Goal: Task Accomplishment & Management: Use online tool/utility

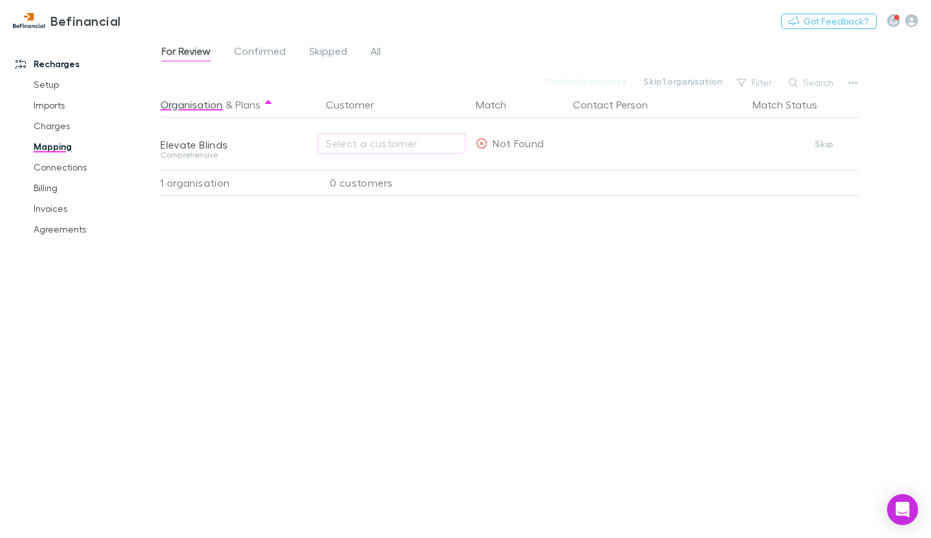
click at [367, 143] on div "Select a customer" at bounding box center [391, 144] width 131 height 16
type input "****"
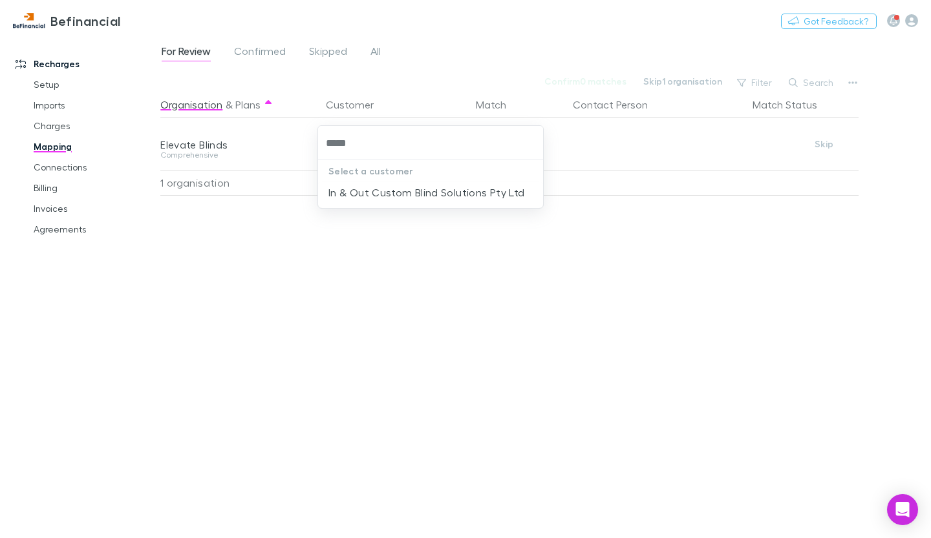
click at [427, 190] on li "In & Out Custom Blind Solutions Pty Ltd" at bounding box center [430, 192] width 225 height 21
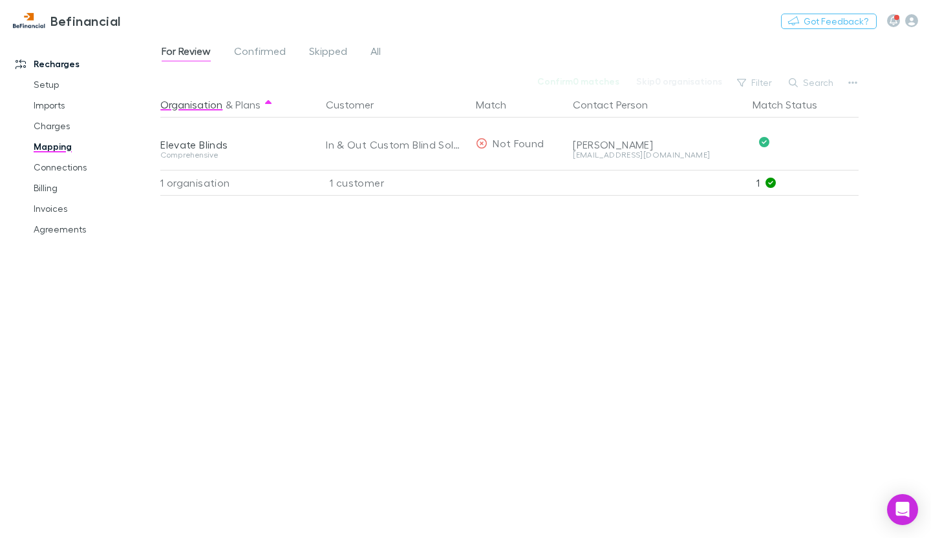
click at [271, 50] on span "Confirmed" at bounding box center [260, 53] width 52 height 17
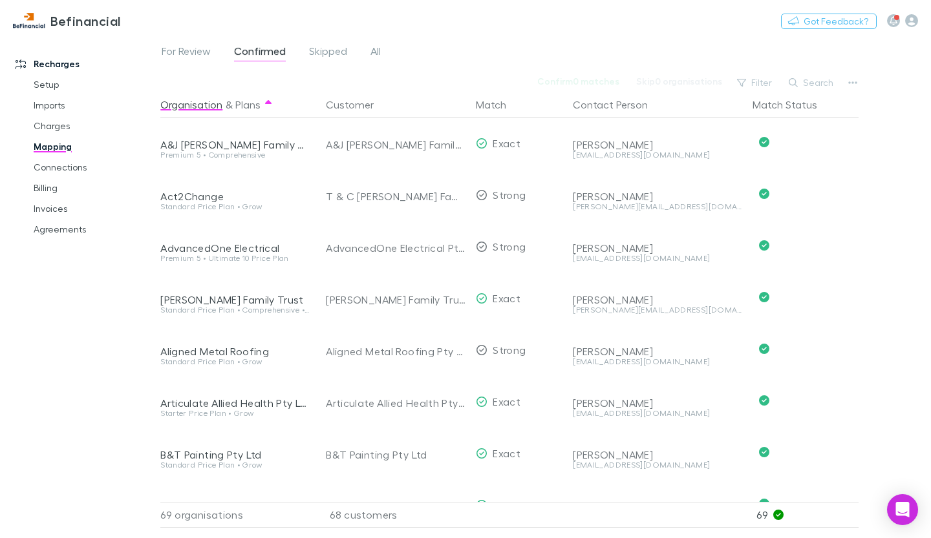
click at [377, 52] on span "All" at bounding box center [375, 53] width 10 height 17
click at [55, 164] on link "Connections" at bounding box center [94, 167] width 147 height 21
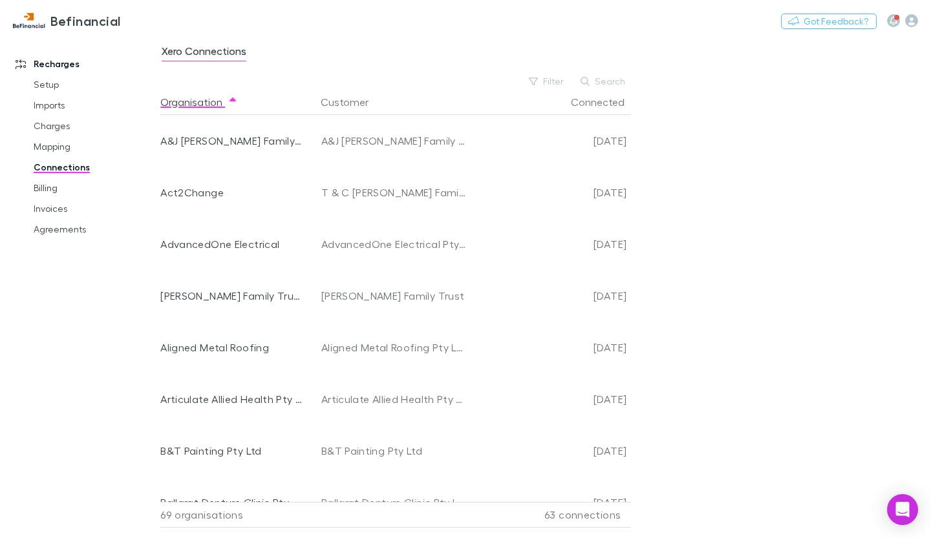
click at [49, 189] on link "Billing" at bounding box center [94, 188] width 147 height 21
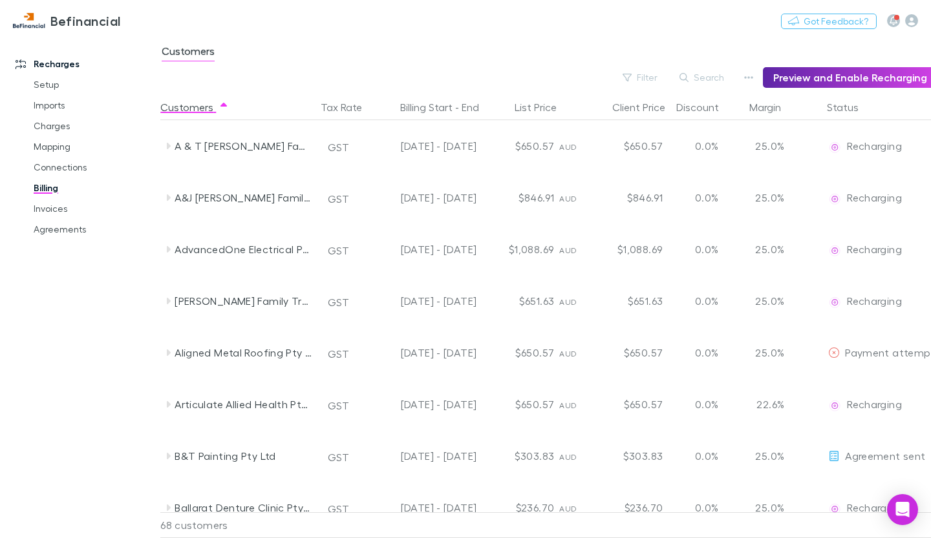
click at [55, 209] on link "Invoices" at bounding box center [94, 208] width 147 height 21
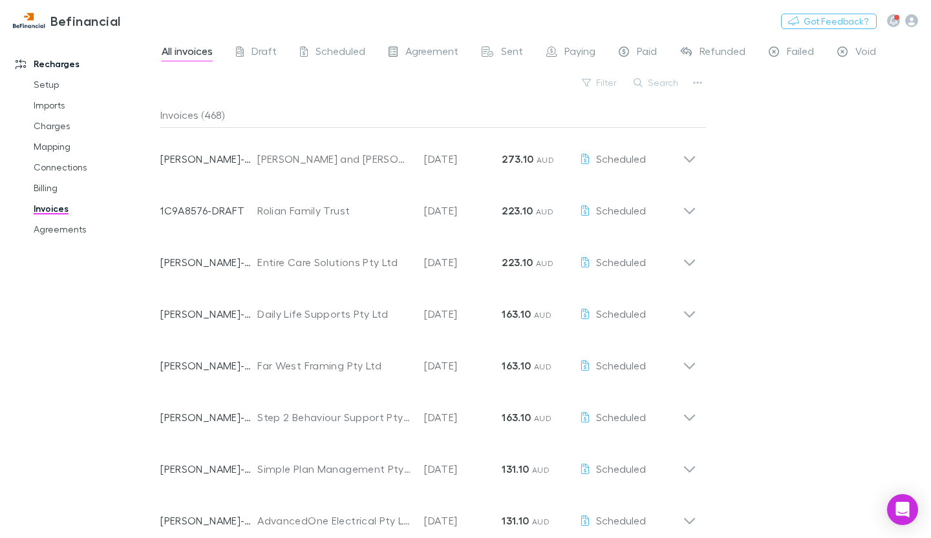
click at [692, 160] on icon at bounding box center [690, 154] width 14 height 26
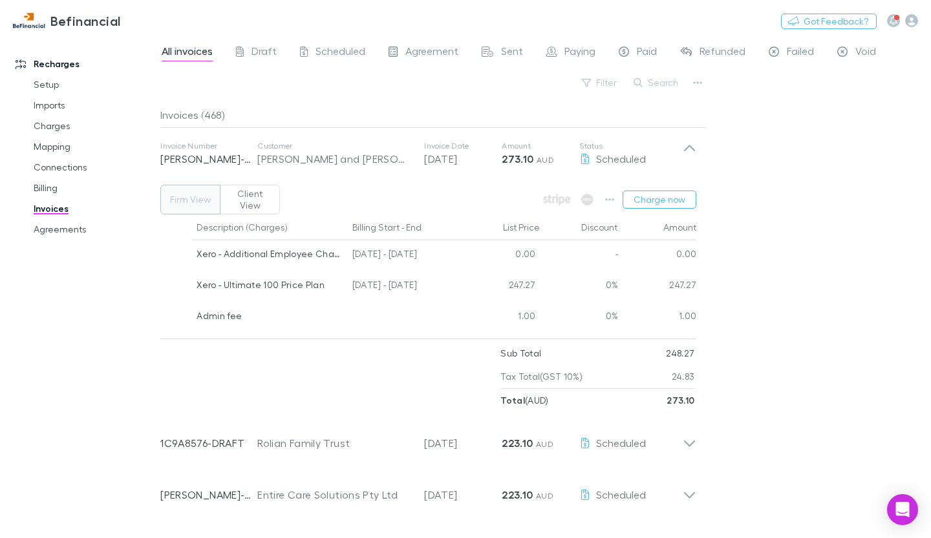
click at [253, 48] on span "Draft" at bounding box center [263, 53] width 25 height 17
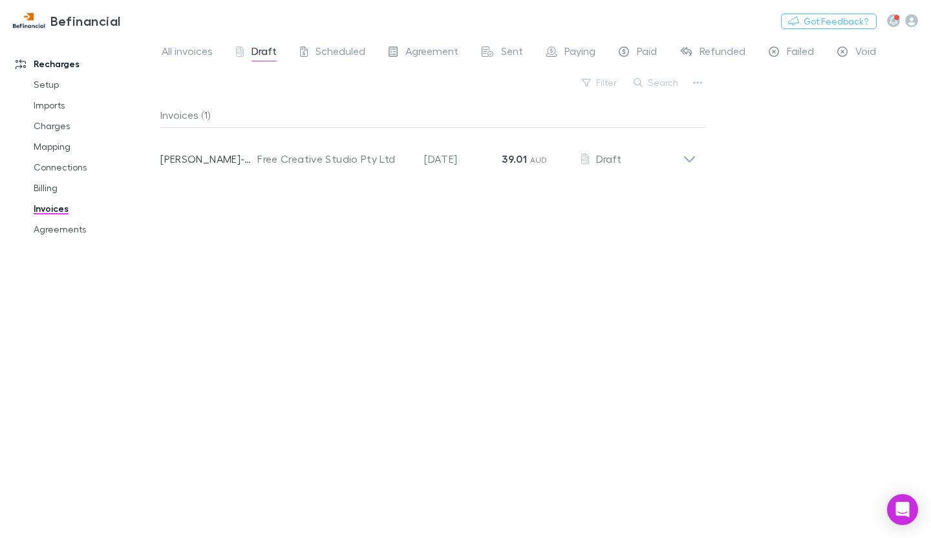
click at [361, 52] on span "Scheduled" at bounding box center [340, 53] width 50 height 17
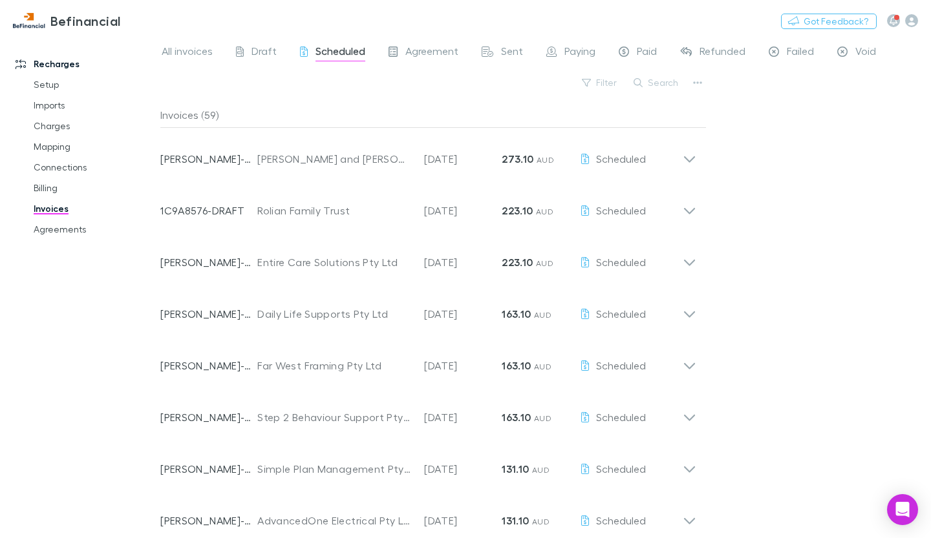
click at [695, 159] on icon at bounding box center [690, 154] width 14 height 26
click at [689, 159] on icon at bounding box center [690, 154] width 14 height 26
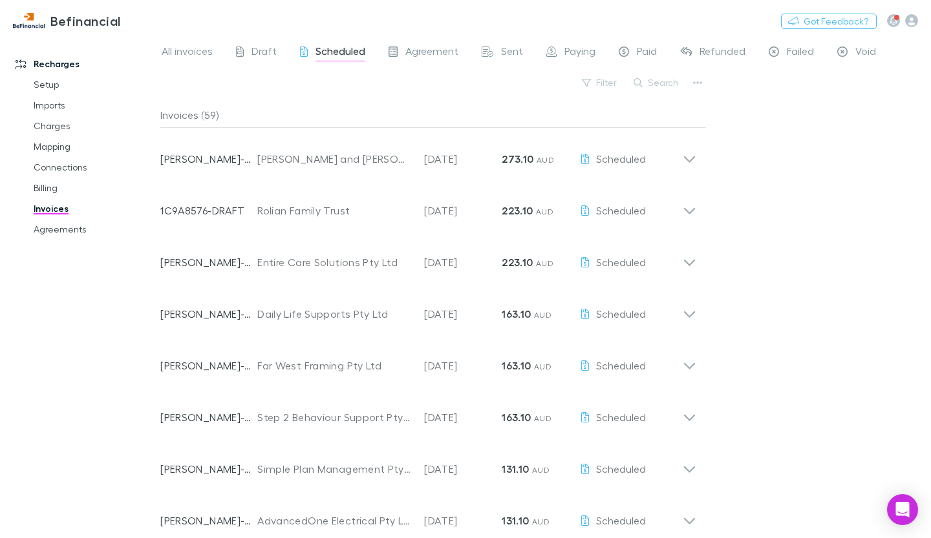
click at [689, 159] on icon at bounding box center [690, 154] width 14 height 26
click at [689, 156] on icon at bounding box center [690, 154] width 14 height 26
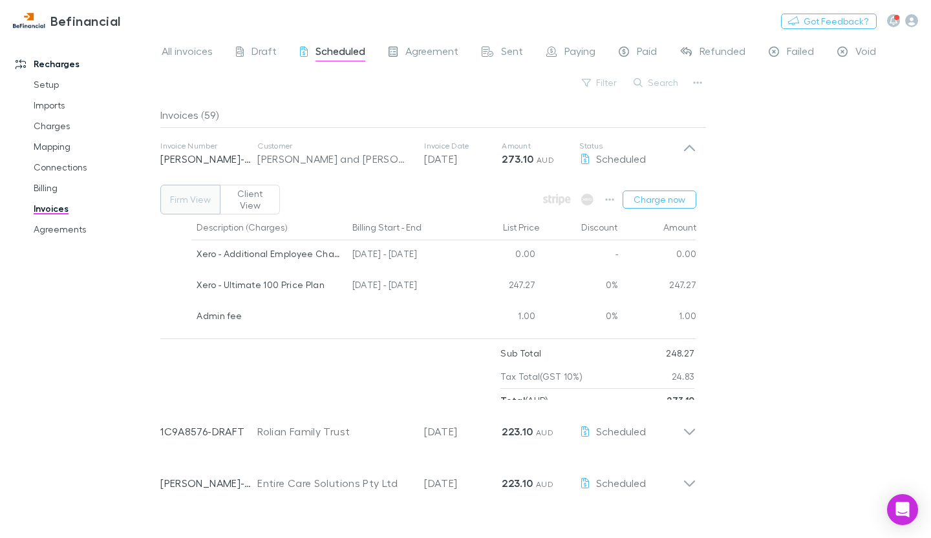
click at [689, 156] on icon at bounding box center [690, 154] width 14 height 26
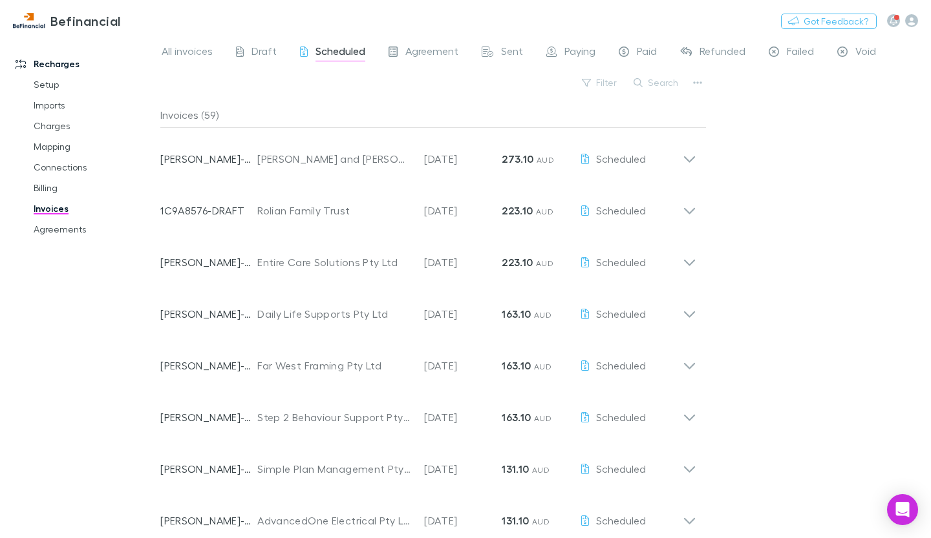
click at [689, 156] on icon at bounding box center [690, 154] width 14 height 26
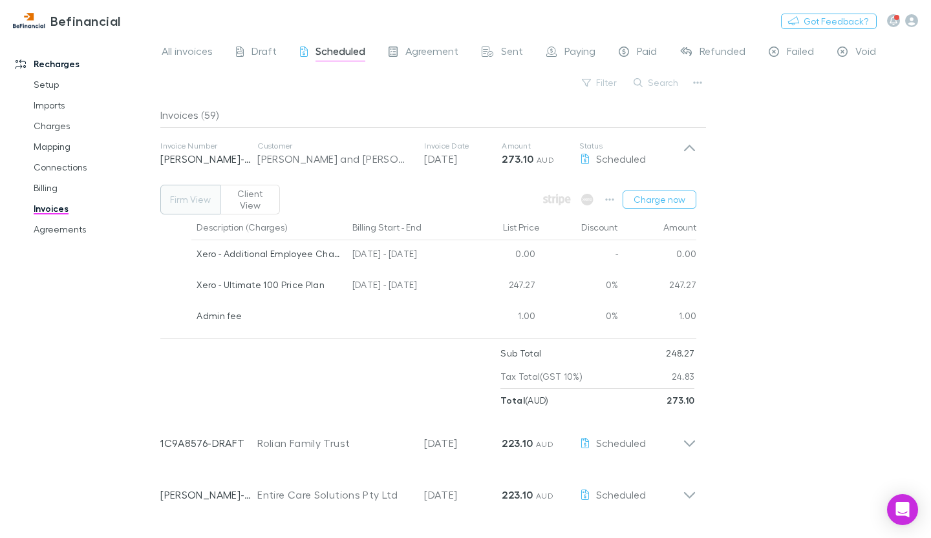
scroll to position [65, 0]
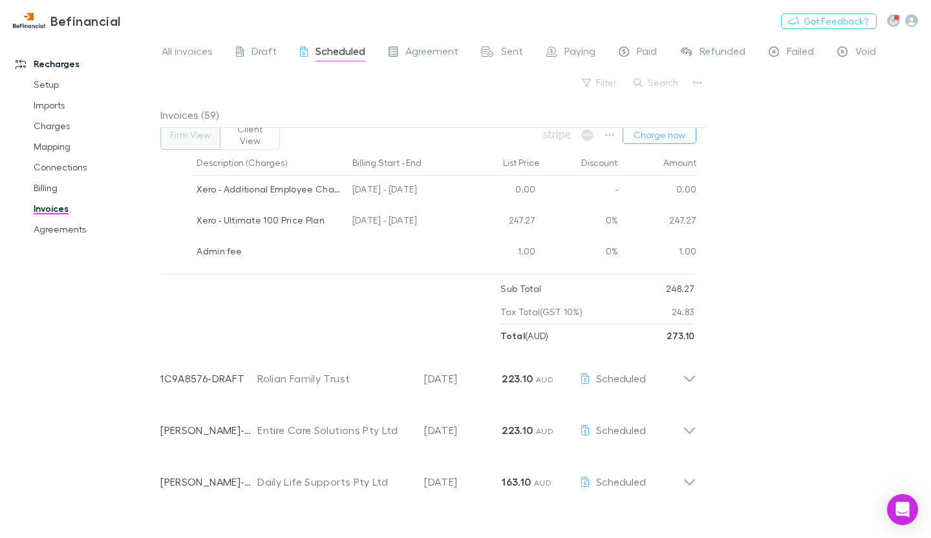
click at [650, 135] on button "Charge now" at bounding box center [659, 135] width 74 height 18
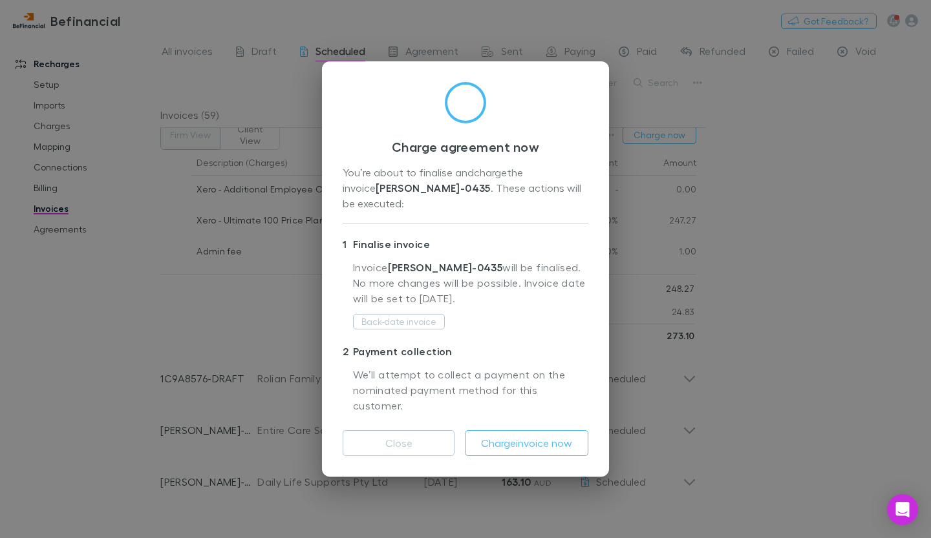
click at [529, 430] on button "Charge invoice now" at bounding box center [526, 443] width 123 height 26
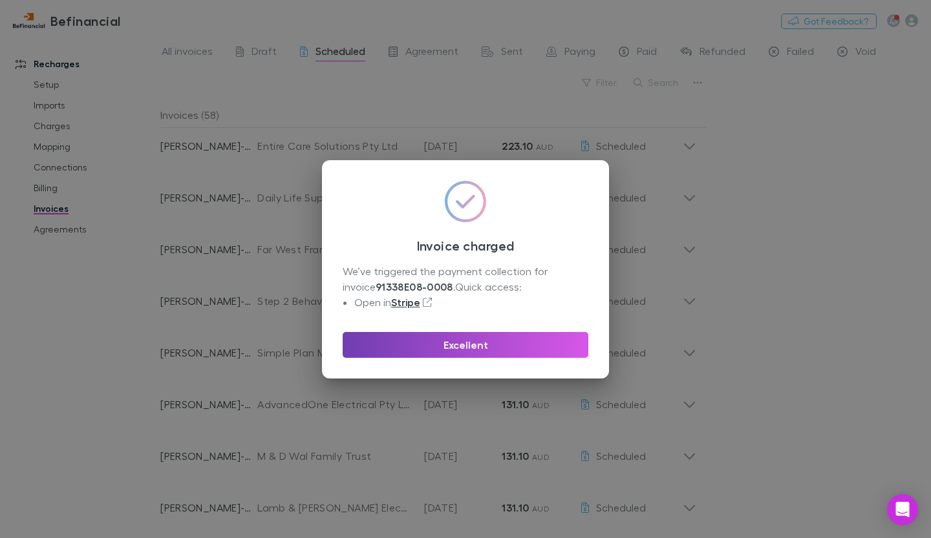
click at [499, 337] on button "Excellent" at bounding box center [466, 345] width 246 height 26
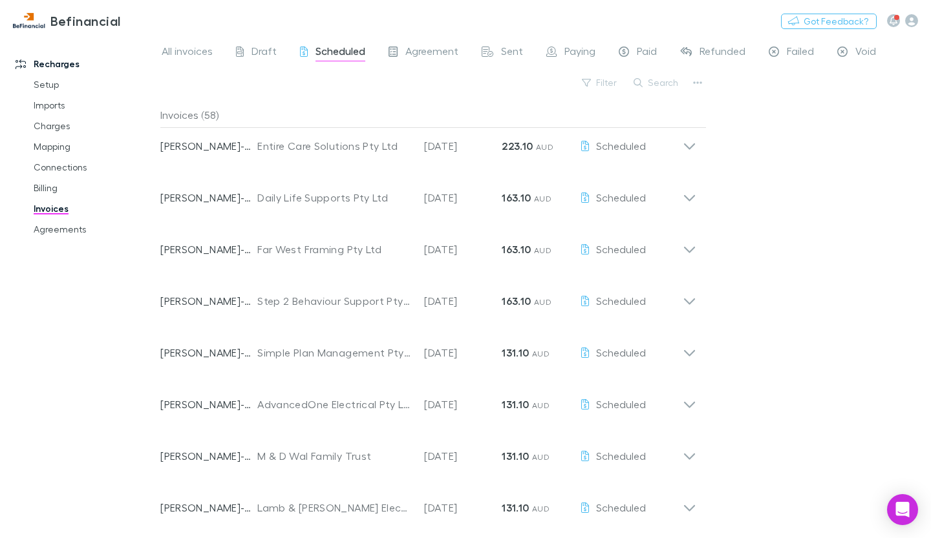
click at [688, 151] on icon at bounding box center [690, 141] width 14 height 26
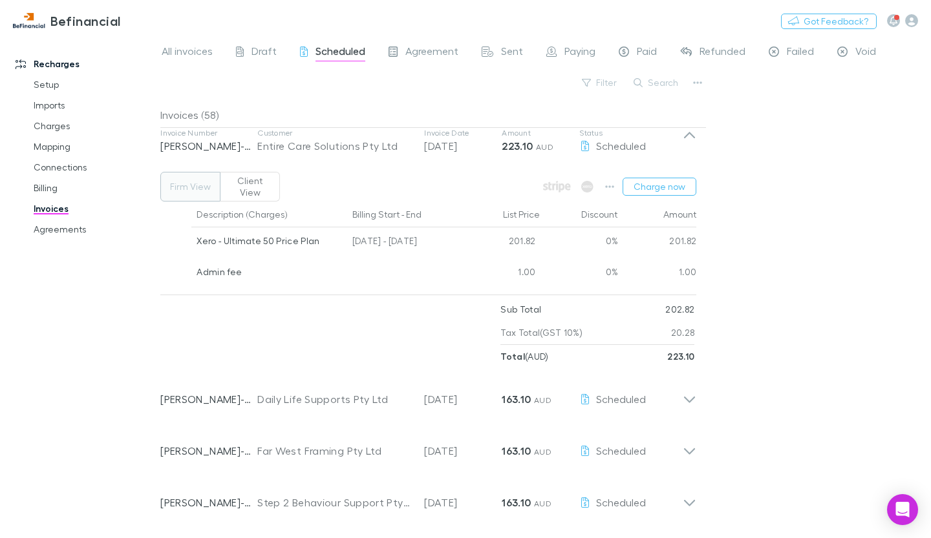
click at [668, 182] on button "Charge now" at bounding box center [659, 187] width 74 height 18
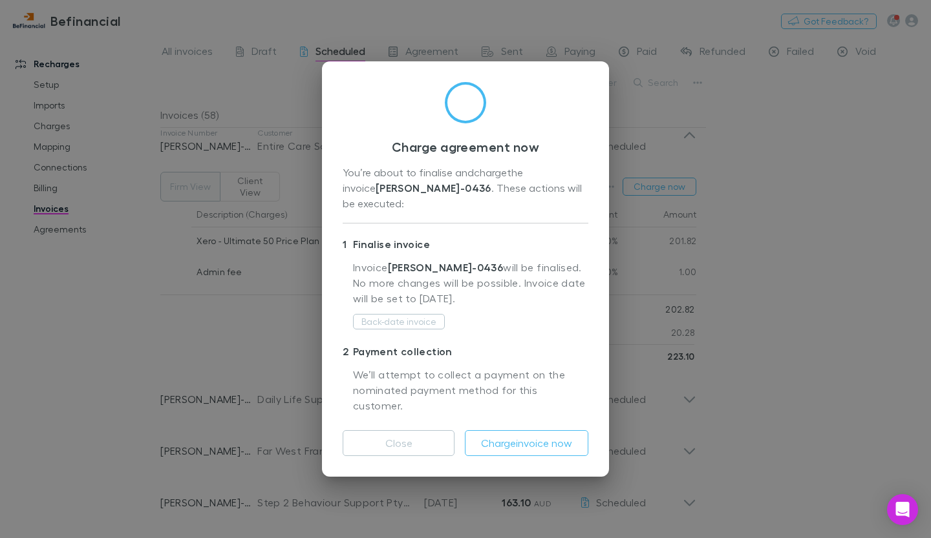
click at [532, 436] on button "Charge invoice now" at bounding box center [526, 443] width 123 height 26
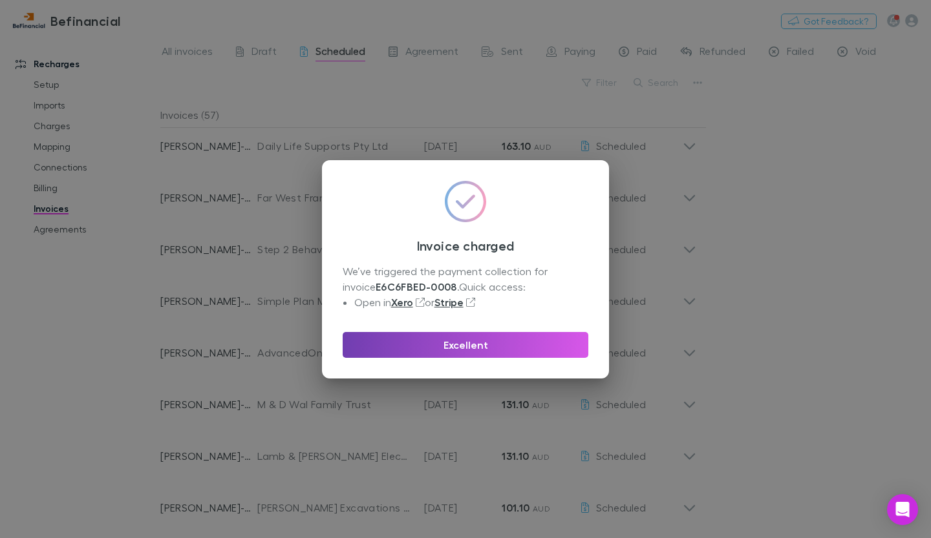
click at [515, 354] on button "Excellent" at bounding box center [466, 345] width 246 height 26
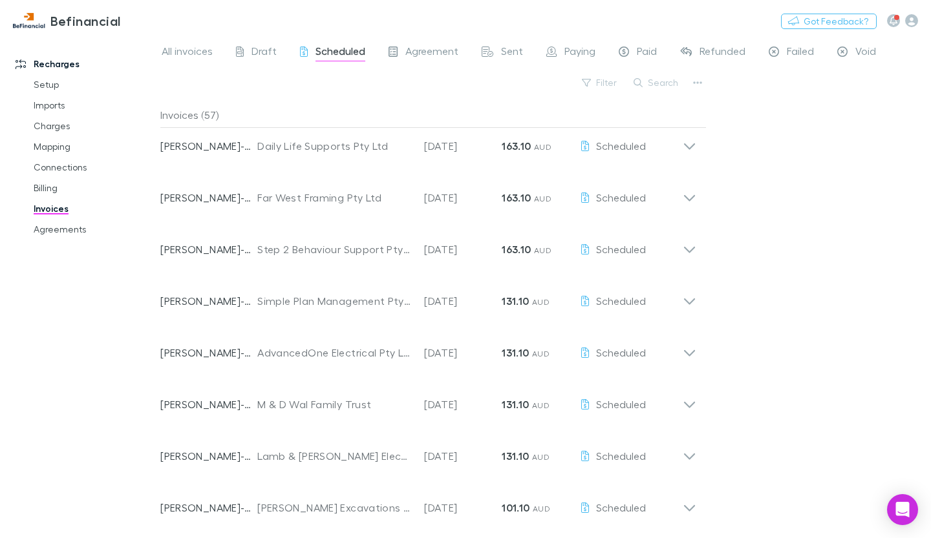
click at [688, 146] on icon at bounding box center [690, 141] width 14 height 26
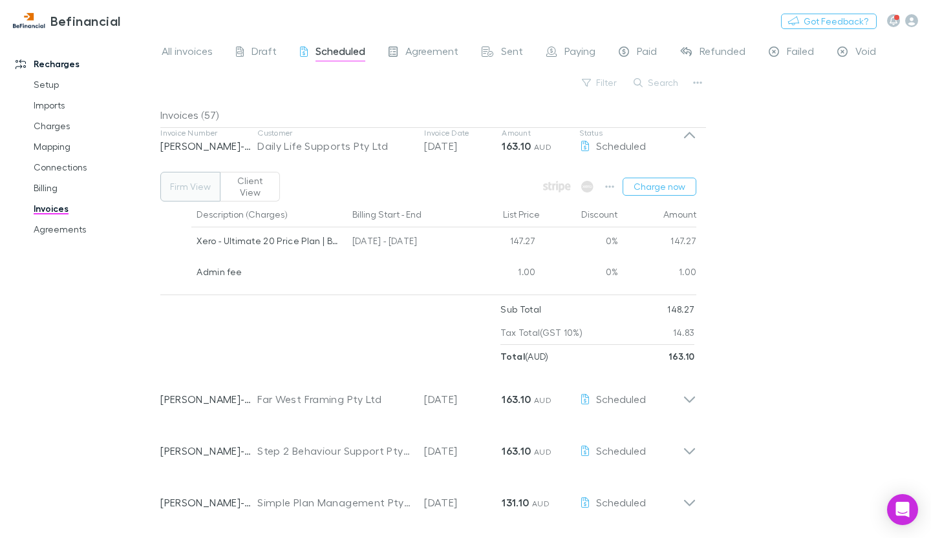
click at [670, 178] on button "Charge now" at bounding box center [659, 187] width 74 height 18
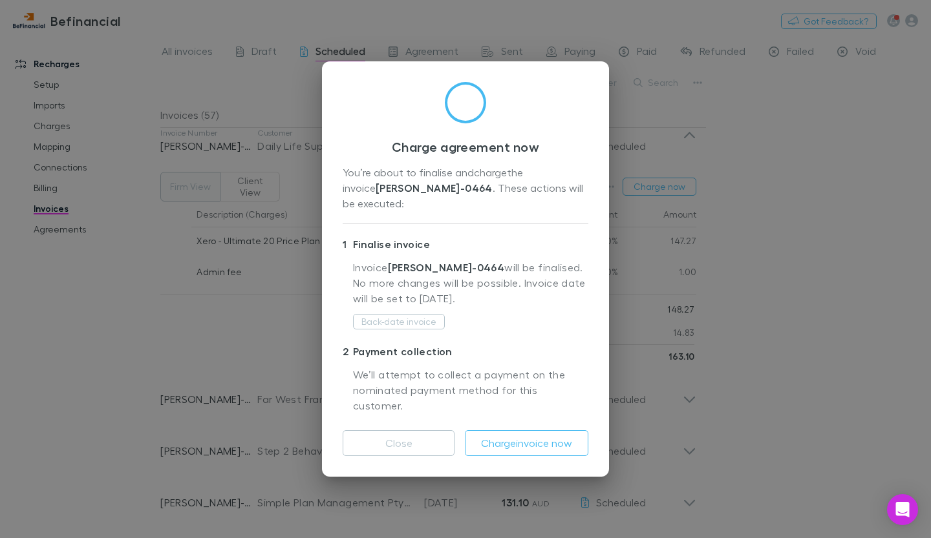
click at [529, 434] on button "Charge invoice now" at bounding box center [526, 443] width 123 height 26
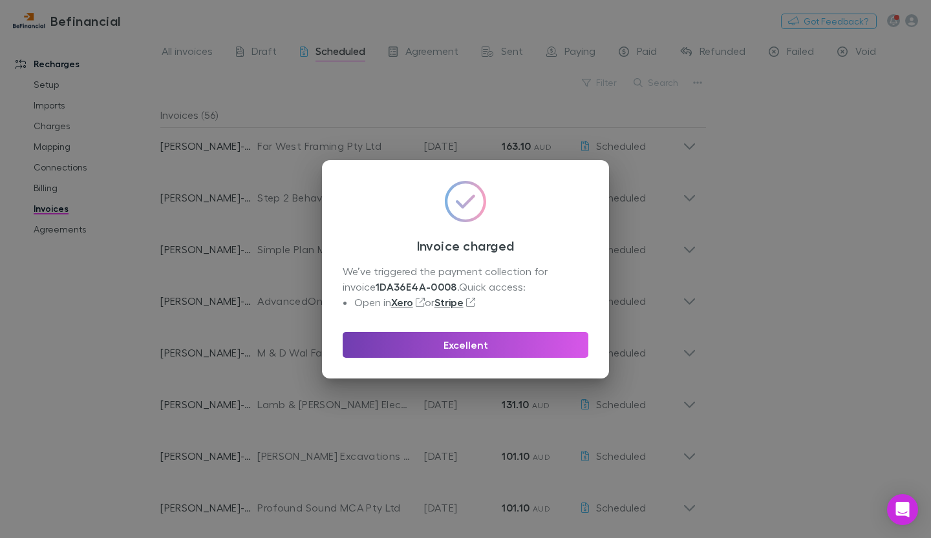
click at [529, 350] on button "Excellent" at bounding box center [466, 345] width 246 height 26
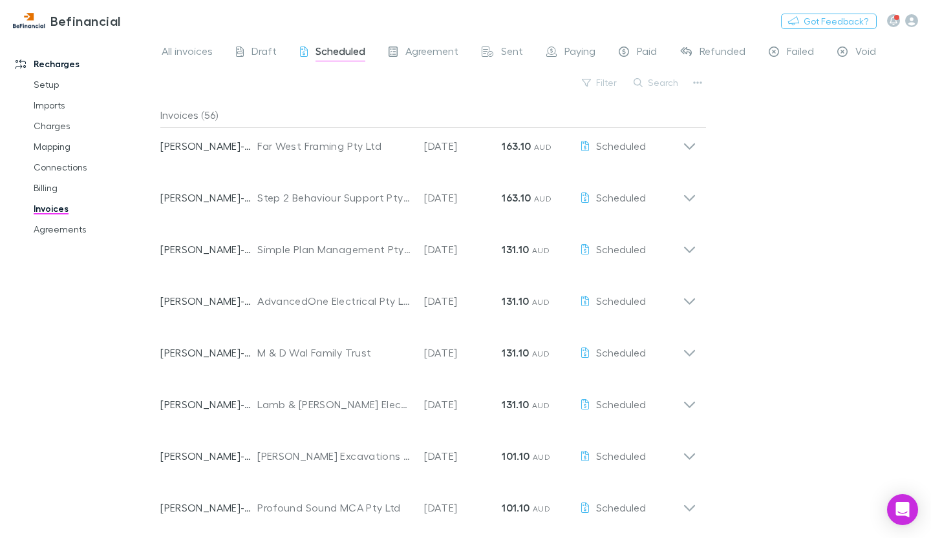
click at [690, 150] on icon at bounding box center [690, 141] width 14 height 26
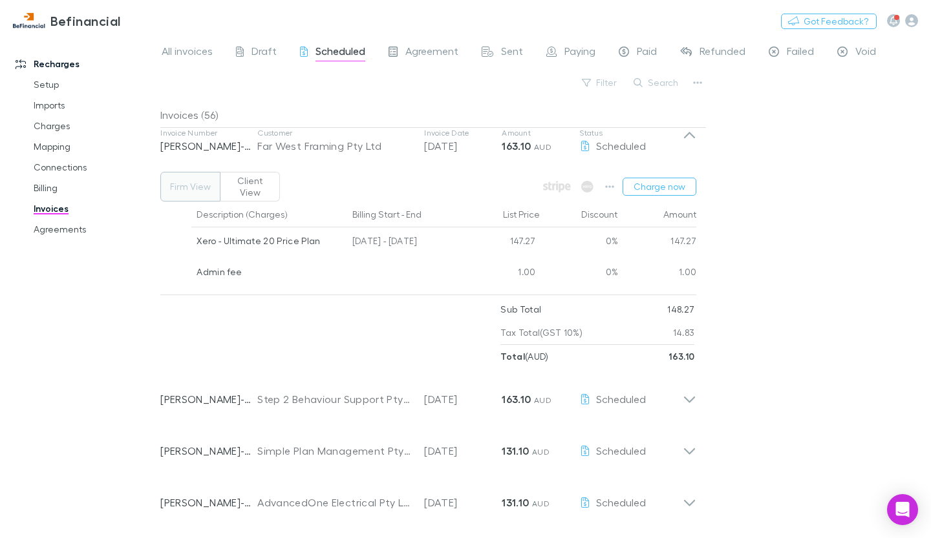
click at [674, 179] on button "Charge now" at bounding box center [659, 187] width 74 height 18
click at [643, 182] on button "Charge now" at bounding box center [659, 187] width 74 height 18
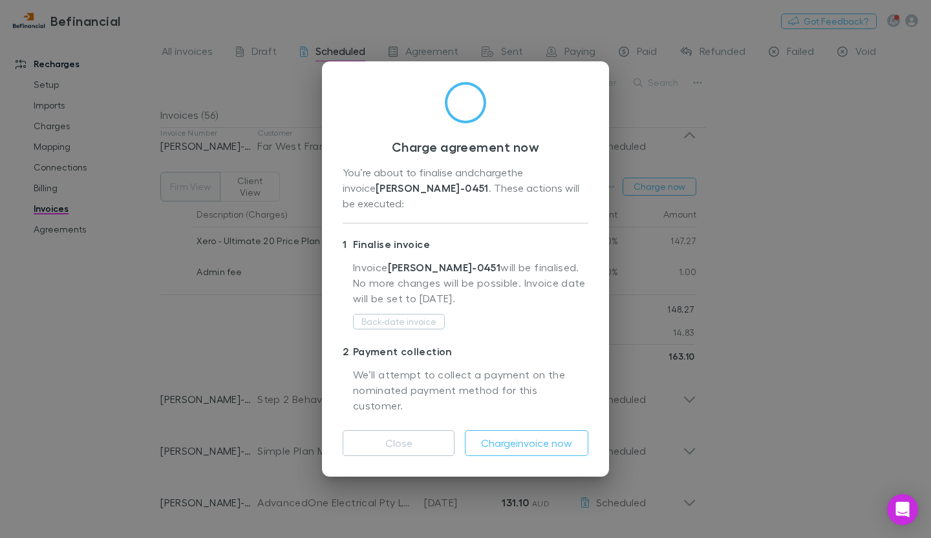
click at [509, 430] on button "Charge invoice now" at bounding box center [526, 443] width 123 height 26
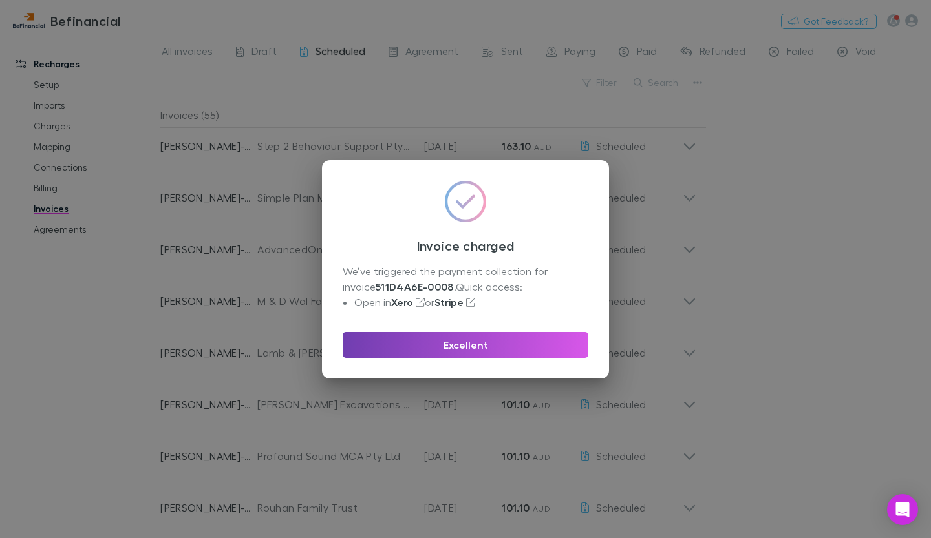
click at [496, 339] on button "Excellent" at bounding box center [466, 345] width 246 height 26
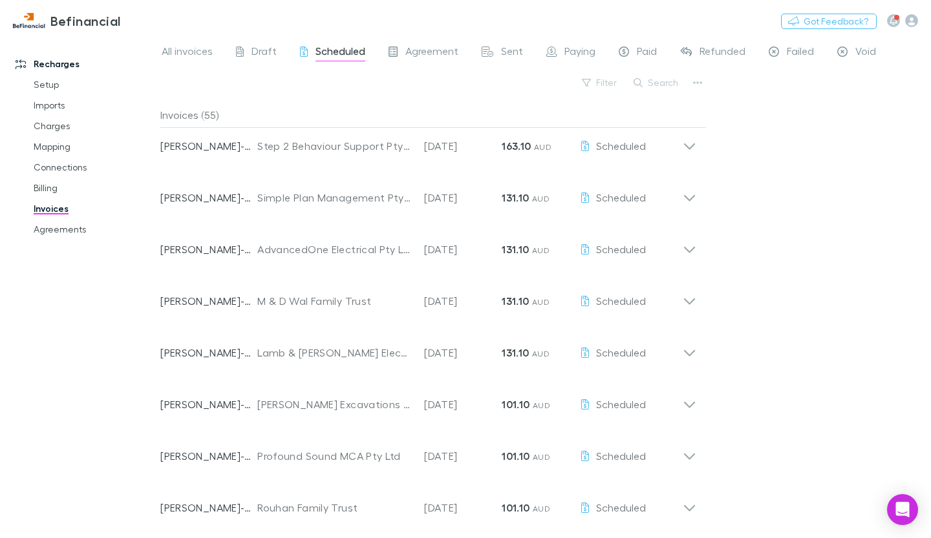
click at [692, 140] on icon at bounding box center [690, 141] width 14 height 26
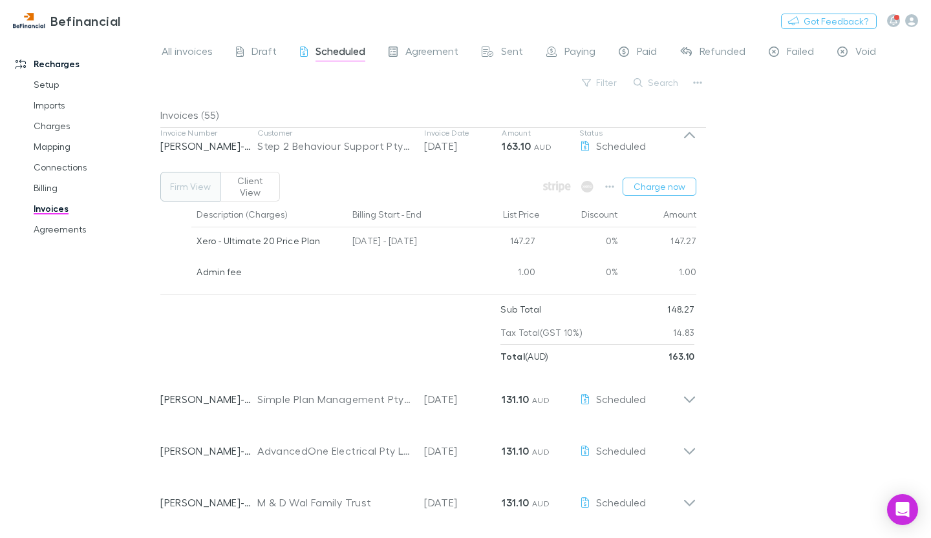
click at [681, 180] on button "Charge now" at bounding box center [659, 187] width 74 height 18
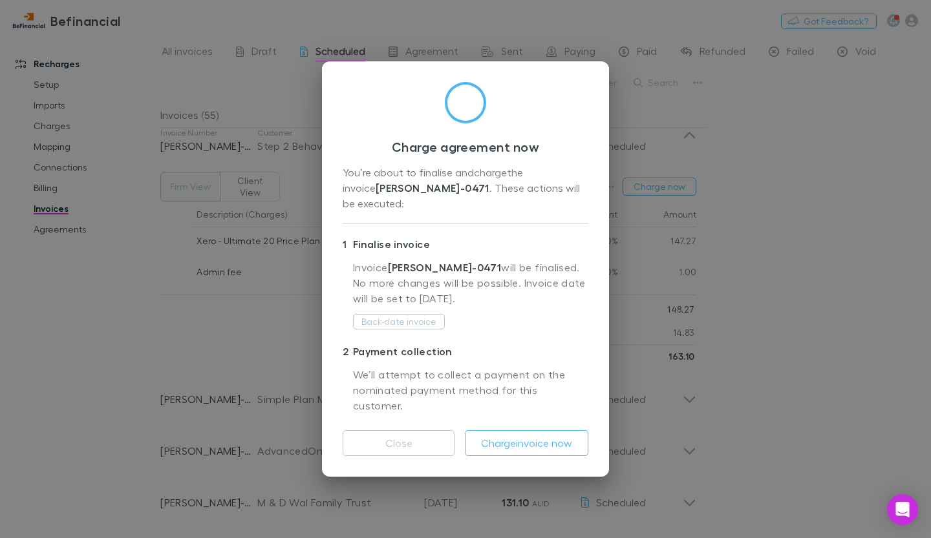
click at [504, 430] on button "Charge invoice now" at bounding box center [526, 443] width 123 height 26
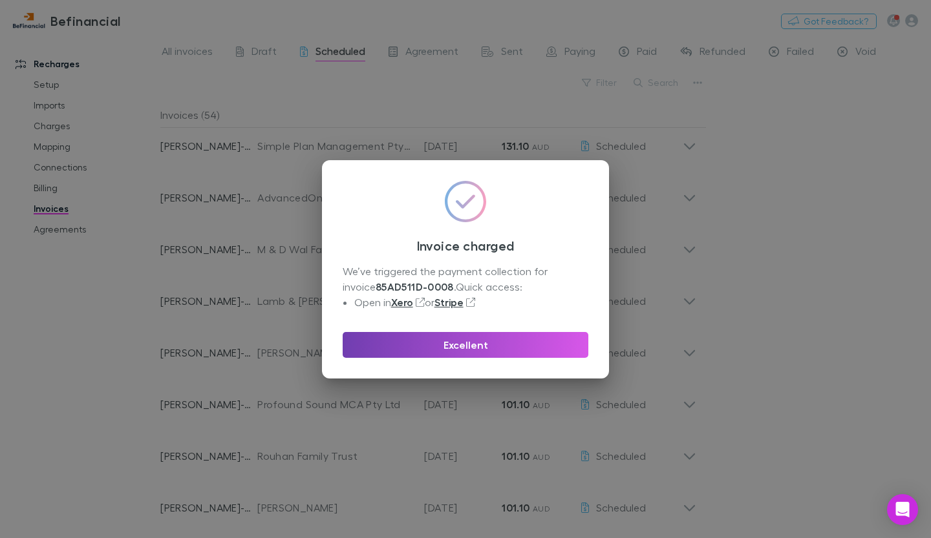
click at [544, 346] on button "Excellent" at bounding box center [466, 345] width 246 height 26
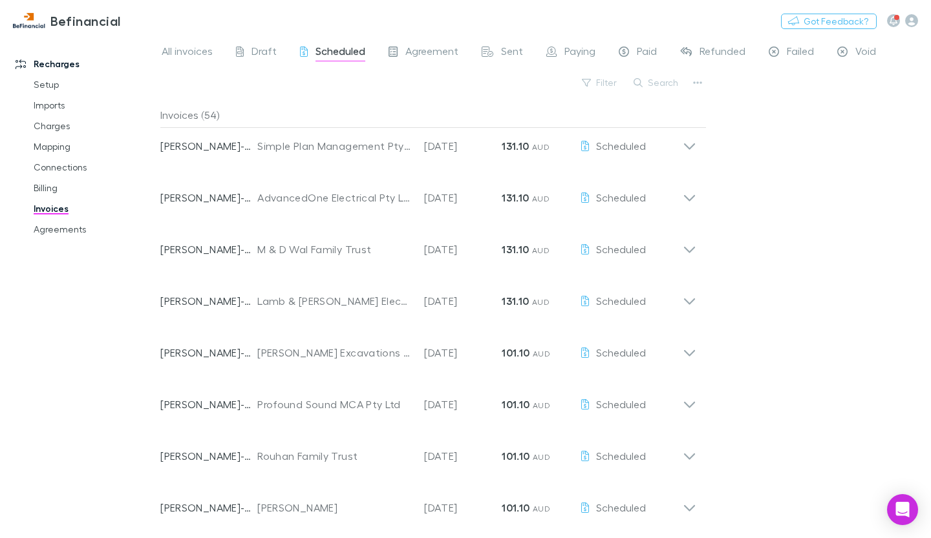
click at [683, 150] on icon at bounding box center [690, 141] width 14 height 26
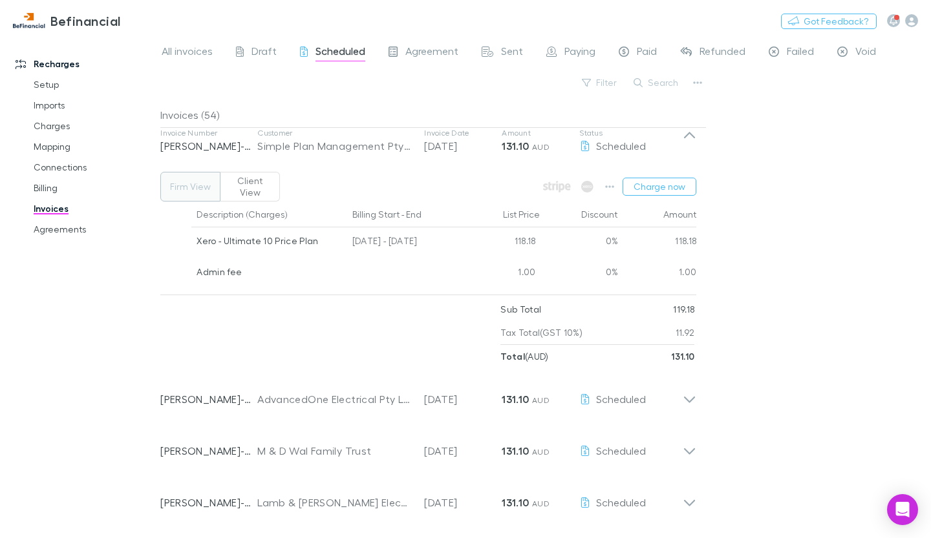
click at [668, 182] on button "Charge now" at bounding box center [659, 187] width 74 height 18
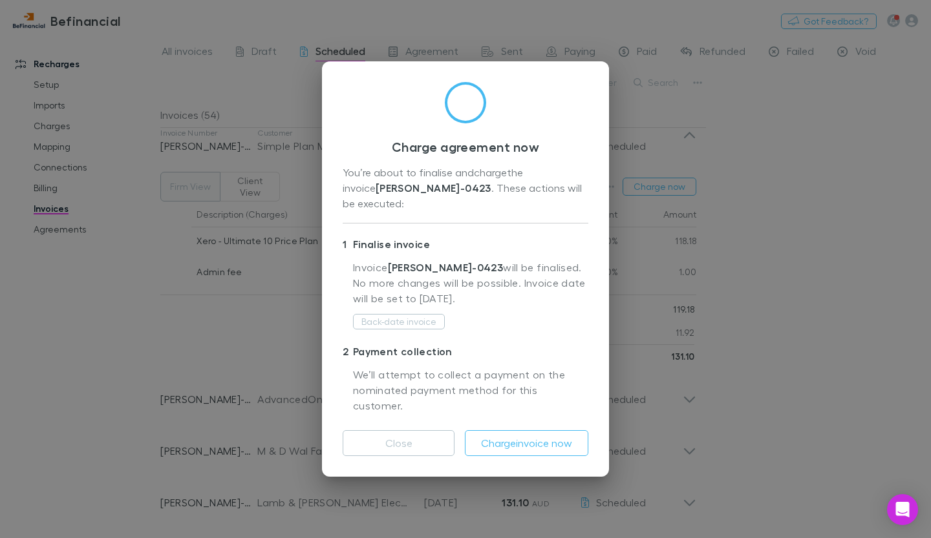
click at [542, 434] on button "Charge invoice now" at bounding box center [526, 443] width 123 height 26
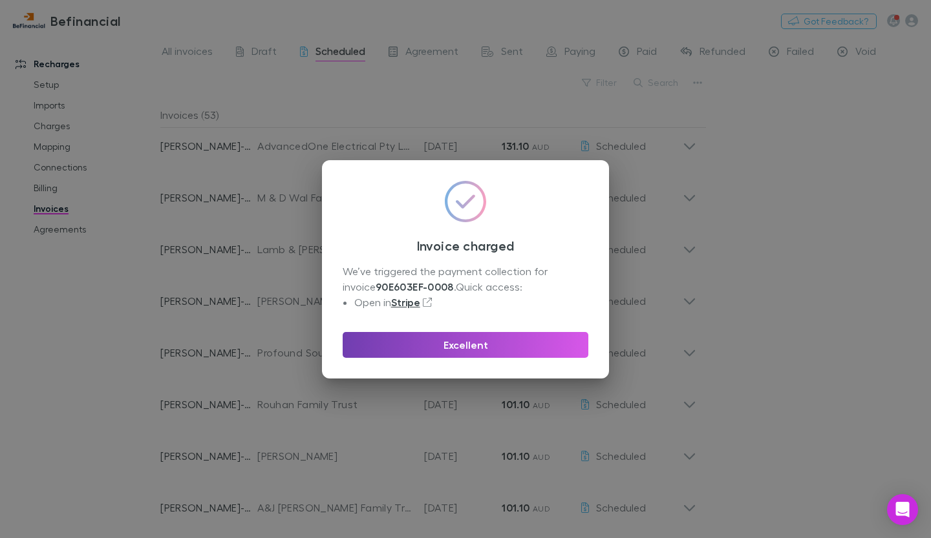
click at [459, 338] on button "Excellent" at bounding box center [466, 345] width 246 height 26
click at [458, 340] on p "Invoice Date" at bounding box center [463, 340] width 78 height 10
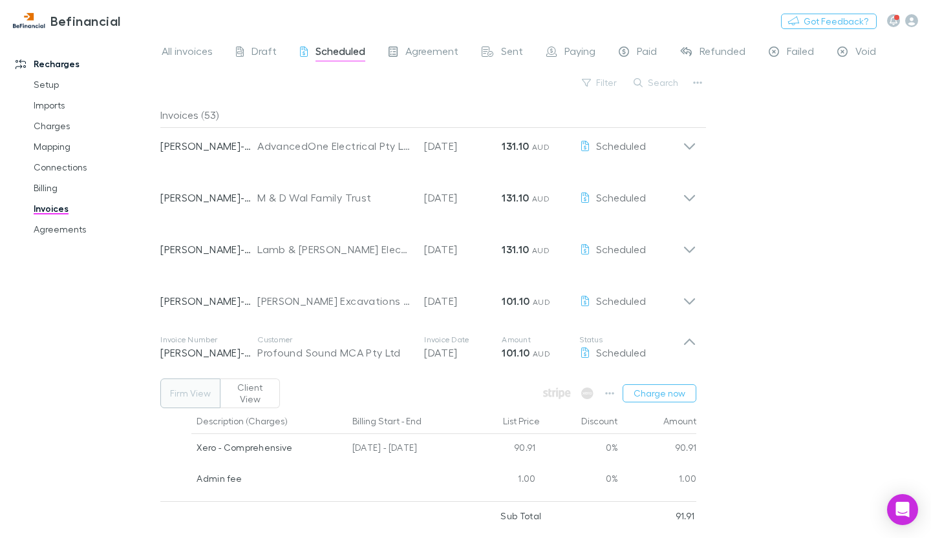
click at [684, 145] on icon at bounding box center [690, 141] width 14 height 26
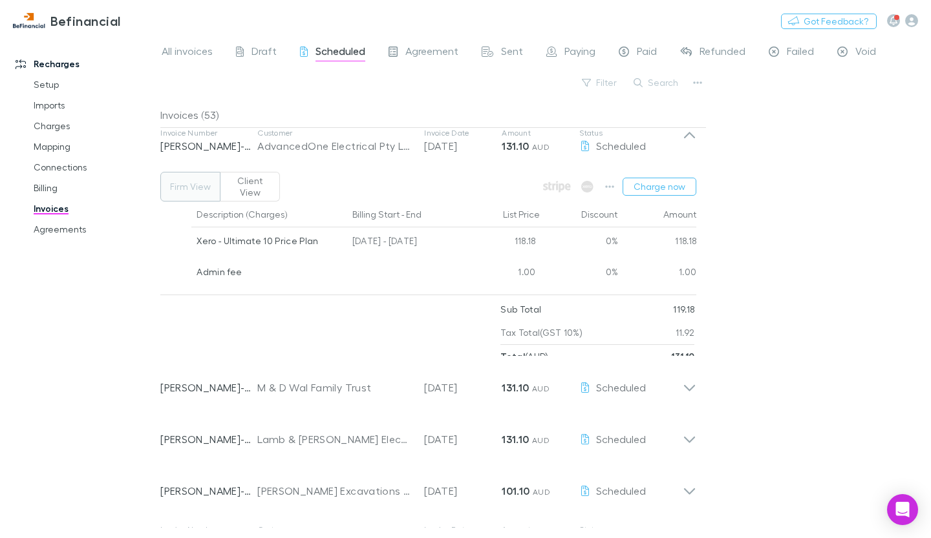
click at [671, 179] on button "Charge now" at bounding box center [659, 187] width 74 height 18
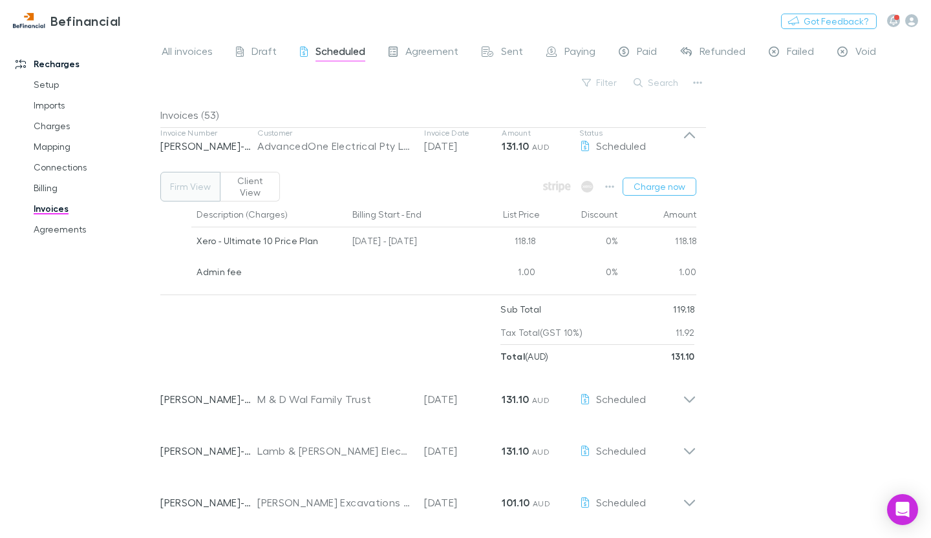
click at [671, 179] on button "Charge now" at bounding box center [659, 187] width 74 height 18
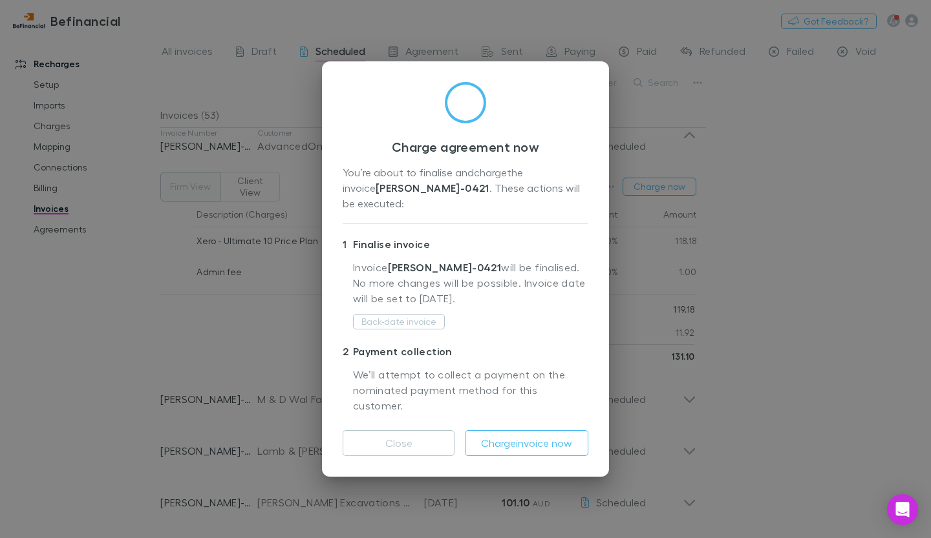
click at [531, 432] on button "Charge invoice now" at bounding box center [526, 443] width 123 height 26
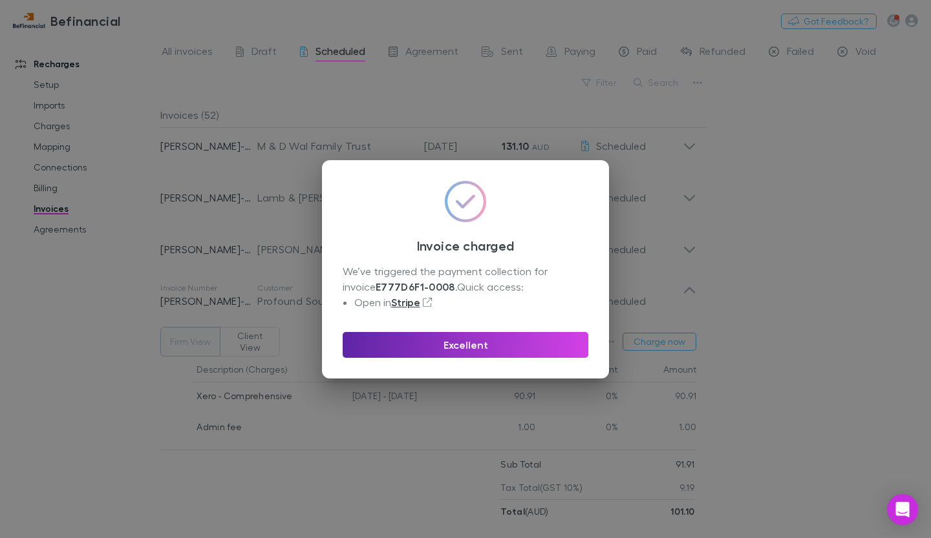
click at [522, 330] on div "Excellent" at bounding box center [466, 340] width 246 height 36
click at [519, 338] on button "Excellent" at bounding box center [466, 345] width 246 height 26
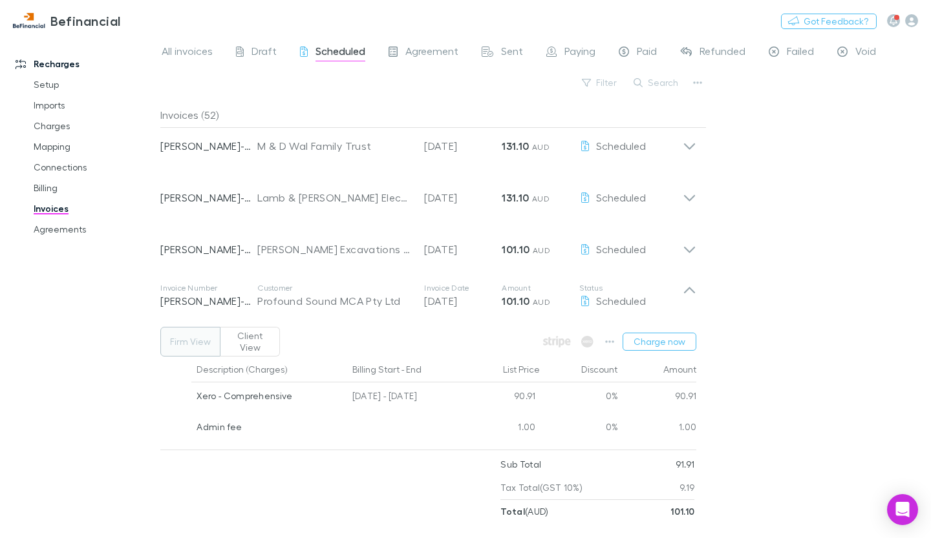
click at [690, 146] on icon at bounding box center [690, 141] width 14 height 26
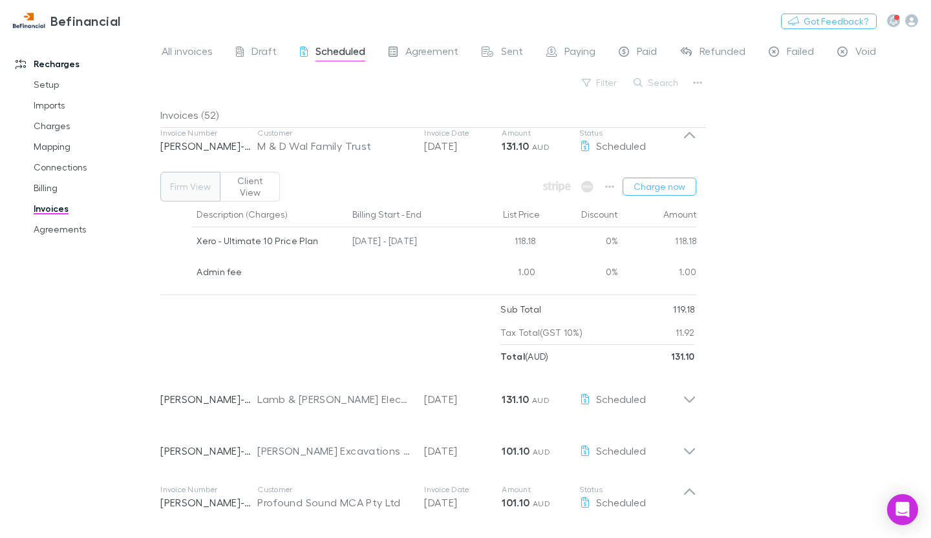
click at [672, 183] on button "Charge now" at bounding box center [659, 187] width 74 height 18
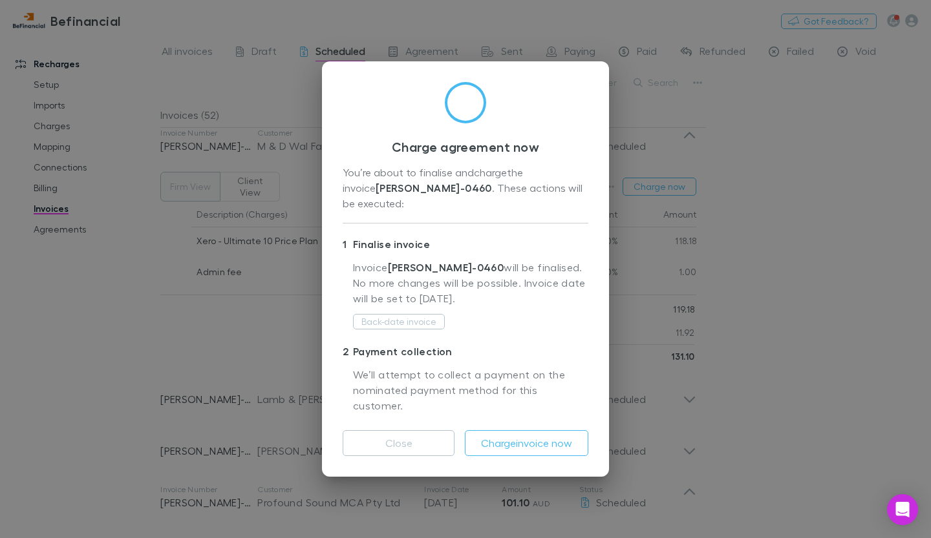
click at [529, 430] on button "Charge invoice now" at bounding box center [526, 443] width 123 height 26
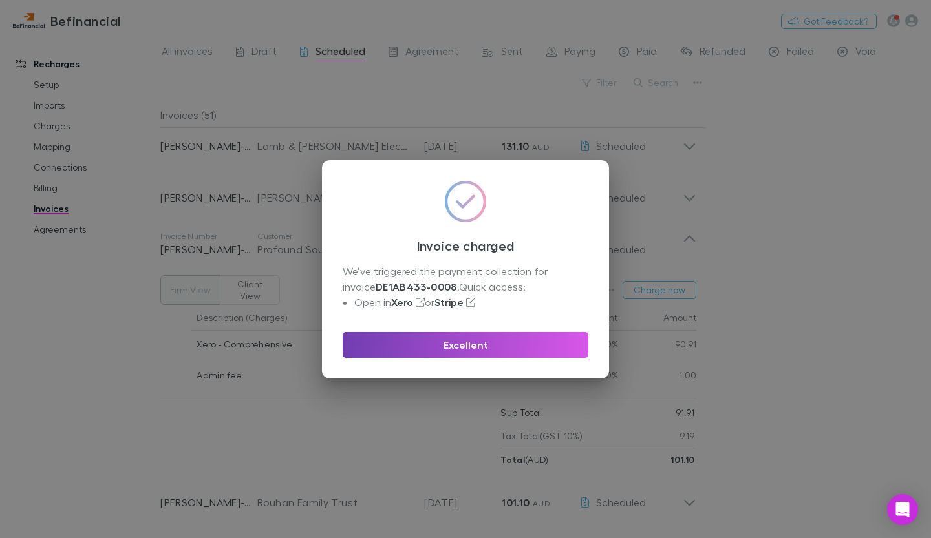
click at [556, 349] on button "Excellent" at bounding box center [466, 345] width 246 height 26
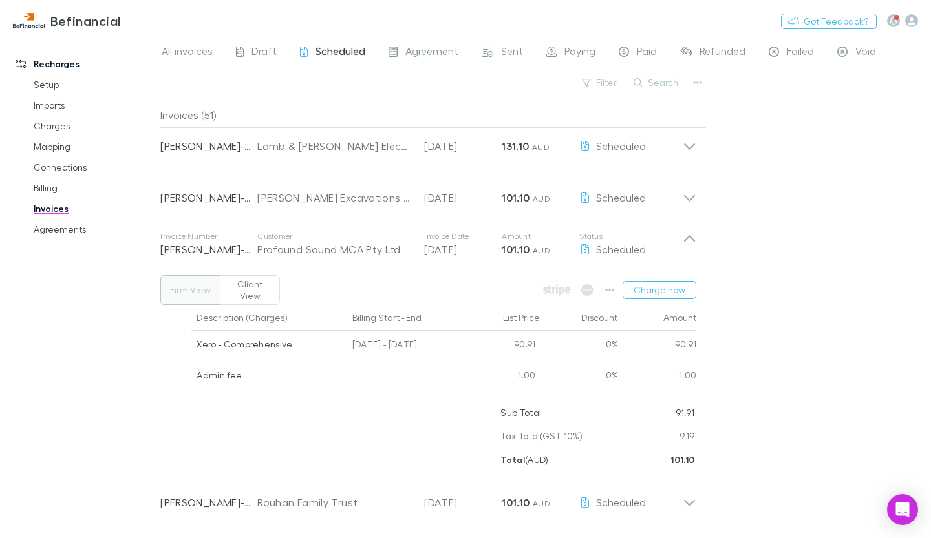
click at [691, 144] on icon at bounding box center [690, 141] width 14 height 26
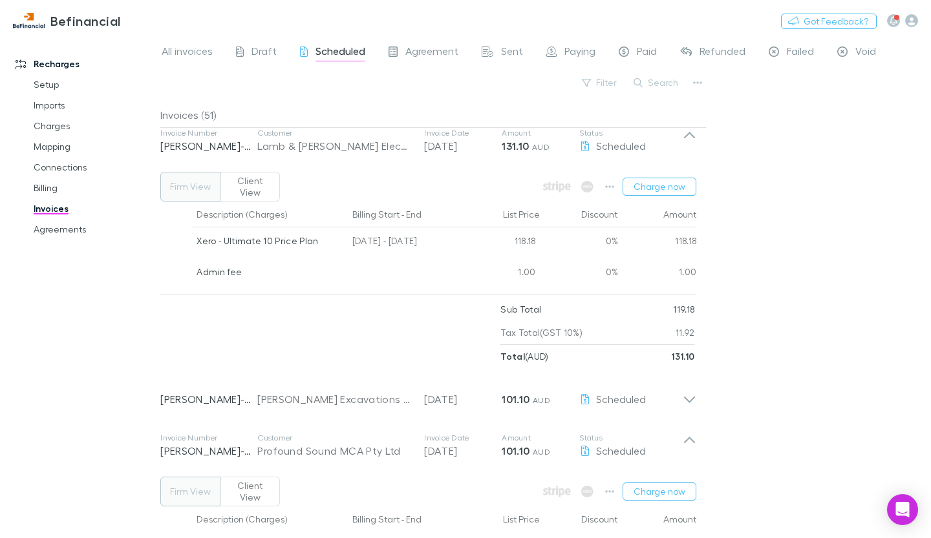
click at [671, 182] on button "Charge now" at bounding box center [659, 187] width 74 height 18
click at [637, 181] on button "Charge now" at bounding box center [659, 187] width 74 height 18
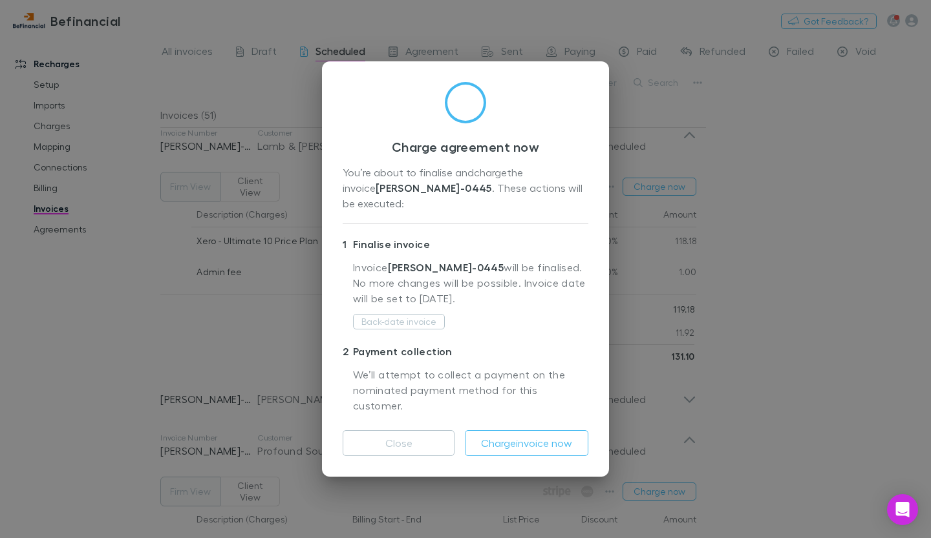
click at [560, 437] on button "Charge invoice now" at bounding box center [526, 443] width 123 height 26
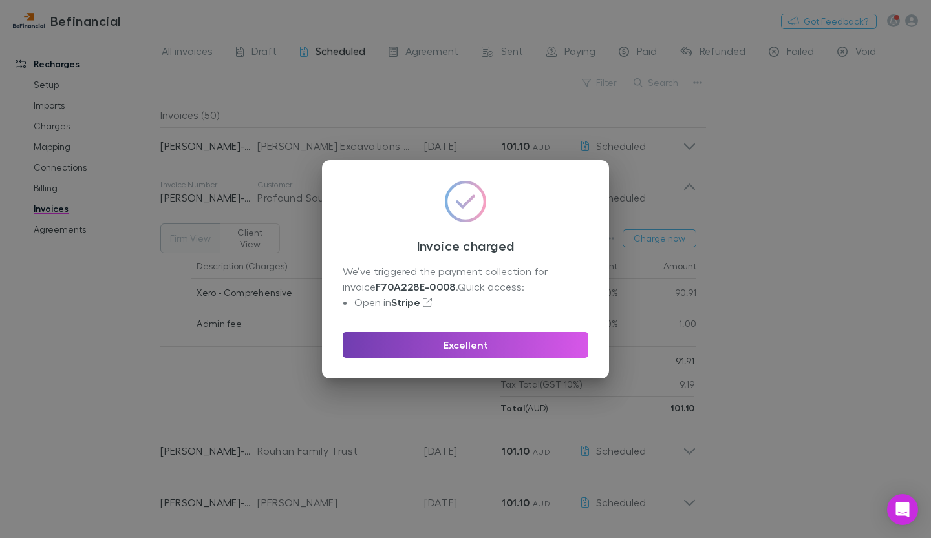
click at [560, 350] on button "Excellent" at bounding box center [466, 345] width 246 height 26
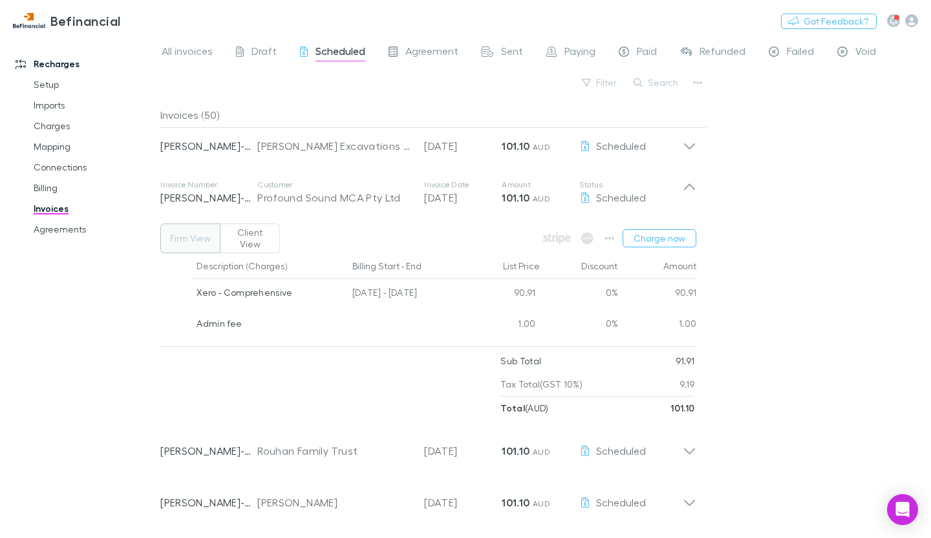
click at [560, 350] on div "Sub Total 91.91" at bounding box center [597, 361] width 194 height 23
click at [692, 147] on icon at bounding box center [689, 146] width 11 height 6
click at [676, 171] on div "Firm View Client View Charge now Description (Charges) Billing Start - End List…" at bounding box center [428, 268] width 557 height 202
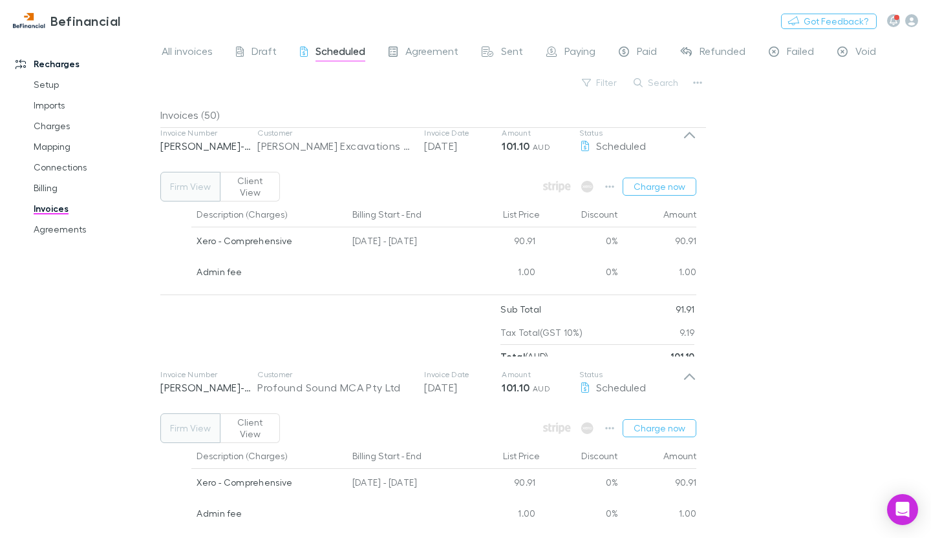
click at [676, 178] on button "Charge now" at bounding box center [659, 187] width 74 height 18
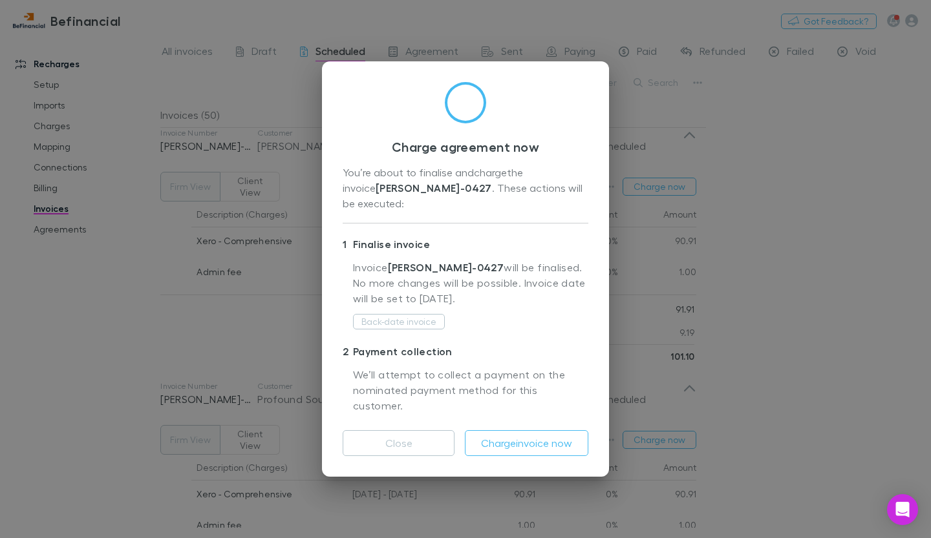
click at [543, 438] on button "Charge invoice now" at bounding box center [526, 443] width 123 height 26
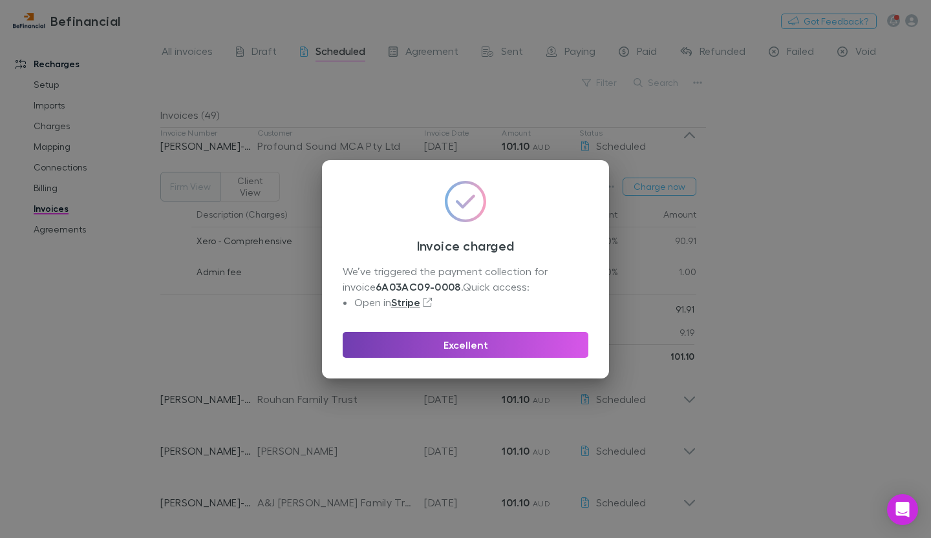
click at [511, 345] on button "Excellent" at bounding box center [466, 345] width 246 height 26
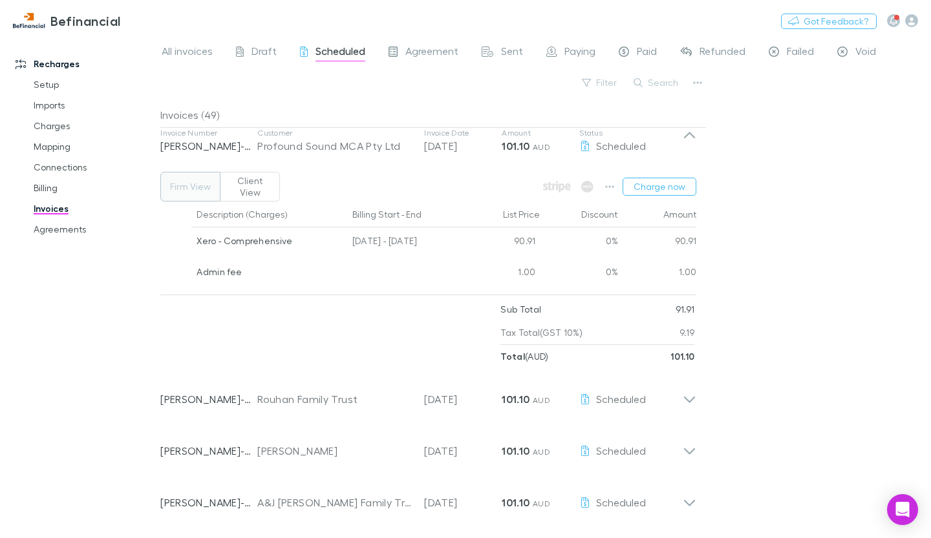
click at [706, 390] on div "Invoice Number RECH-0434 Customer Rouhan Family Trust Invoice Date 30 Oct 2025 …" at bounding box center [428, 394] width 557 height 52
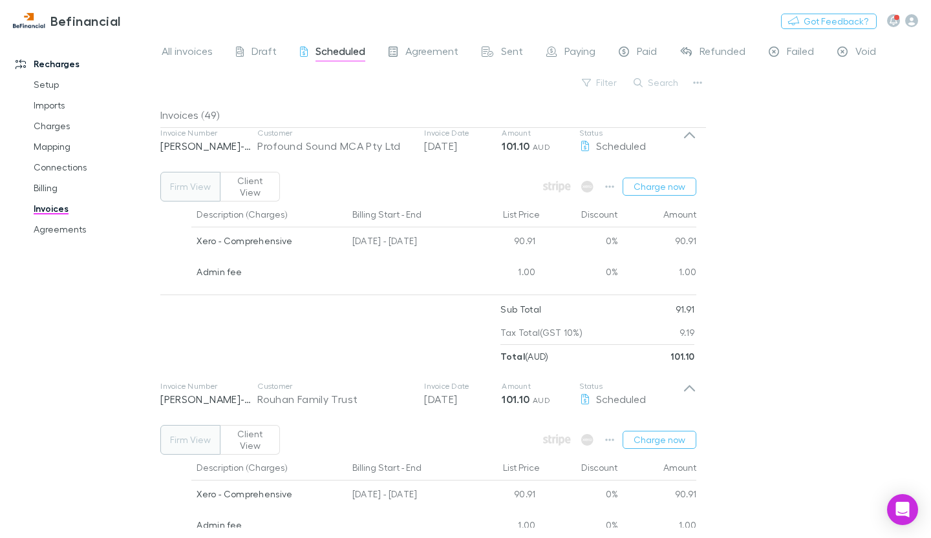
click at [664, 431] on button "Charge now" at bounding box center [659, 440] width 74 height 18
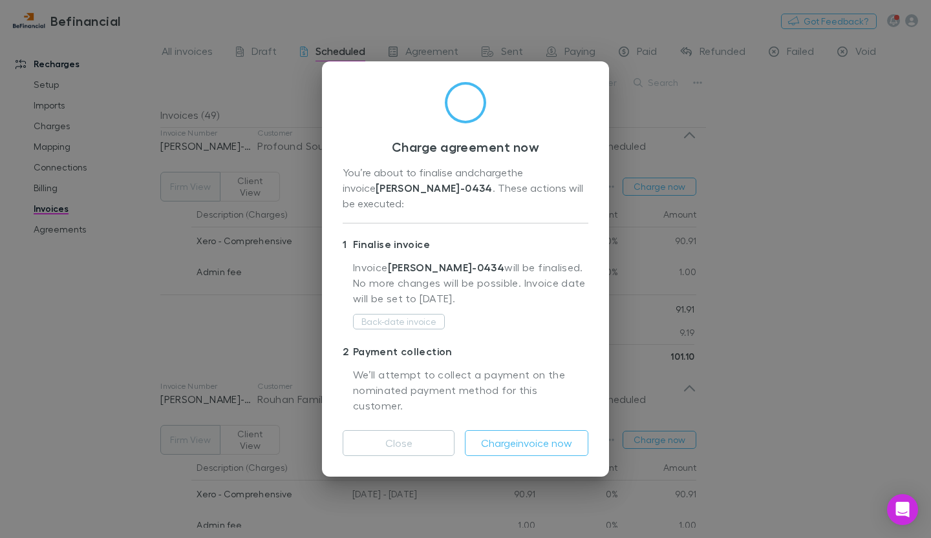
click at [544, 432] on button "Charge invoice now" at bounding box center [526, 443] width 123 height 26
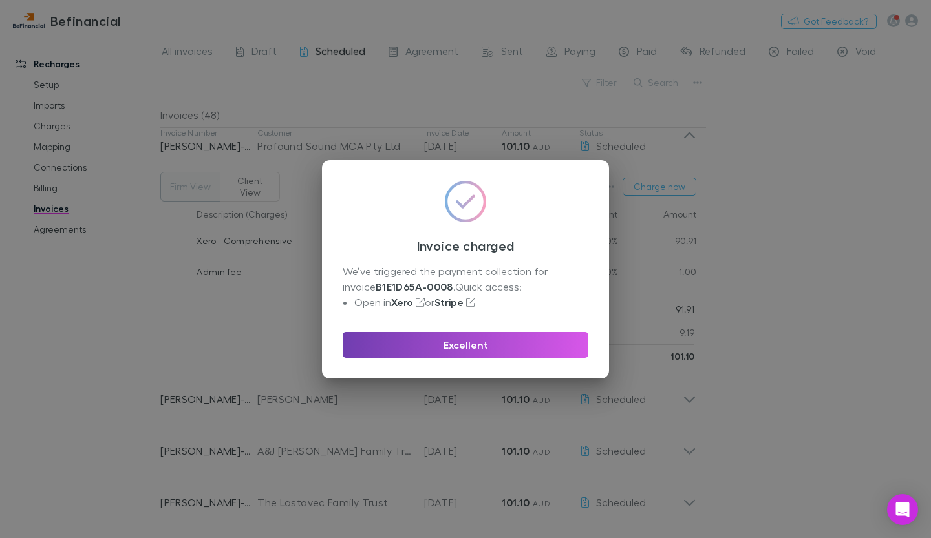
click at [511, 343] on button "Excellent" at bounding box center [466, 345] width 246 height 26
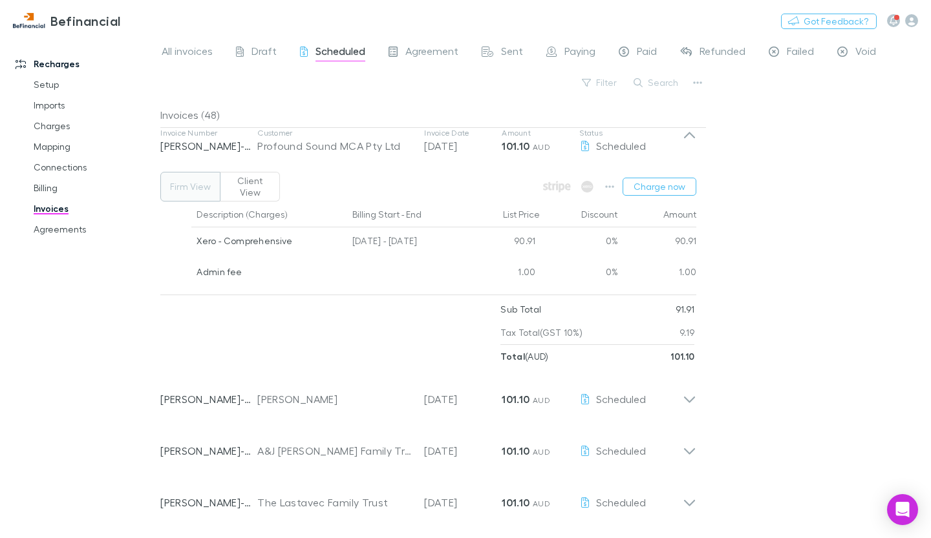
click at [694, 441] on icon at bounding box center [690, 446] width 14 height 26
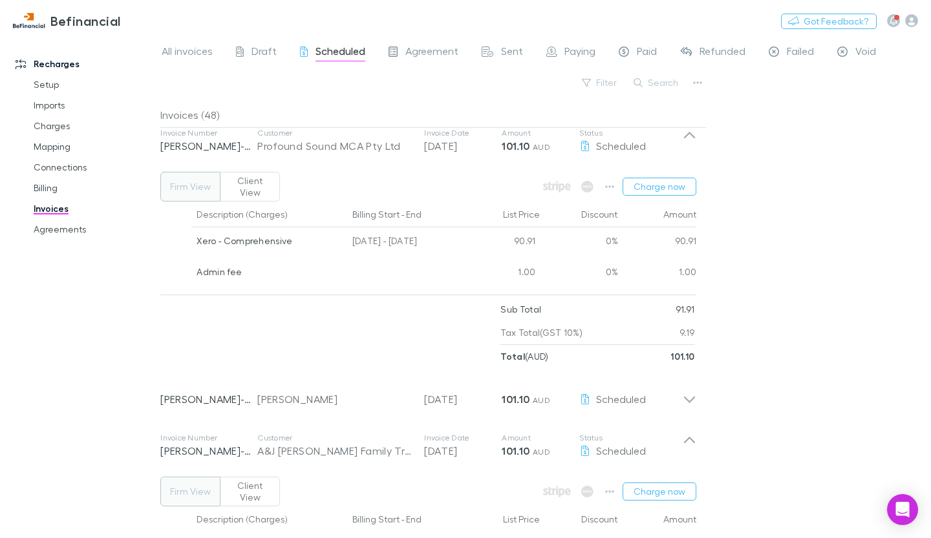
scroll to position [323, 0]
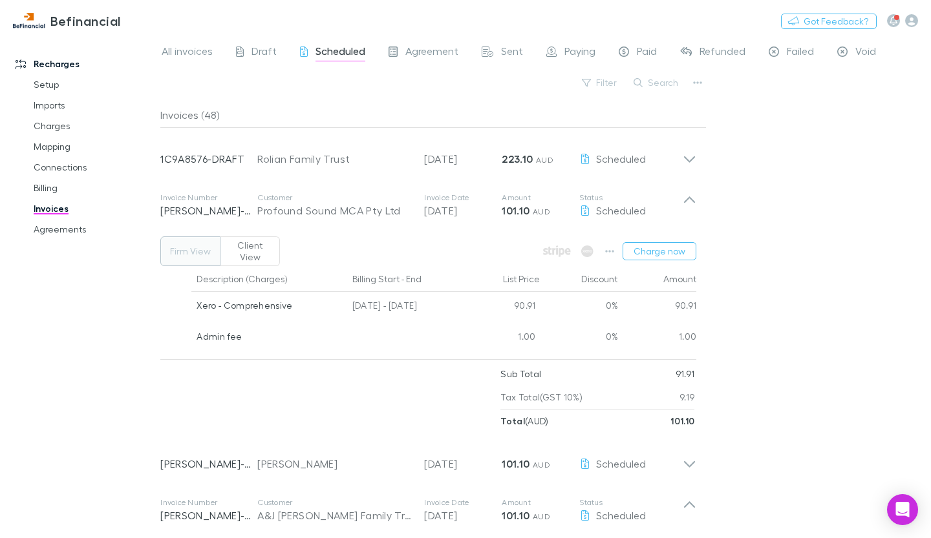
scroll to position [323, 0]
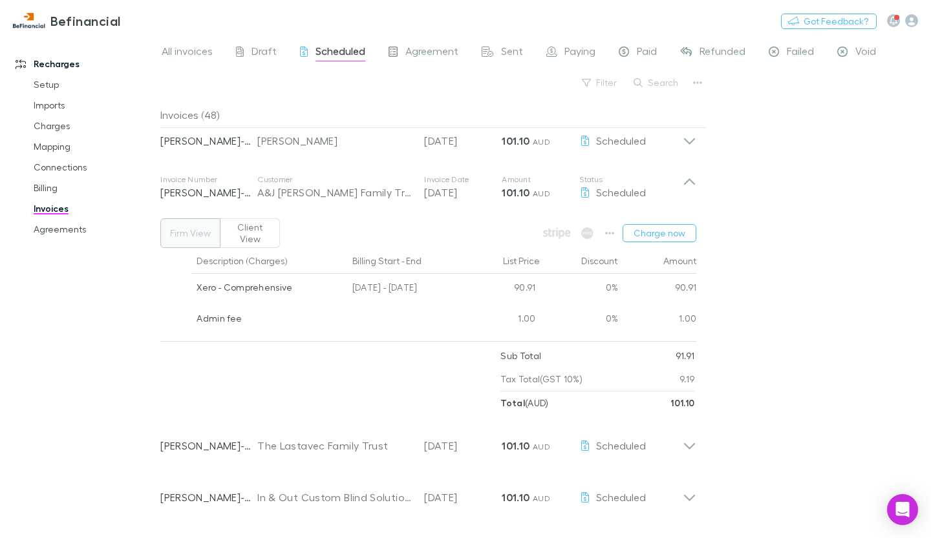
click at [635, 224] on button "Charge now" at bounding box center [659, 233] width 74 height 18
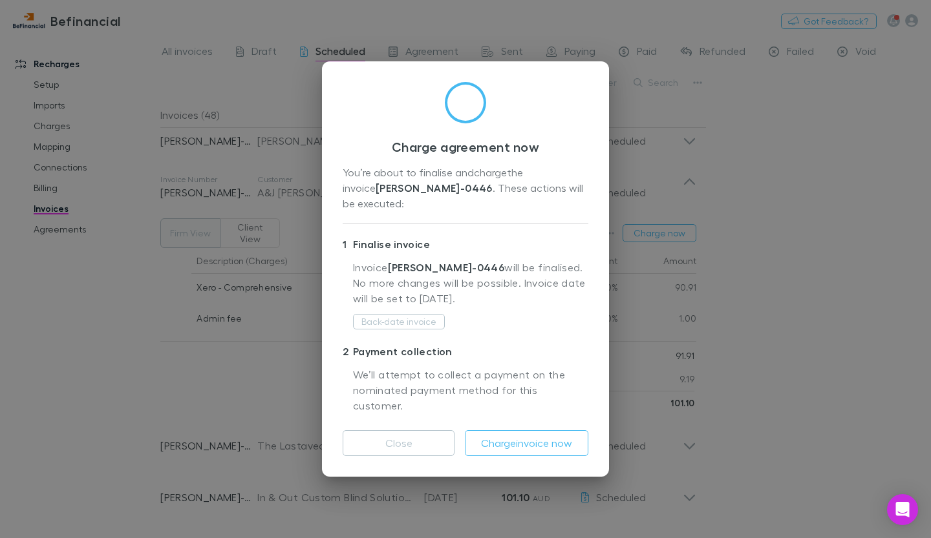
click at [557, 431] on button "Charge invoice now" at bounding box center [526, 443] width 123 height 26
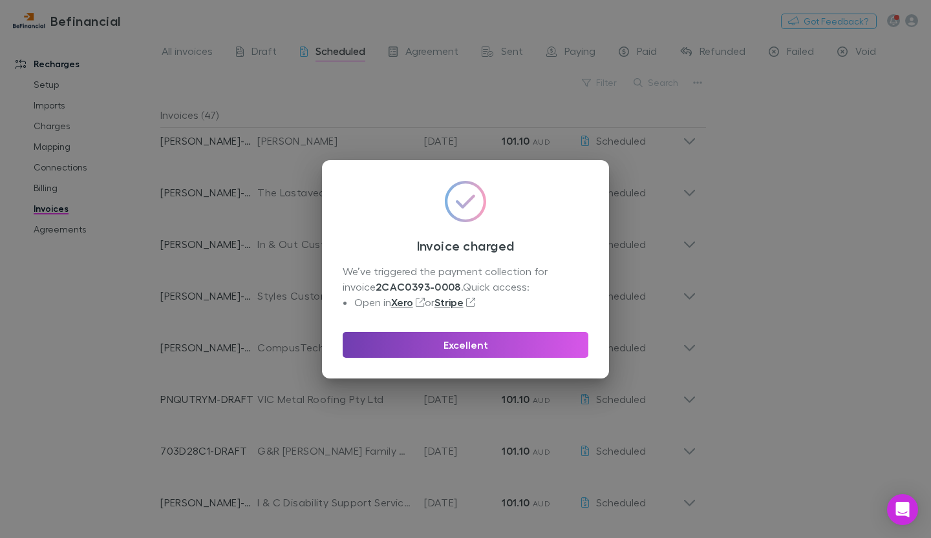
click at [497, 352] on button "Excellent" at bounding box center [466, 345] width 246 height 26
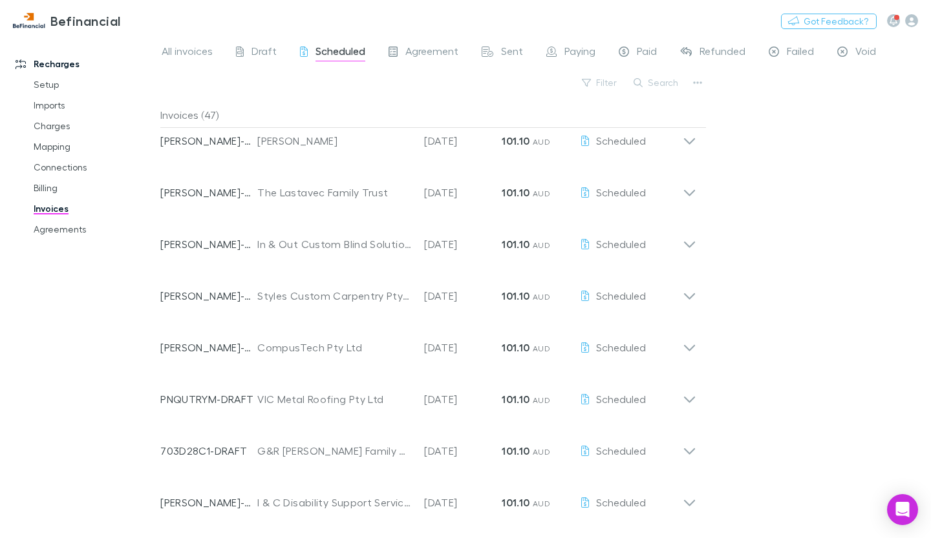
click at [688, 383] on icon at bounding box center [690, 394] width 14 height 26
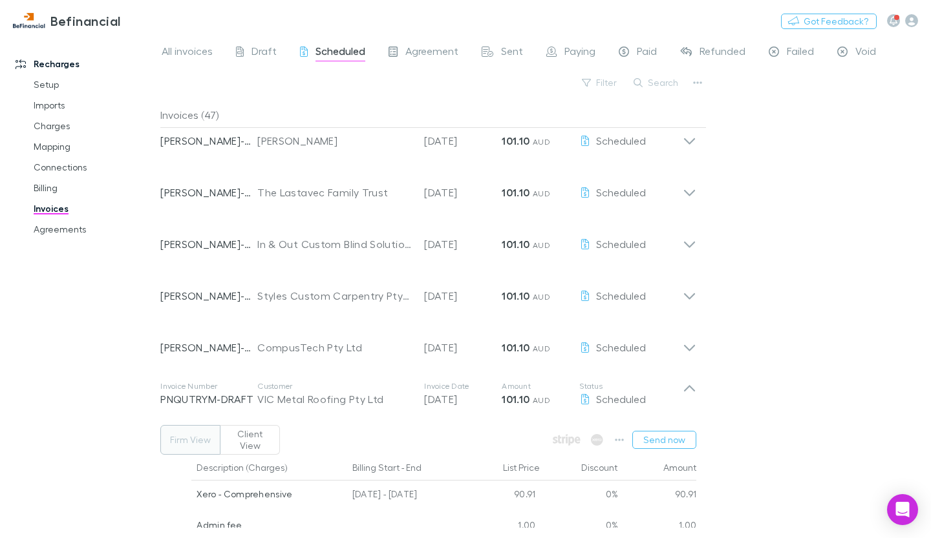
scroll to position [517, 0]
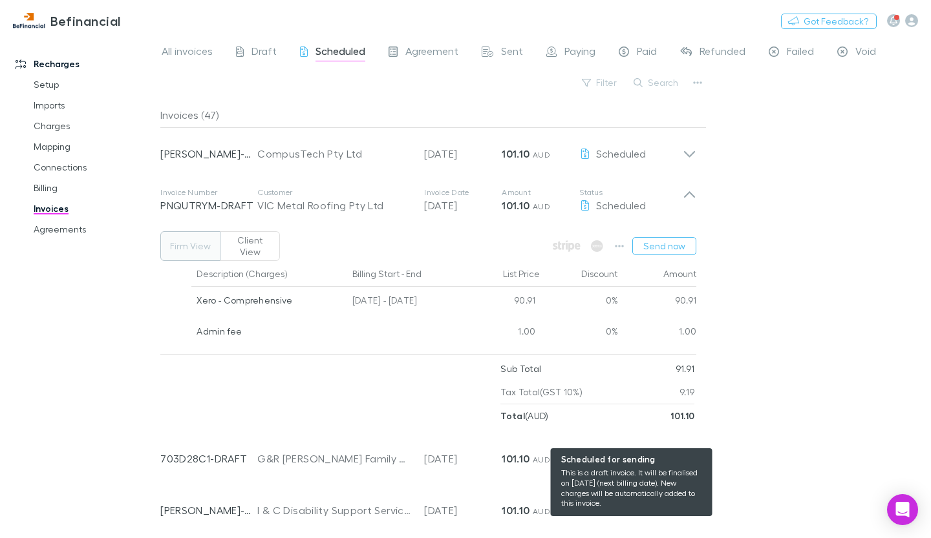
click at [681, 451] on div "Scheduled" at bounding box center [630, 459] width 103 height 16
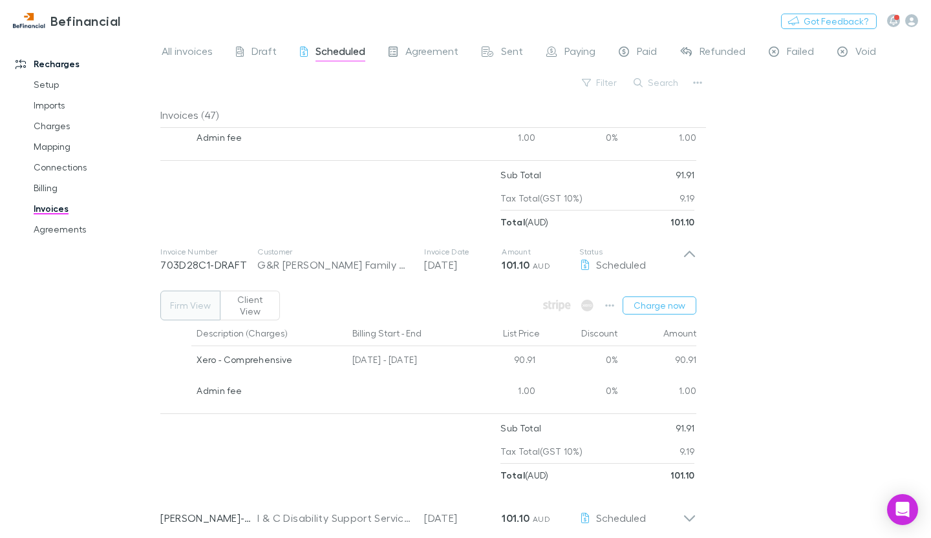
scroll to position [388, 0]
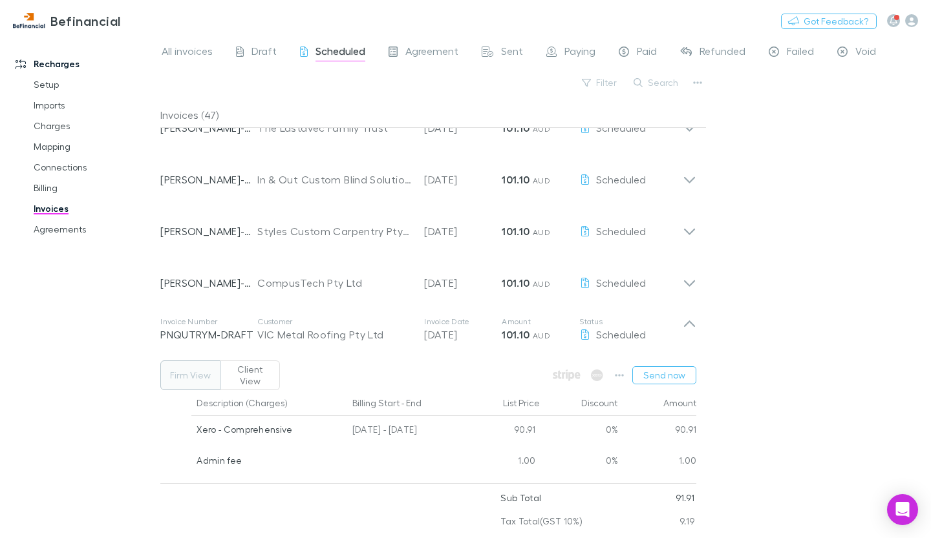
click at [672, 366] on button "Send now" at bounding box center [664, 375] width 64 height 18
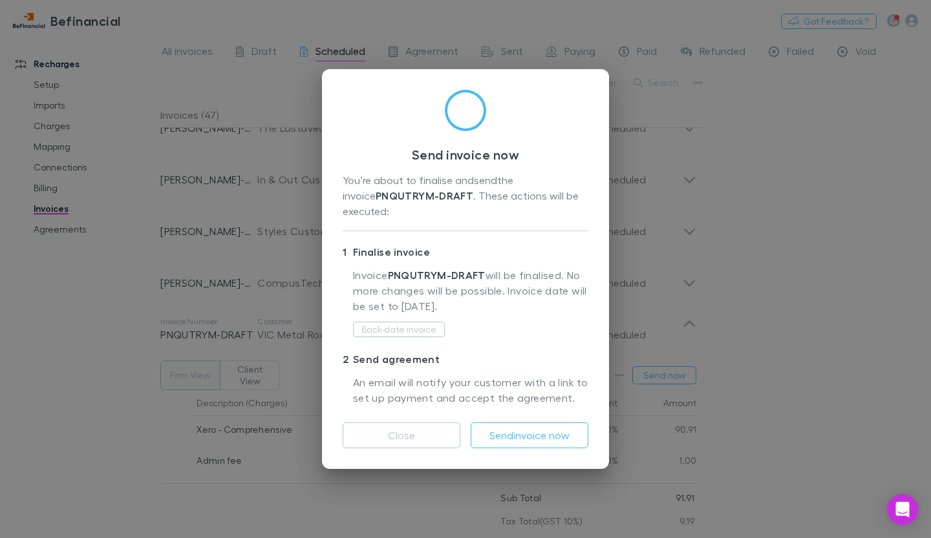
click at [518, 425] on button "Send invoice now" at bounding box center [530, 436] width 118 height 26
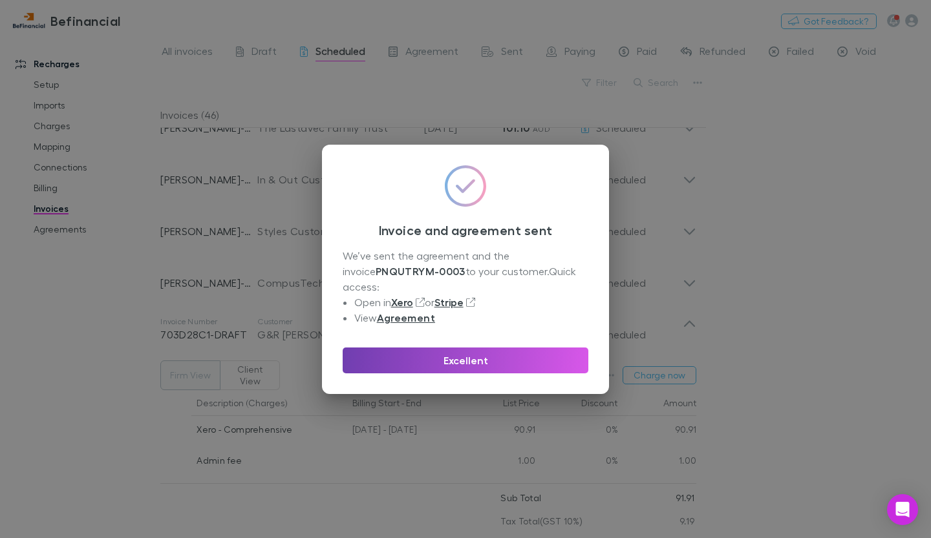
click at [450, 357] on button "Excellent" at bounding box center [466, 361] width 246 height 26
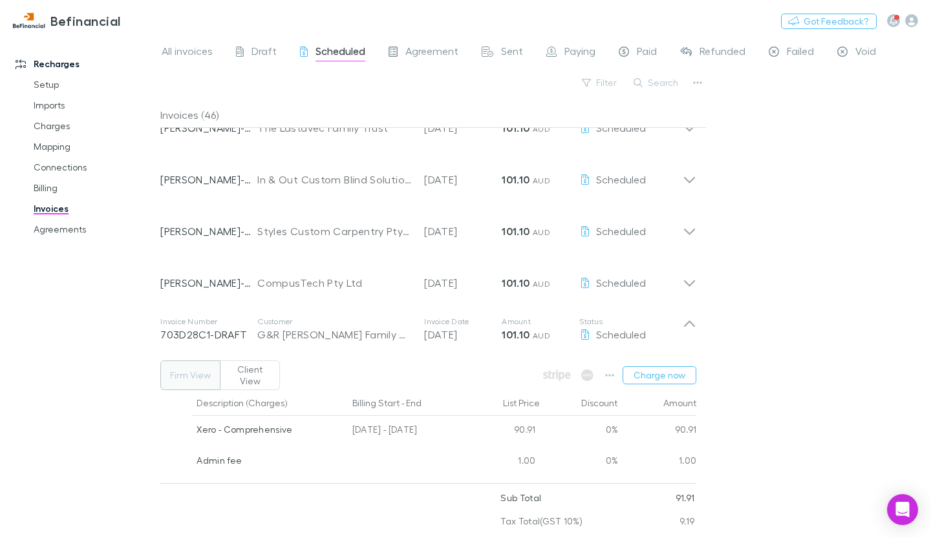
scroll to position [517, 0]
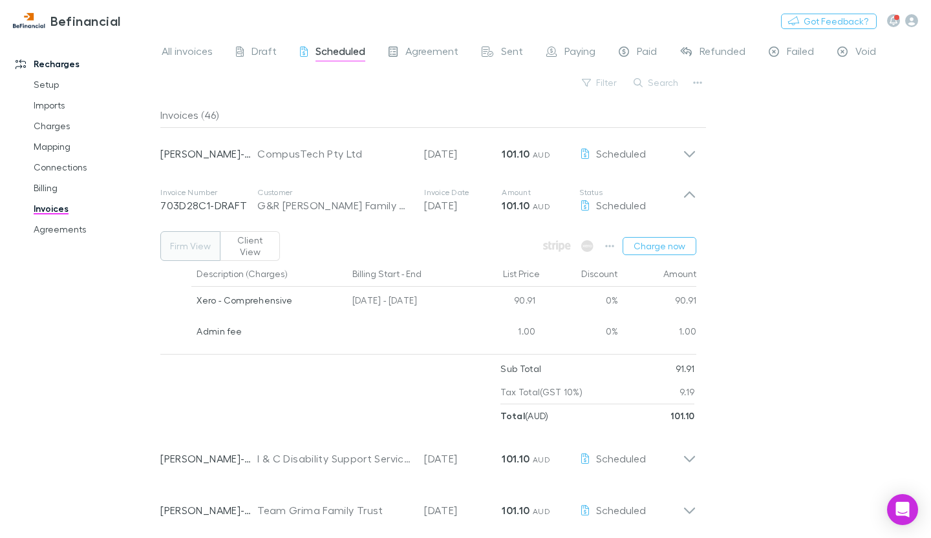
click at [670, 237] on button "Charge now" at bounding box center [659, 246] width 74 height 18
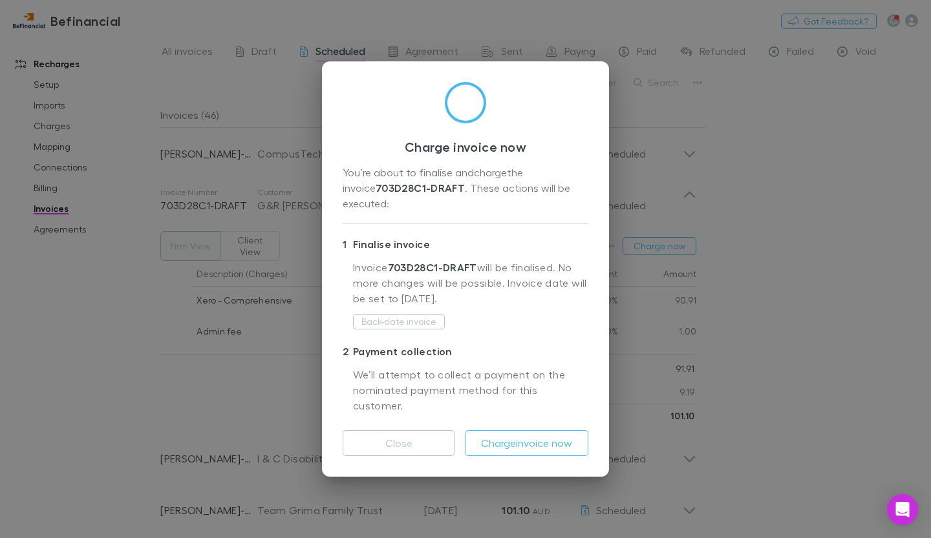
click at [540, 430] on button "Charge invoice now" at bounding box center [526, 443] width 123 height 26
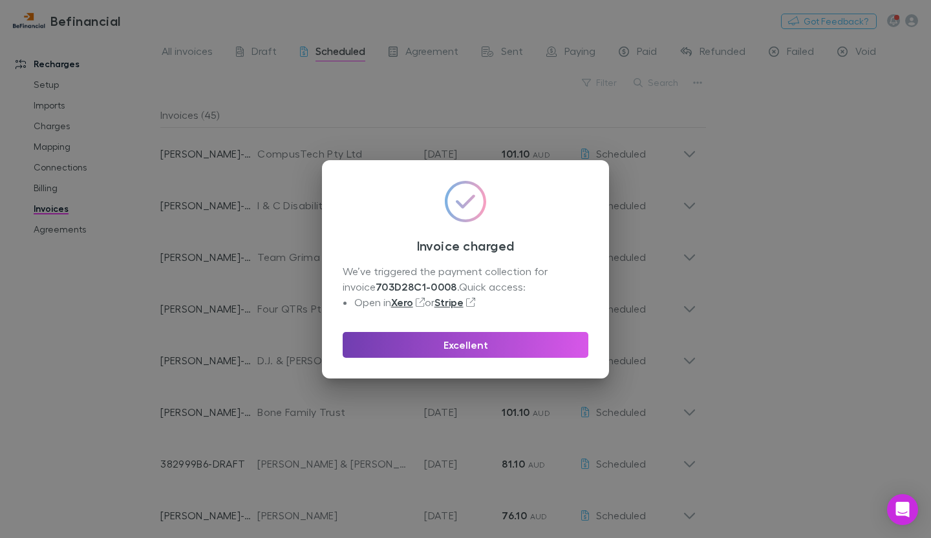
click at [524, 343] on button "Excellent" at bounding box center [466, 345] width 246 height 26
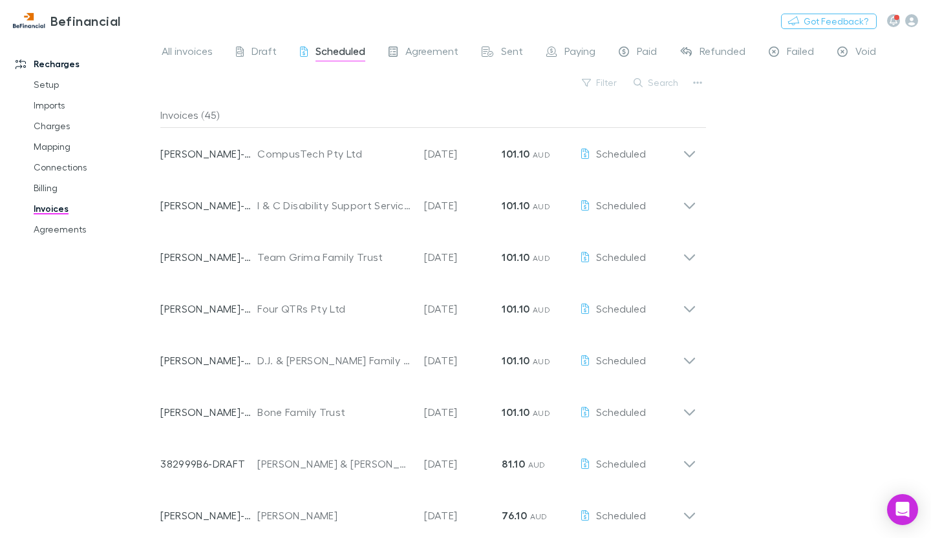
click at [697, 454] on div "Invoice Number 382999B6-DRAFT Customer [PERSON_NAME] & [PERSON_NAME] Invoice Da…" at bounding box center [428, 459] width 557 height 52
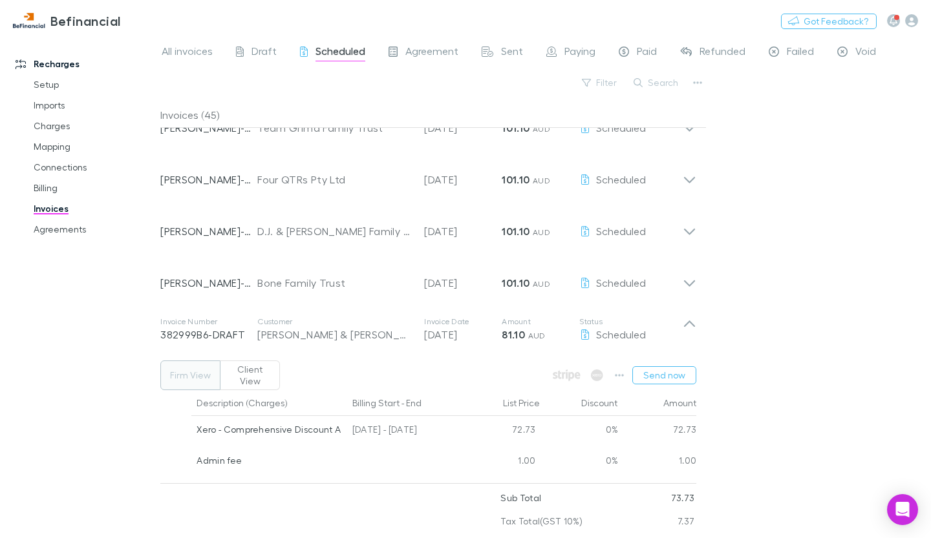
click at [661, 366] on button "Send now" at bounding box center [664, 375] width 64 height 18
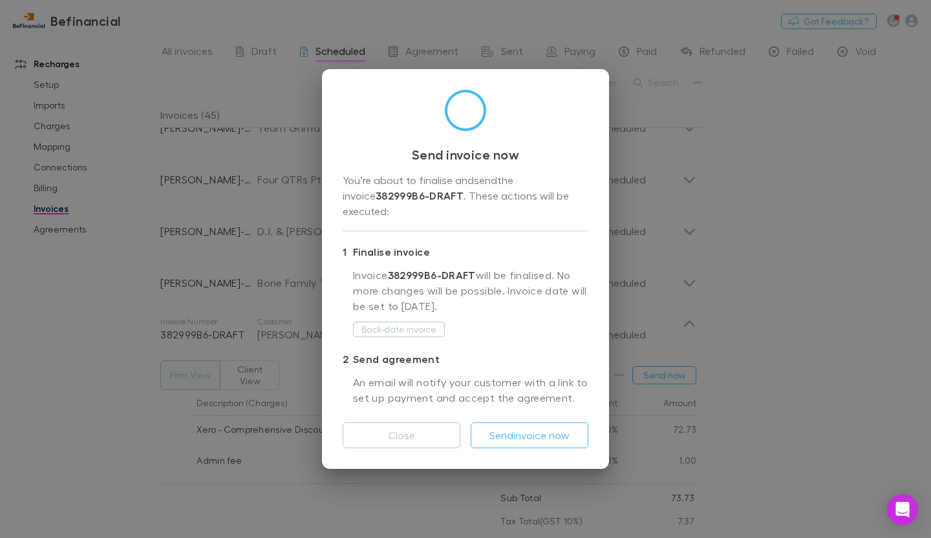
click at [553, 430] on button "Send invoice now" at bounding box center [530, 436] width 118 height 26
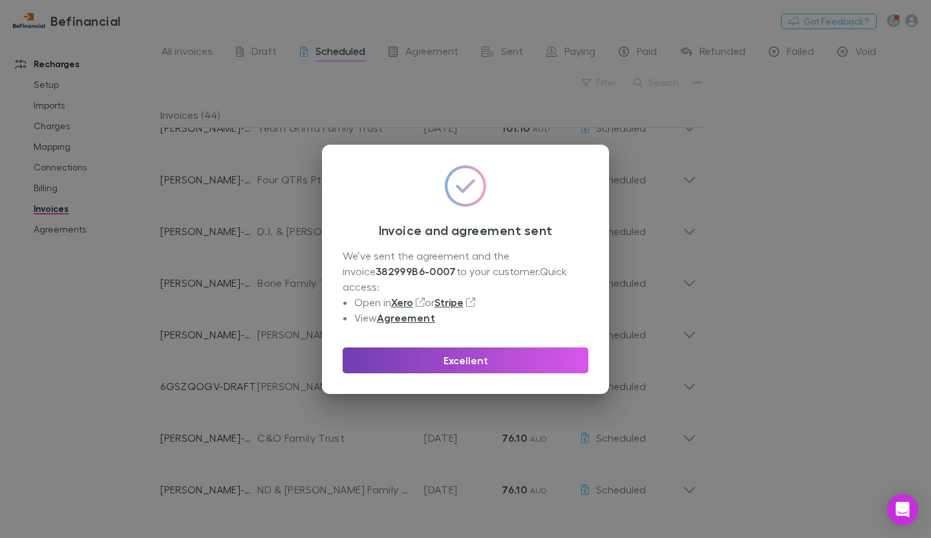
click at [447, 352] on button "Excellent" at bounding box center [466, 361] width 246 height 26
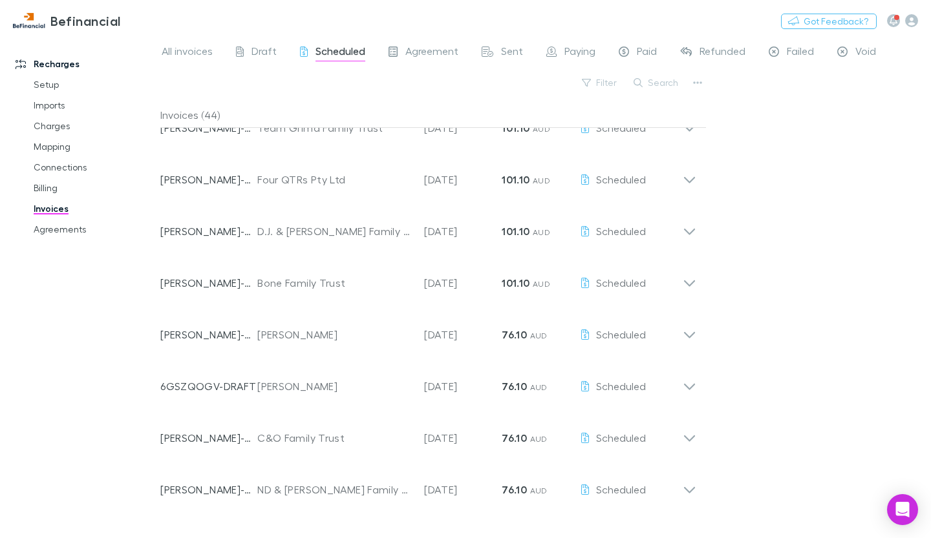
click at [685, 369] on icon at bounding box center [690, 381] width 14 height 26
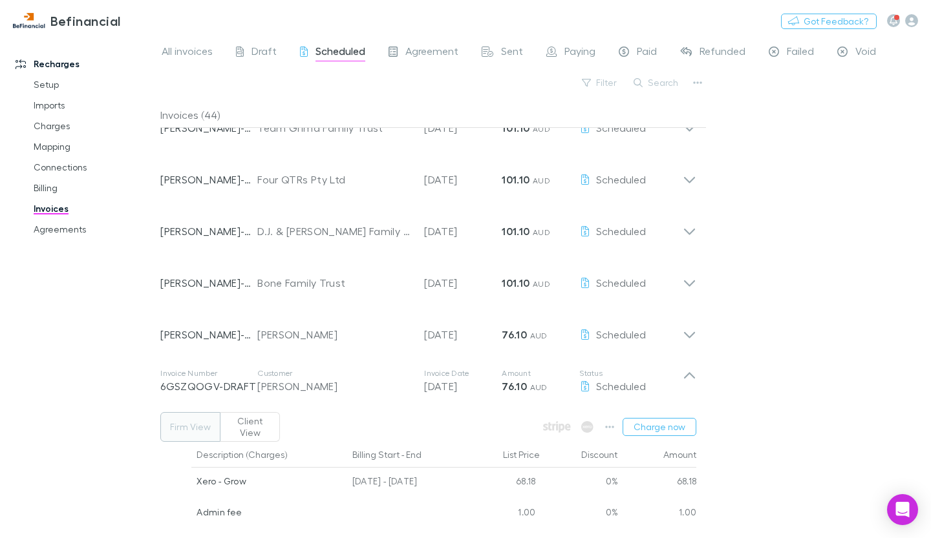
click at [670, 407] on div "Firm View Client View Charge now Description (Charges) Billing Start - End List…" at bounding box center [428, 508] width 557 height 202
click at [668, 418] on button "Charge now" at bounding box center [659, 427] width 74 height 18
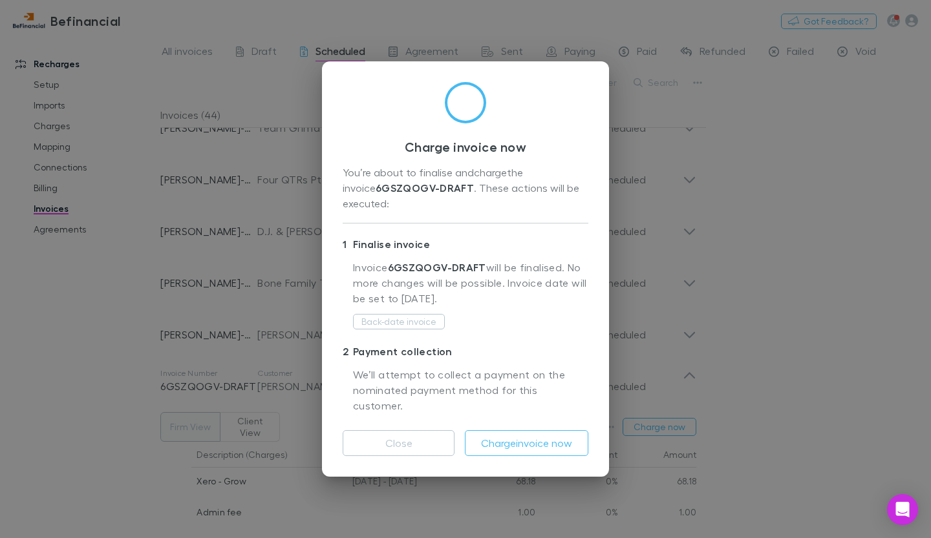
click at [515, 430] on button "Charge invoice now" at bounding box center [526, 443] width 123 height 26
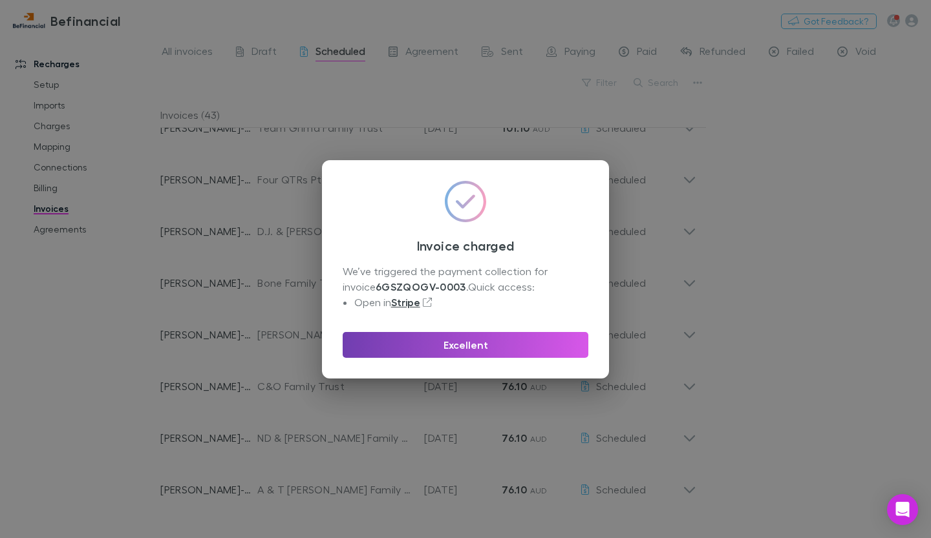
click at [482, 343] on button "Excellent" at bounding box center [466, 345] width 246 height 26
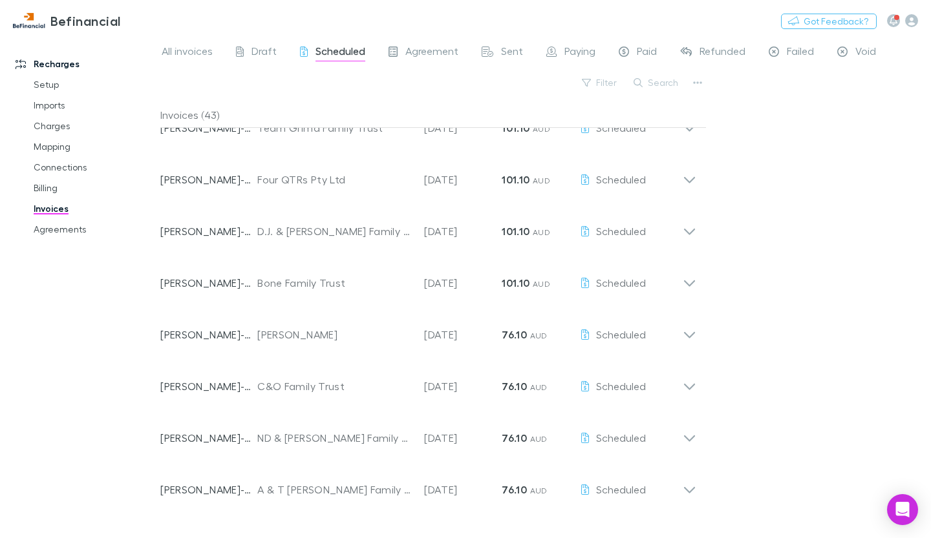
click at [694, 431] on icon at bounding box center [690, 433] width 14 height 26
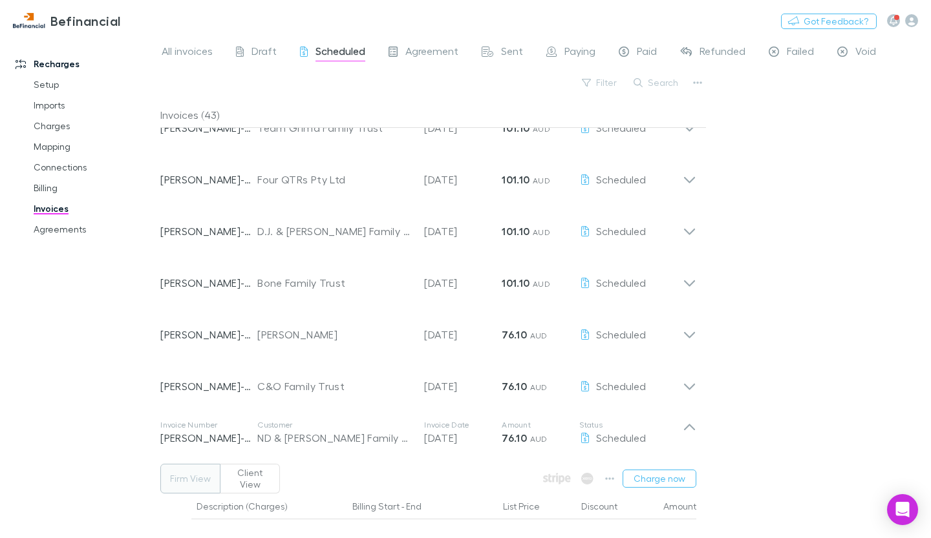
click at [674, 470] on button "Charge now" at bounding box center [659, 479] width 74 height 18
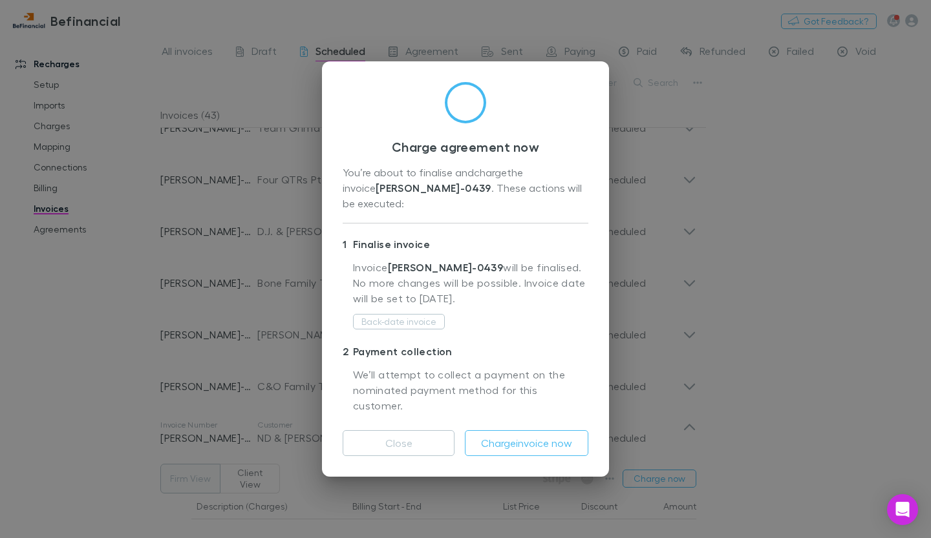
click at [563, 430] on button "Charge invoice now" at bounding box center [526, 443] width 123 height 26
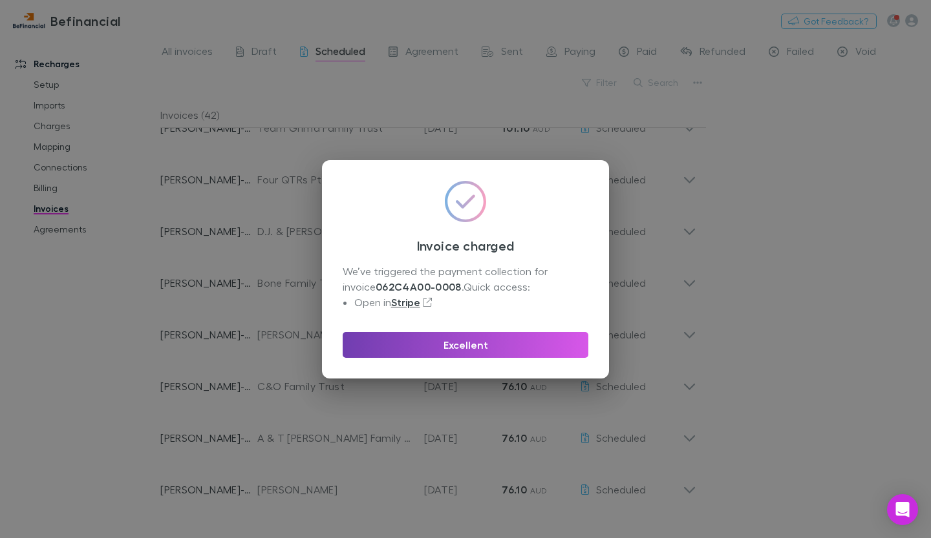
click at [551, 345] on button "Excellent" at bounding box center [466, 345] width 246 height 26
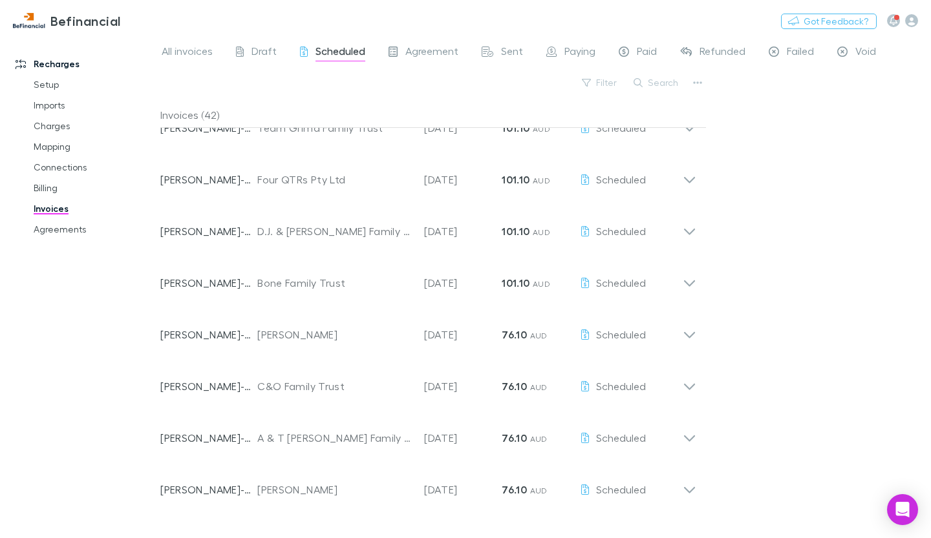
click at [686, 165] on icon at bounding box center [690, 175] width 14 height 26
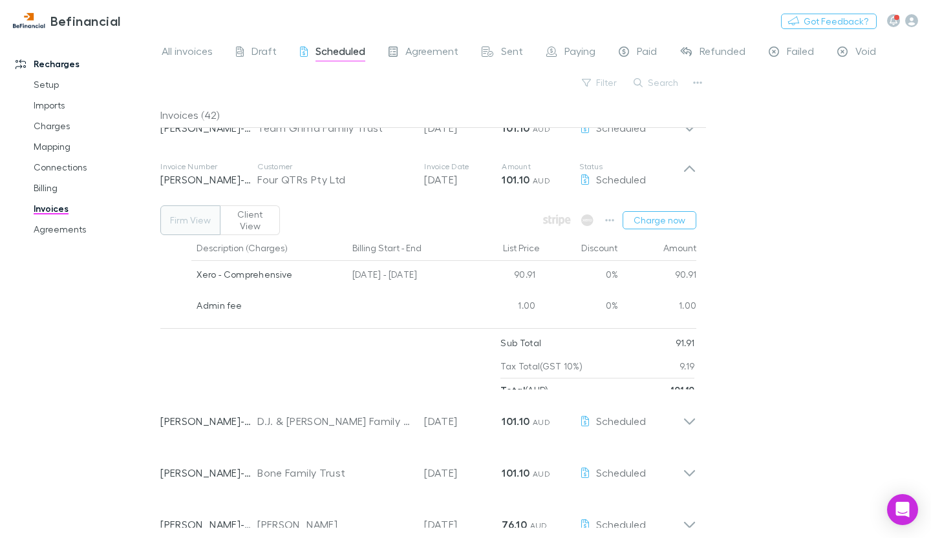
click at [692, 165] on icon at bounding box center [690, 175] width 14 height 26
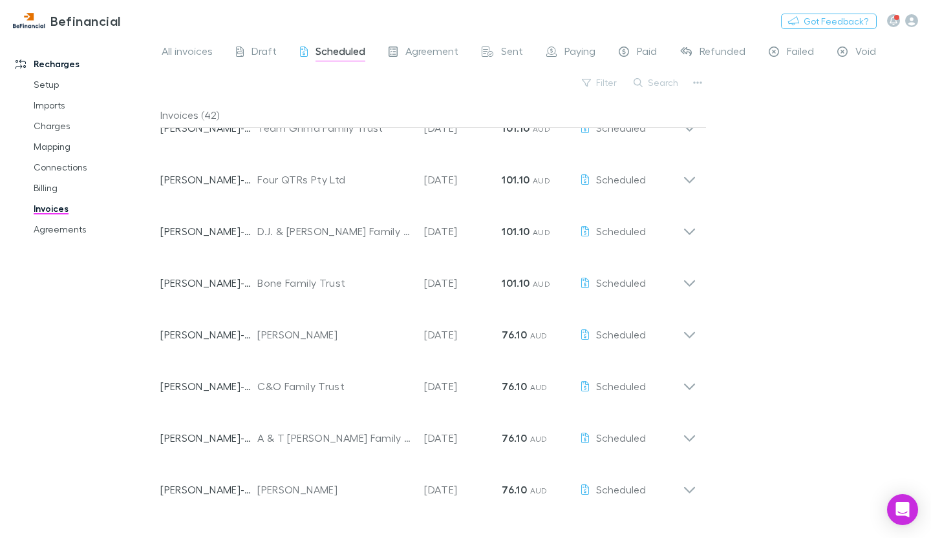
click at [690, 162] on icon at bounding box center [690, 175] width 14 height 26
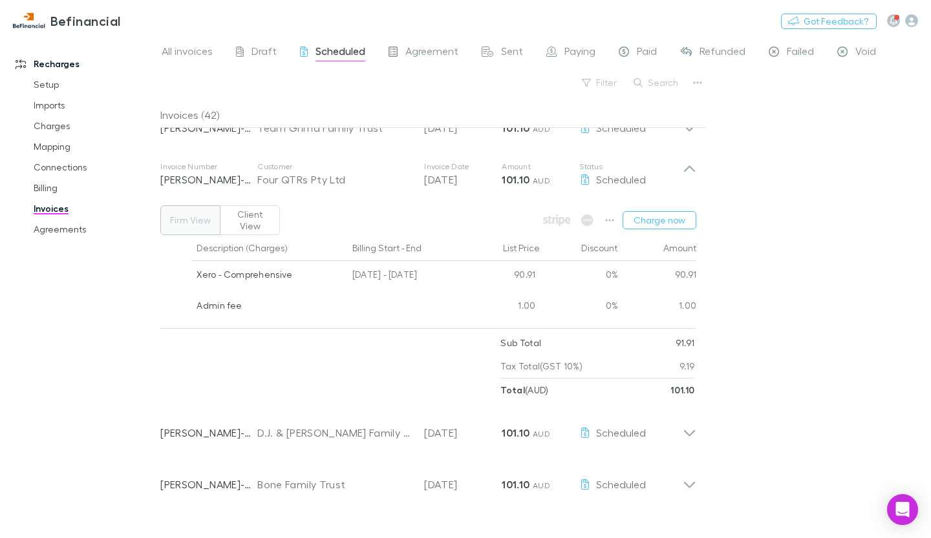
click at [672, 211] on button "Charge now" at bounding box center [659, 220] width 74 height 18
click at [646, 211] on button "Charge now" at bounding box center [659, 220] width 74 height 18
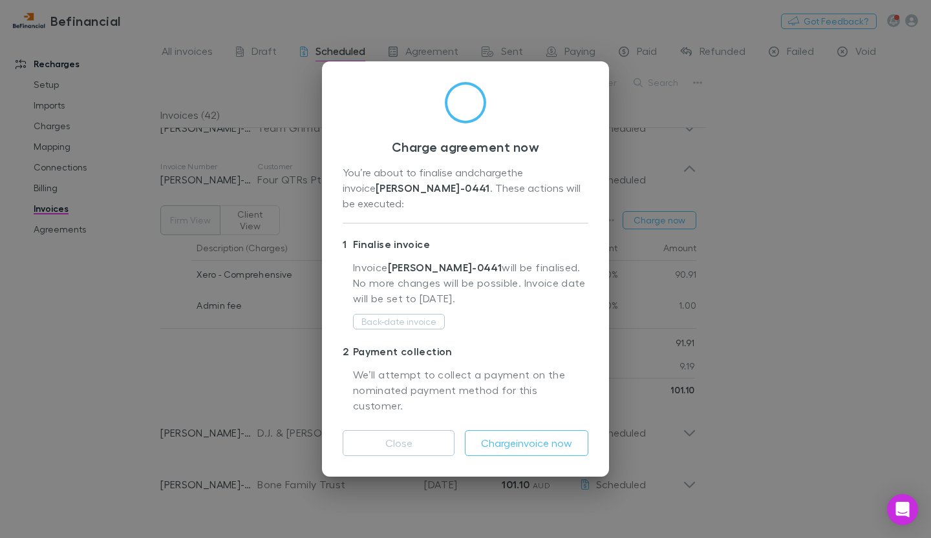
click at [506, 432] on button "Charge invoice now" at bounding box center [526, 443] width 123 height 26
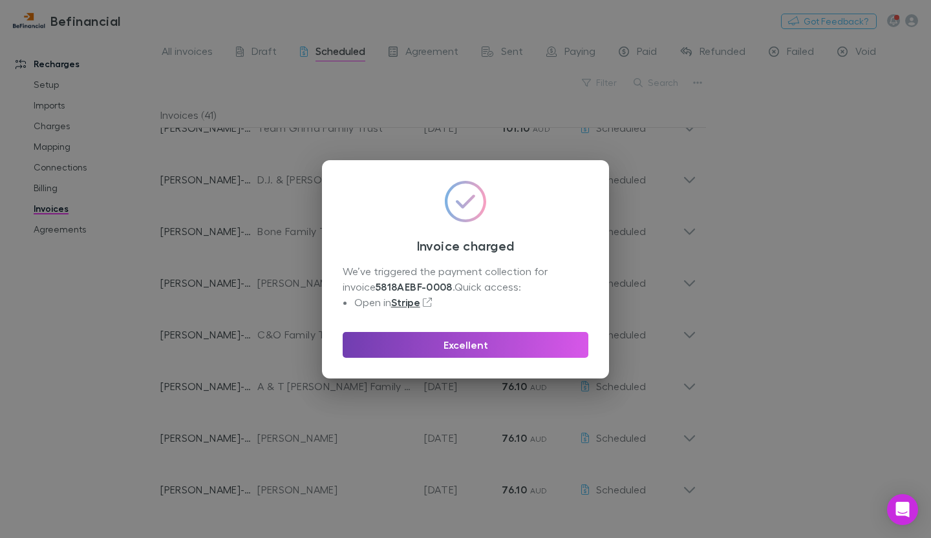
click at [552, 345] on button "Excellent" at bounding box center [466, 345] width 246 height 26
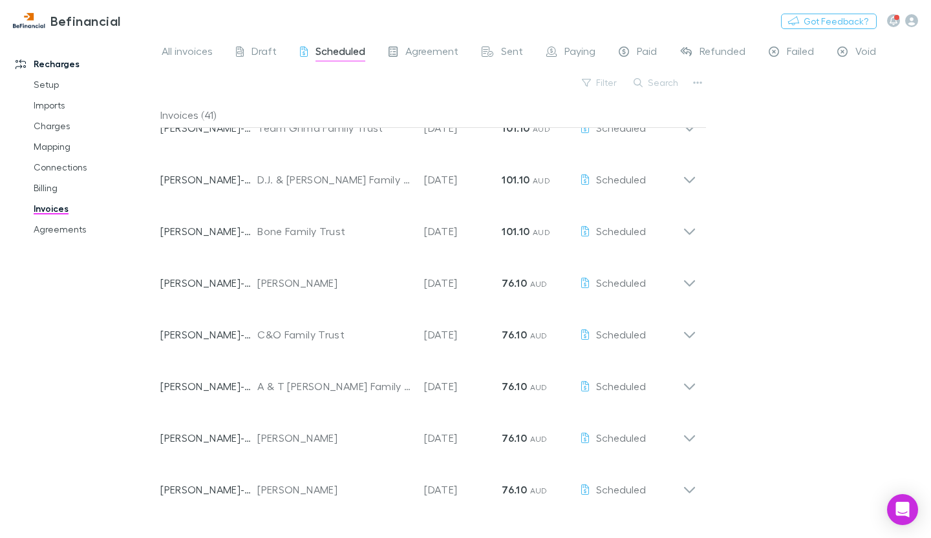
click at [688, 165] on icon at bounding box center [690, 175] width 14 height 26
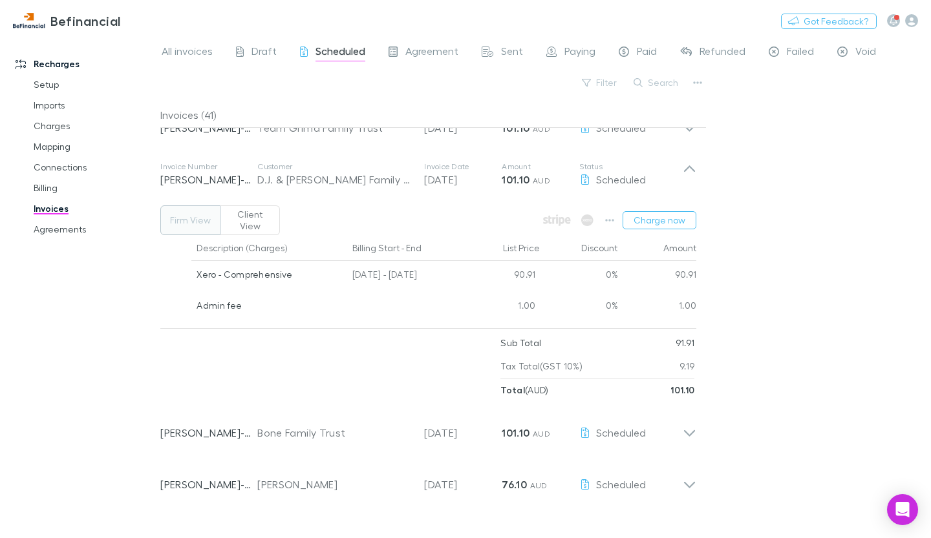
click at [670, 211] on button "Charge now" at bounding box center [659, 220] width 74 height 18
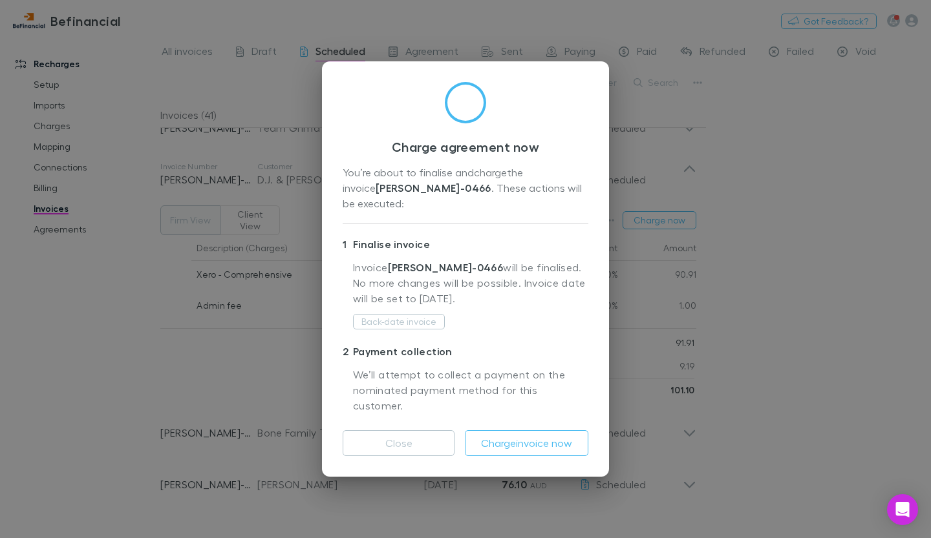
click at [544, 430] on button "Charge invoice now" at bounding box center [526, 443] width 123 height 26
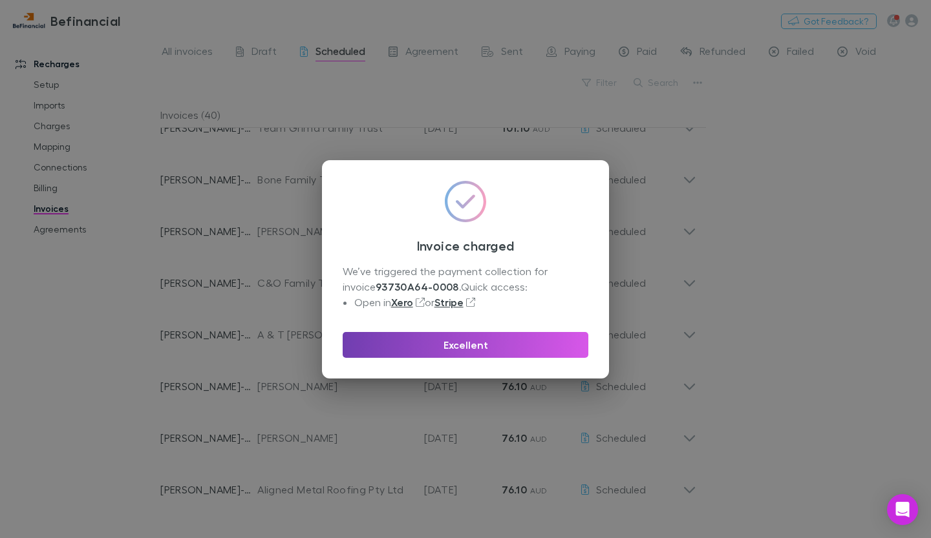
drag, startPoint x: 478, startPoint y: 343, endPoint x: 671, endPoint y: 187, distance: 247.8
click at [478, 343] on button "Excellent" at bounding box center [466, 345] width 246 height 26
click at [478, 343] on div "Invoice Number [PERSON_NAME]-0443 Customer A & T [PERSON_NAME] Family Trust Inv…" at bounding box center [428, 330] width 557 height 52
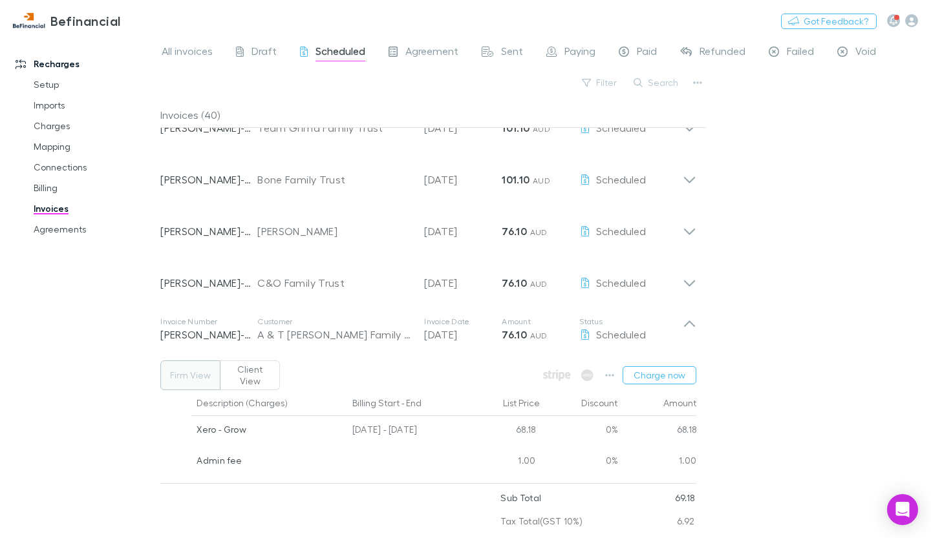
click at [683, 174] on icon at bounding box center [690, 175] width 14 height 26
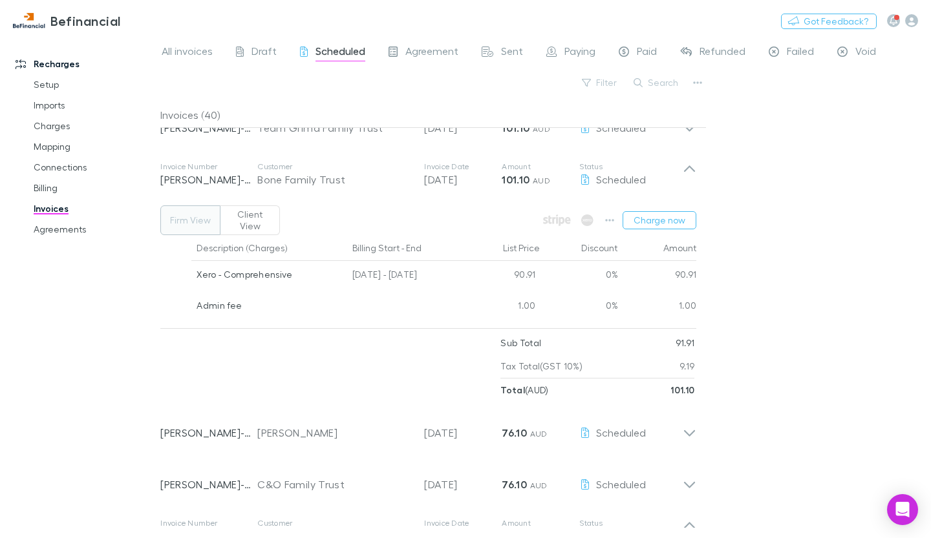
click at [664, 211] on button "Charge now" at bounding box center [659, 220] width 74 height 18
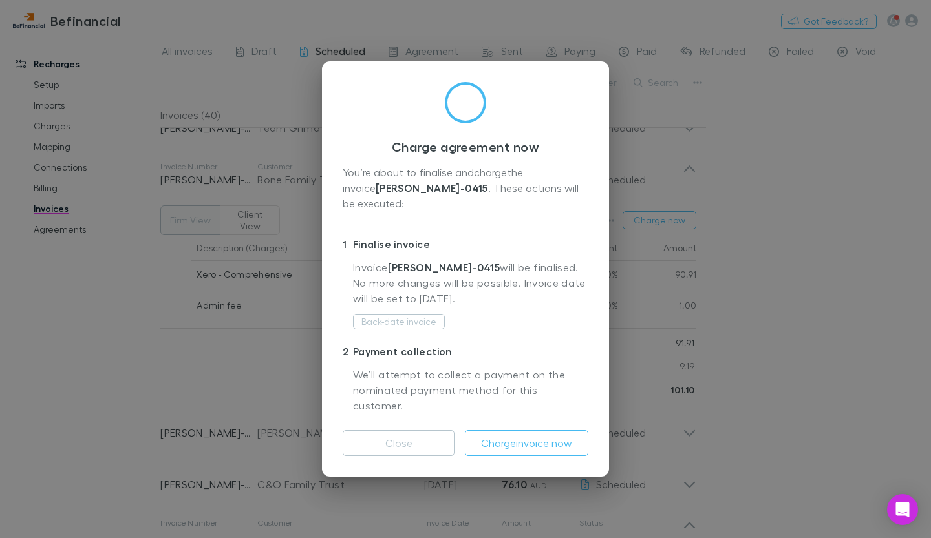
click at [535, 430] on button "Charge invoice now" at bounding box center [526, 443] width 123 height 26
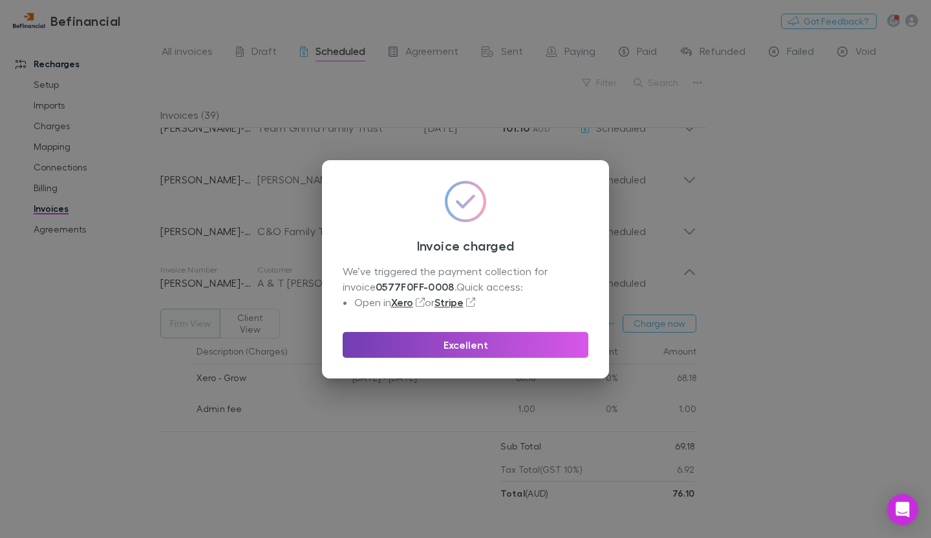
click at [535, 344] on button "Excellent" at bounding box center [466, 345] width 246 height 26
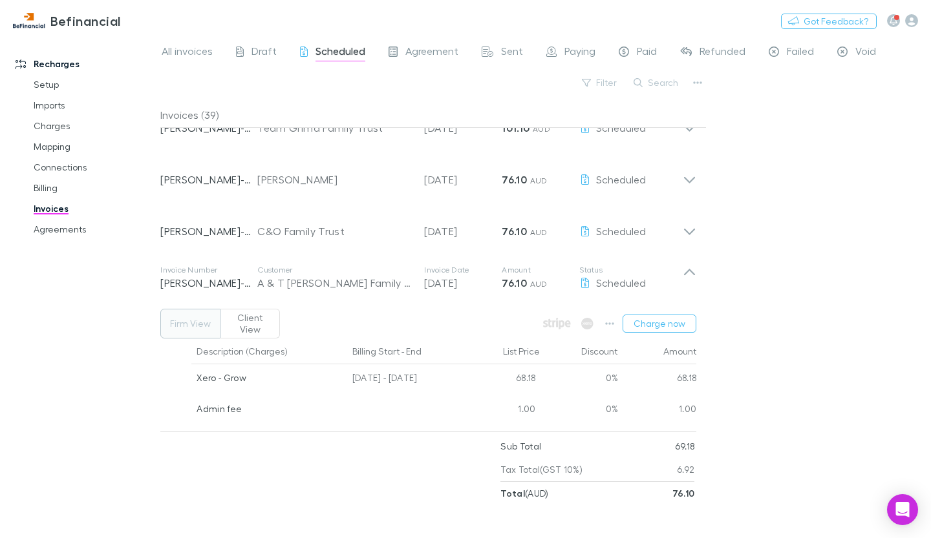
click at [682, 172] on div "Scheduled" at bounding box center [630, 180] width 103 height 16
click at [689, 164] on icon at bounding box center [690, 175] width 14 height 26
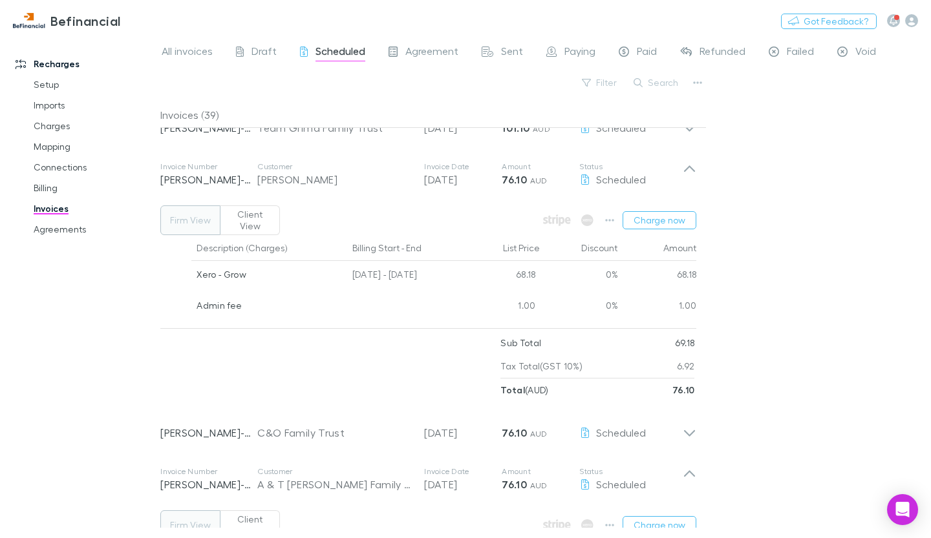
click at [676, 211] on button "Charge now" at bounding box center [659, 220] width 74 height 18
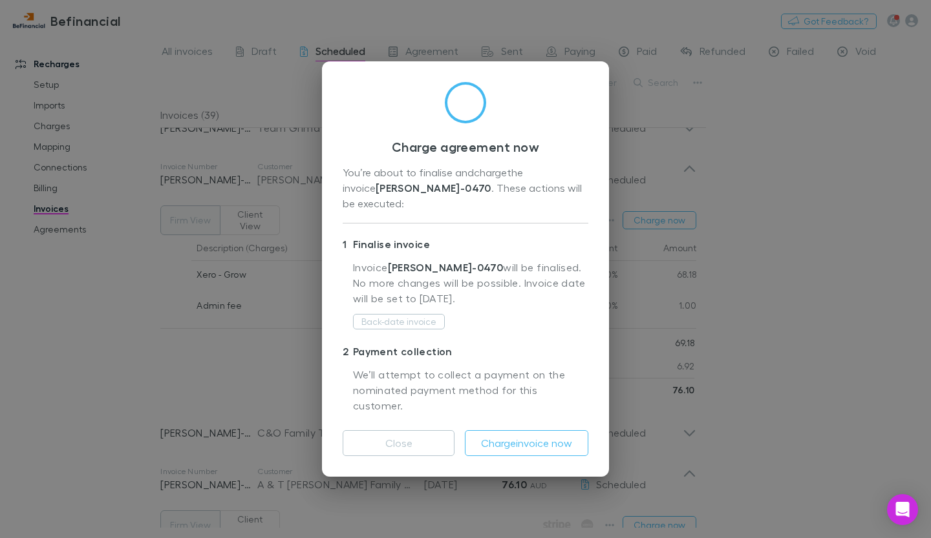
click at [544, 430] on button "Charge invoice now" at bounding box center [526, 443] width 123 height 26
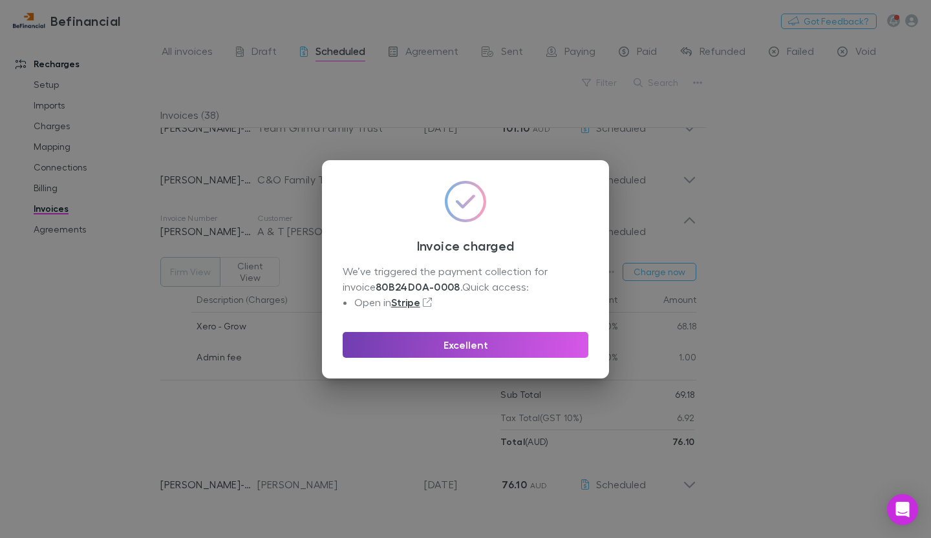
click at [542, 343] on button "Excellent" at bounding box center [466, 345] width 246 height 26
click at [509, 345] on div "1.00" at bounding box center [502, 359] width 78 height 31
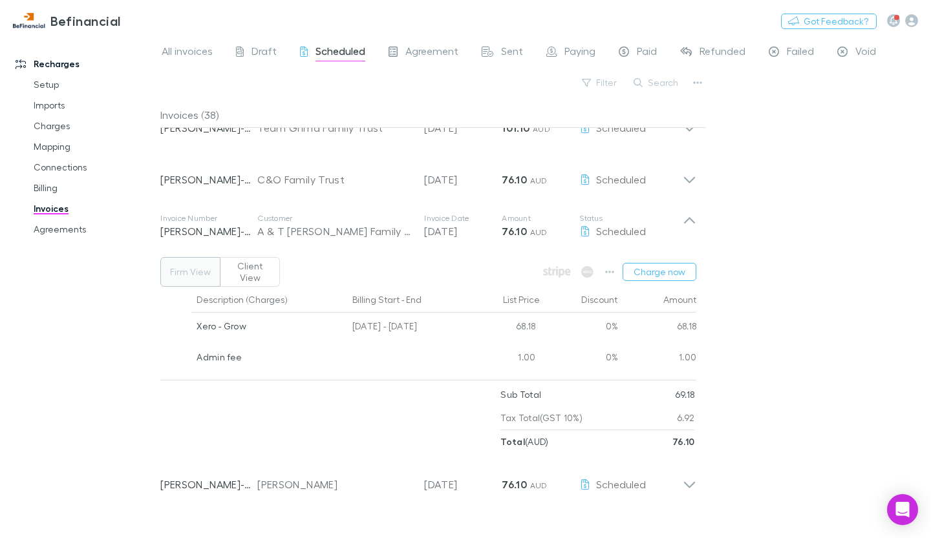
click at [688, 167] on icon at bounding box center [690, 175] width 14 height 26
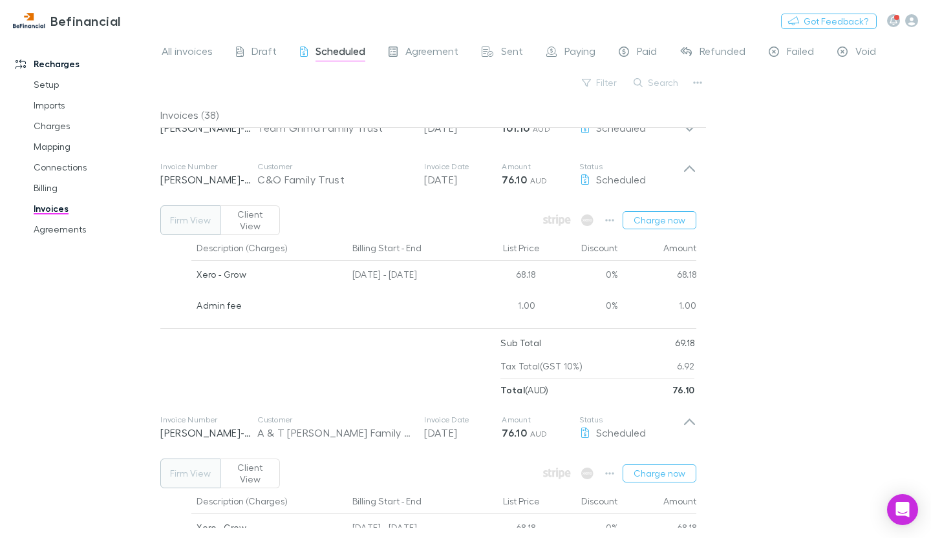
click at [670, 211] on button "Charge now" at bounding box center [659, 220] width 74 height 18
click at [668, 211] on button "Charge now" at bounding box center [659, 220] width 74 height 18
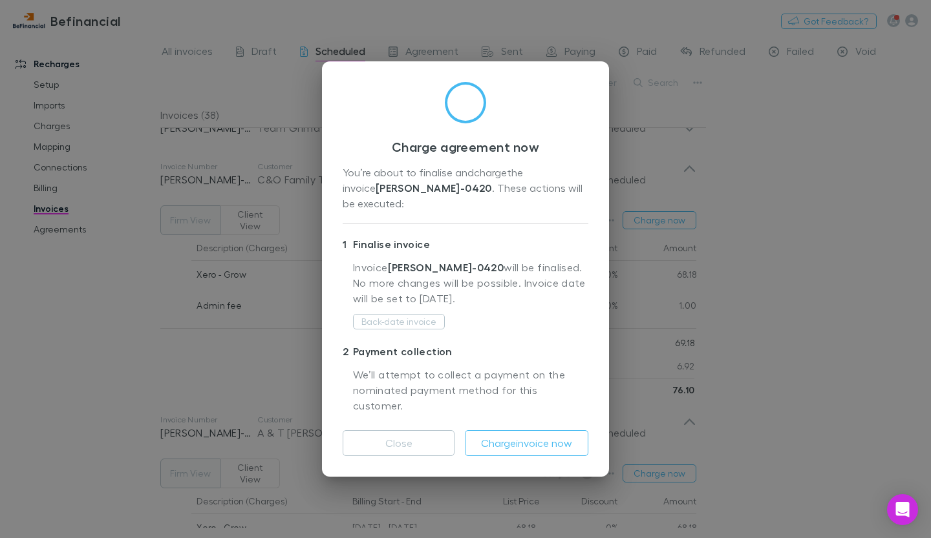
click at [545, 438] on button "Charge invoice now" at bounding box center [526, 443] width 123 height 26
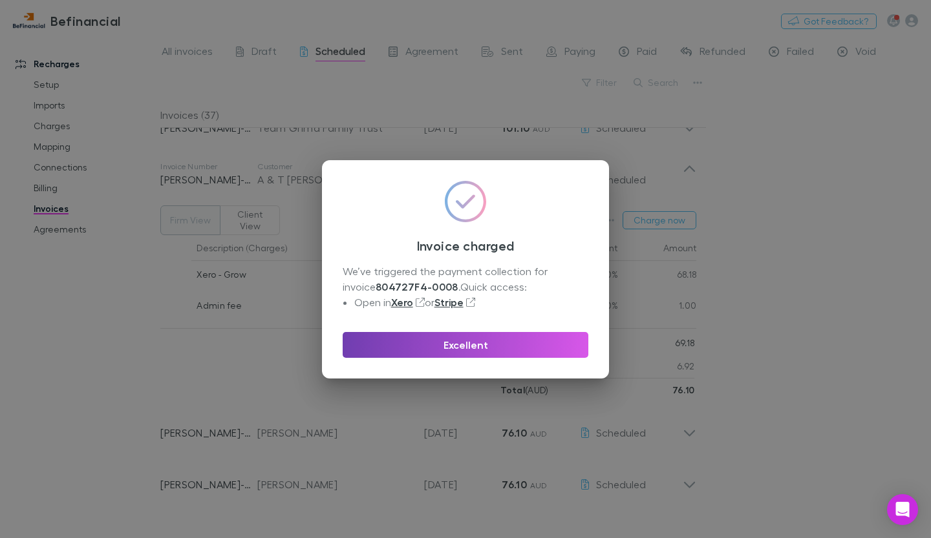
click at [539, 351] on button "Excellent" at bounding box center [466, 345] width 246 height 26
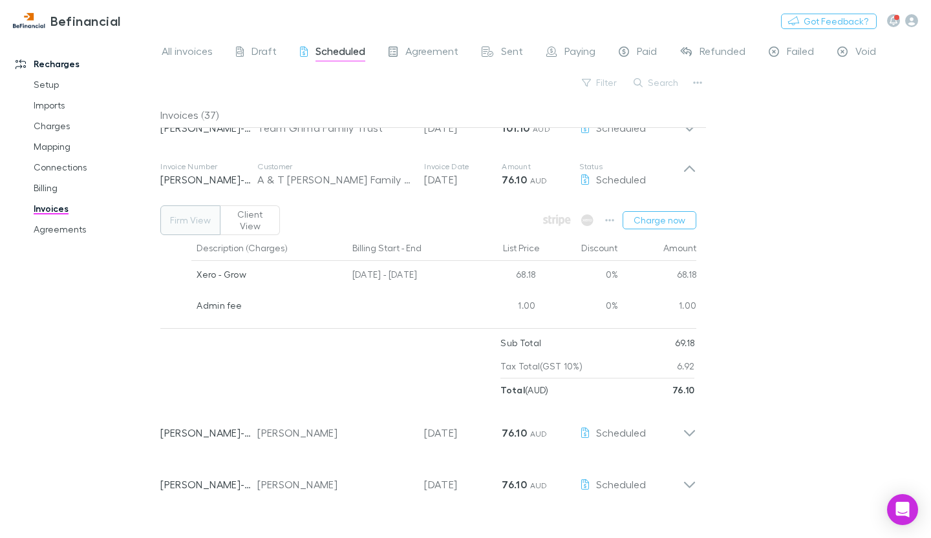
click at [647, 211] on button "Charge now" at bounding box center [659, 220] width 74 height 18
click at [659, 211] on button "Charge now" at bounding box center [659, 220] width 74 height 18
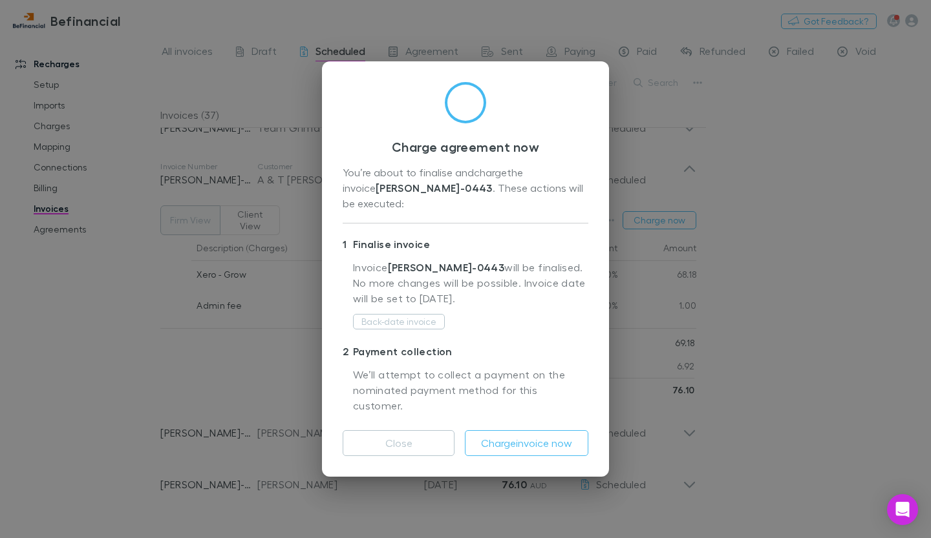
click at [511, 430] on button "Charge invoice now" at bounding box center [526, 443] width 123 height 26
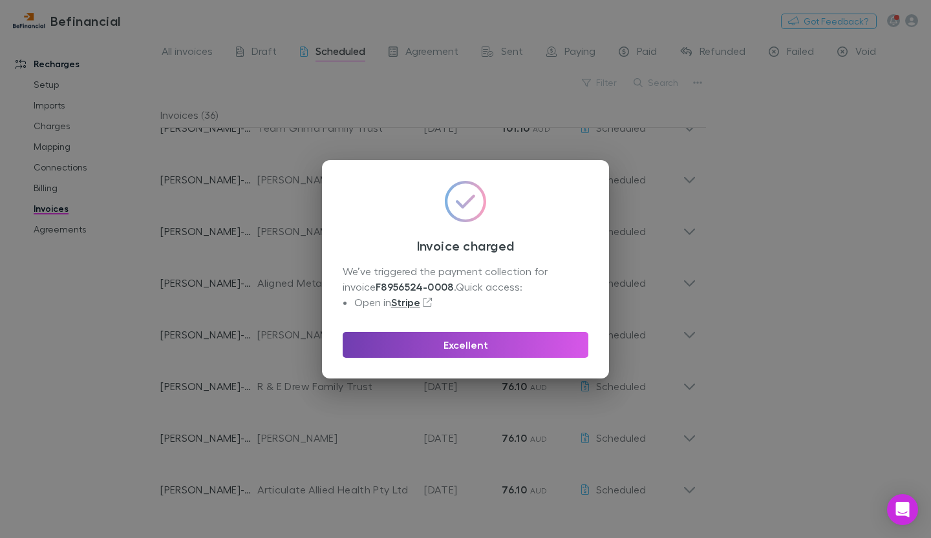
click at [511, 348] on button "Excellent" at bounding box center [466, 345] width 246 height 26
click at [511, 358] on div "Invoice Number [PERSON_NAME]-0453 Customer R & E Drew Family Trust Invoice Date…" at bounding box center [421, 381] width 522 height 47
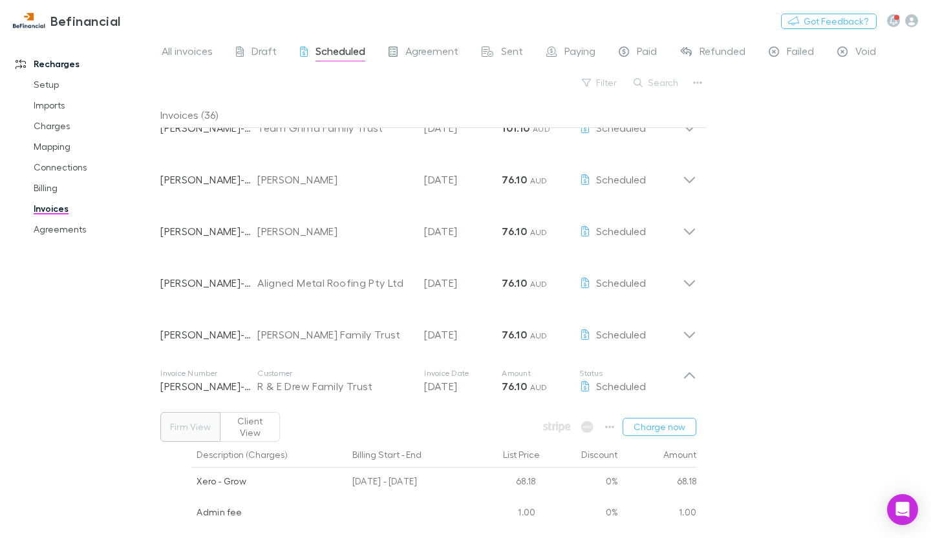
click at [687, 164] on icon at bounding box center [690, 175] width 14 height 26
click at [690, 167] on icon at bounding box center [690, 175] width 14 height 26
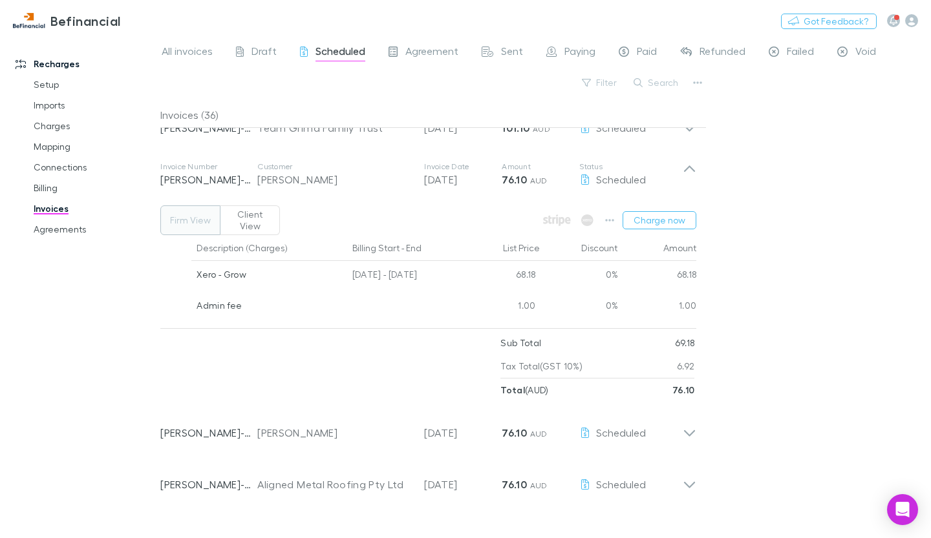
click at [670, 211] on button "Charge now" at bounding box center [659, 220] width 74 height 18
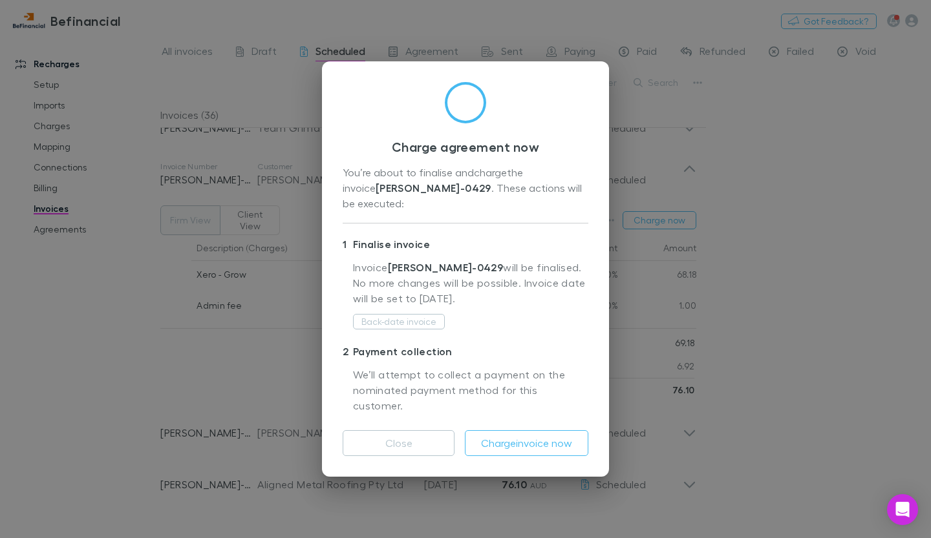
click at [571, 430] on button "Charge invoice now" at bounding box center [526, 443] width 123 height 26
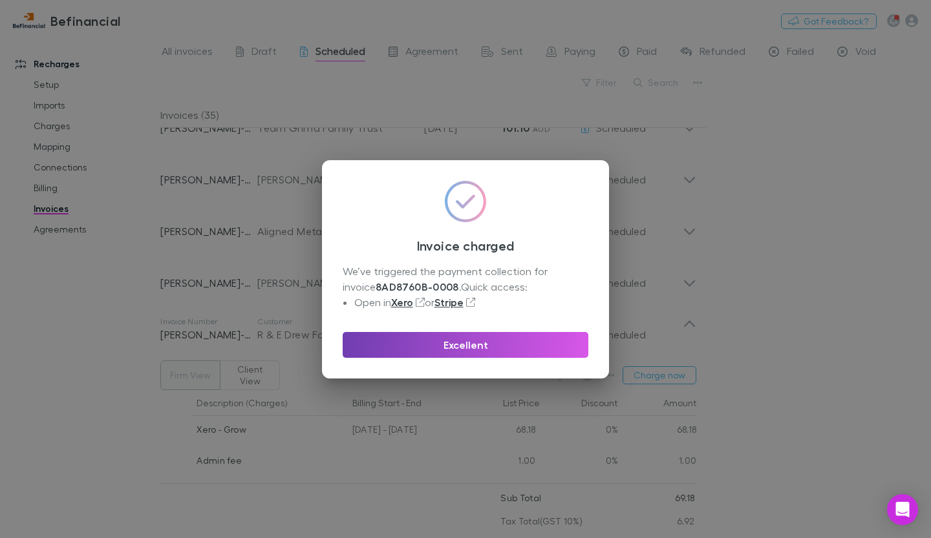
drag, startPoint x: 574, startPoint y: 346, endPoint x: 450, endPoint y: 351, distance: 124.2
click at [575, 346] on button "Excellent" at bounding box center [466, 345] width 246 height 26
click at [578, 356] on div "Firm View Client View Charge now Description (Charges) Billing Start - End List…" at bounding box center [428, 457] width 557 height 202
click at [450, 361] on div "Firm View Client View Charge now" at bounding box center [428, 376] width 536 height 30
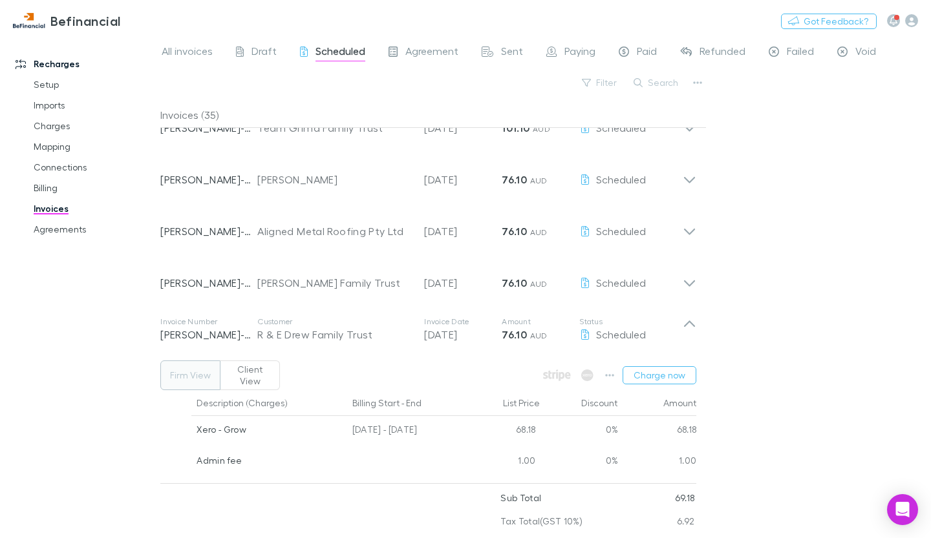
click at [697, 171] on div "Invoice Number [PERSON_NAME]-0457 Customer [PERSON_NAME] Invoice Date [DATE] Am…" at bounding box center [428, 175] width 557 height 52
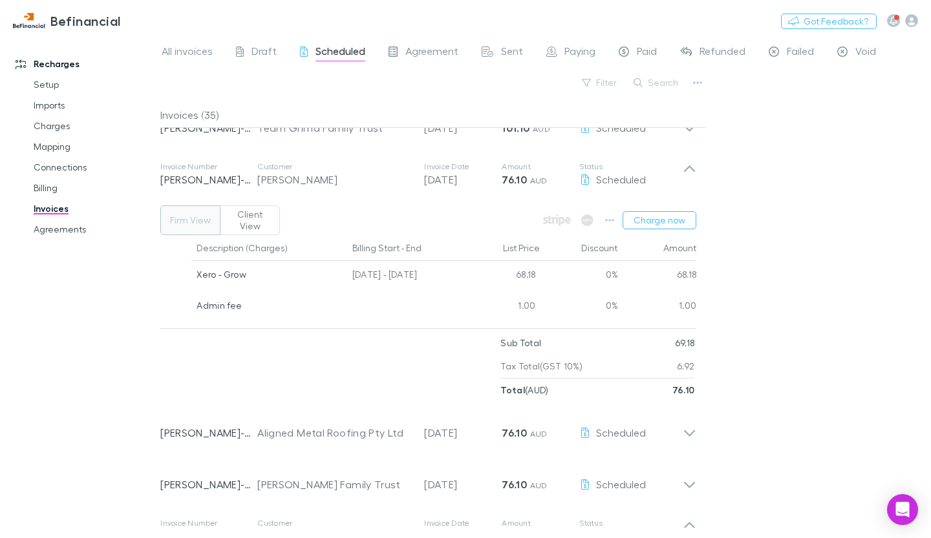
click at [667, 211] on button "Charge now" at bounding box center [659, 220] width 74 height 18
click at [649, 211] on button "Charge now" at bounding box center [659, 220] width 74 height 18
click at [653, 211] on button "Charge now" at bounding box center [659, 220] width 74 height 18
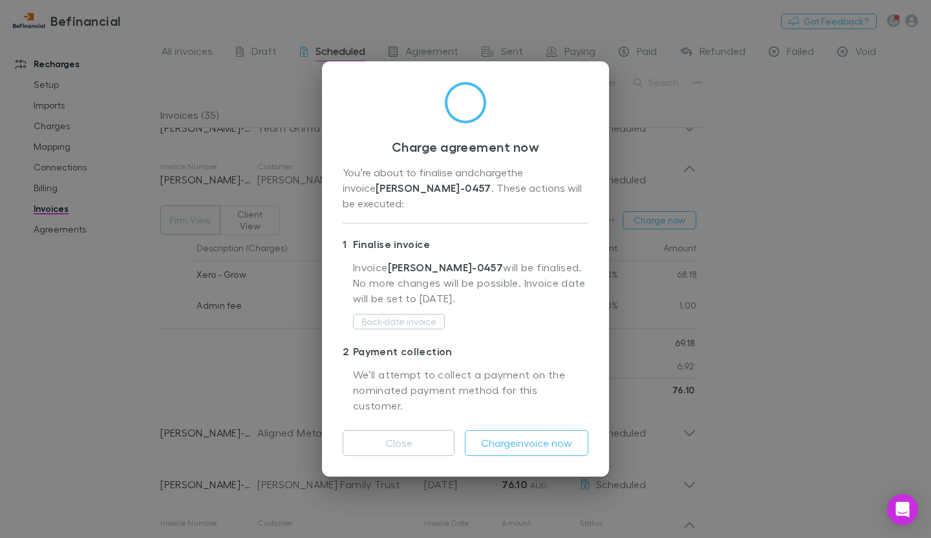
click at [538, 430] on button "Charge invoice now" at bounding box center [526, 443] width 123 height 26
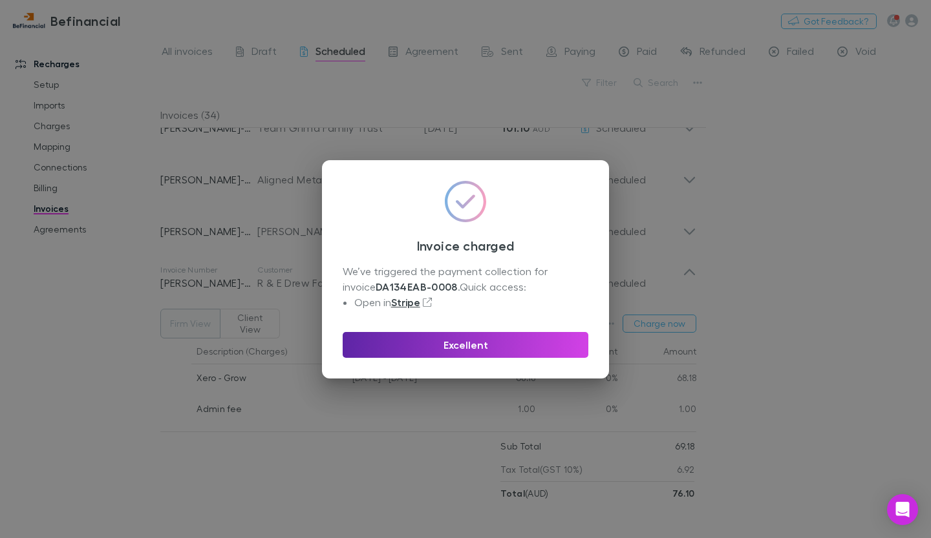
click at [529, 330] on div "Excellent" at bounding box center [466, 340] width 246 height 36
click at [522, 339] on button "Excellent" at bounding box center [466, 345] width 246 height 26
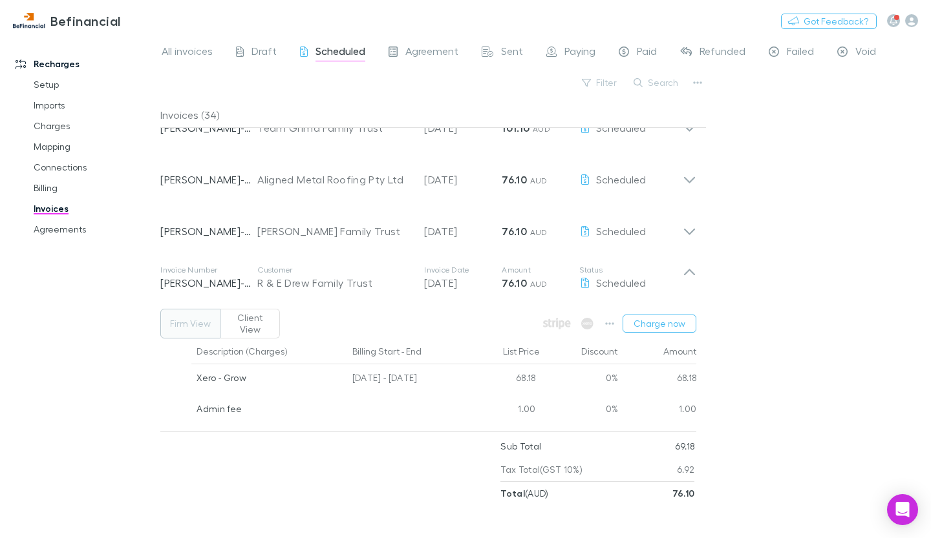
click at [690, 162] on icon at bounding box center [690, 175] width 14 height 26
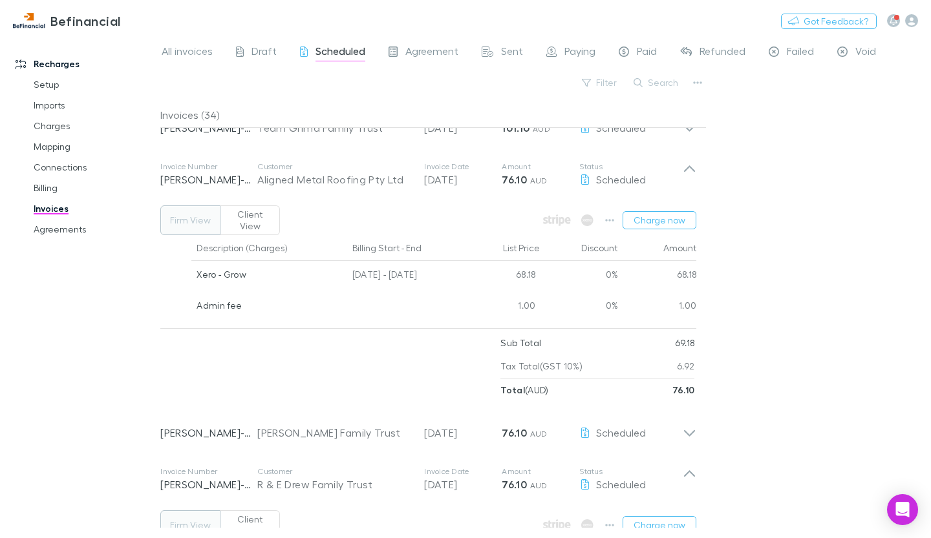
click at [688, 415] on icon at bounding box center [690, 428] width 14 height 26
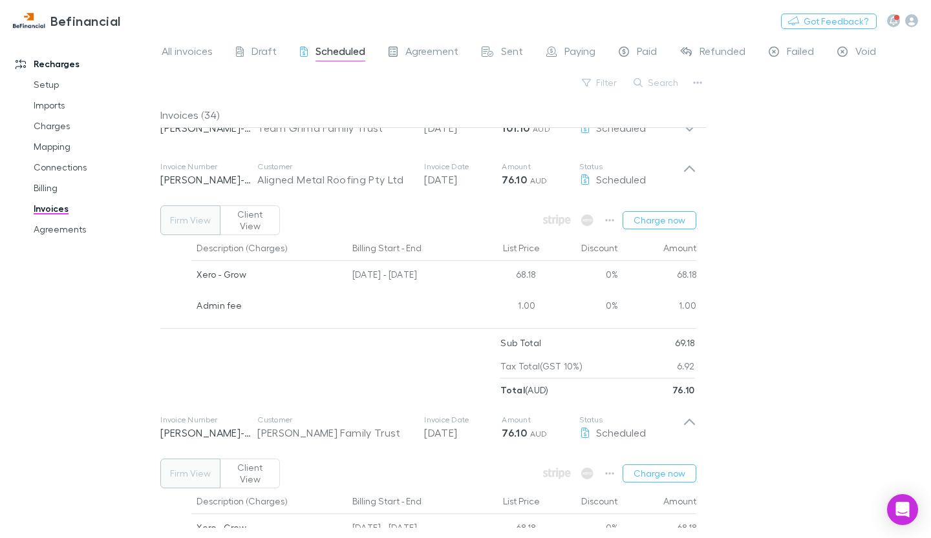
scroll to position [711, 0]
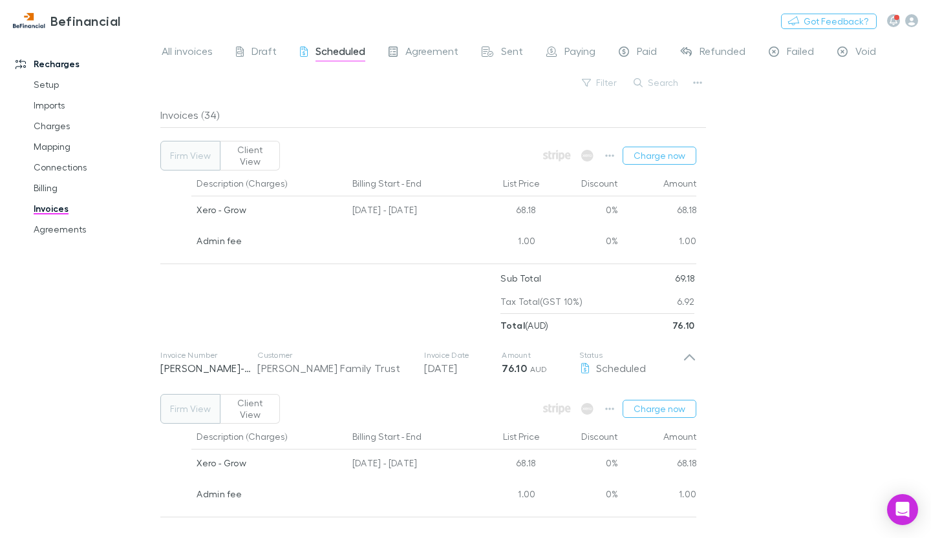
click at [656, 400] on button "Charge now" at bounding box center [659, 409] width 74 height 18
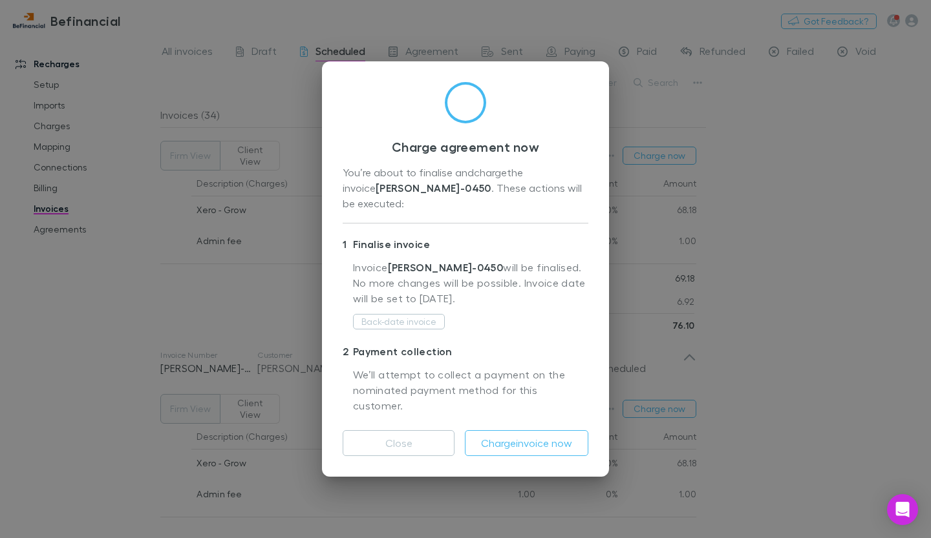
click at [547, 433] on button "Charge invoice now" at bounding box center [526, 443] width 123 height 26
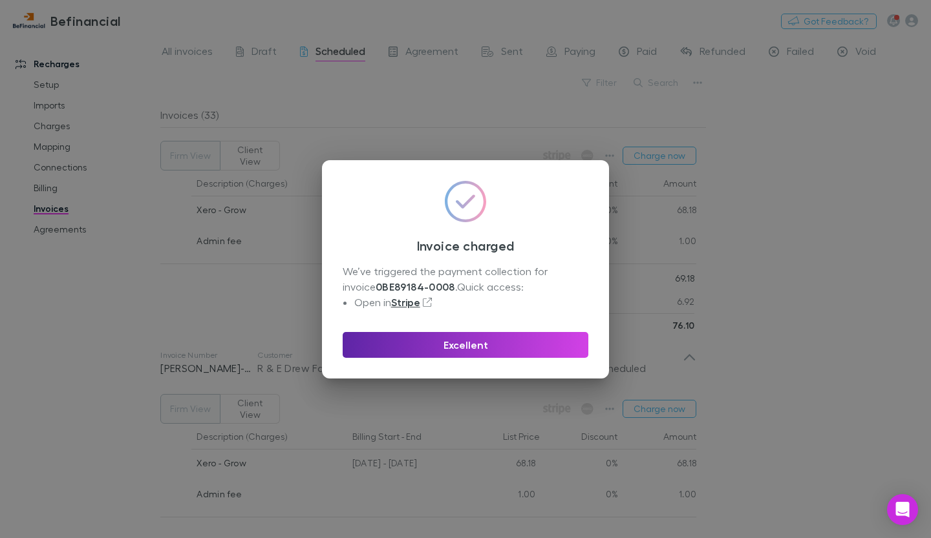
click at [515, 362] on div "Invoice charged We’ve triggered the payment collection for invoice 0BE89184-000…" at bounding box center [465, 269] width 287 height 218
click at [506, 348] on button "Excellent" at bounding box center [466, 345] width 246 height 26
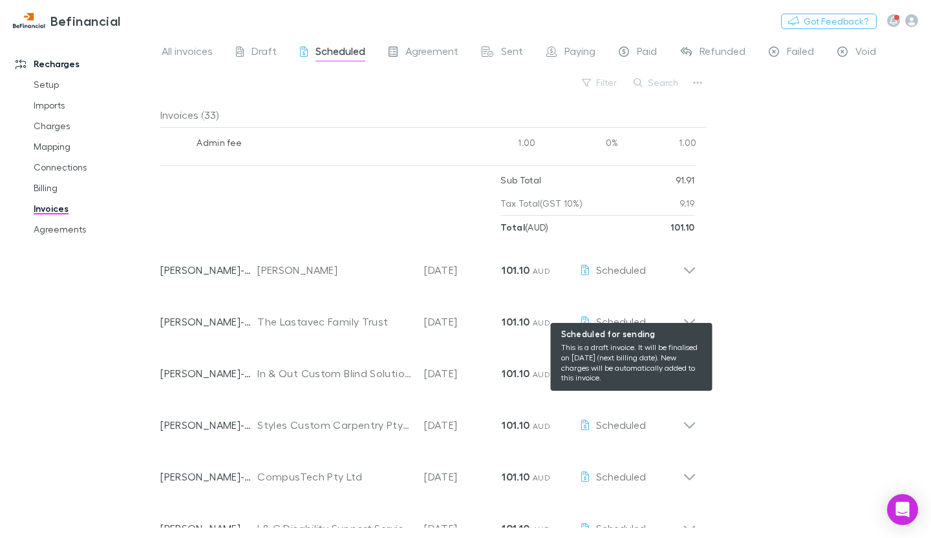
scroll to position [259, 0]
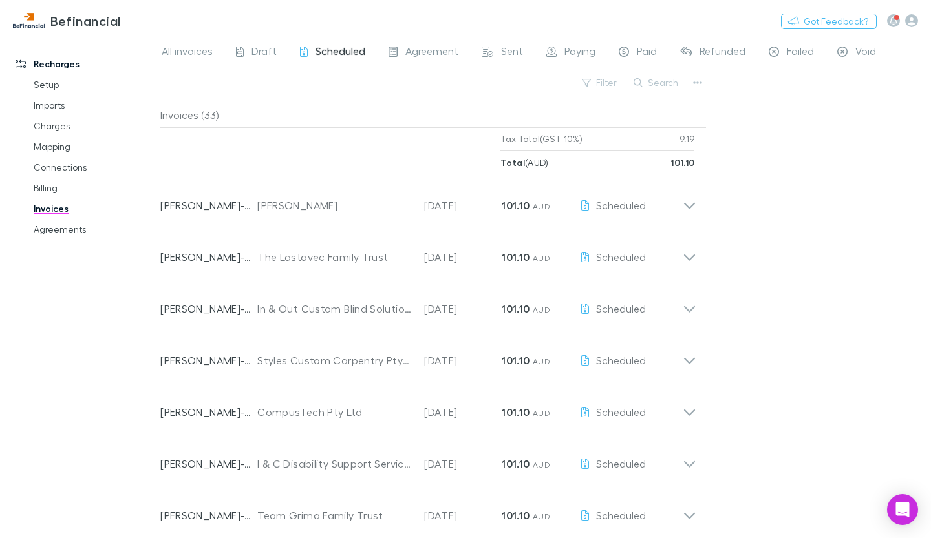
click at [686, 240] on icon at bounding box center [690, 252] width 14 height 26
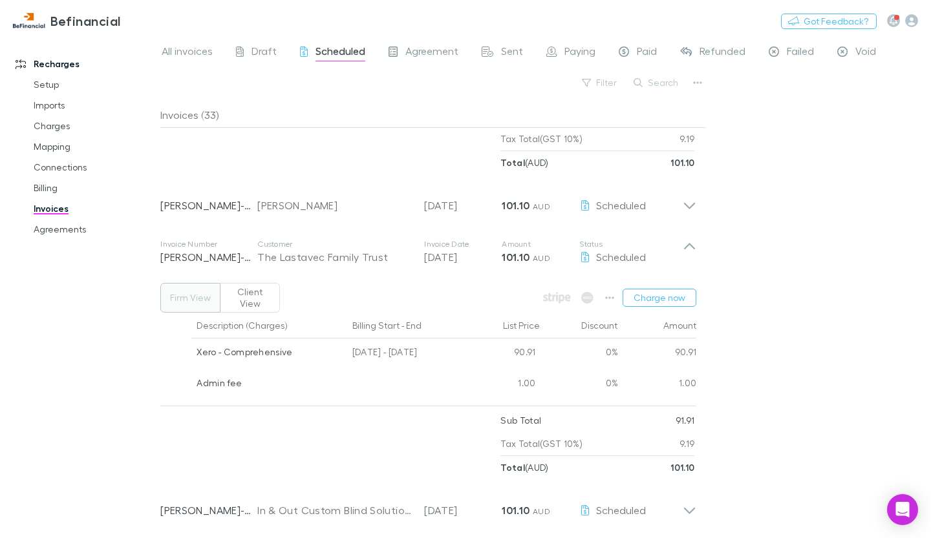
click at [666, 289] on button "Charge now" at bounding box center [659, 298] width 74 height 18
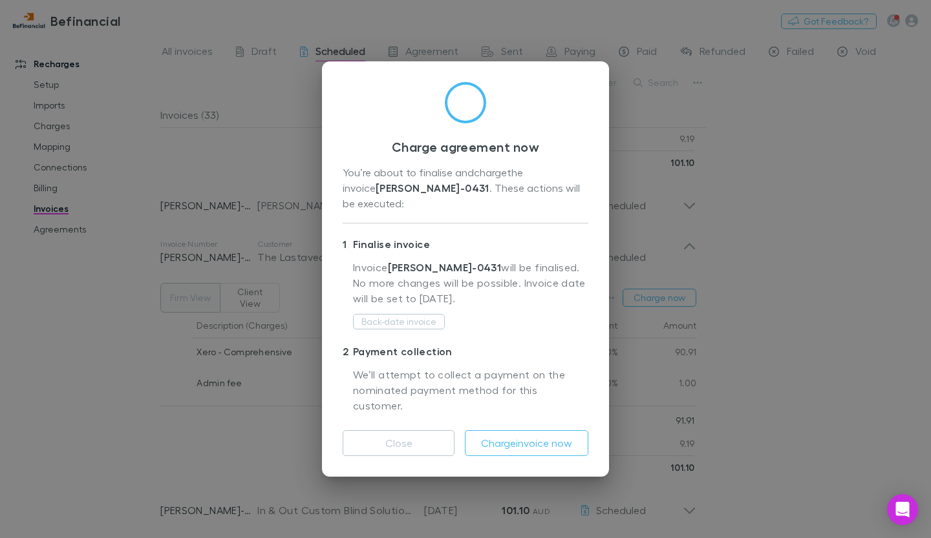
click at [531, 430] on button "Charge invoice now" at bounding box center [526, 443] width 123 height 26
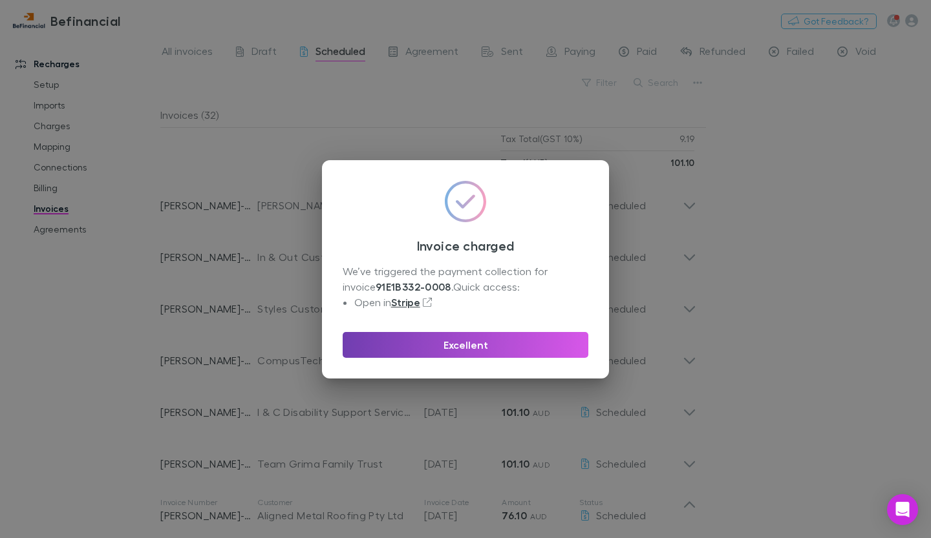
click at [529, 336] on button "Excellent" at bounding box center [466, 345] width 246 height 26
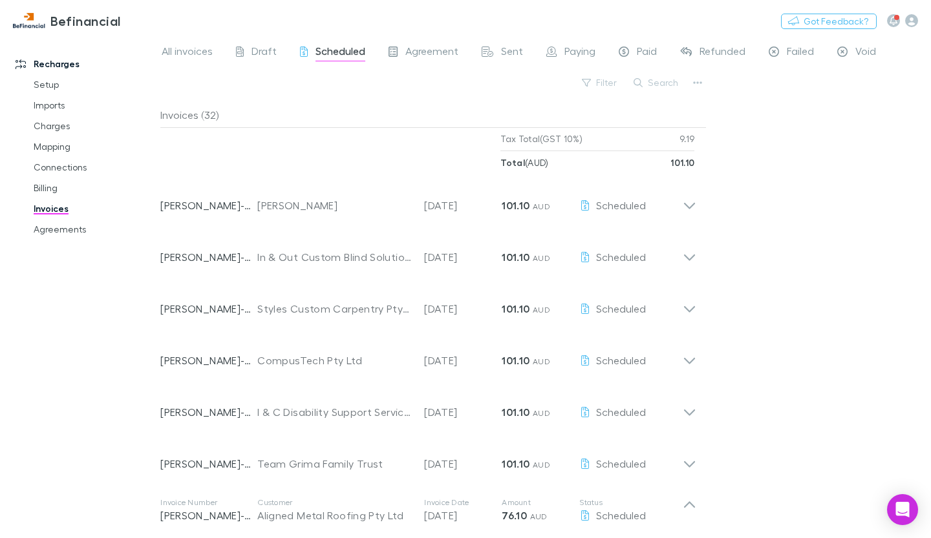
click at [692, 244] on icon at bounding box center [690, 252] width 14 height 26
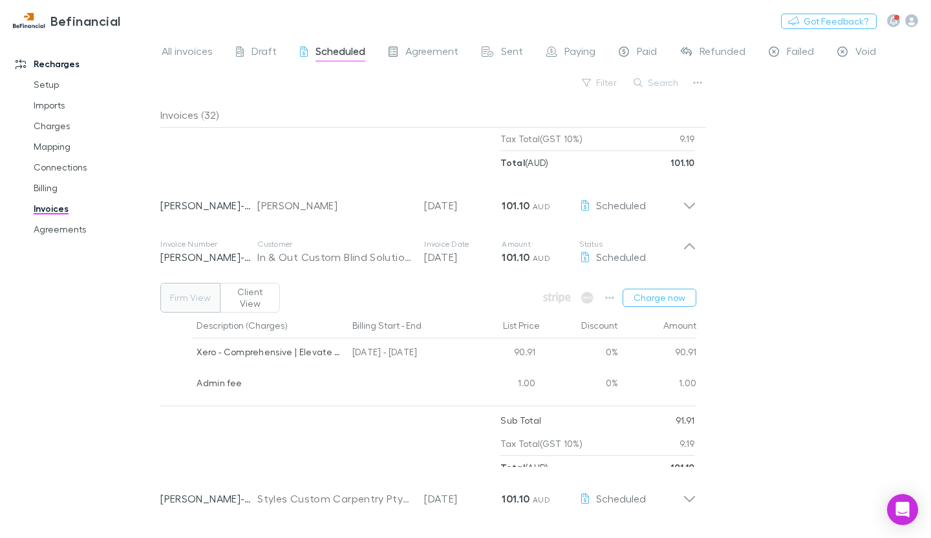
click at [677, 289] on button "Charge now" at bounding box center [659, 298] width 74 height 18
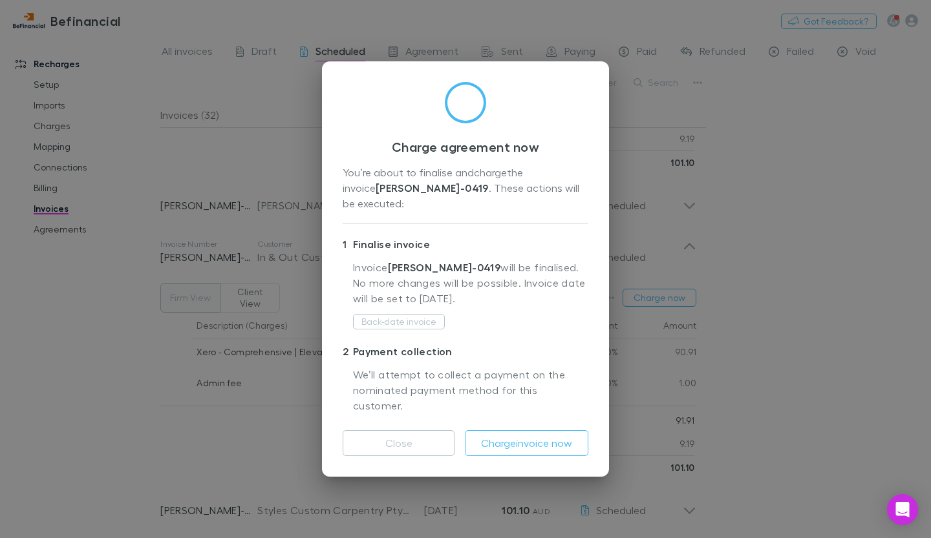
click at [497, 430] on button "Charge invoice now" at bounding box center [526, 443] width 123 height 26
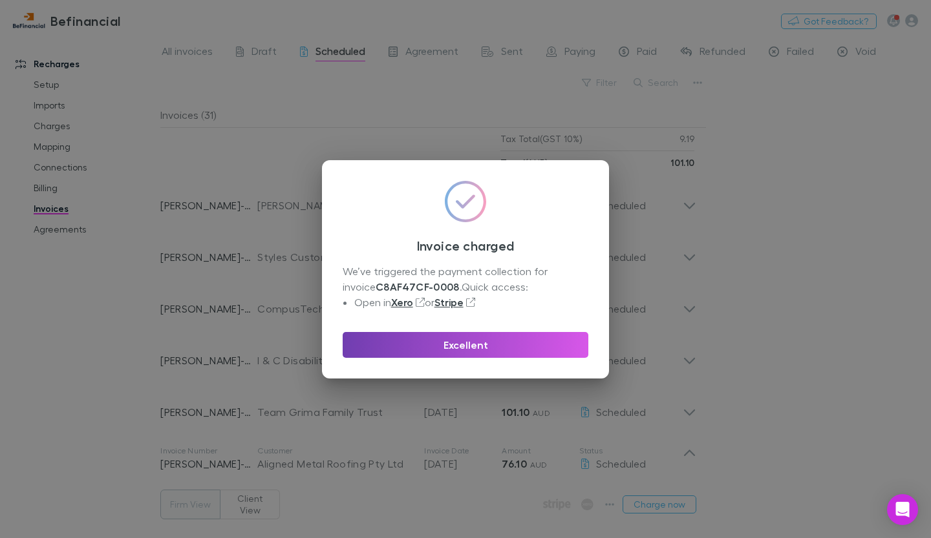
click at [498, 343] on button "Excellent" at bounding box center [466, 345] width 246 height 26
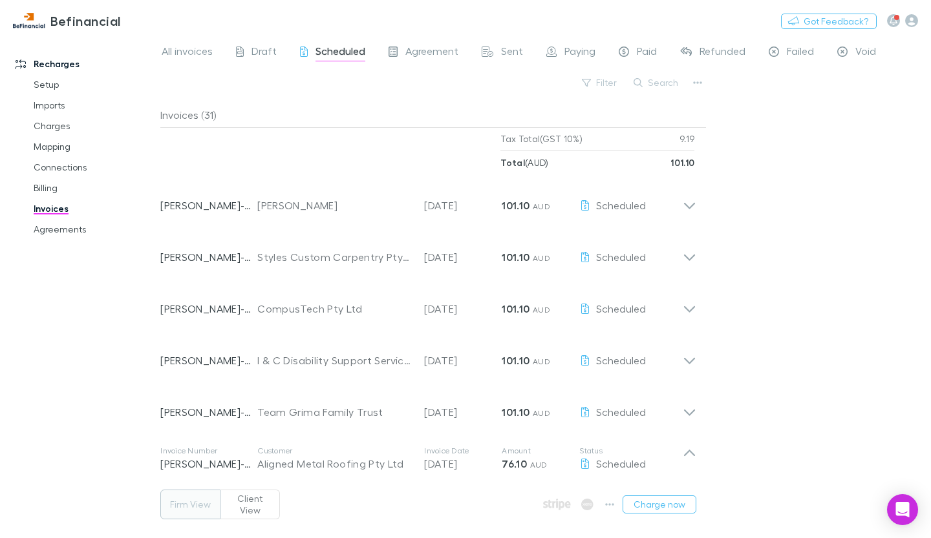
click at [687, 343] on icon at bounding box center [690, 356] width 14 height 26
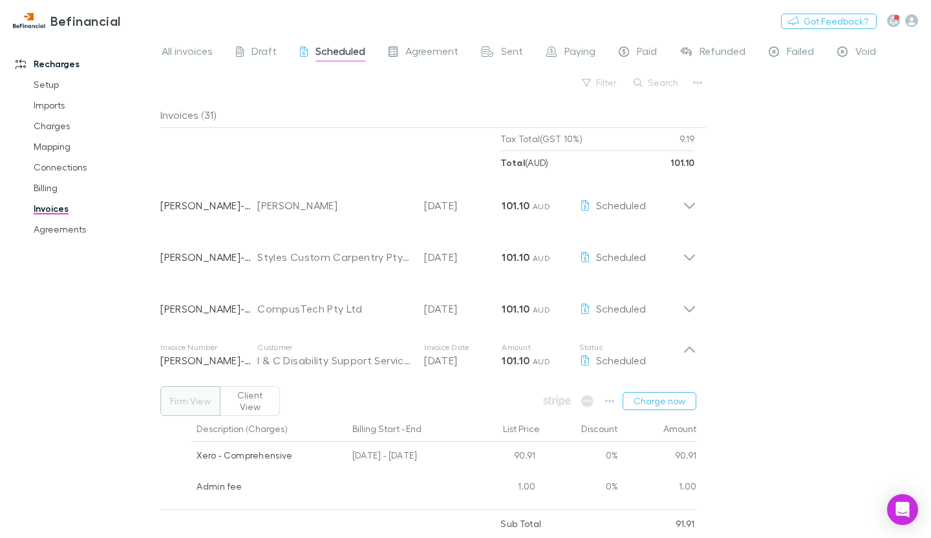
click at [687, 392] on button "Charge now" at bounding box center [659, 401] width 74 height 18
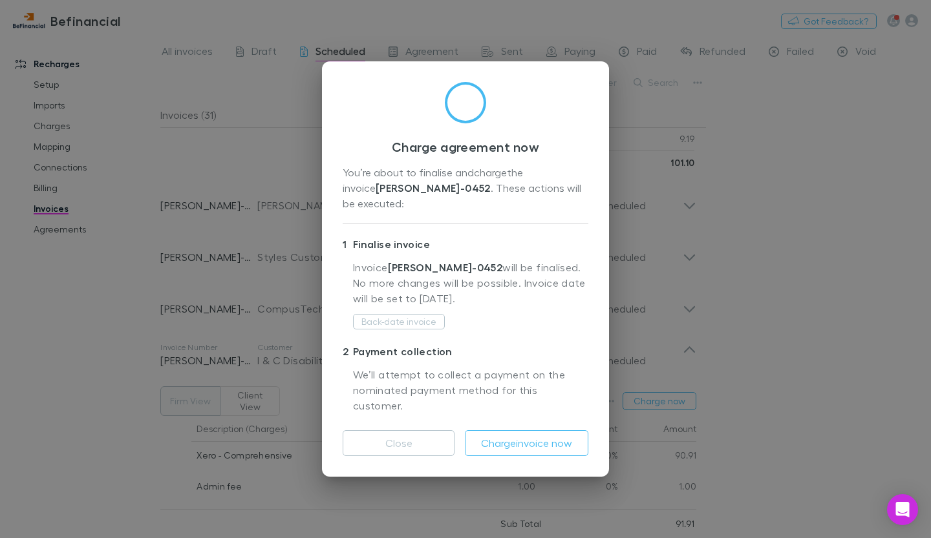
click at [538, 430] on button "Charge invoice now" at bounding box center [526, 443] width 123 height 26
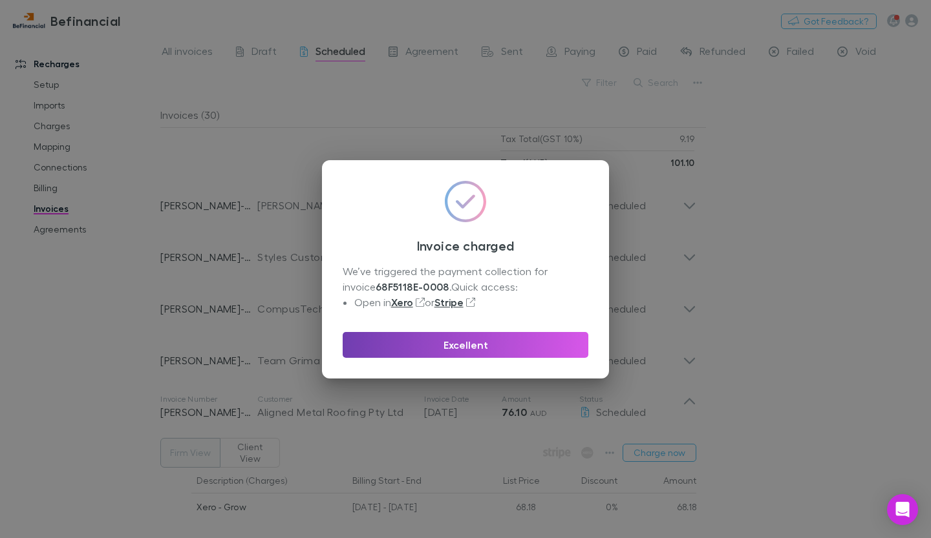
click at [449, 334] on button "Excellent" at bounding box center [466, 345] width 246 height 26
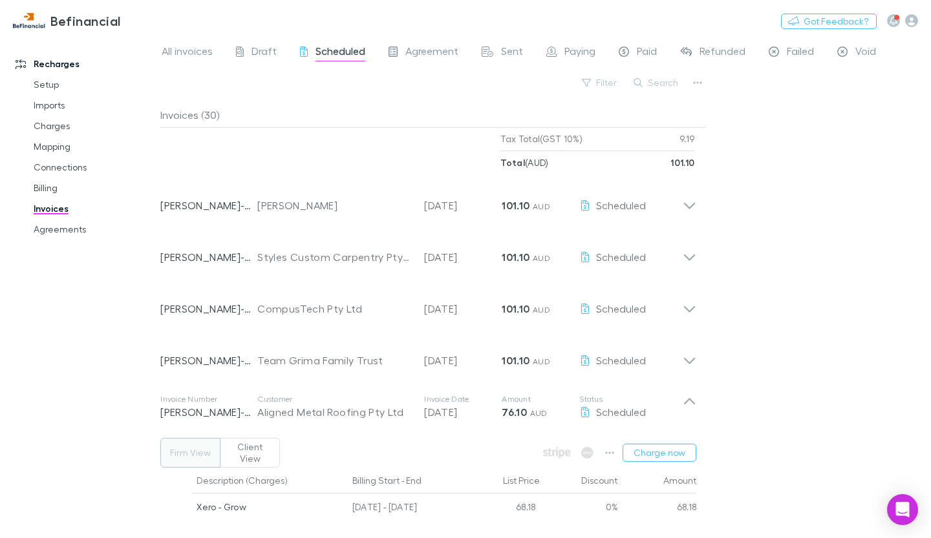
click at [449, 353] on p "[DATE]" at bounding box center [463, 361] width 78 height 16
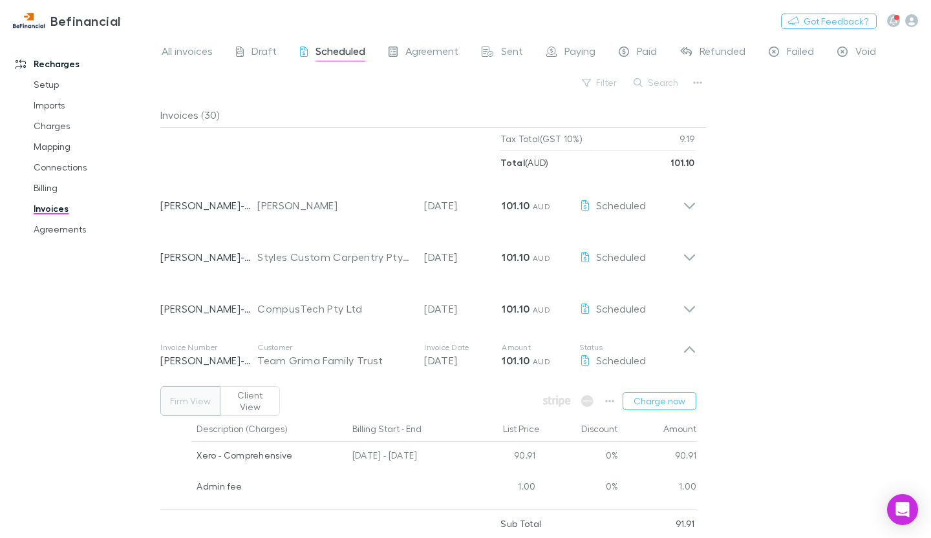
click at [637, 392] on button "Charge now" at bounding box center [659, 401] width 74 height 18
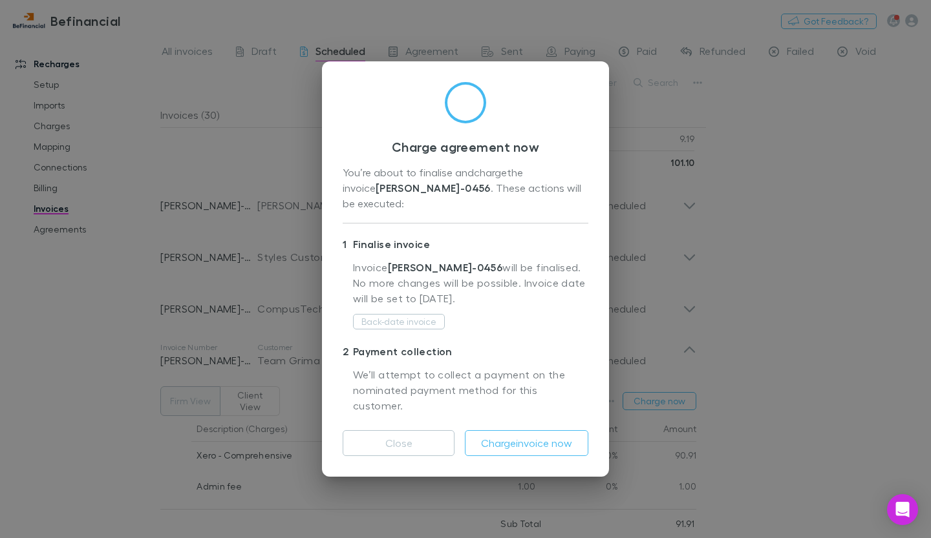
click at [490, 430] on button "Charge invoice now" at bounding box center [526, 443] width 123 height 26
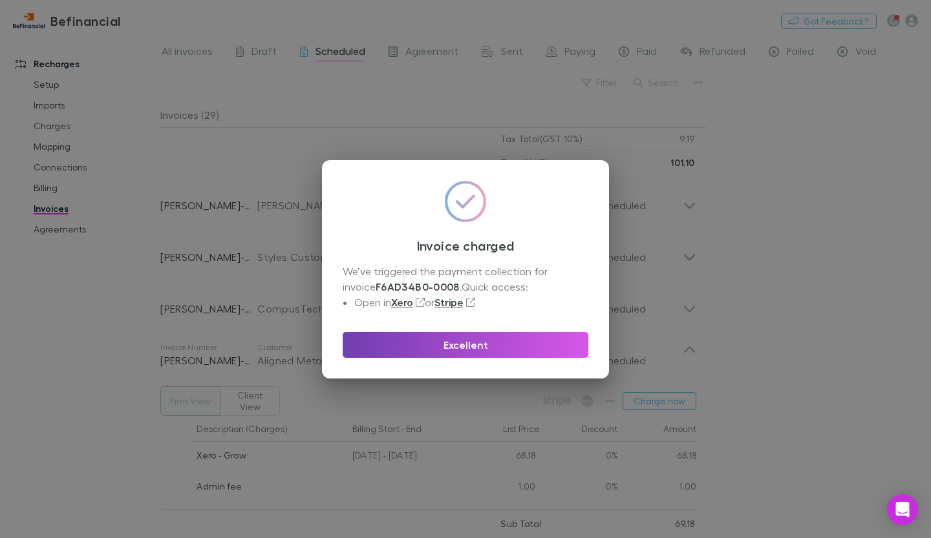
click at [529, 341] on button "Excellent" at bounding box center [466, 345] width 246 height 26
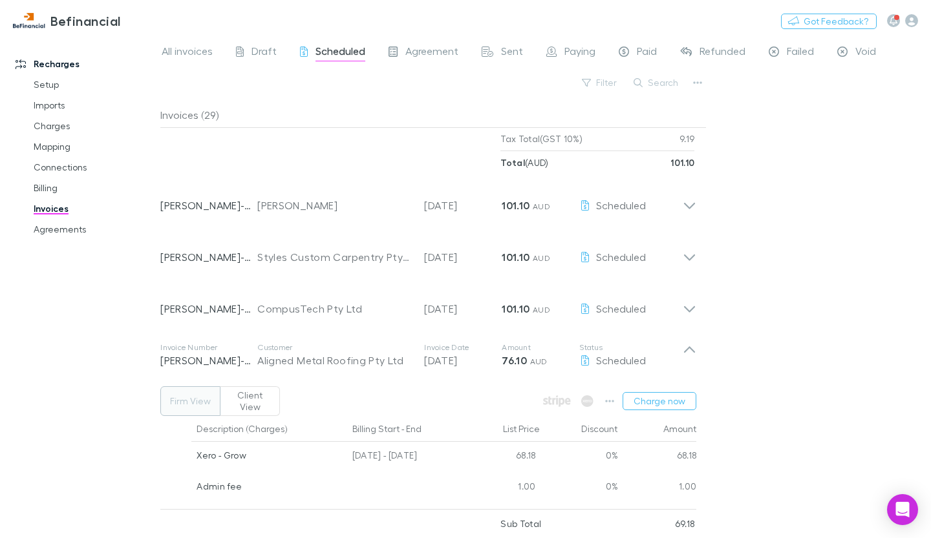
scroll to position [323, 0]
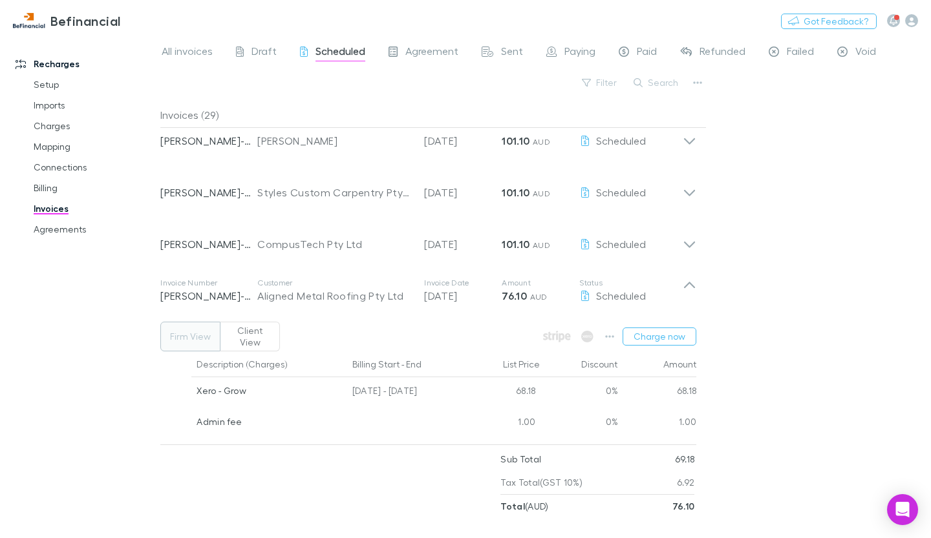
click at [690, 175] on icon at bounding box center [690, 188] width 14 height 26
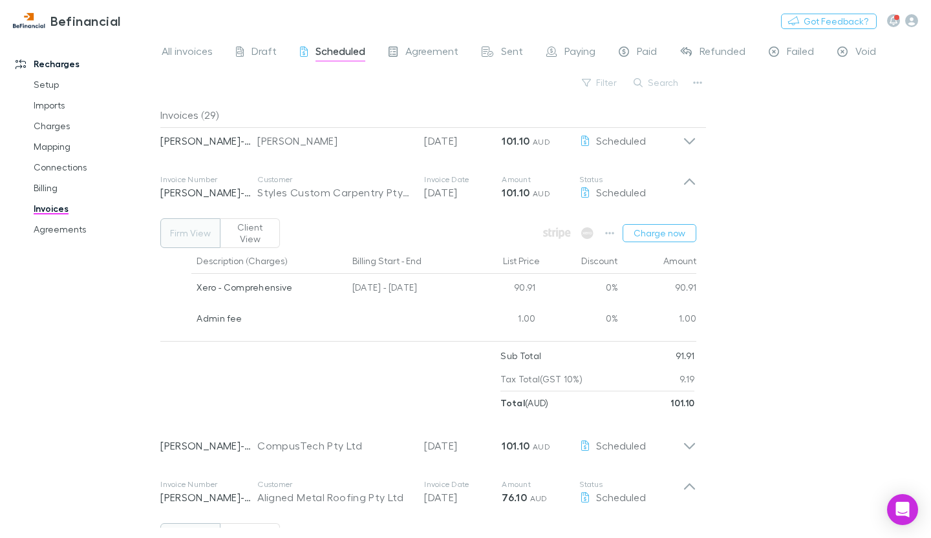
click at [663, 224] on button "Charge now" at bounding box center [659, 233] width 74 height 18
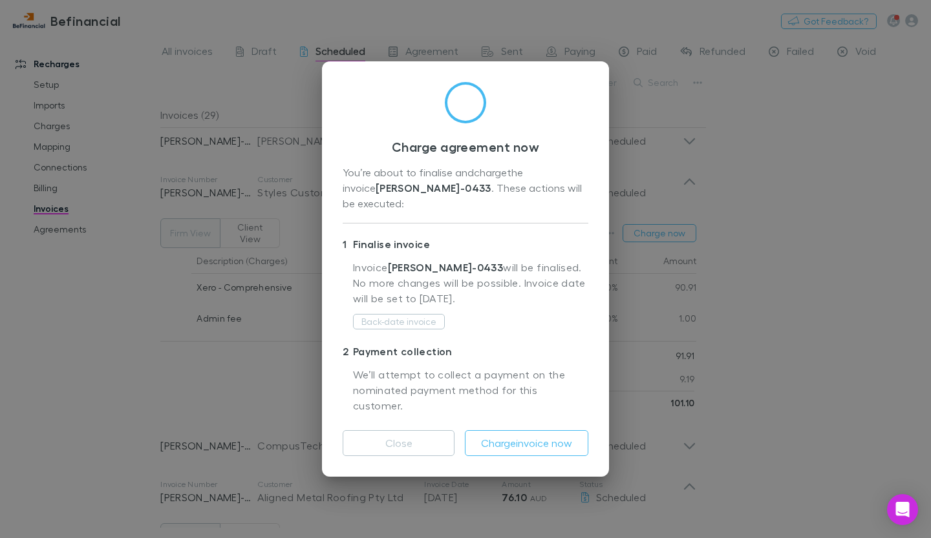
click at [556, 430] on button "Charge invoice now" at bounding box center [526, 443] width 123 height 26
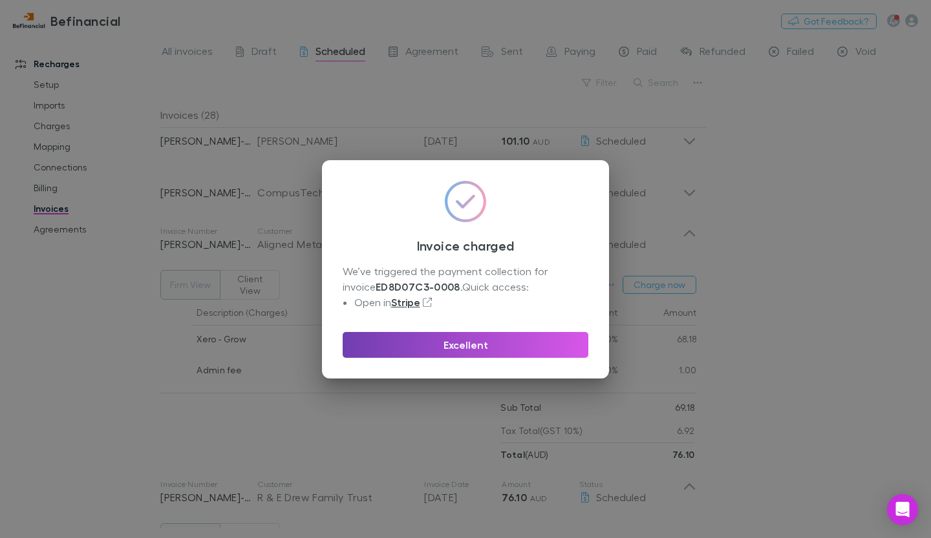
click at [516, 346] on button "Excellent" at bounding box center [466, 345] width 246 height 26
click at [454, 357] on div at bounding box center [405, 372] width 116 height 31
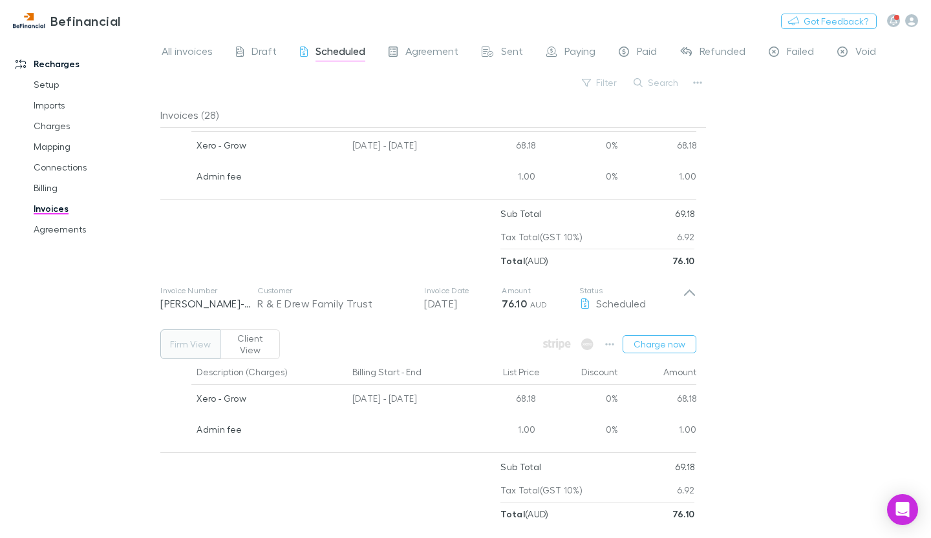
scroll to position [711, 0]
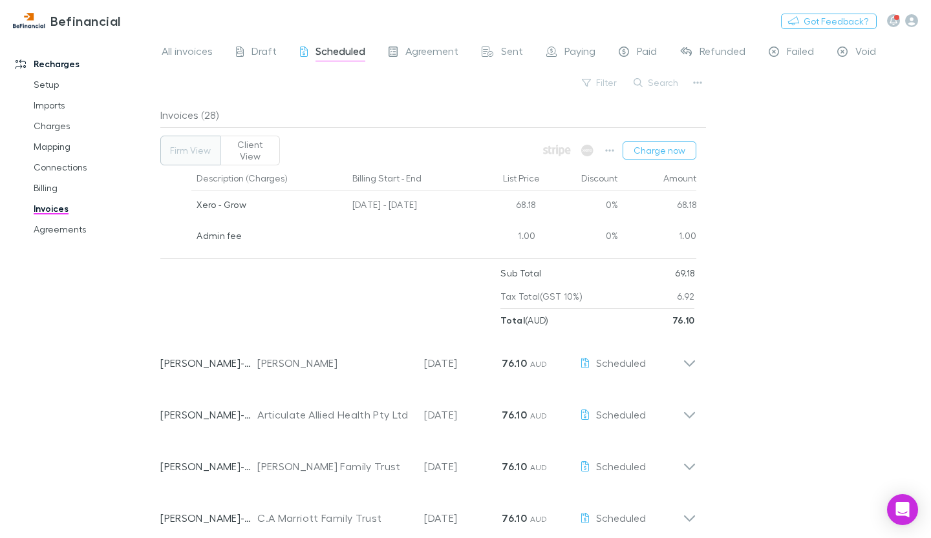
click at [685, 345] on icon at bounding box center [690, 358] width 14 height 26
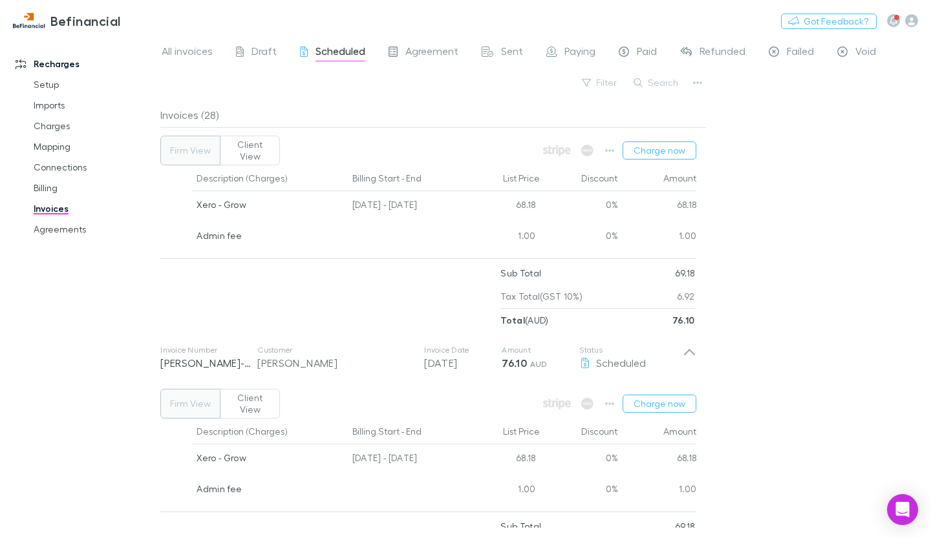
click at [670, 419] on div "Amount" at bounding box center [658, 432] width 78 height 26
click at [666, 395] on button "Charge now" at bounding box center [659, 404] width 74 height 18
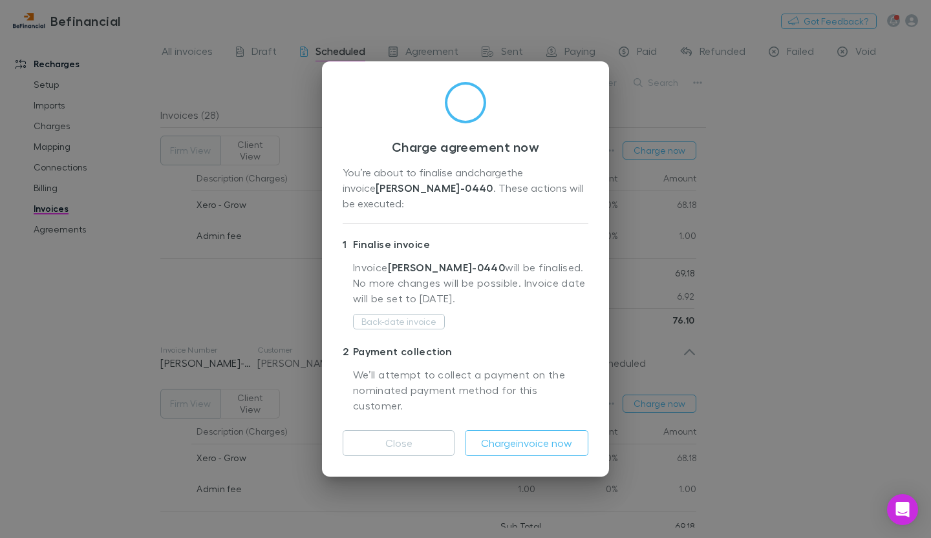
click at [547, 430] on button "Charge invoice now" at bounding box center [526, 443] width 123 height 26
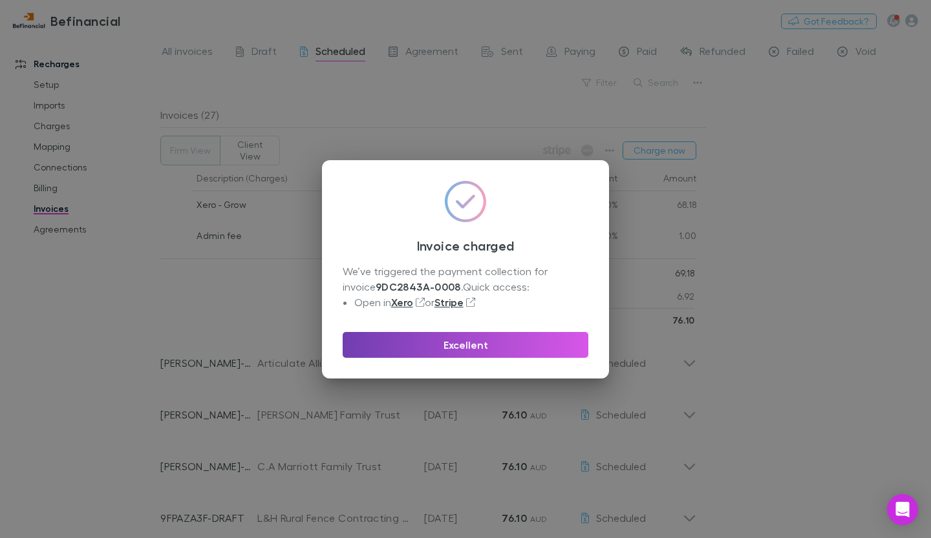
click at [496, 341] on button "Excellent" at bounding box center [466, 345] width 246 height 26
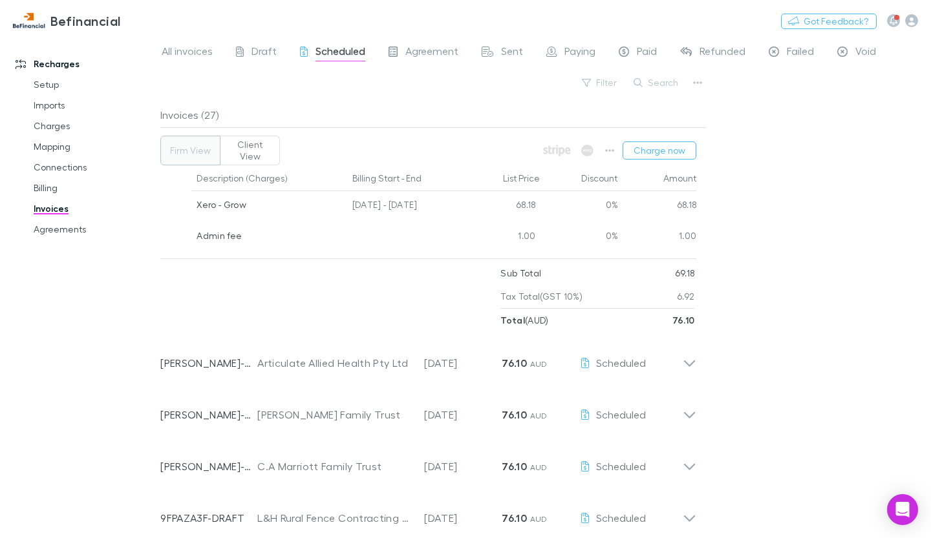
click at [690, 345] on icon at bounding box center [690, 358] width 14 height 26
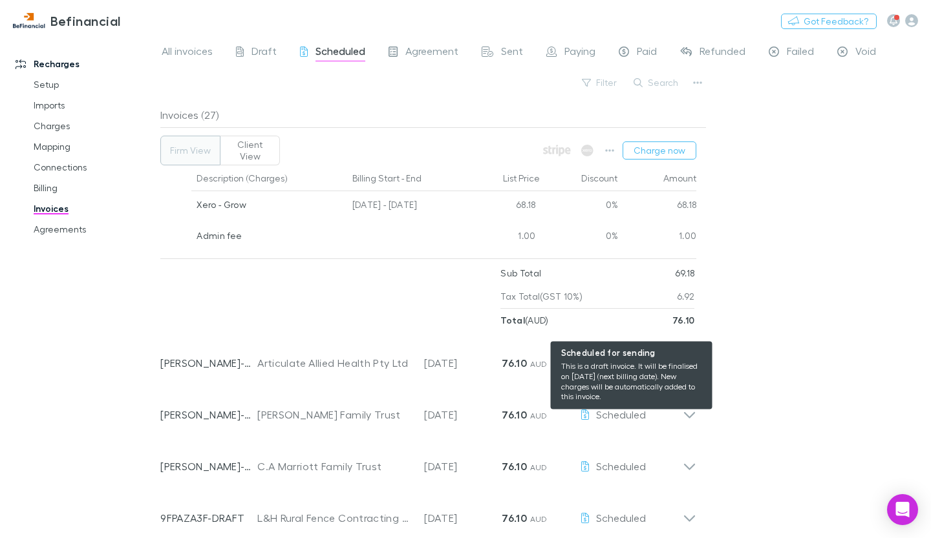
click at [682, 356] on div "Scheduled" at bounding box center [630, 364] width 103 height 16
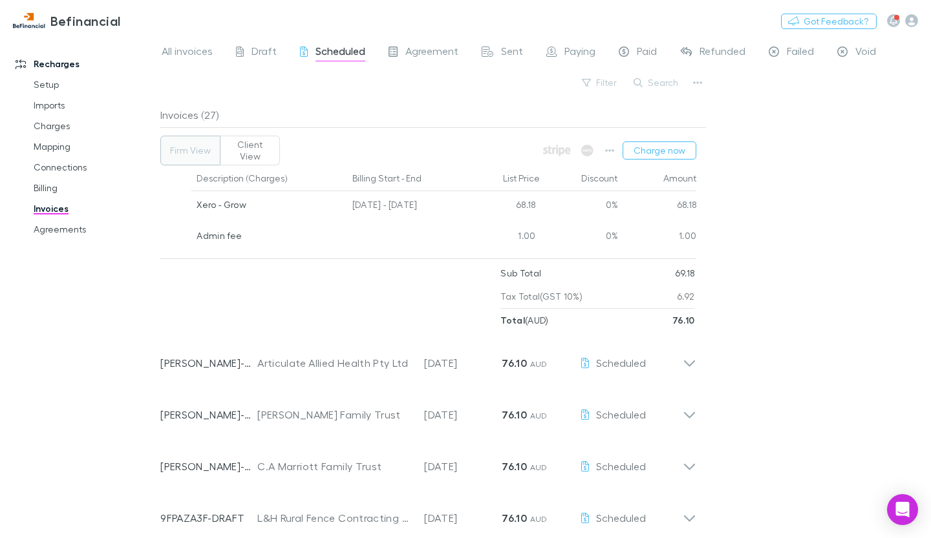
click at [689, 345] on icon at bounding box center [690, 358] width 14 height 26
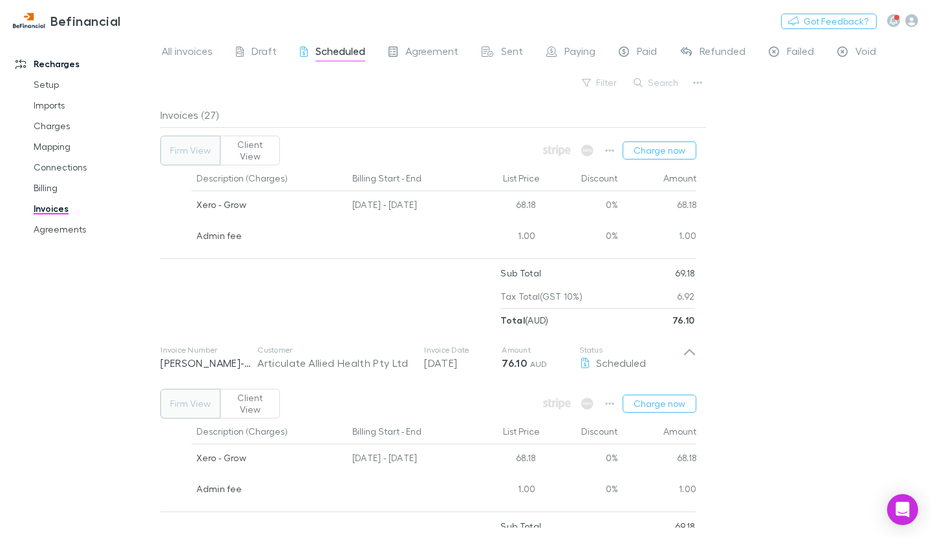
click at [666, 395] on button "Charge now" at bounding box center [659, 404] width 74 height 18
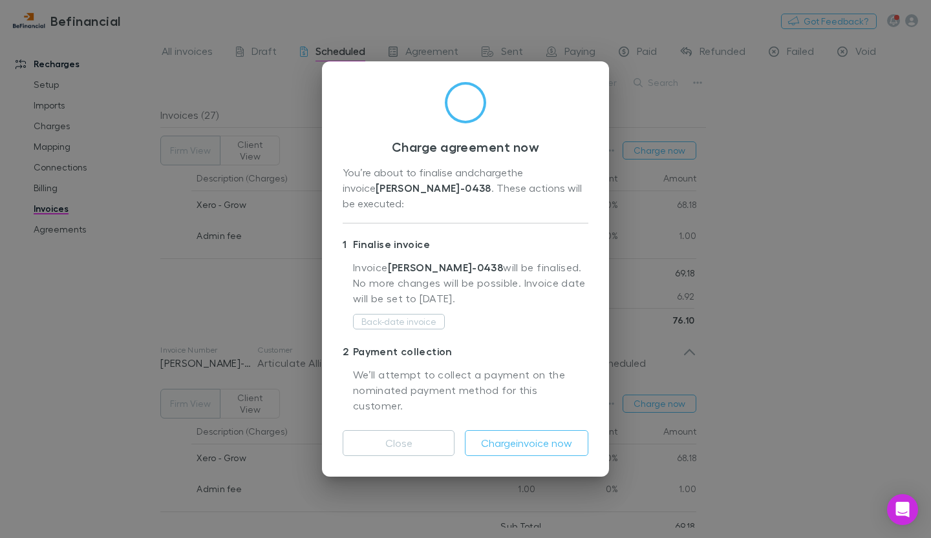
click at [561, 430] on button "Charge invoice now" at bounding box center [526, 443] width 123 height 26
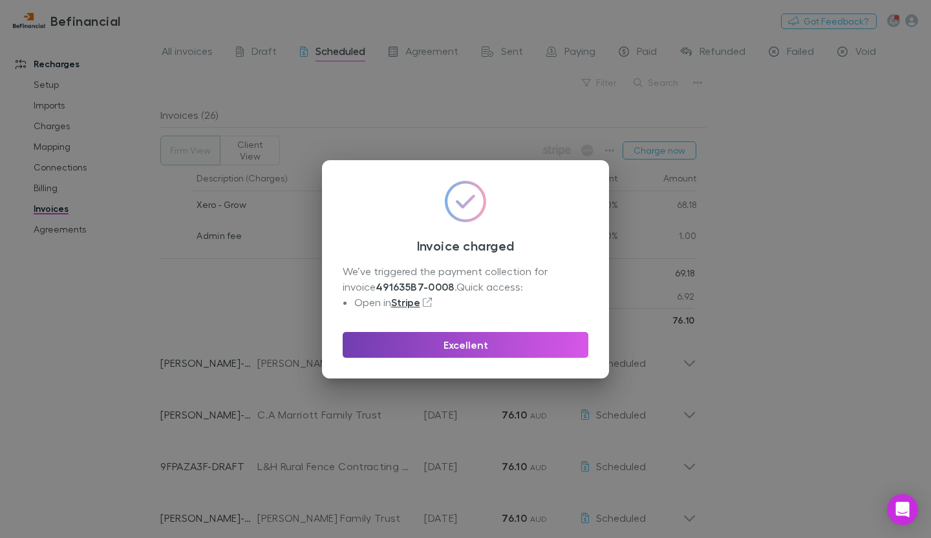
click at [441, 341] on button "Excellent" at bounding box center [466, 345] width 246 height 26
click at [681, 459] on div "Scheduled" at bounding box center [630, 467] width 103 height 16
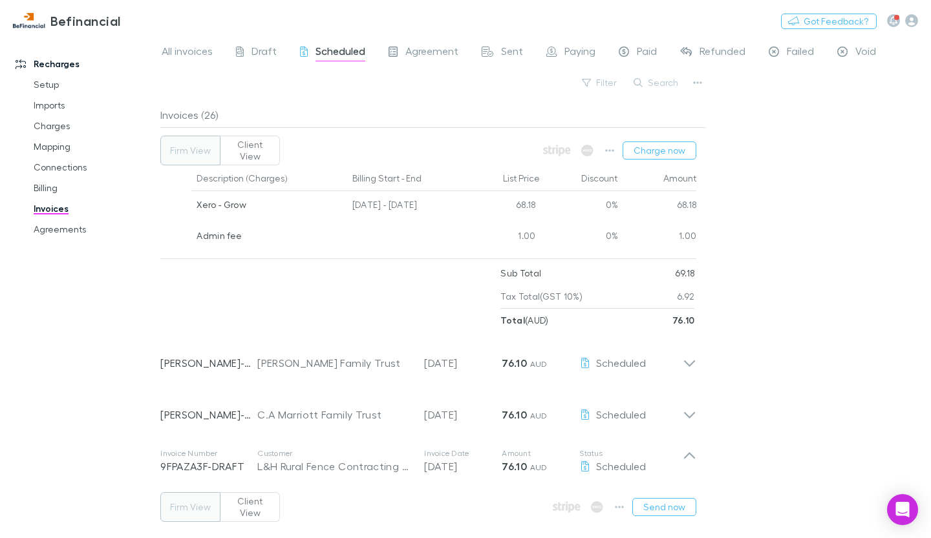
scroll to position [840, 0]
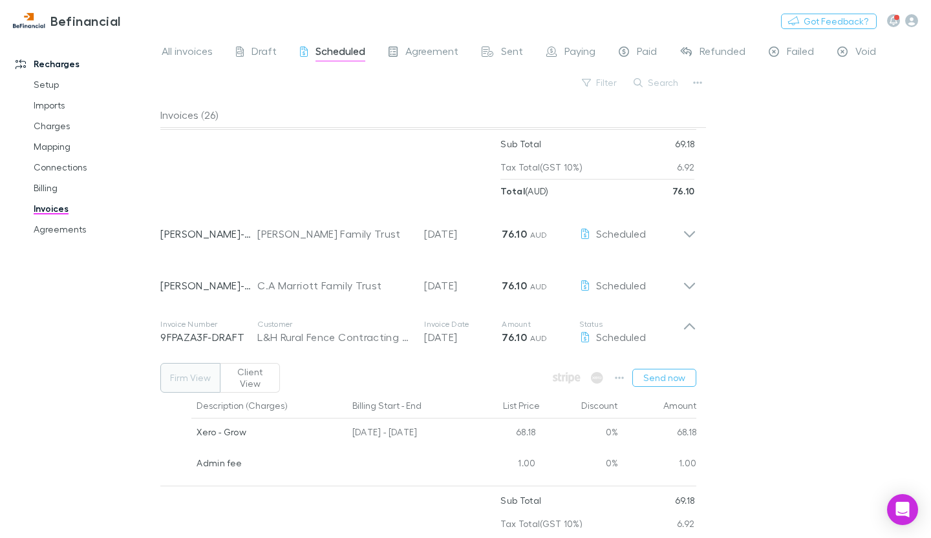
click at [651, 369] on button "Send now" at bounding box center [664, 378] width 64 height 18
click at [671, 369] on button "Send now" at bounding box center [664, 378] width 64 height 18
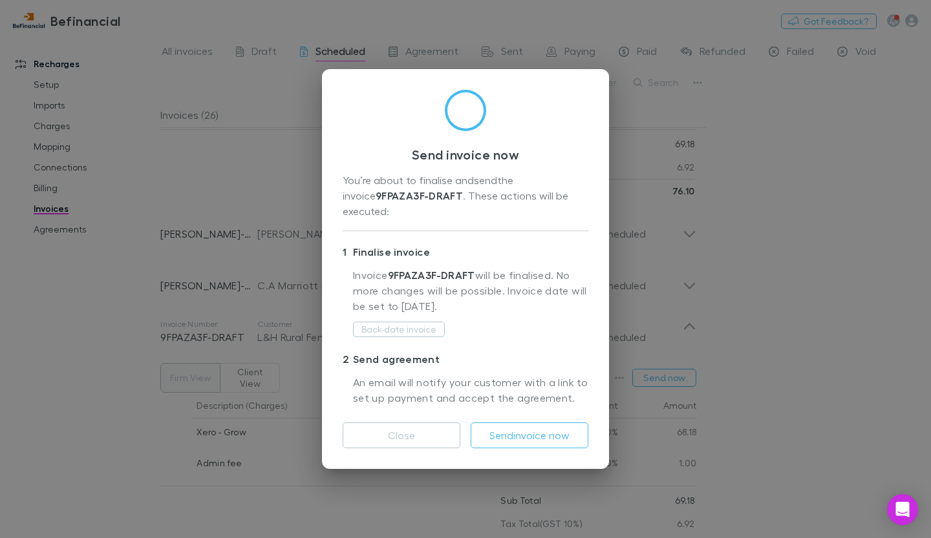
click at [512, 423] on button "Send invoice now" at bounding box center [530, 436] width 118 height 26
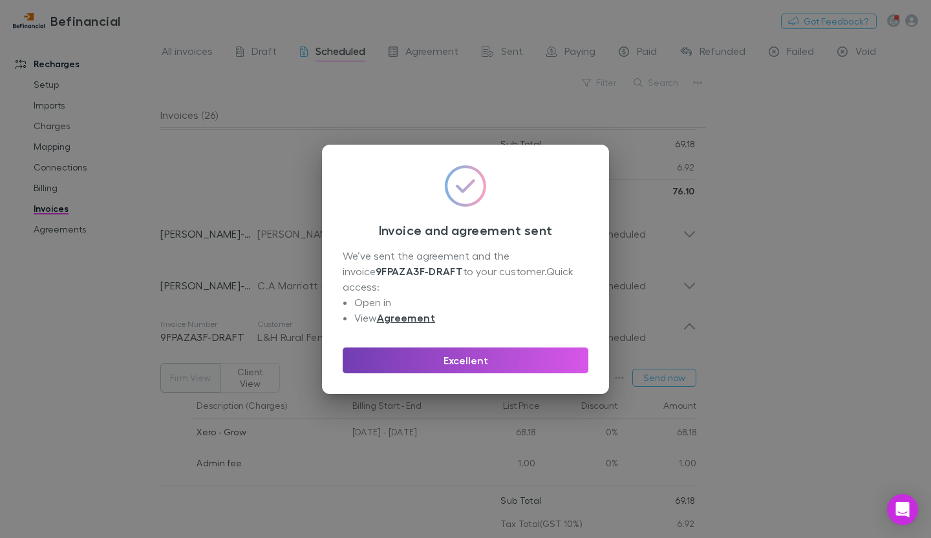
click at [522, 348] on button "Excellent" at bounding box center [466, 361] width 246 height 26
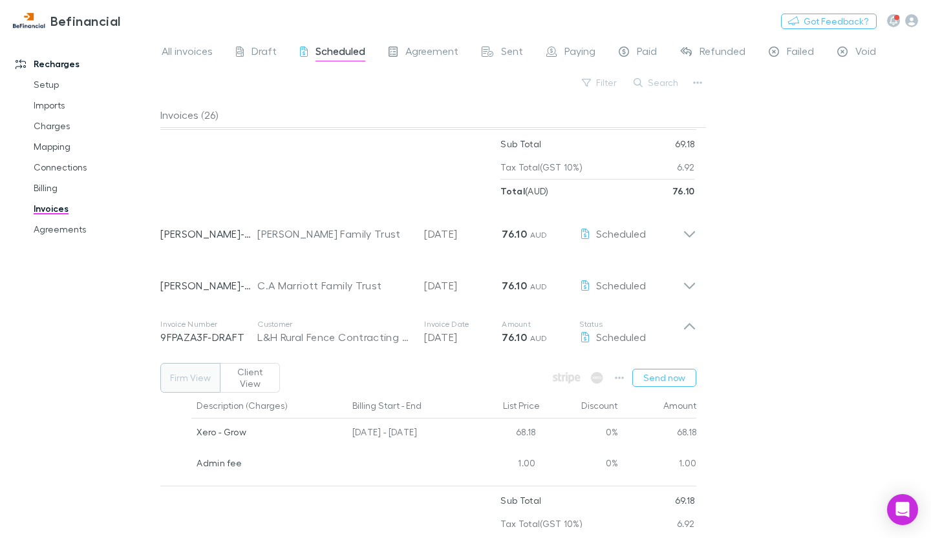
click at [671, 369] on button "Send now" at bounding box center [664, 378] width 64 height 18
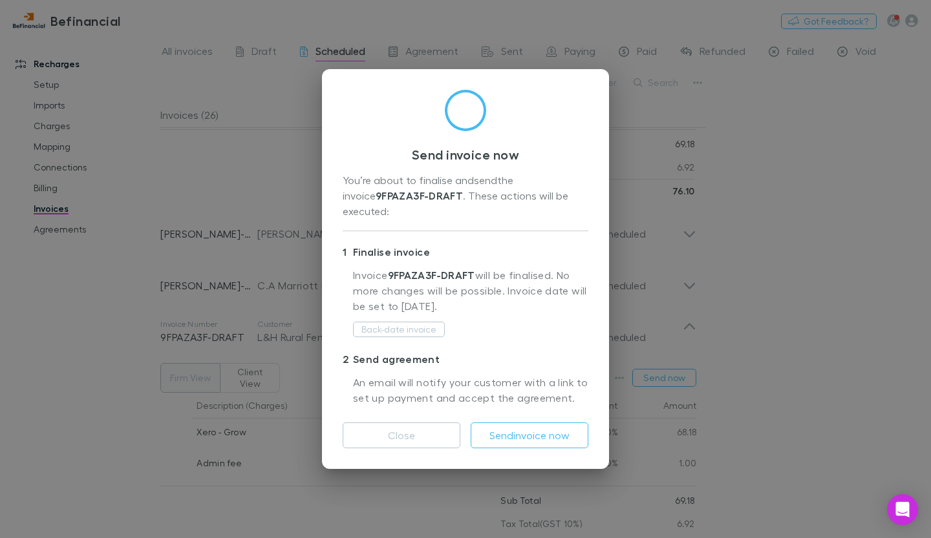
click at [546, 430] on button "Send invoice now" at bounding box center [530, 436] width 118 height 26
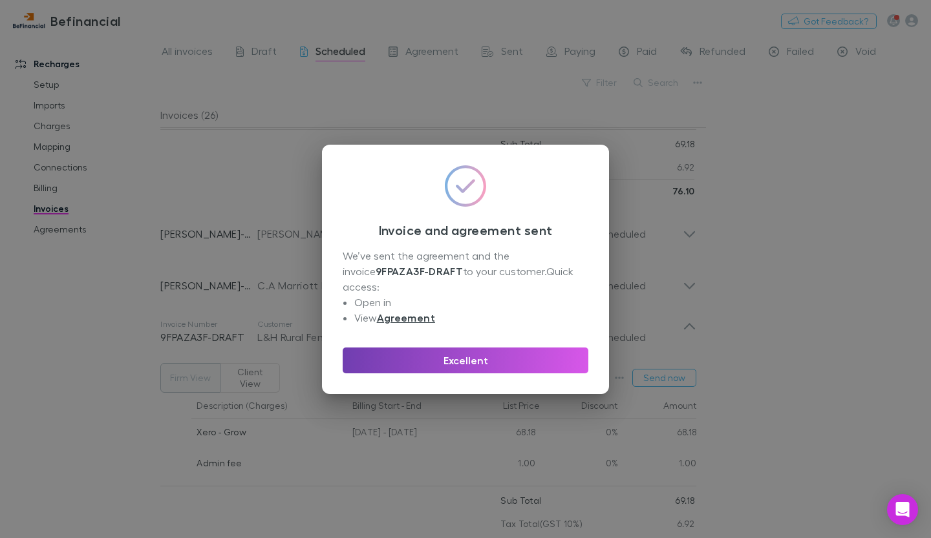
click at [441, 348] on button "Excellent" at bounding box center [466, 361] width 246 height 26
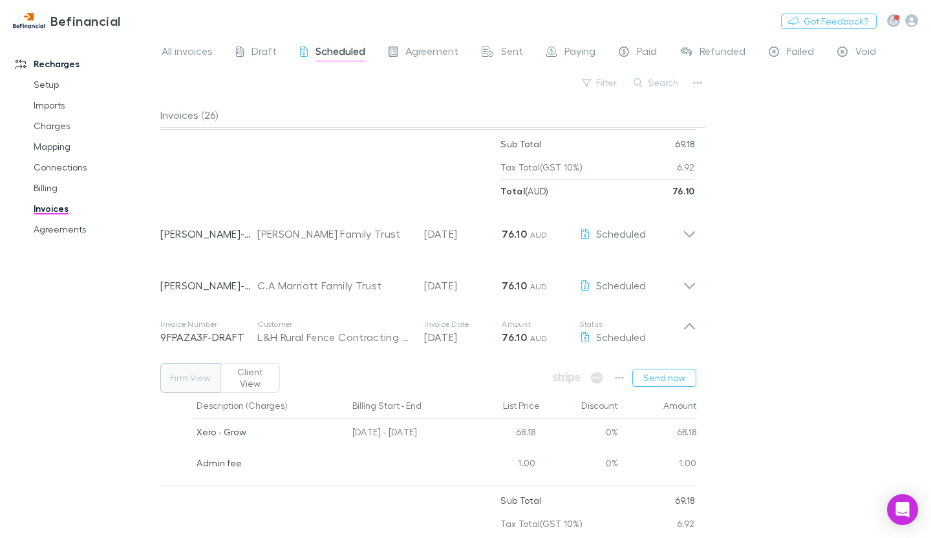
click at [690, 268] on icon at bounding box center [690, 281] width 14 height 26
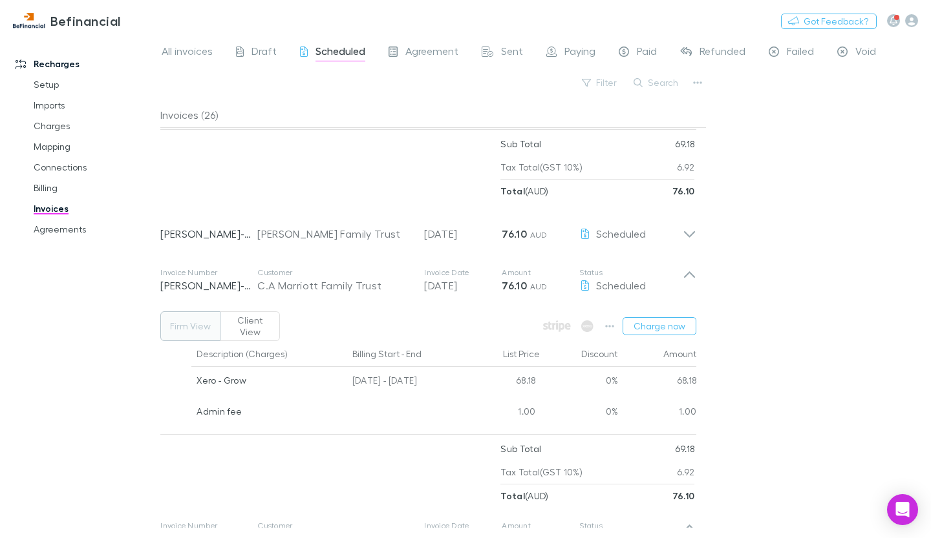
click at [668, 317] on button "Charge now" at bounding box center [659, 326] width 74 height 18
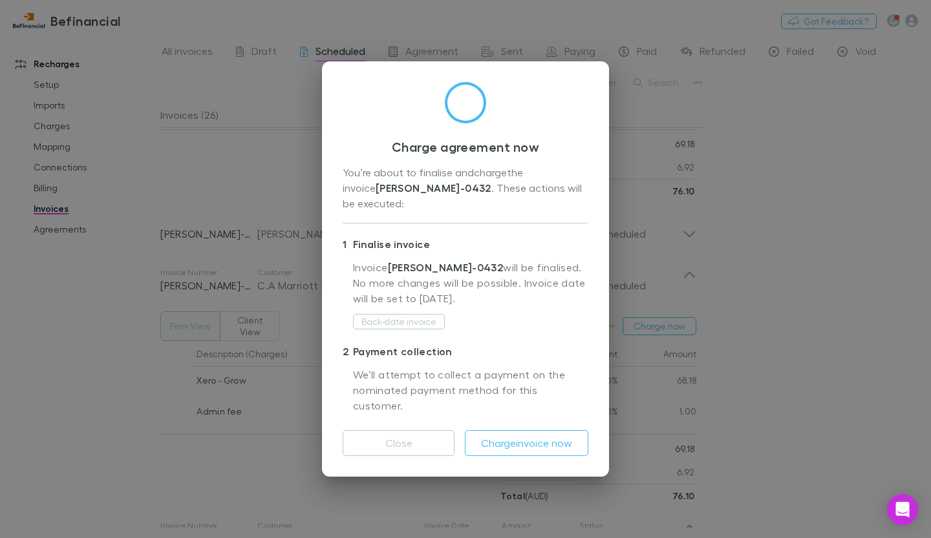
click at [502, 430] on button "Charge invoice now" at bounding box center [526, 443] width 123 height 26
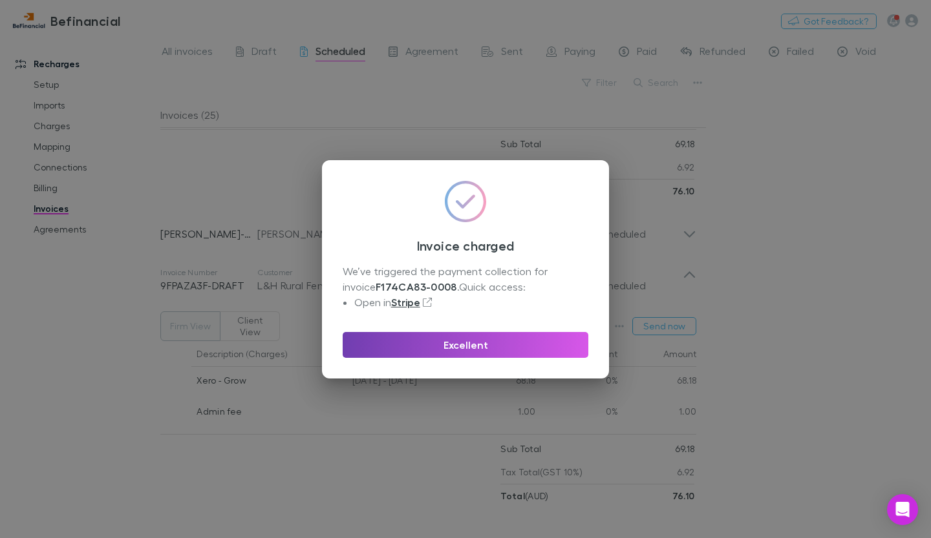
click at [518, 335] on button "Excellent" at bounding box center [466, 345] width 246 height 26
click at [491, 367] on div "68.18" at bounding box center [502, 382] width 78 height 31
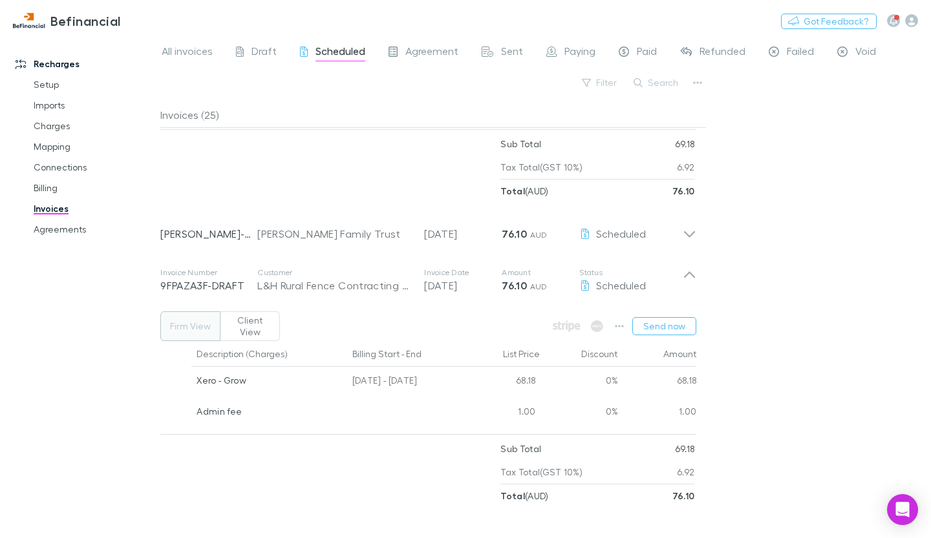
click at [688, 216] on icon at bounding box center [690, 229] width 14 height 26
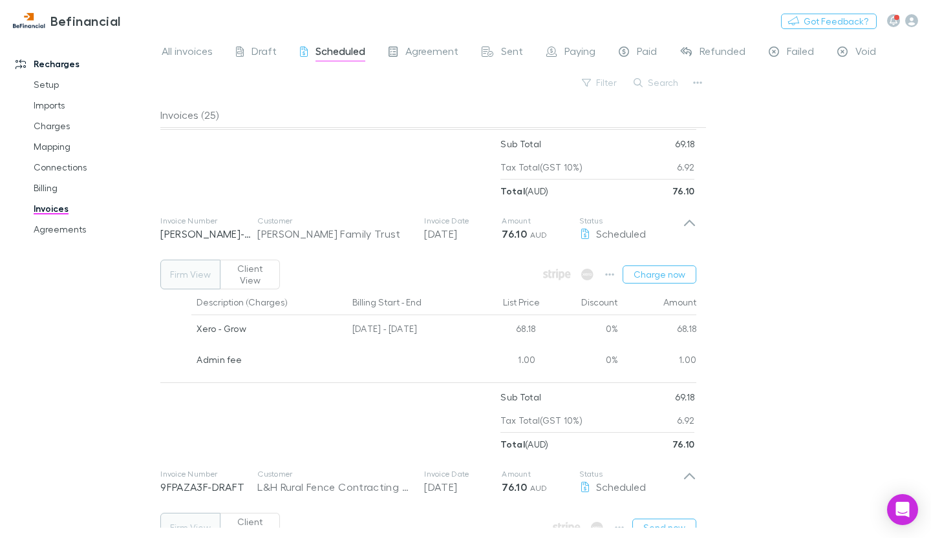
click at [665, 266] on button "Charge now" at bounding box center [659, 275] width 74 height 18
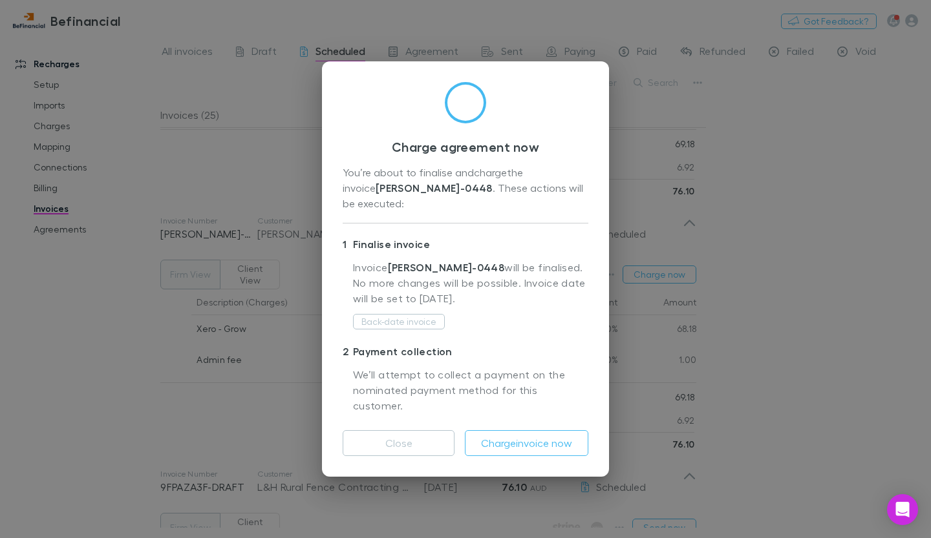
click at [550, 430] on button "Charge invoice now" at bounding box center [526, 443] width 123 height 26
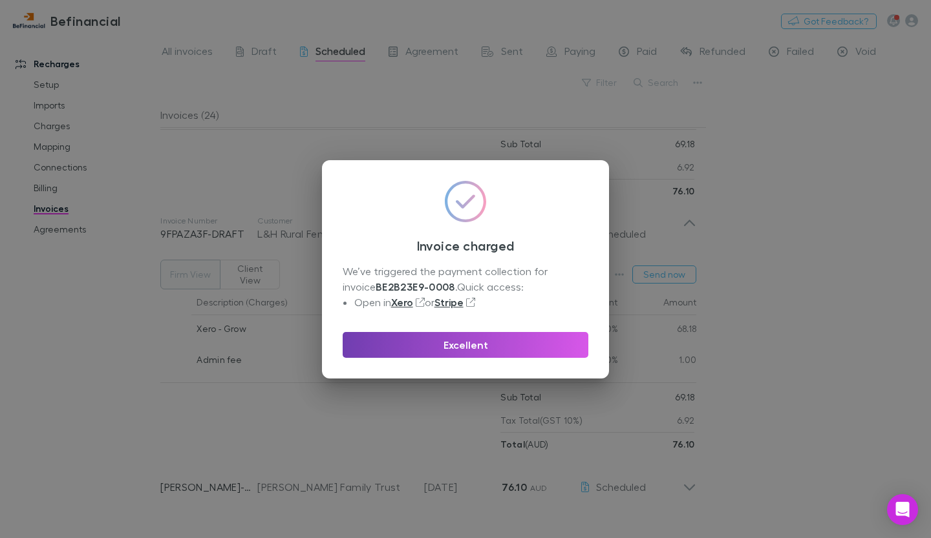
click at [533, 338] on button "Excellent" at bounding box center [466, 345] width 246 height 26
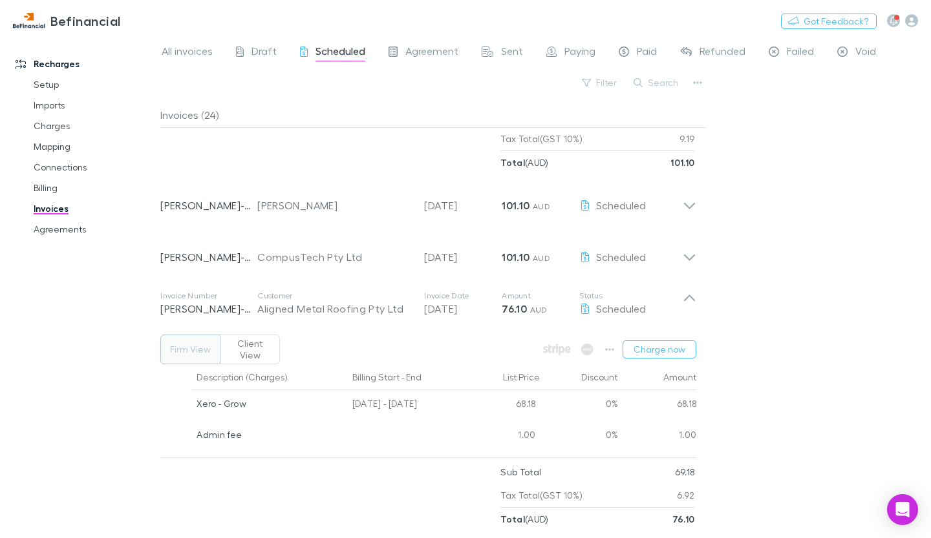
scroll to position [0, 0]
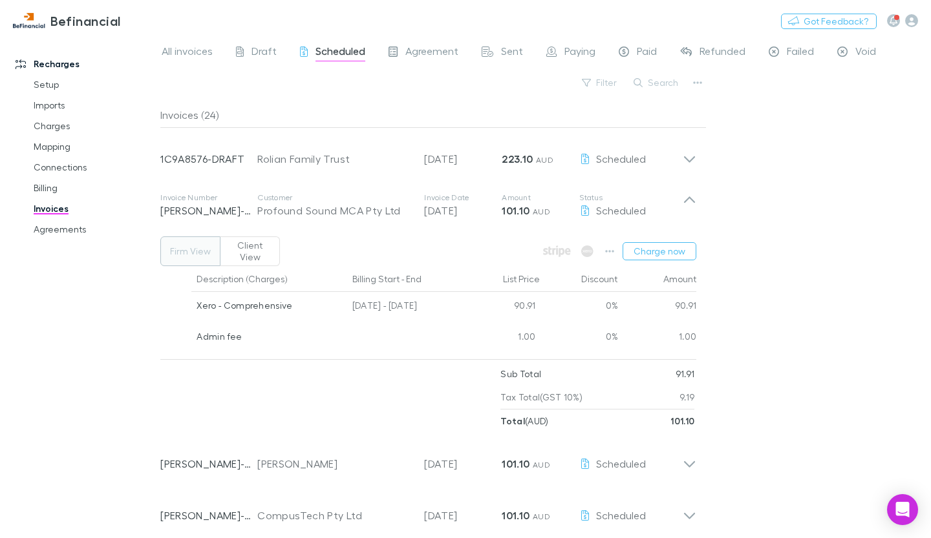
click at [694, 160] on icon at bounding box center [690, 154] width 14 height 26
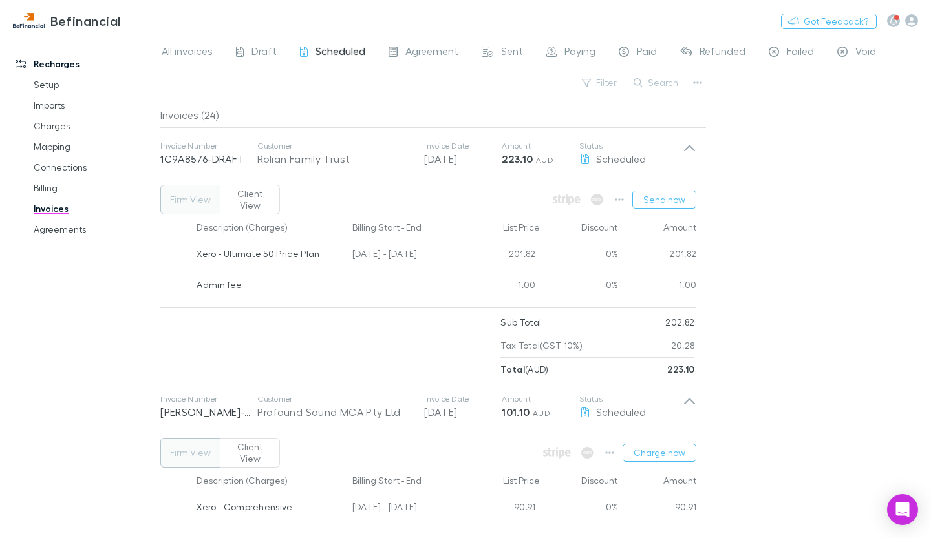
click at [664, 191] on button "Send now" at bounding box center [664, 200] width 64 height 18
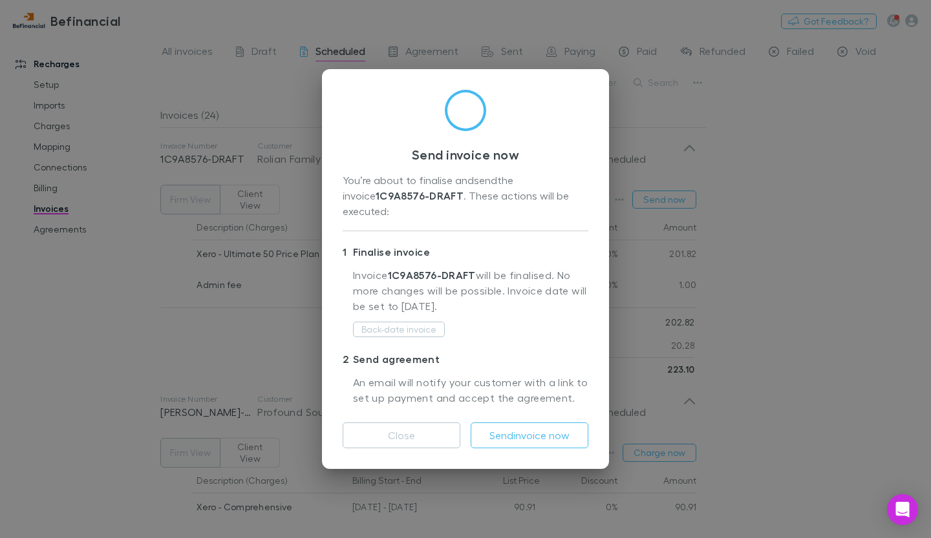
click at [535, 423] on button "Send invoice now" at bounding box center [530, 436] width 118 height 26
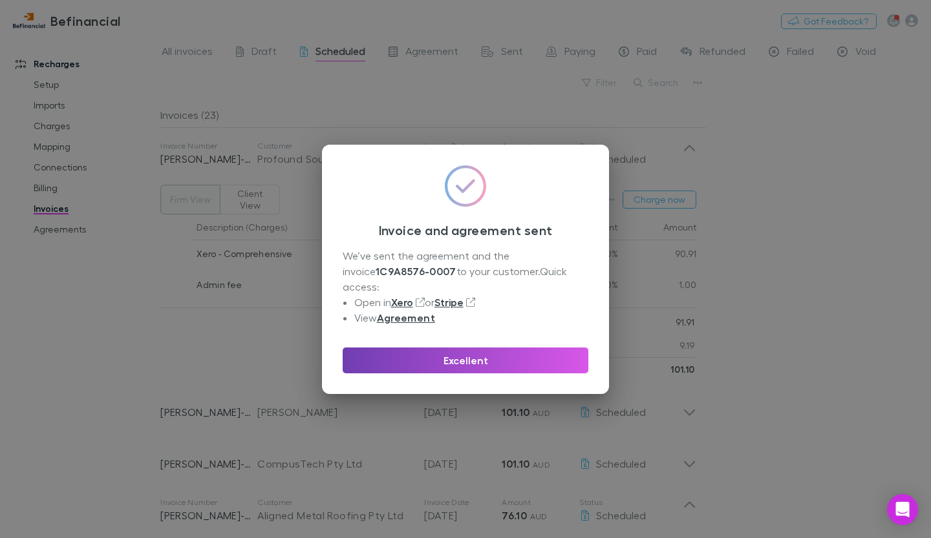
click at [523, 355] on button "Excellent" at bounding box center [466, 361] width 246 height 26
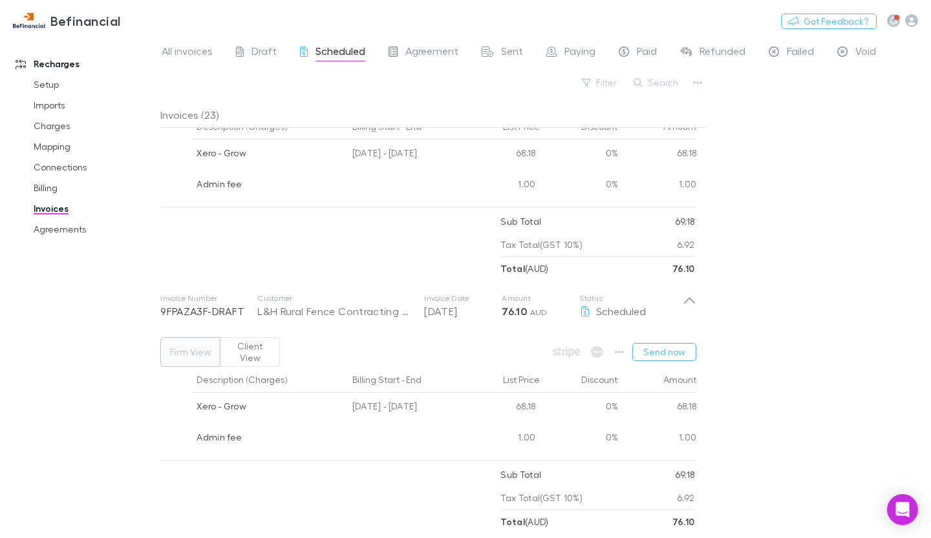
scroll to position [905, 0]
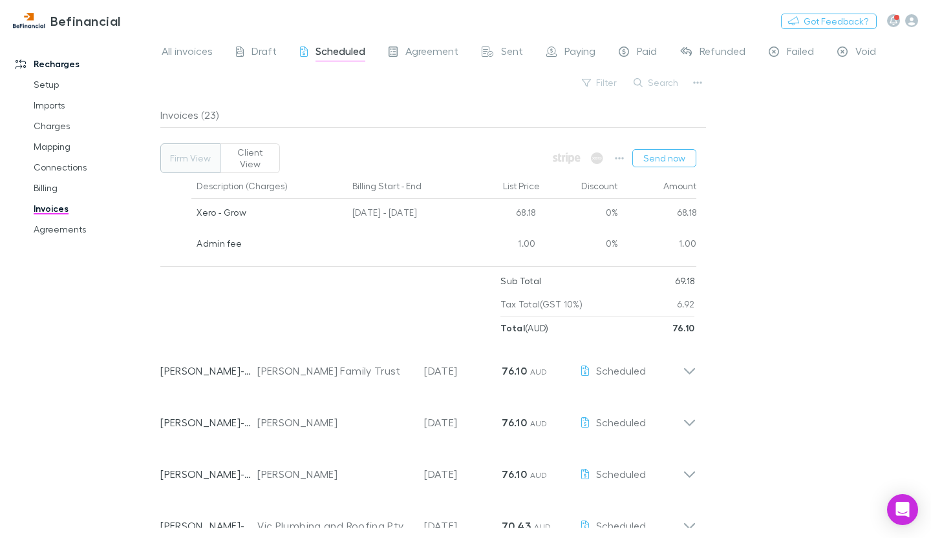
click at [699, 340] on div "Invoice Number [PERSON_NAME]-0447 Customer [PERSON_NAME] Family Trust Invoice D…" at bounding box center [428, 366] width 557 height 52
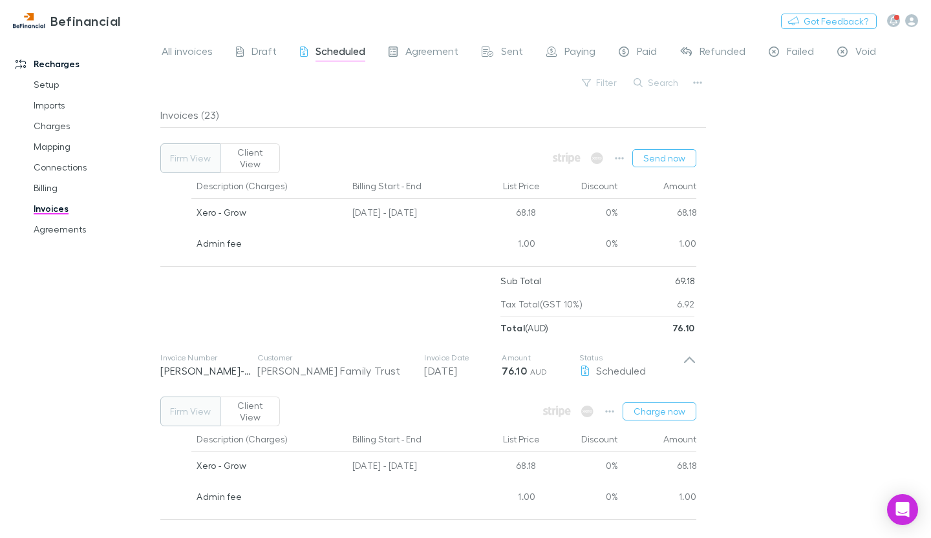
click at [667, 403] on button "Charge now" at bounding box center [659, 412] width 74 height 18
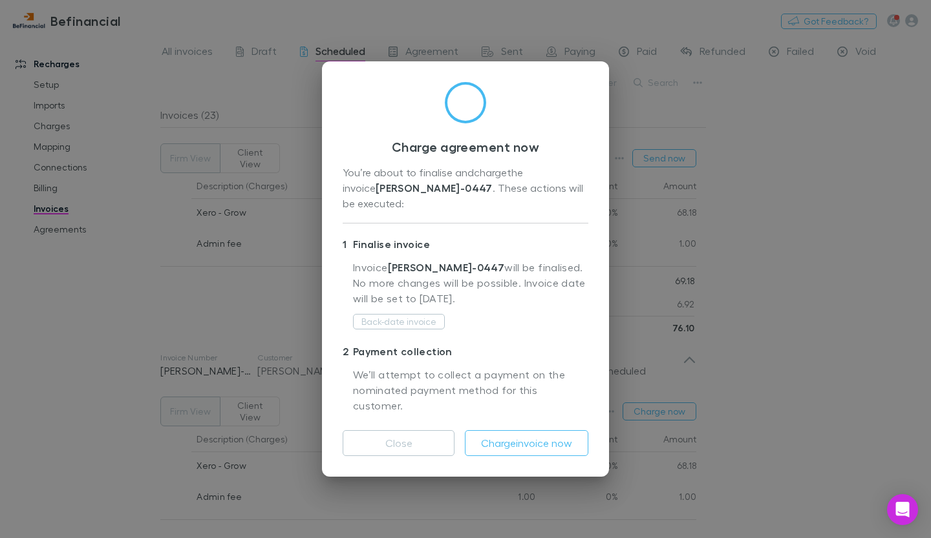
click at [546, 430] on button "Charge invoice now" at bounding box center [526, 443] width 123 height 26
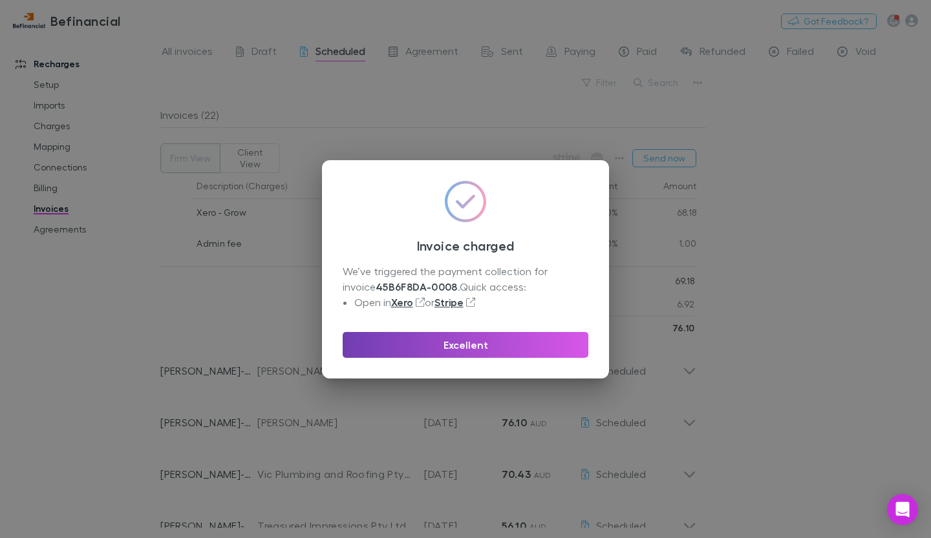
click at [515, 341] on button "Excellent" at bounding box center [466, 345] width 246 height 26
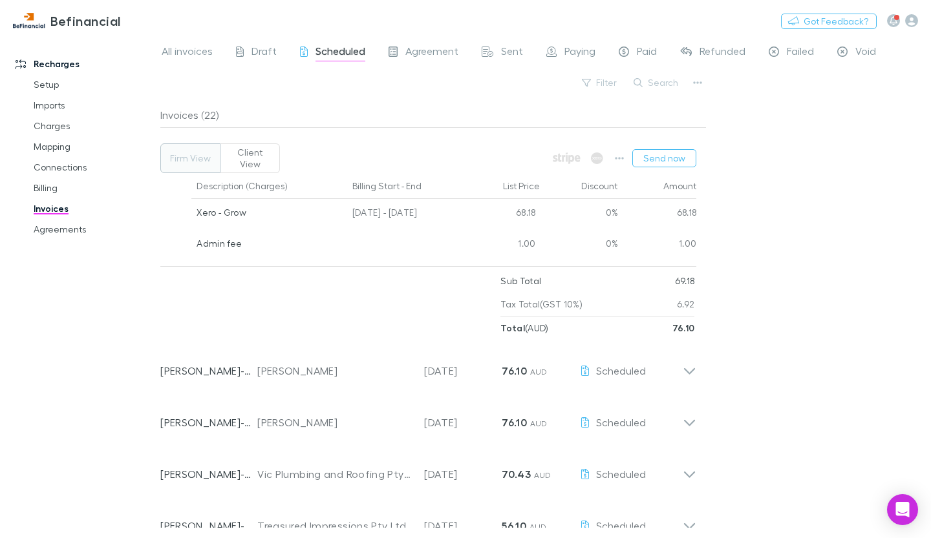
click at [696, 353] on icon at bounding box center [690, 366] width 14 height 26
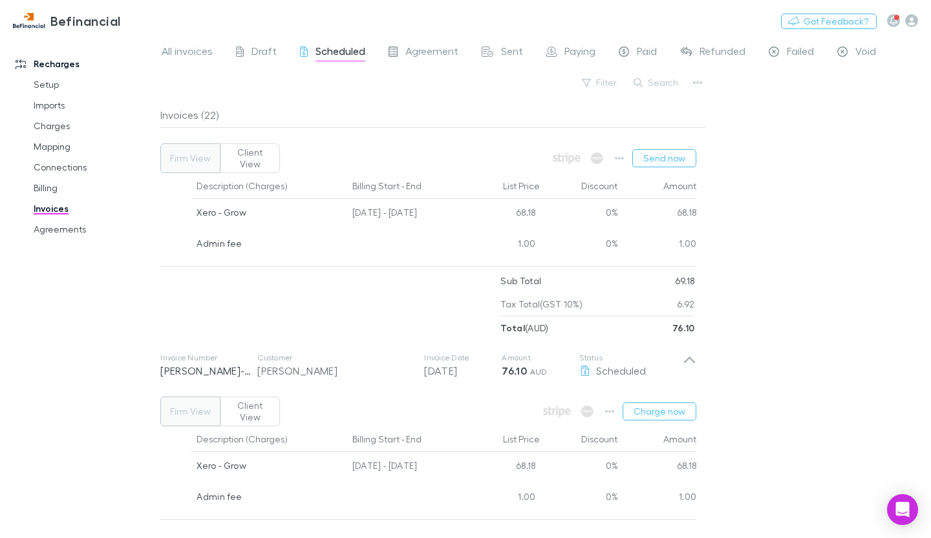
click at [663, 403] on button "Charge now" at bounding box center [659, 412] width 74 height 18
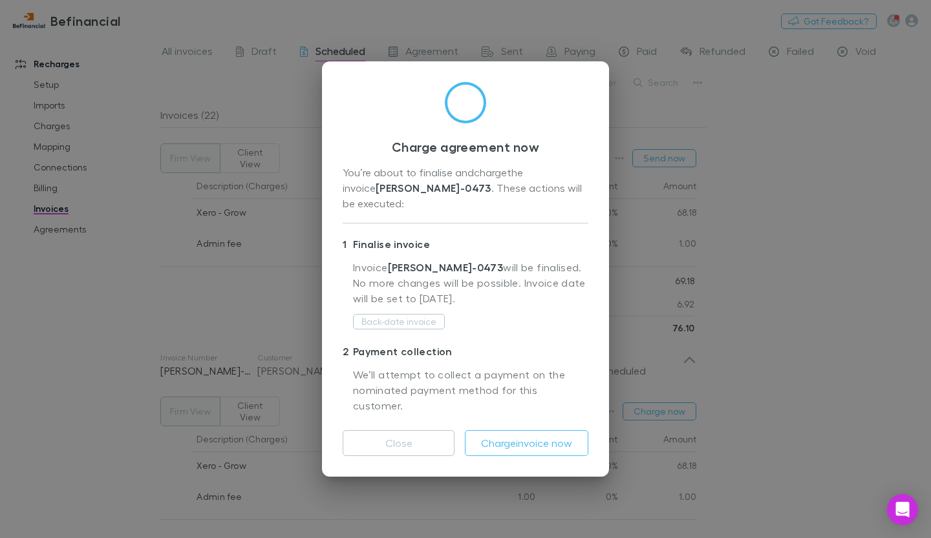
click at [558, 430] on button "Charge invoice now" at bounding box center [526, 443] width 123 height 26
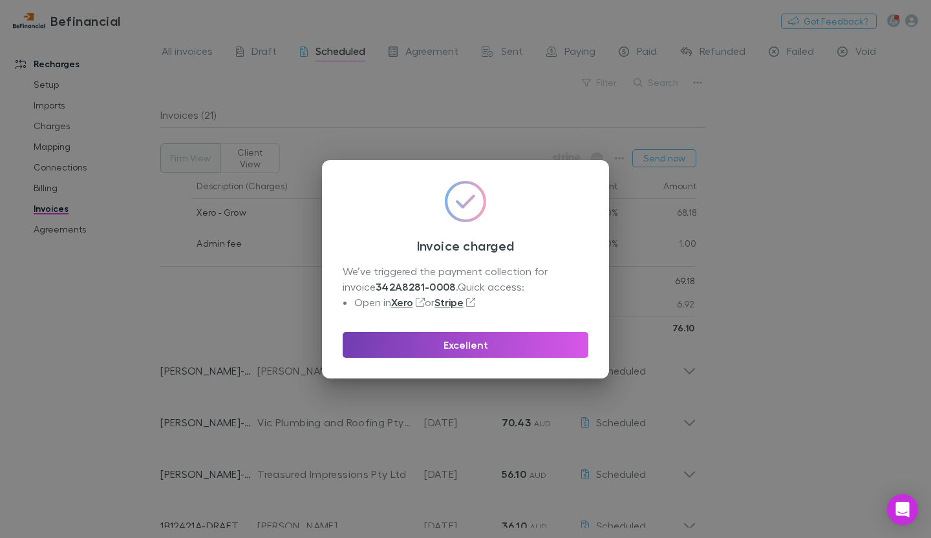
click at [537, 346] on button "Excellent" at bounding box center [466, 345] width 246 height 26
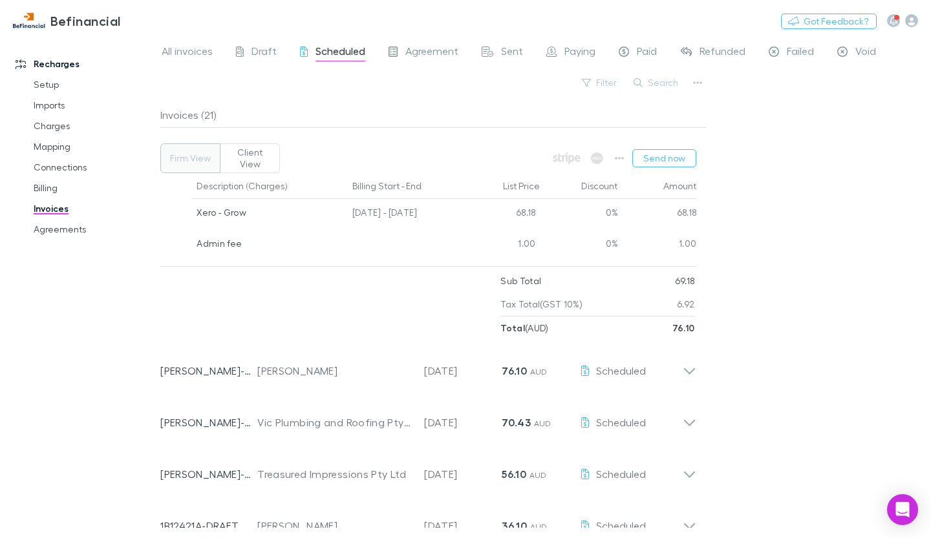
click at [688, 353] on icon at bounding box center [690, 366] width 14 height 26
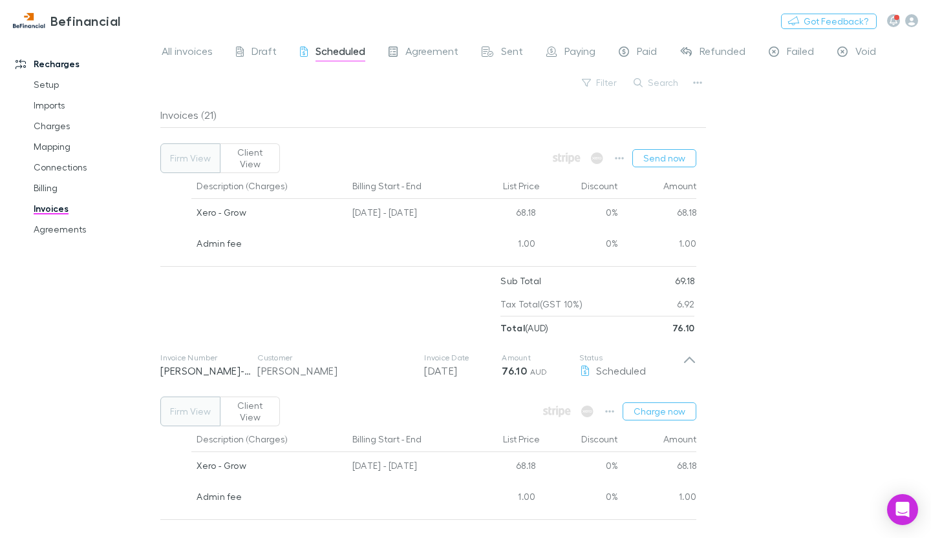
click at [668, 403] on button "Charge now" at bounding box center [659, 412] width 74 height 18
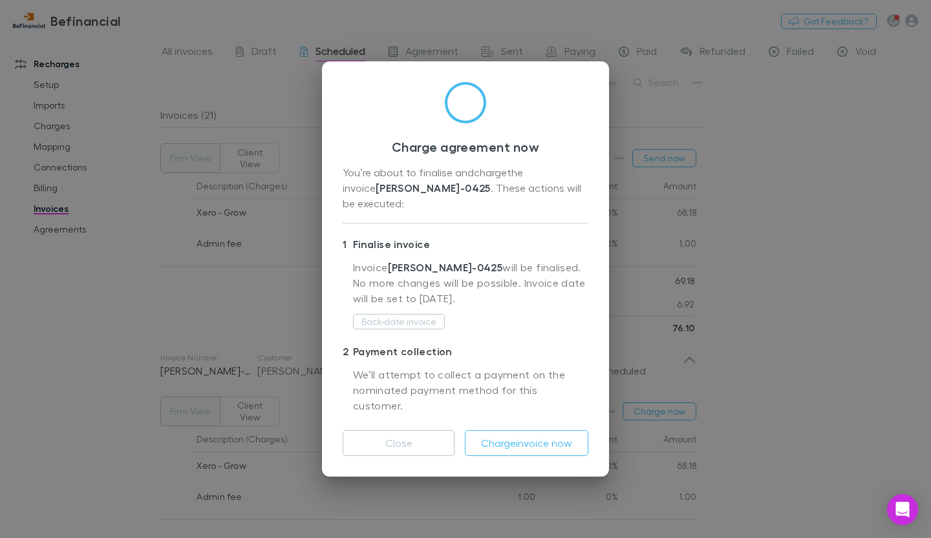
click at [527, 431] on button "Charge invoice now" at bounding box center [526, 443] width 123 height 26
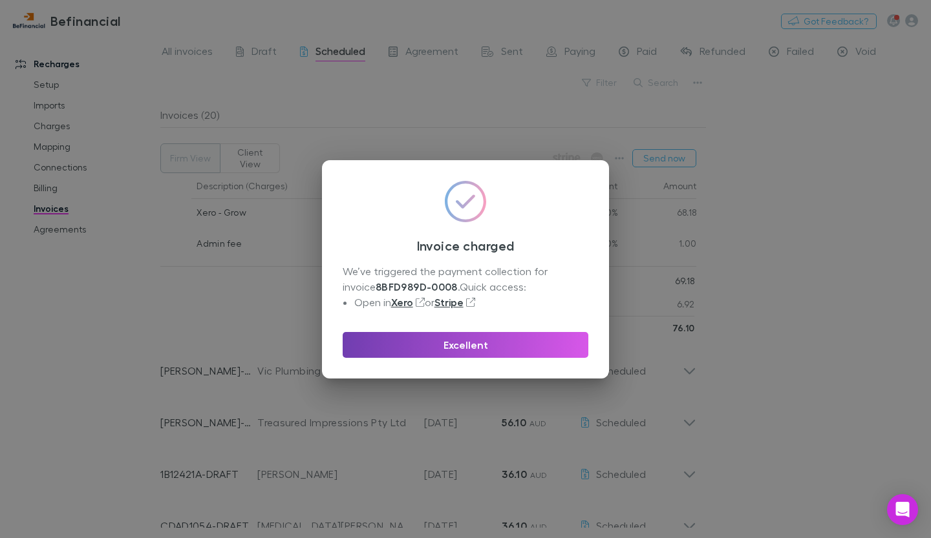
click at [519, 348] on button "Excellent" at bounding box center [466, 345] width 246 height 26
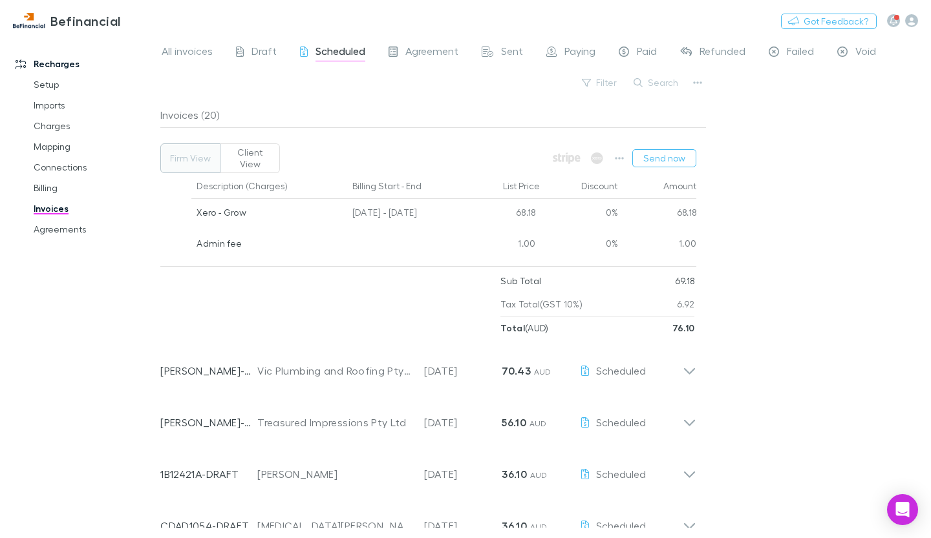
click at [693, 368] on icon at bounding box center [689, 371] width 11 height 6
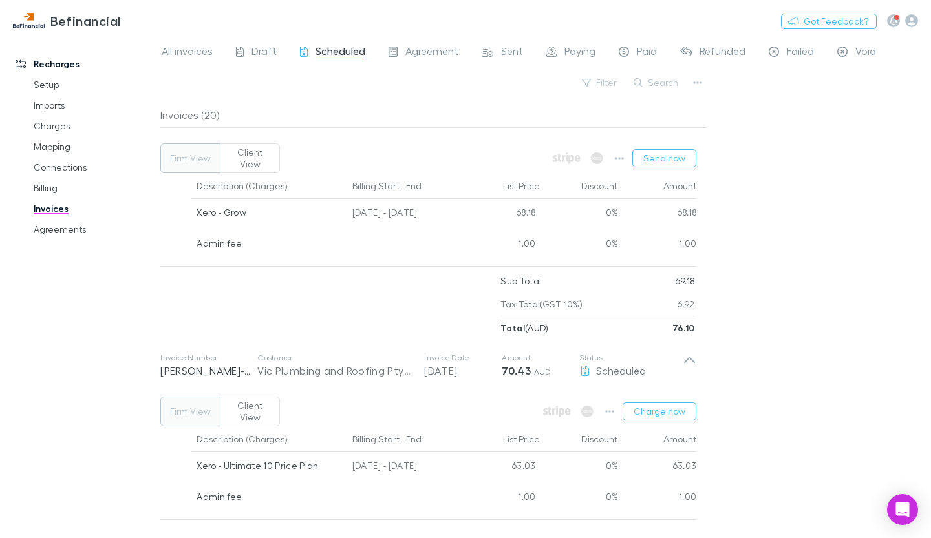
click at [666, 403] on button "Charge now" at bounding box center [659, 412] width 74 height 18
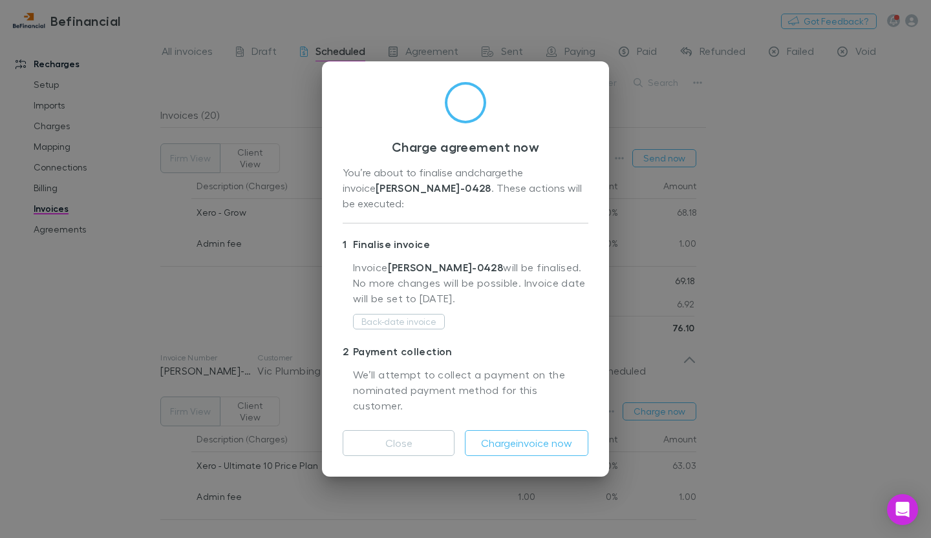
click at [537, 430] on button "Charge invoice now" at bounding box center [526, 443] width 123 height 26
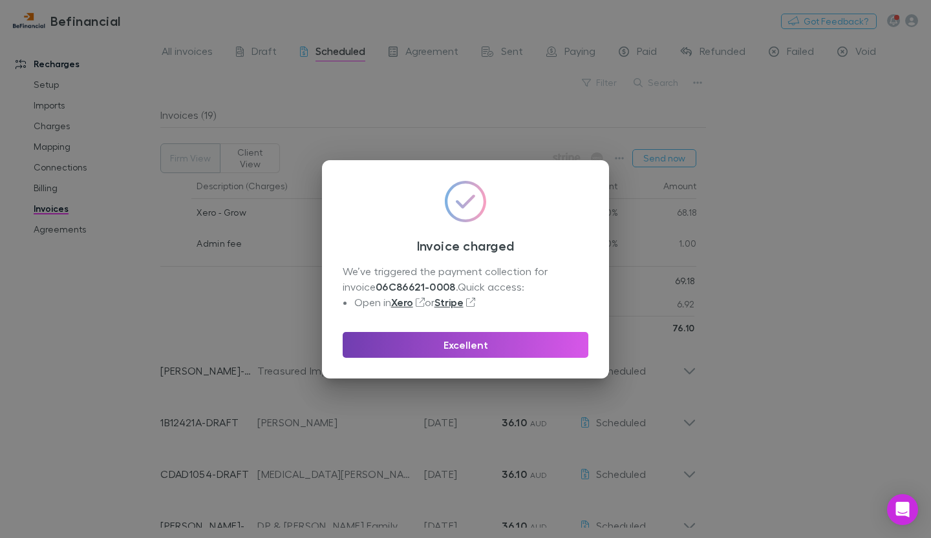
click at [541, 346] on button "Excellent" at bounding box center [466, 345] width 246 height 26
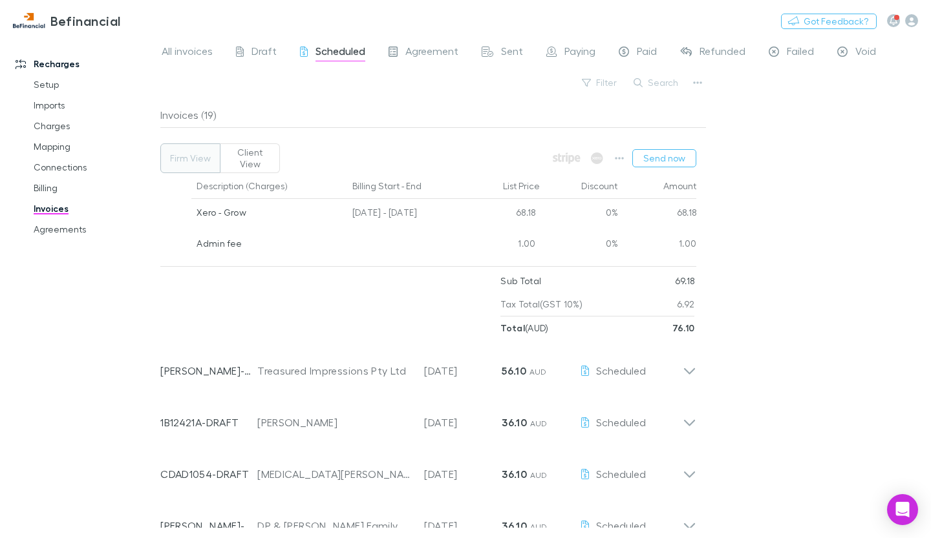
click at [697, 392] on div "Invoice Number 1B12421A-DRAFT Customer [PERSON_NAME] Invoice Date [DATE] Amount…" at bounding box center [428, 418] width 557 height 52
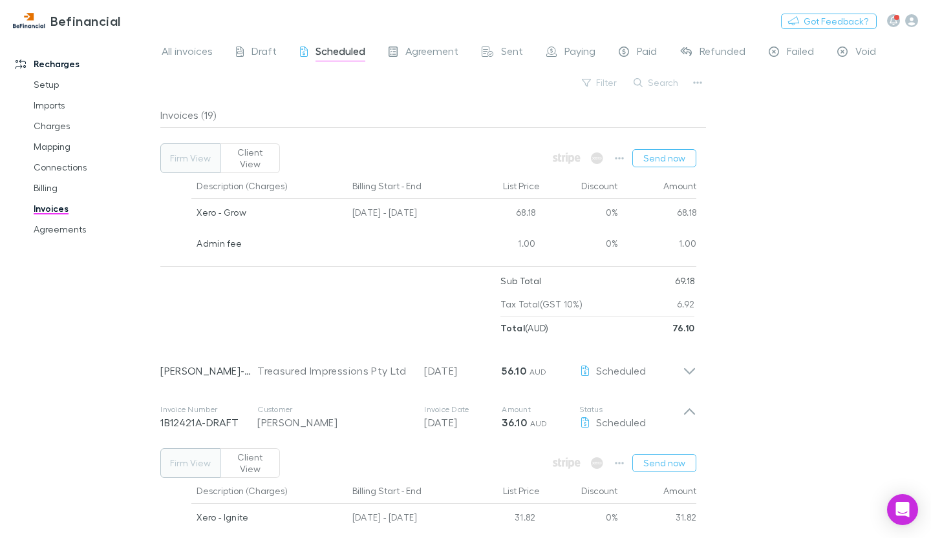
scroll to position [970, 0]
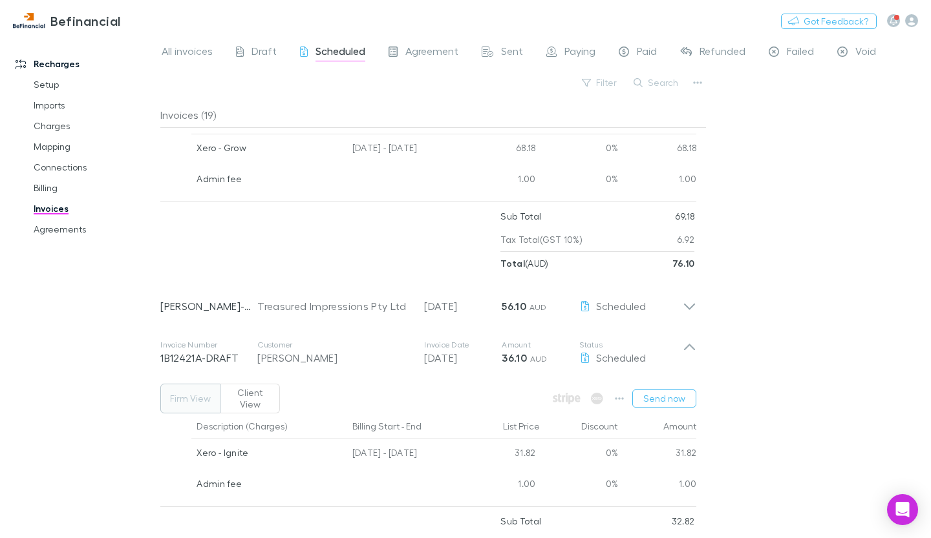
click at [675, 390] on button "Send now" at bounding box center [664, 399] width 64 height 18
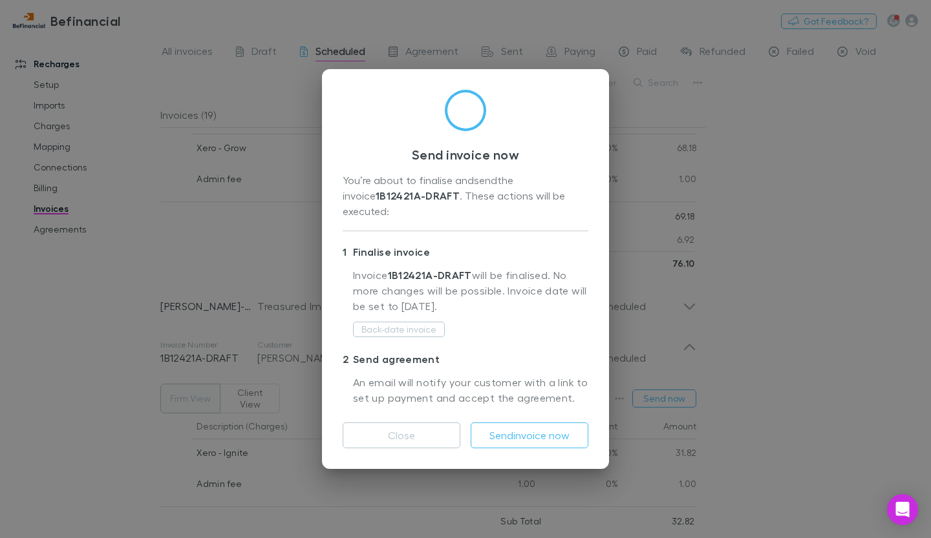
click at [551, 423] on button "Send invoice now" at bounding box center [530, 436] width 118 height 26
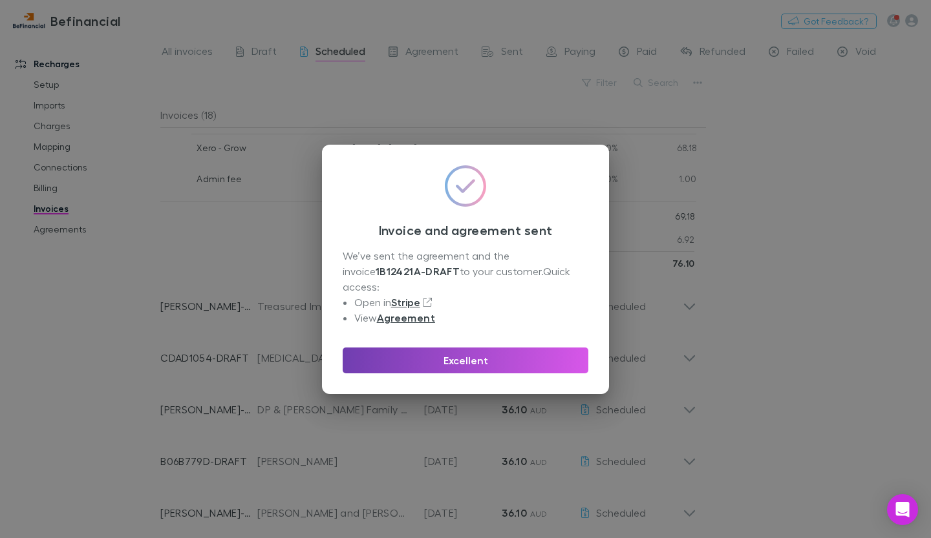
click at [515, 348] on button "Excellent" at bounding box center [466, 361] width 246 height 26
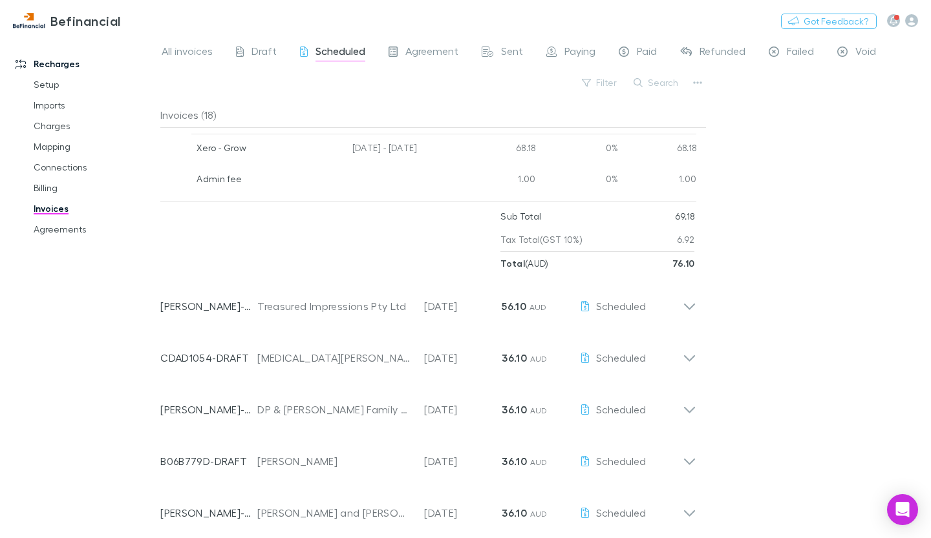
click at [694, 495] on icon at bounding box center [690, 508] width 14 height 26
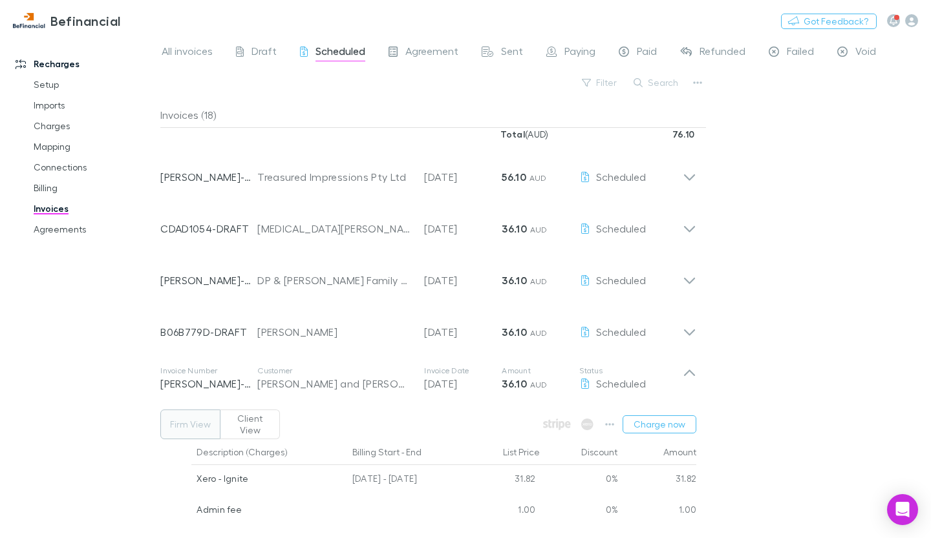
click at [659, 416] on button "Charge now" at bounding box center [659, 425] width 74 height 18
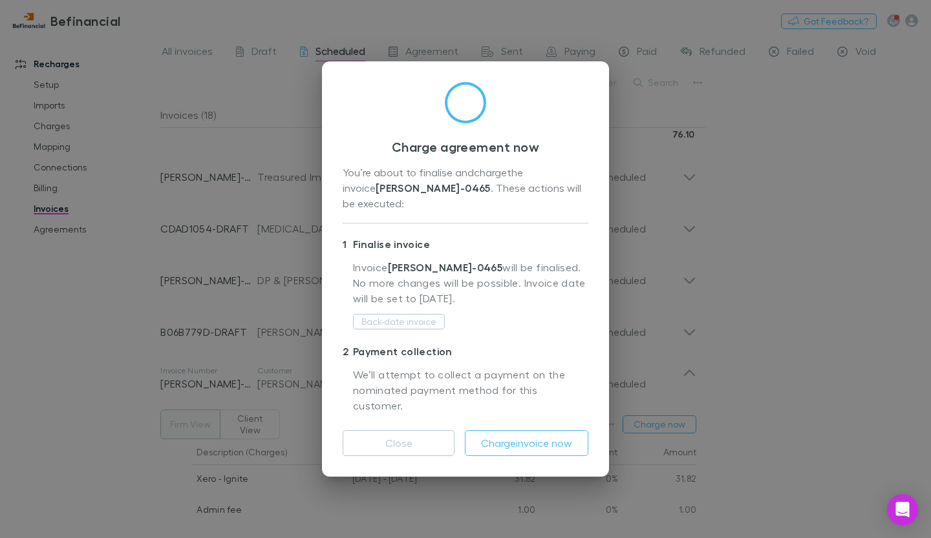
click at [537, 432] on button "Charge invoice now" at bounding box center [526, 443] width 123 height 26
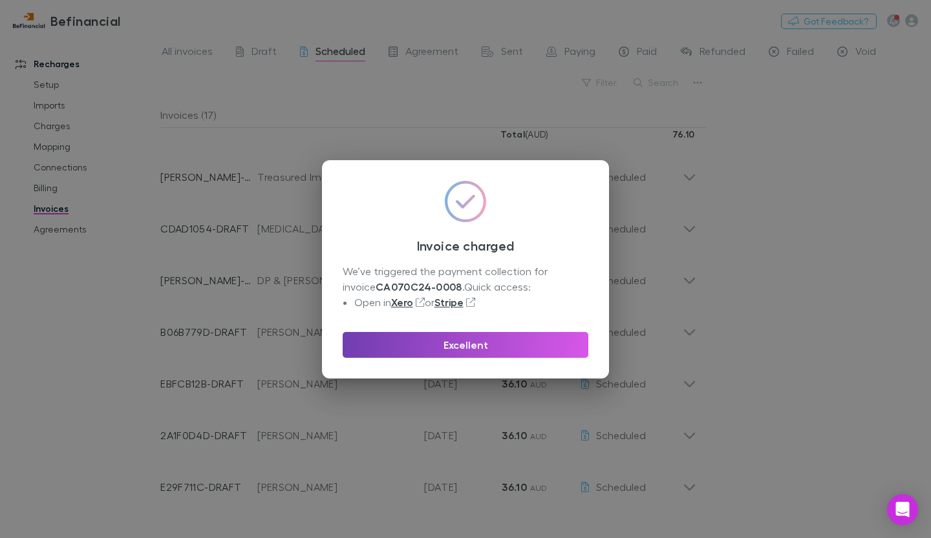
click at [530, 347] on button "Excellent" at bounding box center [466, 345] width 246 height 26
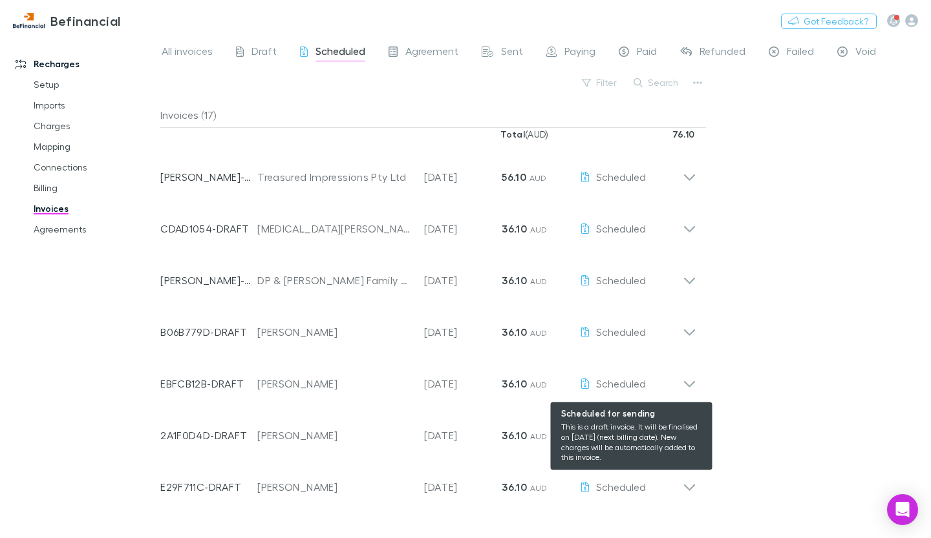
click at [676, 428] on div "Scheduled" at bounding box center [630, 436] width 103 height 16
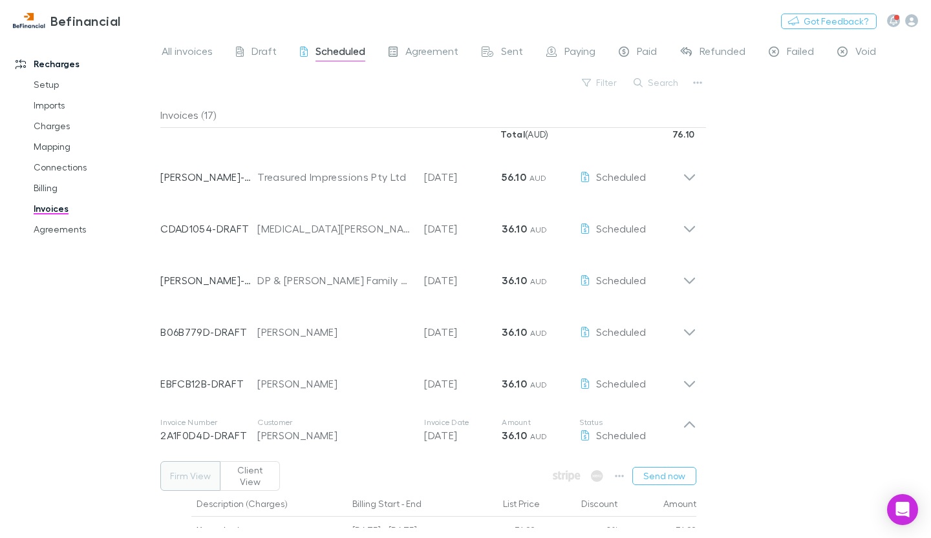
click at [669, 467] on button "Send now" at bounding box center [664, 476] width 64 height 18
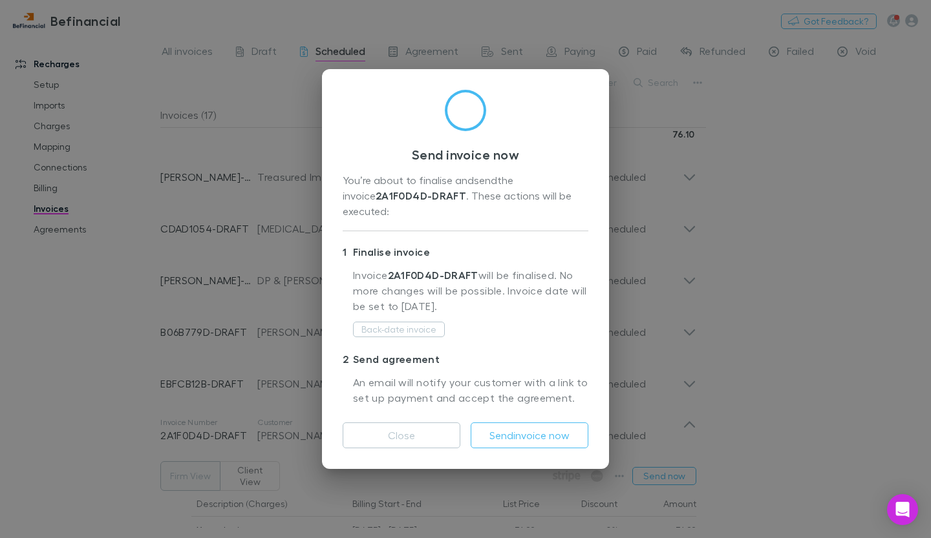
click at [561, 423] on button "Send invoice now" at bounding box center [530, 436] width 118 height 26
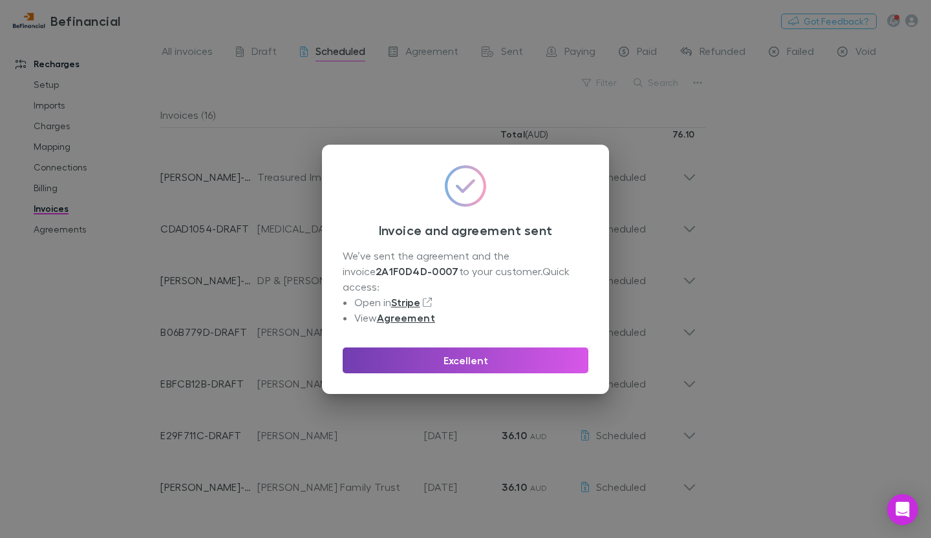
click at [516, 360] on button "Excellent" at bounding box center [466, 361] width 246 height 26
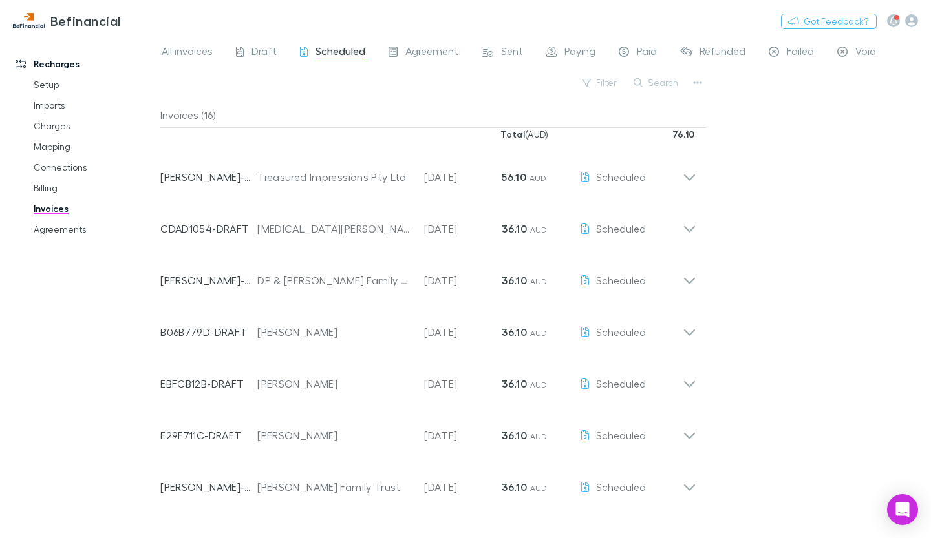
click at [699, 405] on div "Invoice Number E29F711C-DRAFT Customer [PERSON_NAME] Invoice Date [DATE] Amount…" at bounding box center [428, 431] width 557 height 52
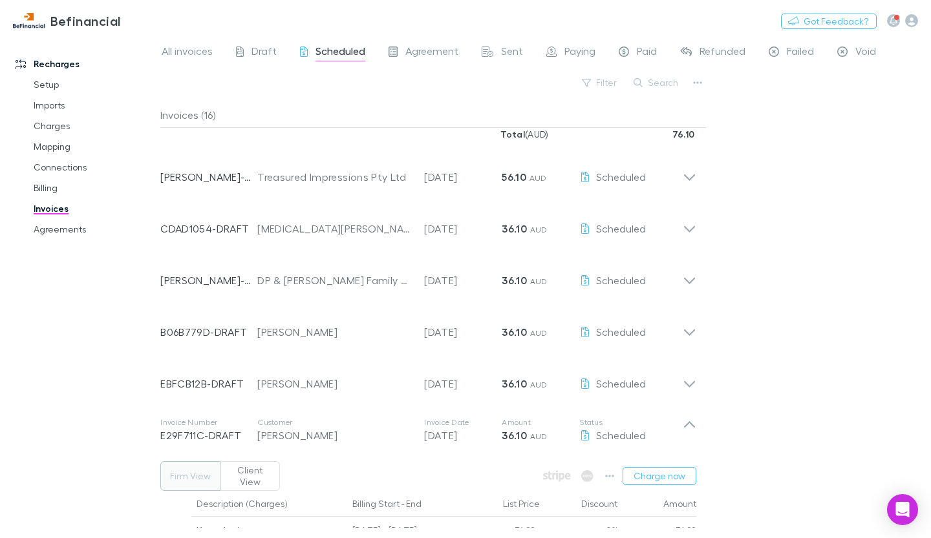
click at [677, 467] on button "Charge now" at bounding box center [659, 476] width 74 height 18
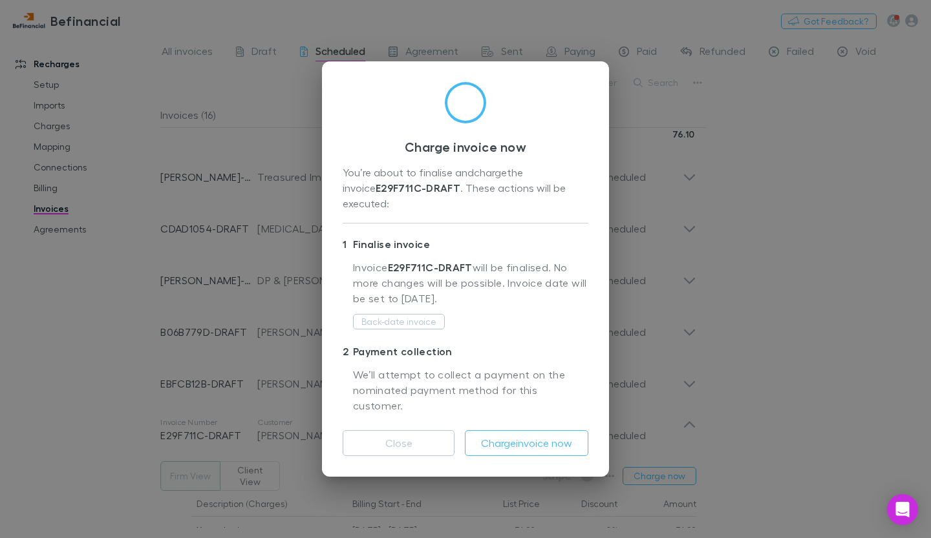
click at [515, 430] on button "Charge invoice now" at bounding box center [526, 443] width 123 height 26
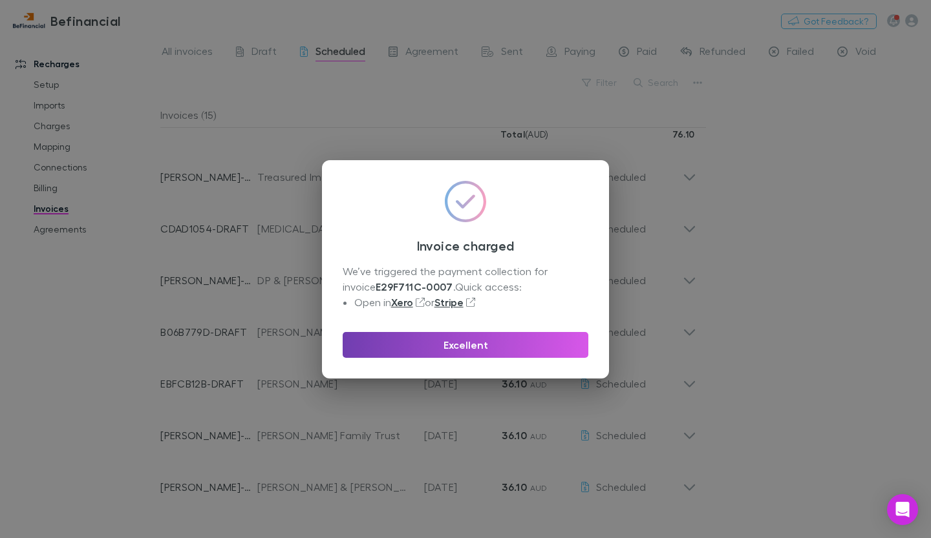
click at [482, 349] on button "Excellent" at bounding box center [466, 345] width 246 height 26
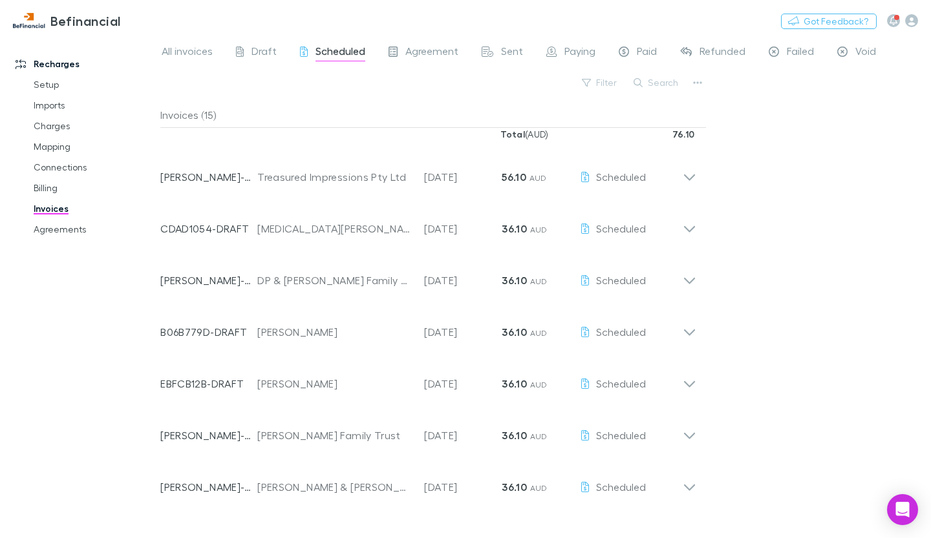
click at [683, 418] on icon at bounding box center [690, 431] width 14 height 26
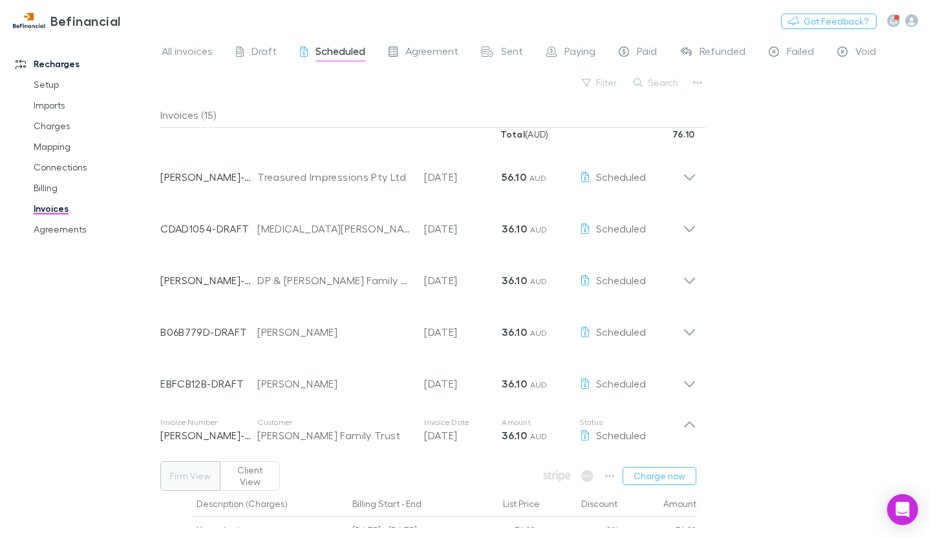
click at [649, 467] on button "Charge now" at bounding box center [659, 476] width 74 height 18
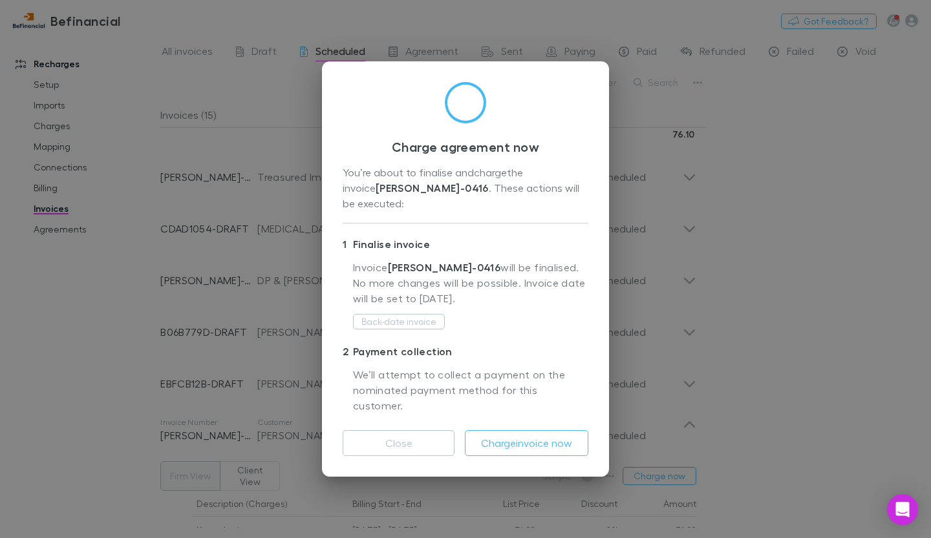
click at [561, 430] on button "Charge invoice now" at bounding box center [526, 443] width 123 height 26
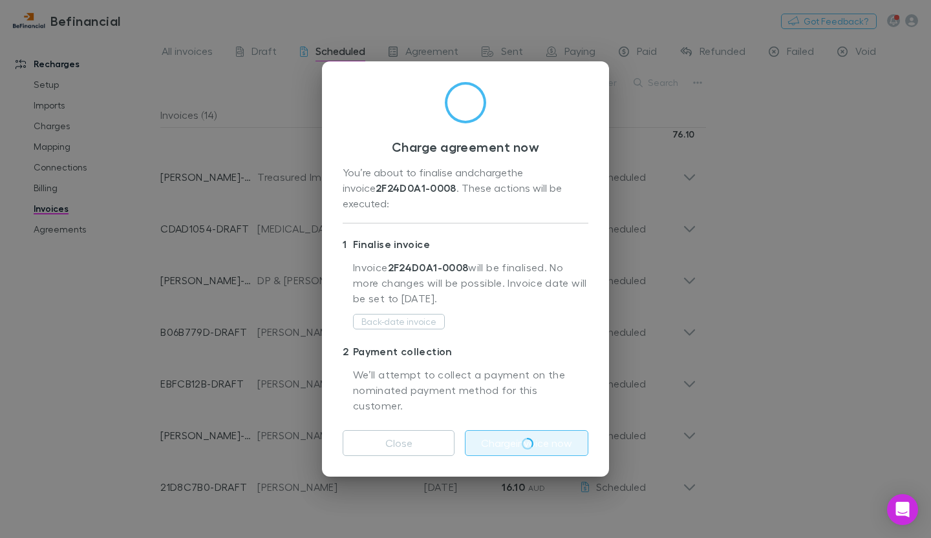
scroll to position [1084, 0]
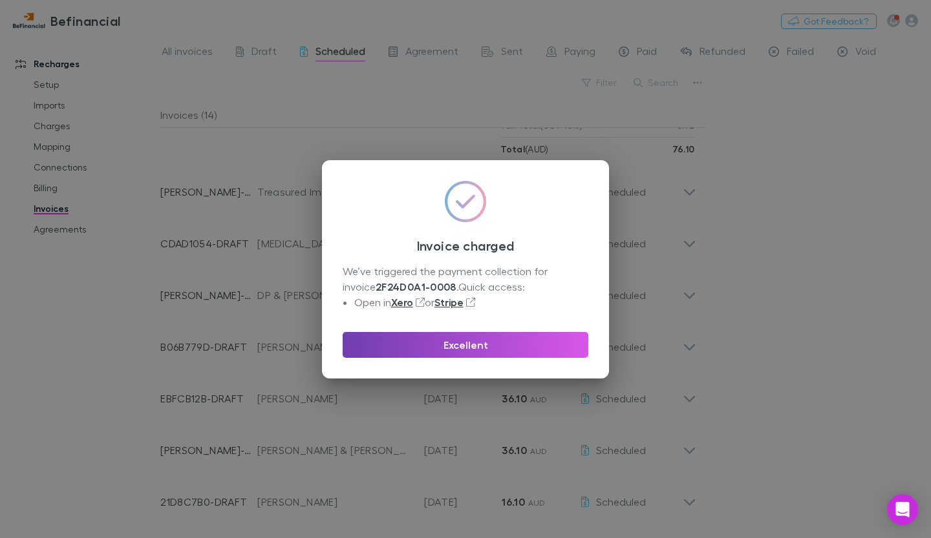
click at [527, 352] on button "Excellent" at bounding box center [466, 345] width 246 height 26
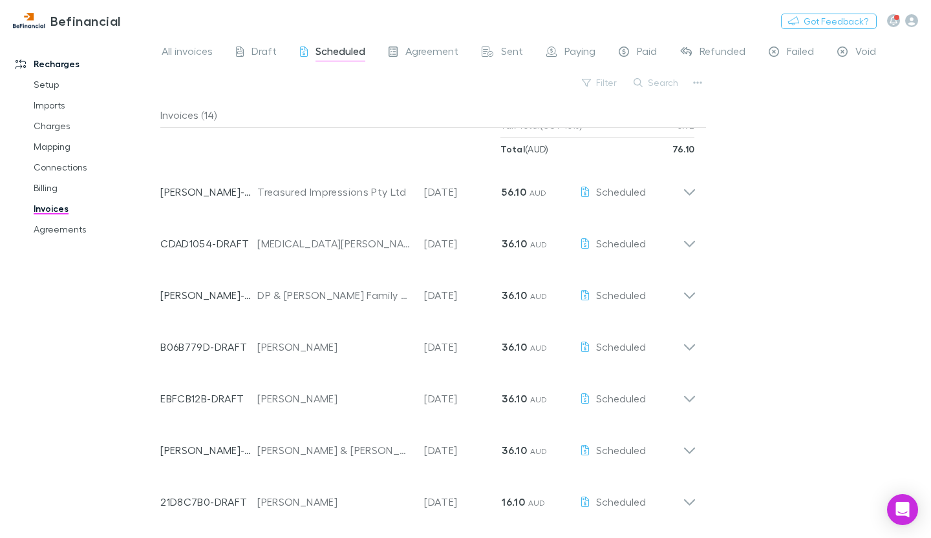
click at [689, 432] on icon at bounding box center [690, 445] width 14 height 26
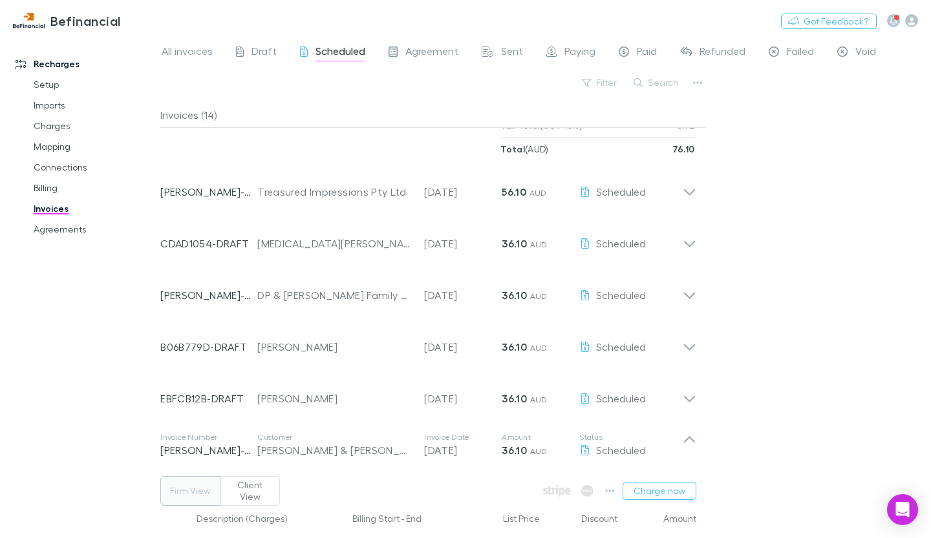
click at [663, 482] on button "Charge now" at bounding box center [659, 491] width 74 height 18
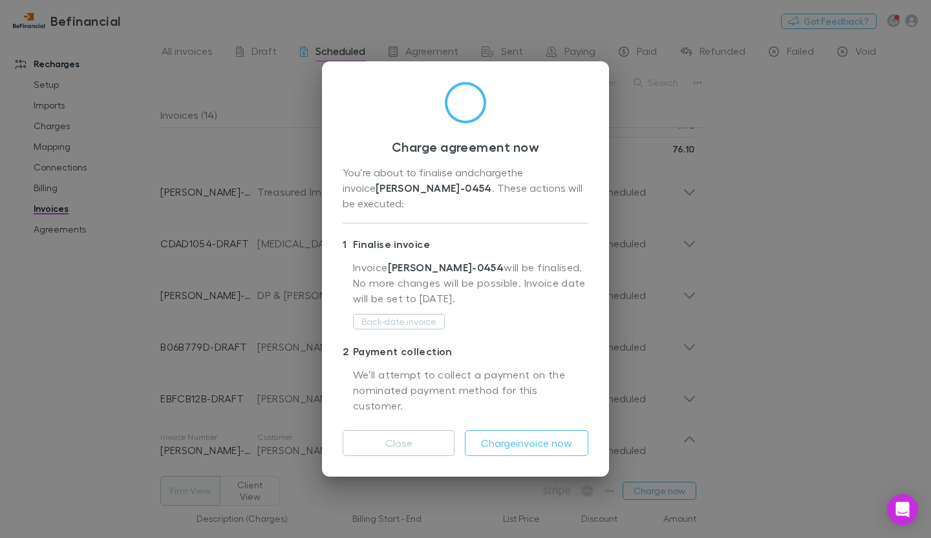
click at [462, 420] on div "Close Charge invoice now" at bounding box center [466, 438] width 246 height 36
click at [509, 430] on button "Charge invoice now" at bounding box center [526, 443] width 123 height 26
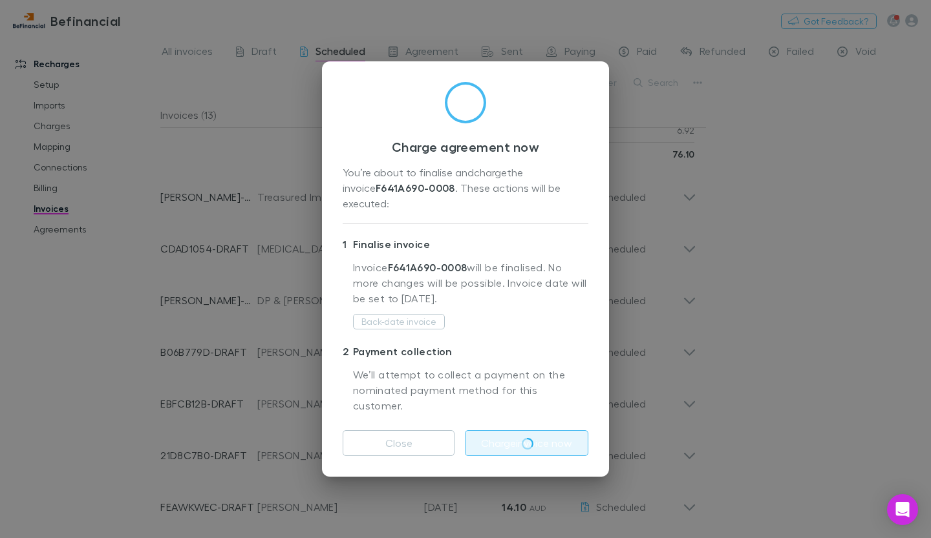
scroll to position [1032, 0]
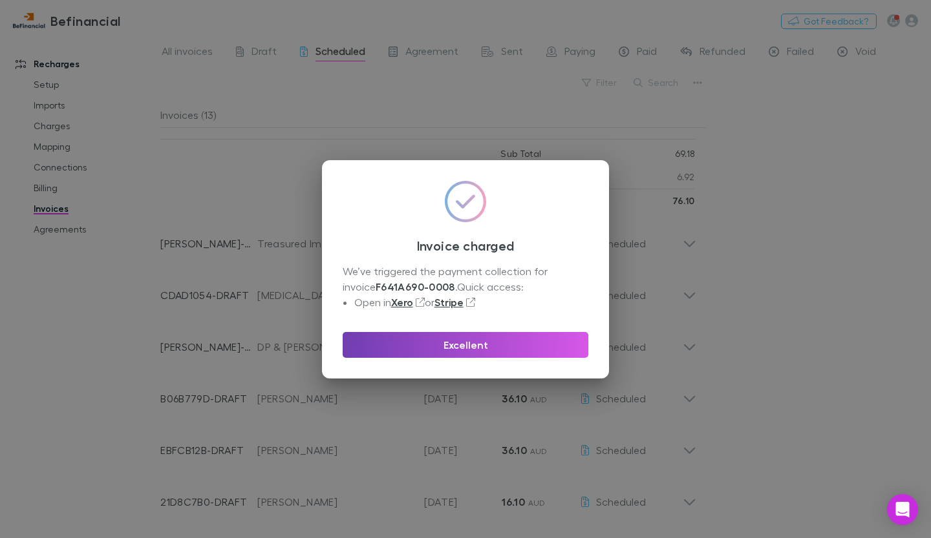
click at [447, 341] on button "Excellent" at bounding box center [466, 345] width 246 height 26
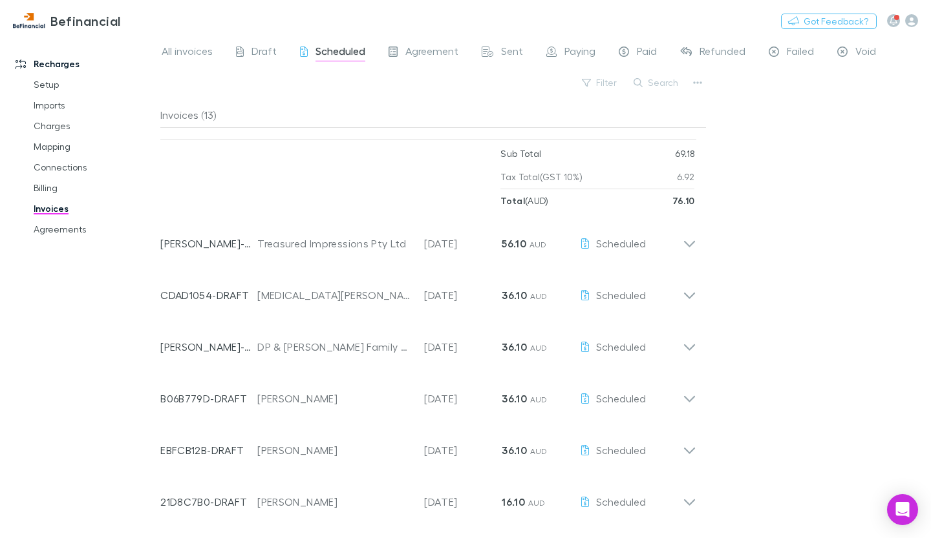
click at [703, 368] on div "Invoice Number B06B779D-DRAFT Customer [PERSON_NAME] Invoice Date [DATE] Amount…" at bounding box center [428, 394] width 557 height 52
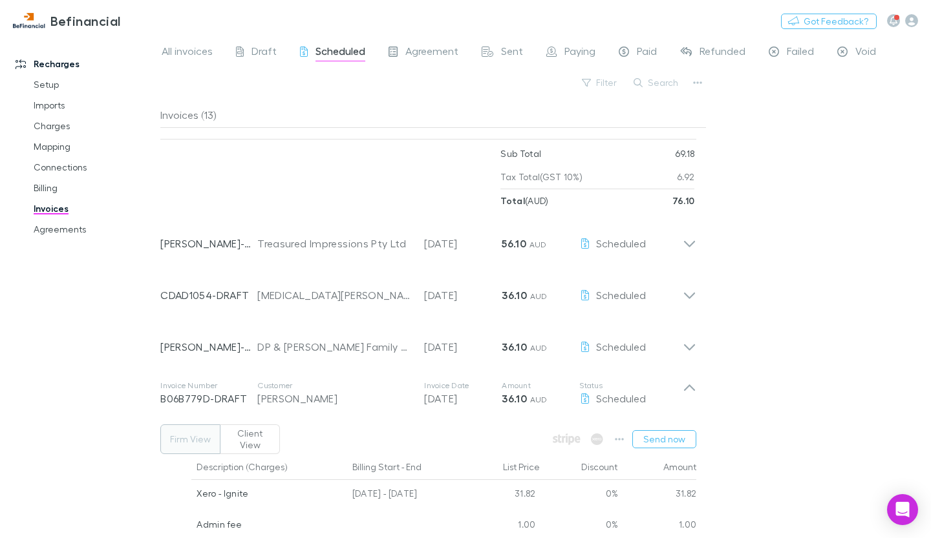
click at [661, 430] on button "Send now" at bounding box center [664, 439] width 64 height 18
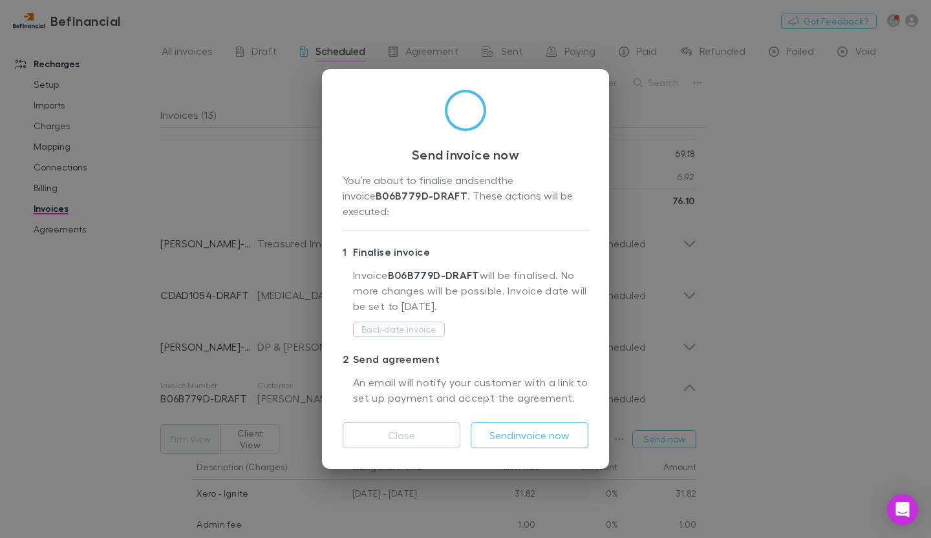
click at [571, 425] on button "Send invoice now" at bounding box center [530, 436] width 118 height 26
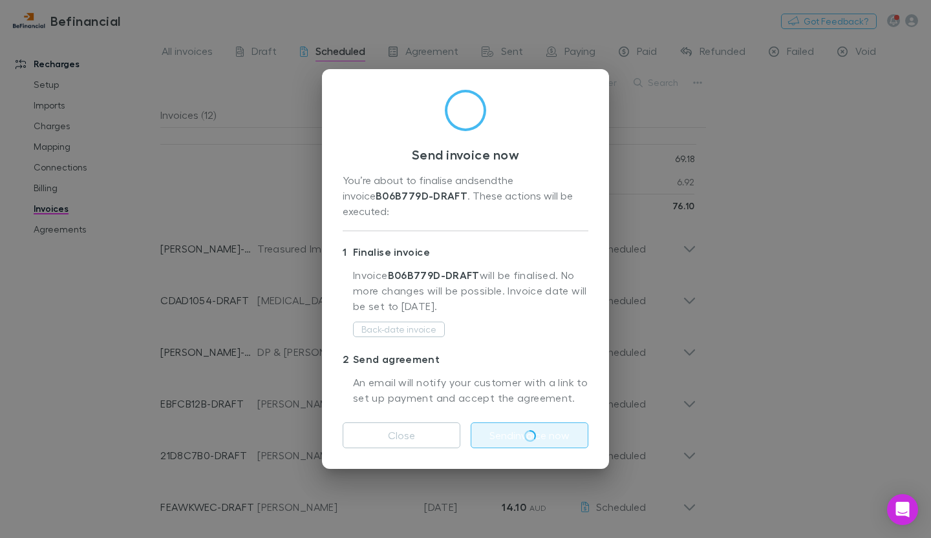
scroll to position [981, 0]
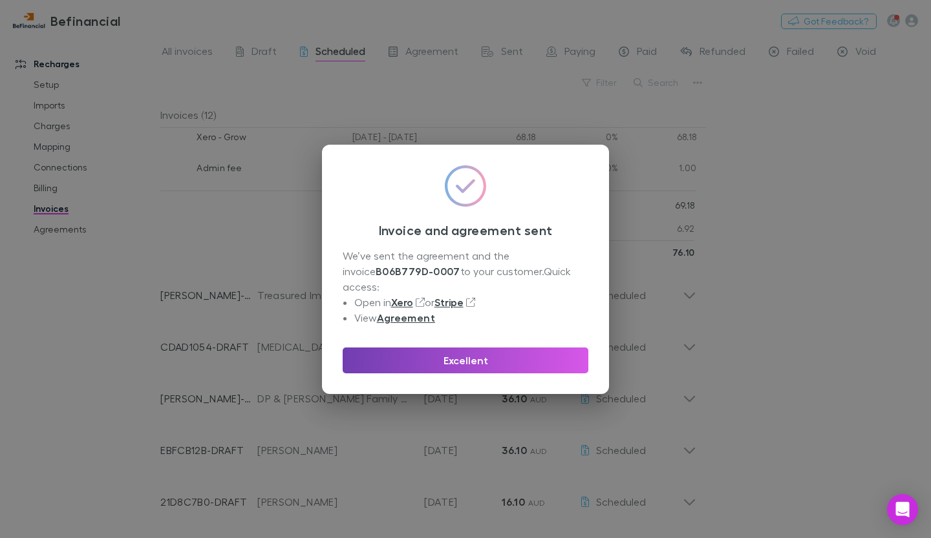
click at [501, 348] on button "Excellent" at bounding box center [466, 361] width 246 height 26
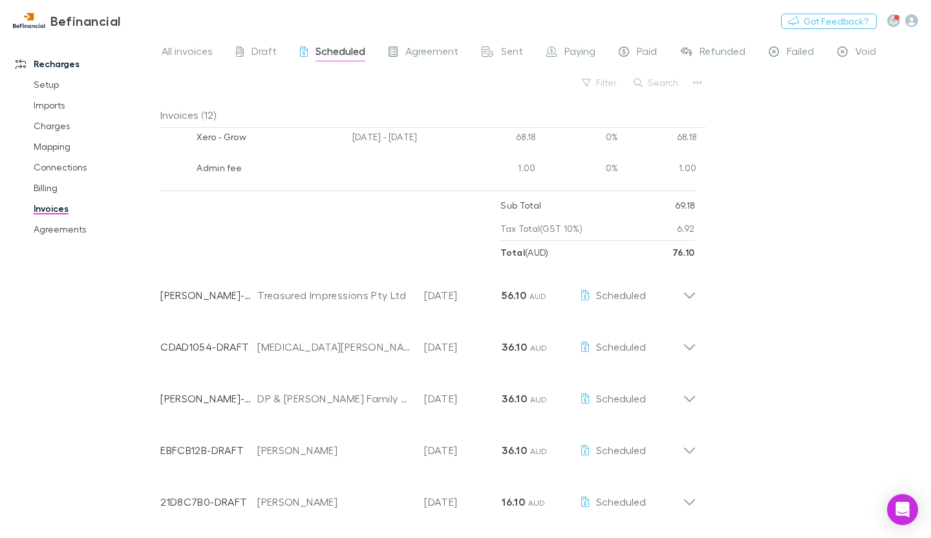
click at [694, 484] on icon at bounding box center [690, 497] width 14 height 26
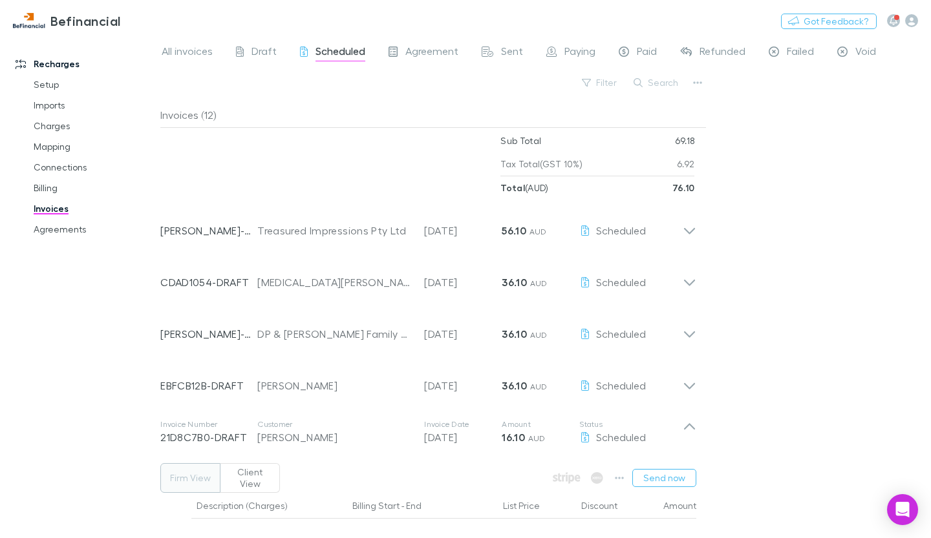
click at [646, 469] on button "Send now" at bounding box center [664, 478] width 64 height 18
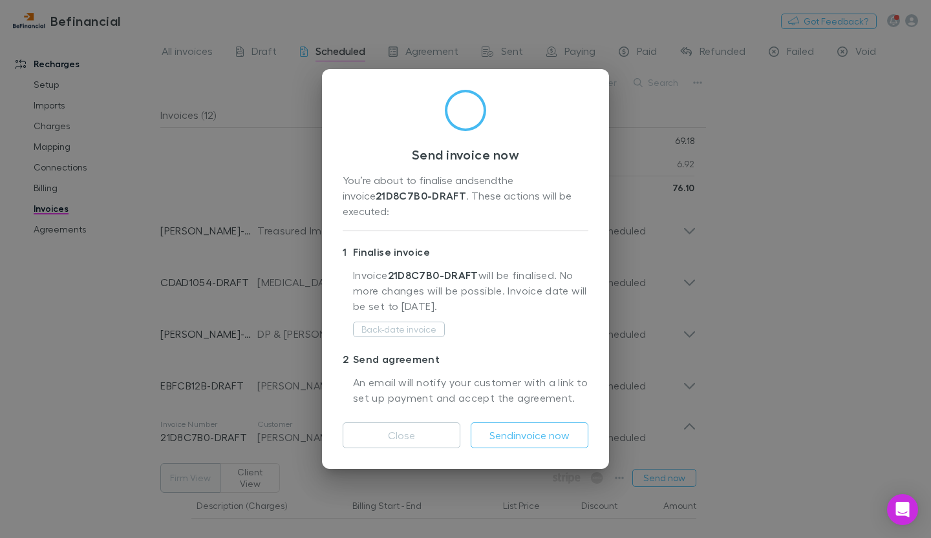
click at [537, 423] on button "Send invoice now" at bounding box center [530, 436] width 118 height 26
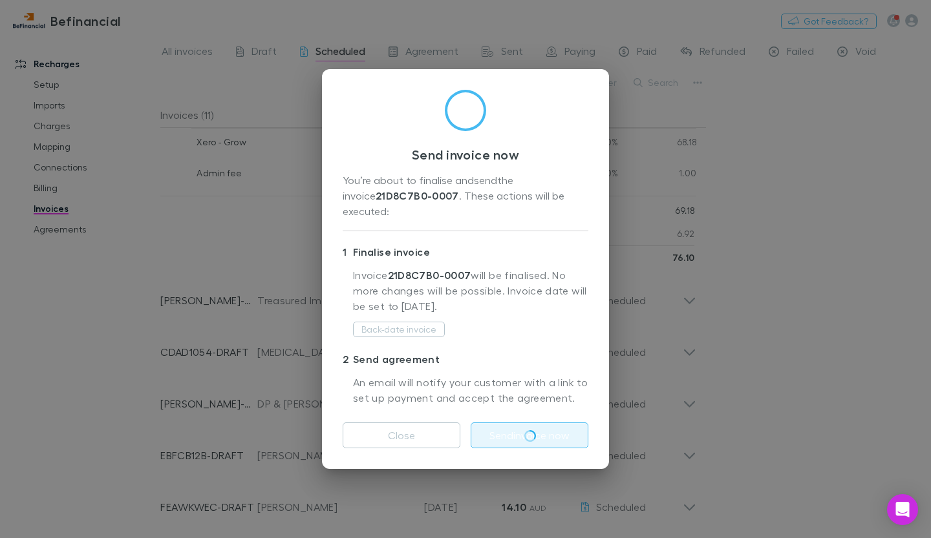
scroll to position [929, 0]
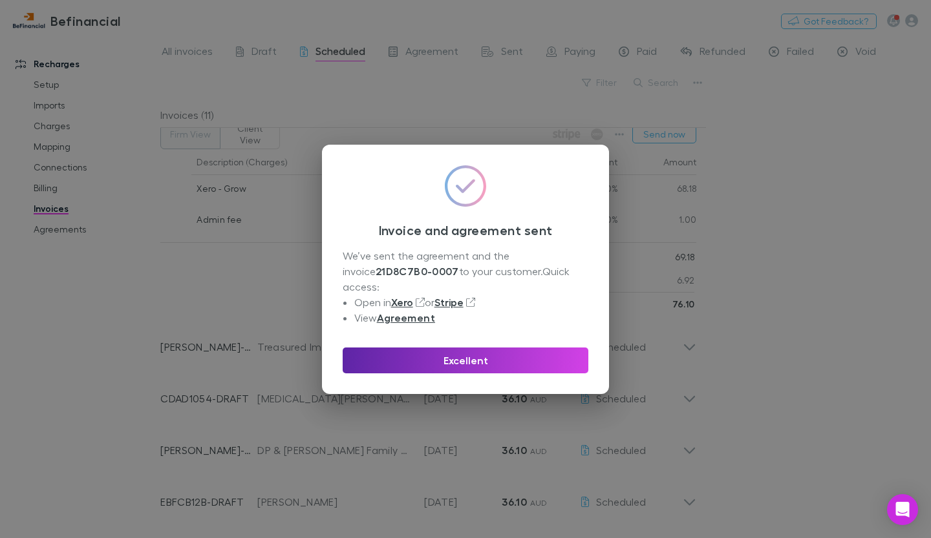
click at [522, 348] on button "Excellent" at bounding box center [466, 361] width 246 height 26
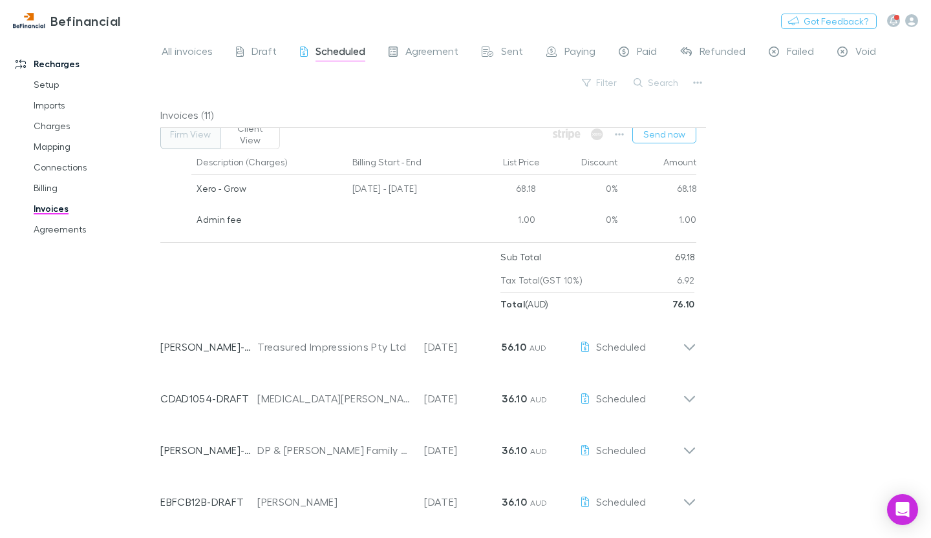
click at [688, 329] on icon at bounding box center [690, 342] width 14 height 26
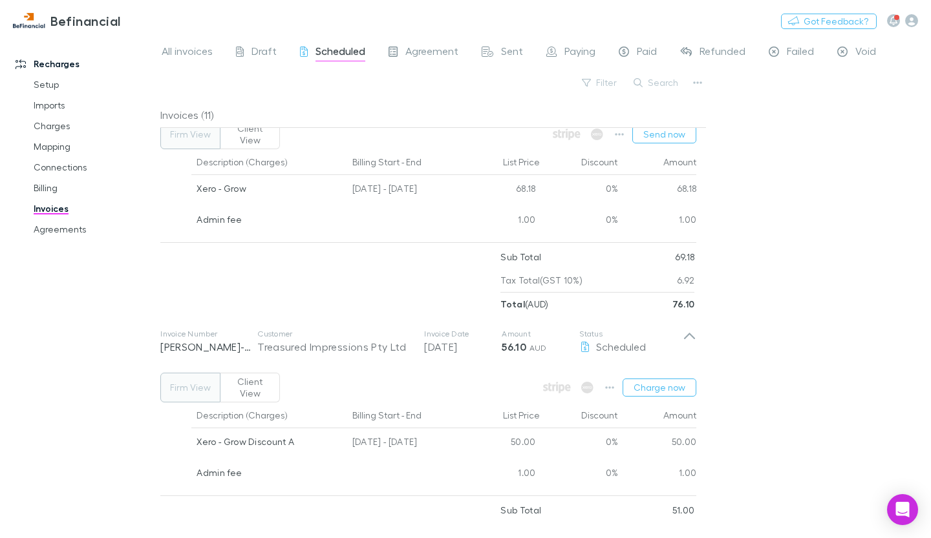
click at [674, 379] on button "Charge now" at bounding box center [659, 388] width 74 height 18
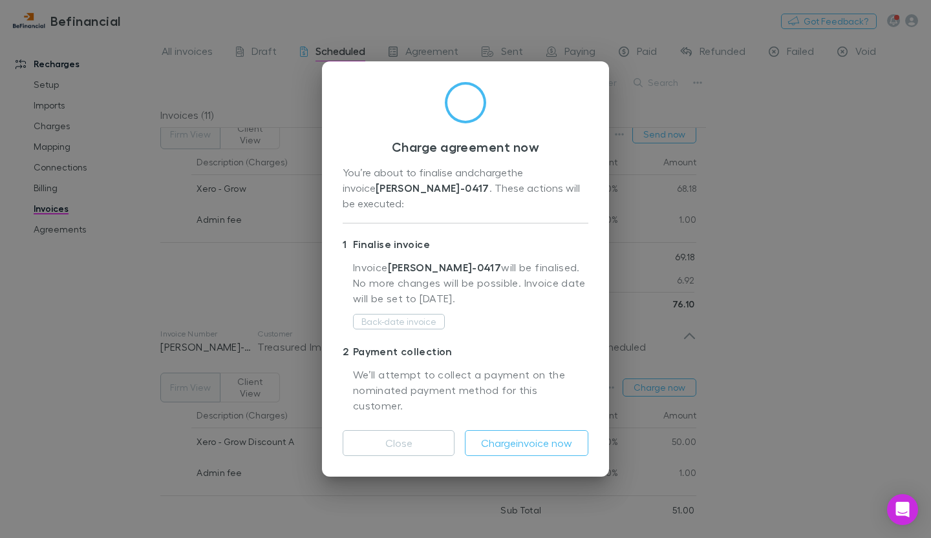
click at [538, 436] on button "Charge invoice now" at bounding box center [526, 443] width 123 height 26
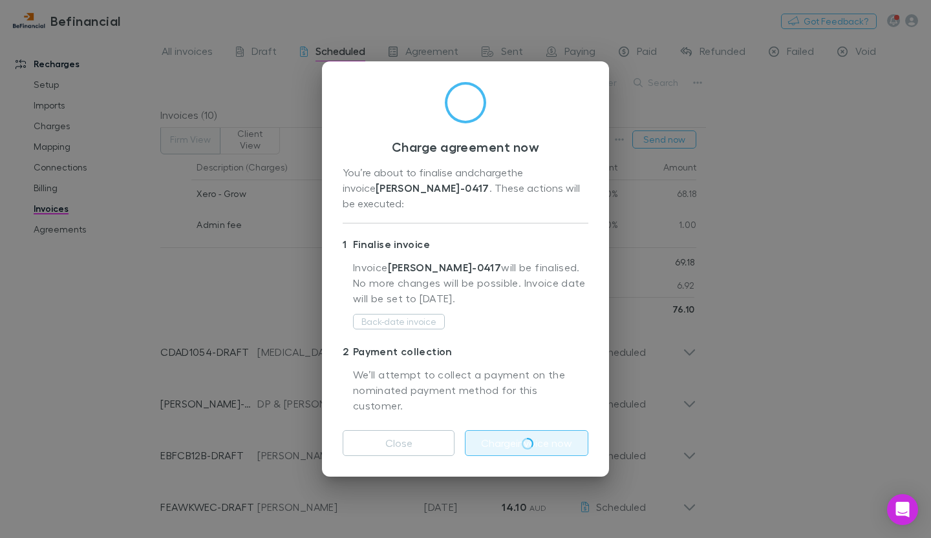
scroll to position [877, 0]
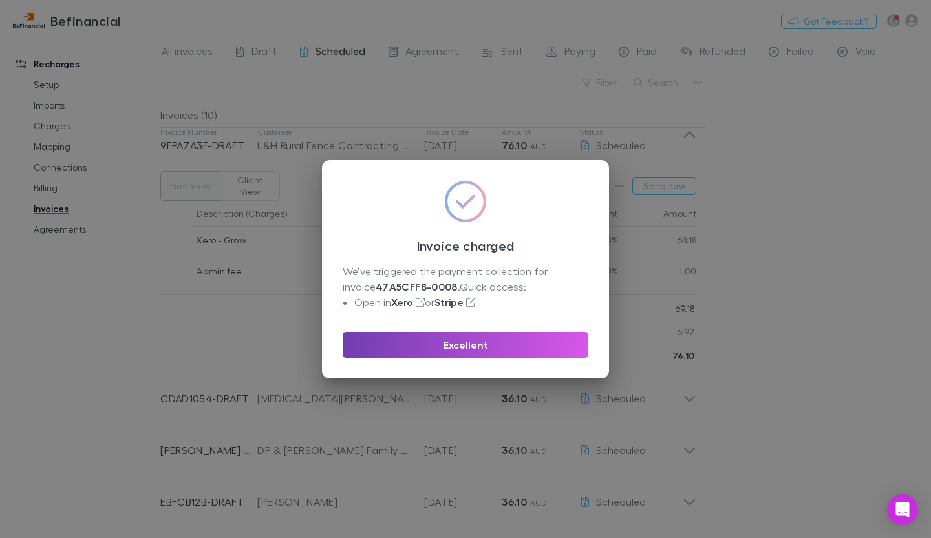
click at [503, 337] on button "Excellent" at bounding box center [466, 345] width 246 height 26
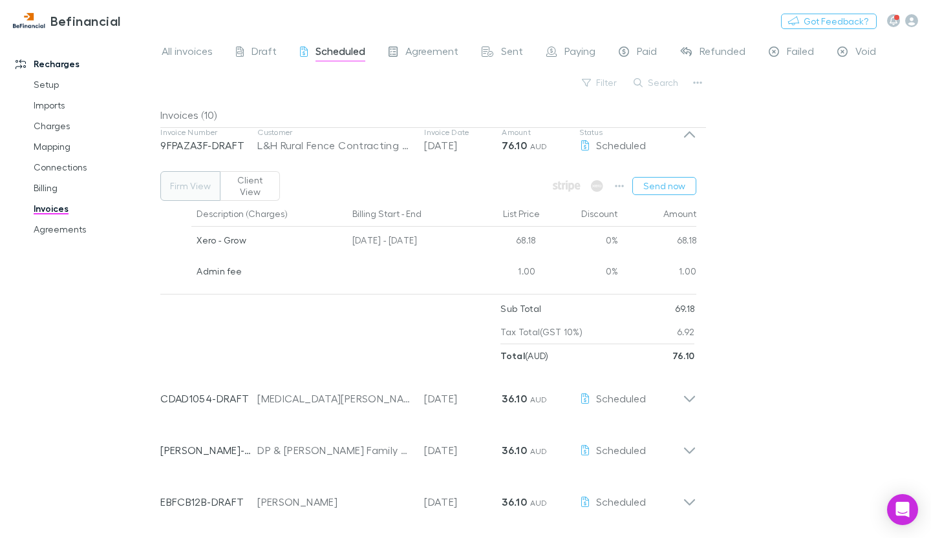
click at [690, 381] on icon at bounding box center [690, 394] width 14 height 26
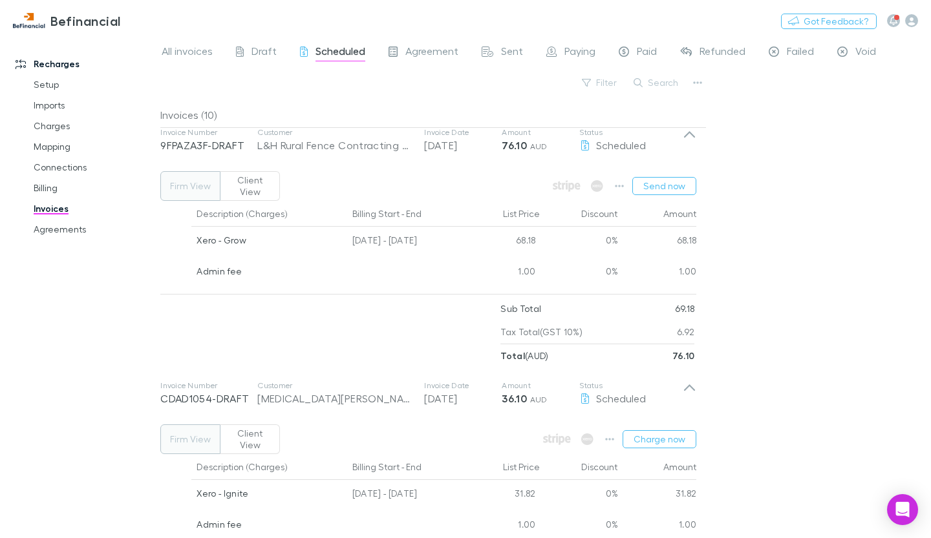
click at [662, 430] on button "Charge now" at bounding box center [659, 439] width 74 height 18
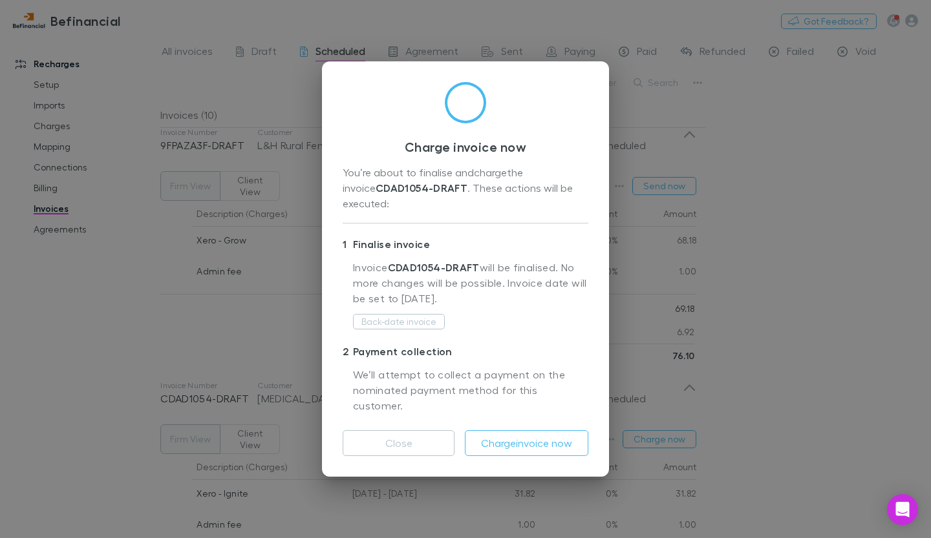
click at [541, 420] on div "Close Charge invoice now" at bounding box center [466, 438] width 246 height 36
click at [538, 430] on button "Charge invoice now" at bounding box center [526, 443] width 123 height 26
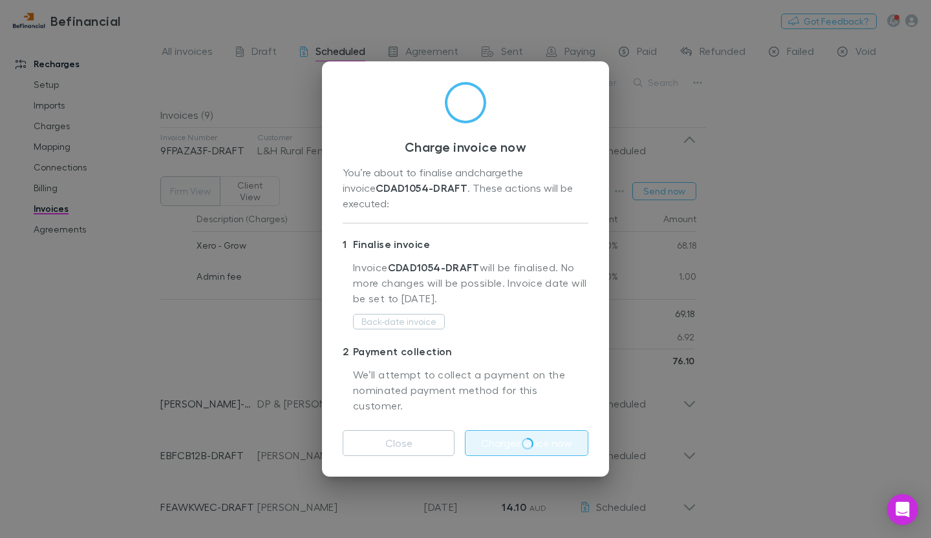
scroll to position [825, 0]
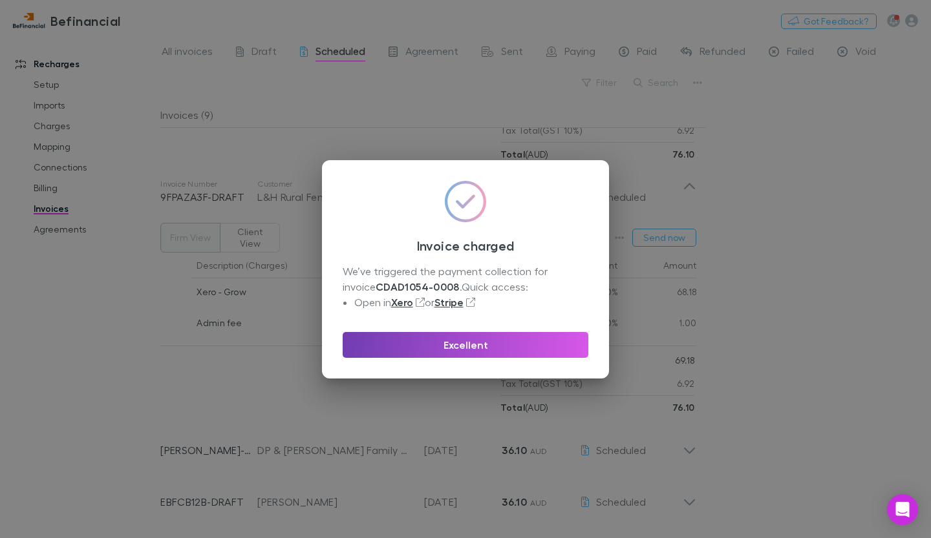
click at [514, 339] on button "Excellent" at bounding box center [466, 345] width 246 height 26
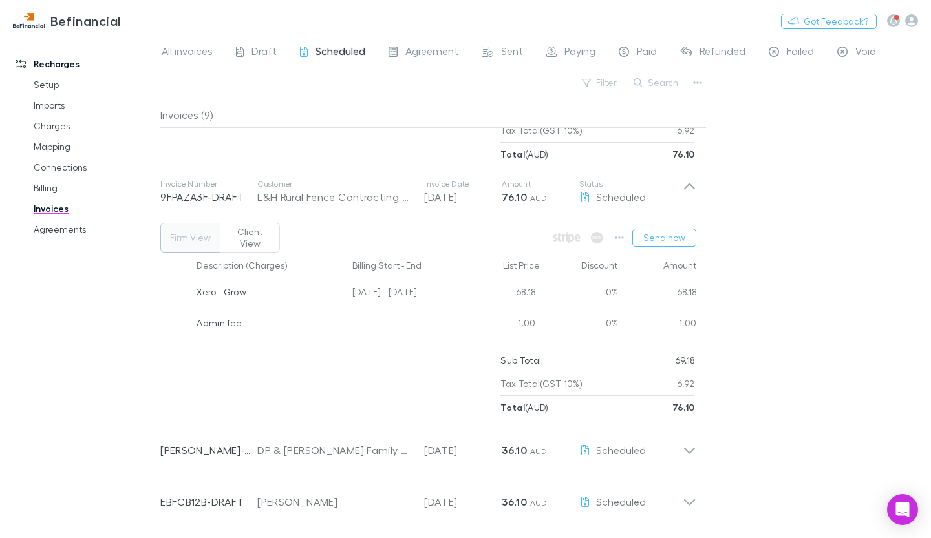
click at [687, 432] on icon at bounding box center [690, 445] width 14 height 26
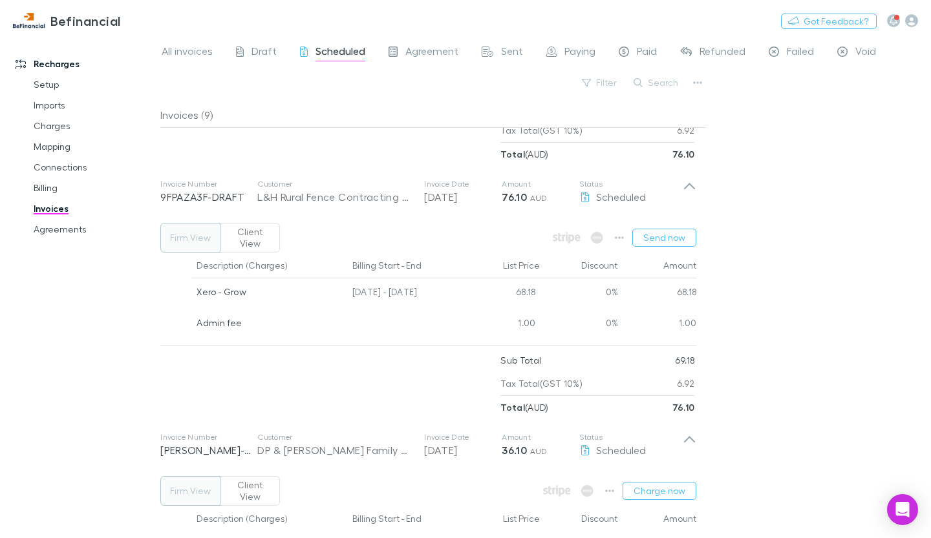
click at [667, 482] on button "Charge now" at bounding box center [659, 491] width 74 height 18
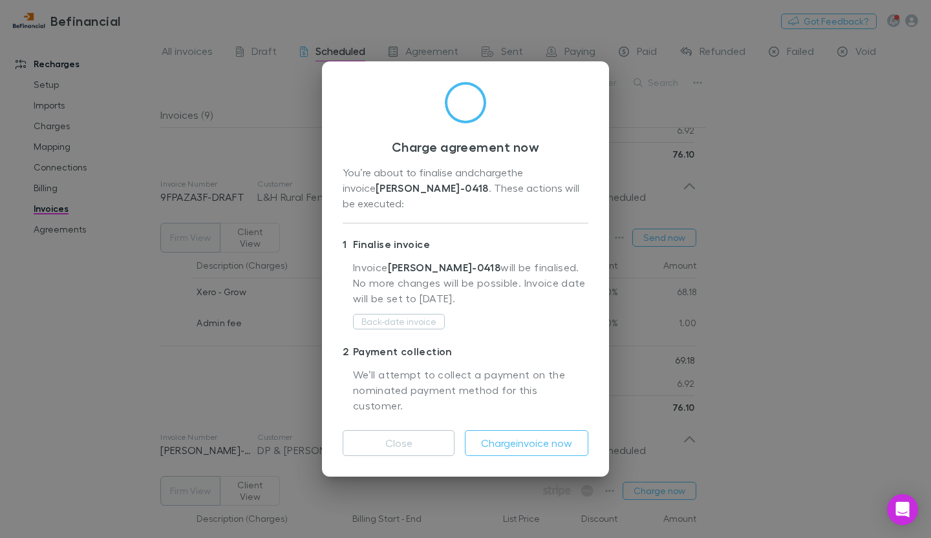
click at [513, 430] on button "Charge invoice now" at bounding box center [526, 443] width 123 height 26
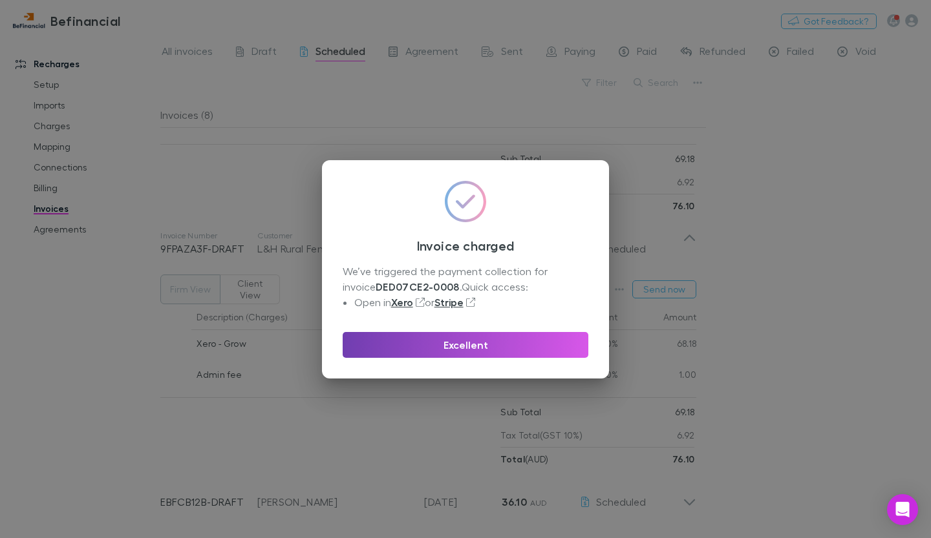
click at [460, 346] on button "Excellent" at bounding box center [466, 345] width 246 height 26
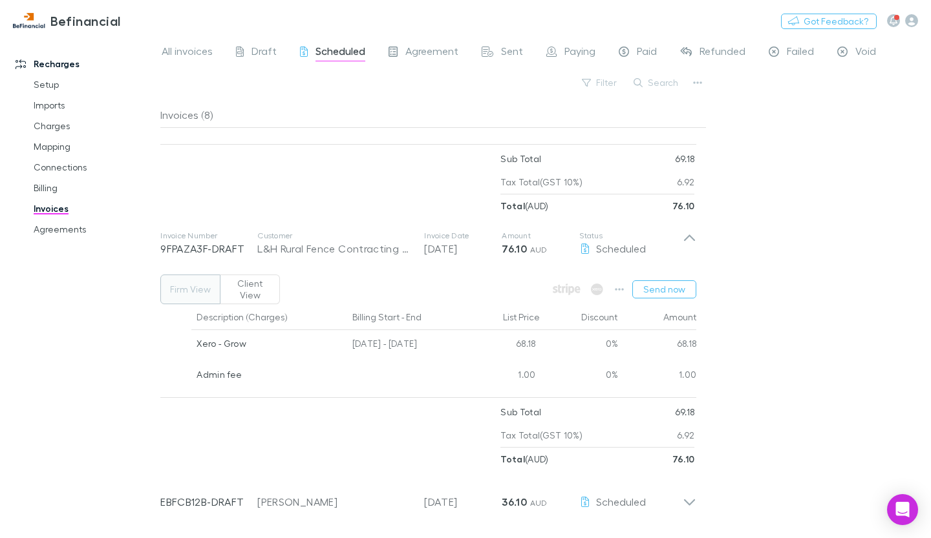
click at [685, 281] on button "Send now" at bounding box center [664, 290] width 64 height 18
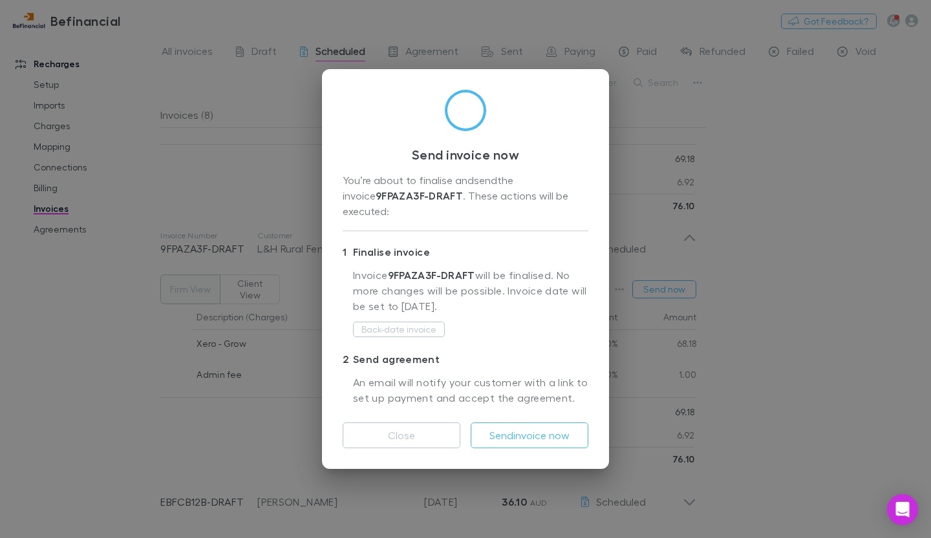
click at [557, 428] on button "Send invoice now" at bounding box center [530, 436] width 118 height 26
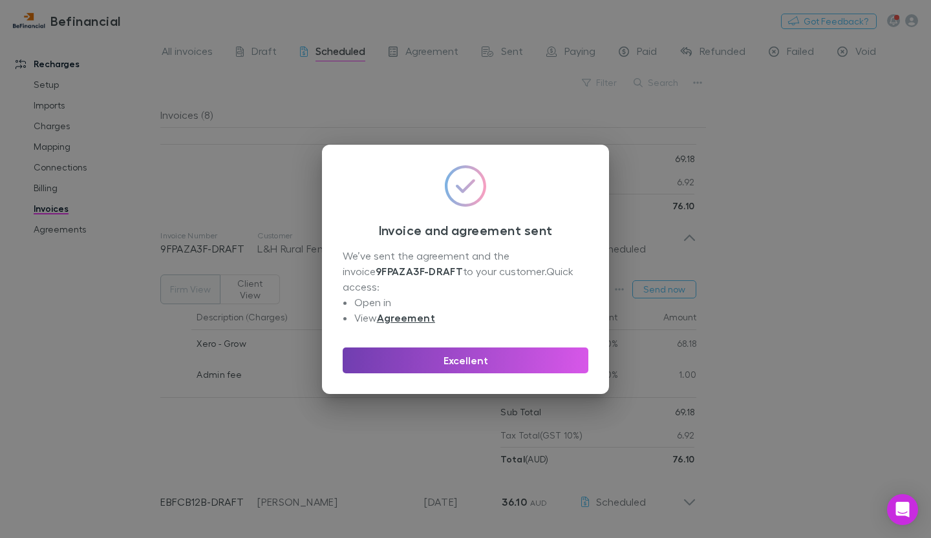
click at [449, 348] on button "Excellent" at bounding box center [466, 361] width 246 height 26
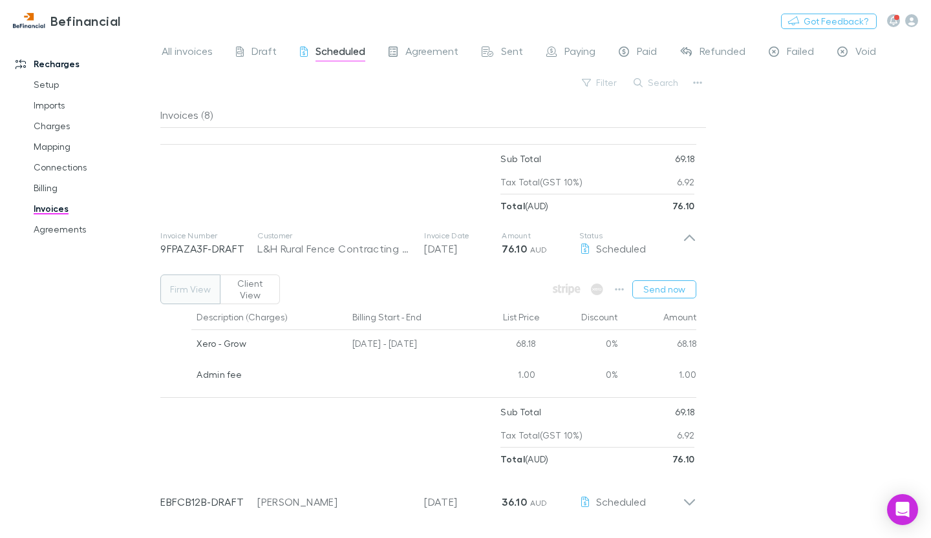
click at [697, 471] on div "Invoice Number EBFCB12B-DRAFT Customer [PERSON_NAME] Invoice Date [DATE] Amount…" at bounding box center [428, 497] width 557 height 52
click at [665, 534] on button "Charge now" at bounding box center [659, 543] width 74 height 18
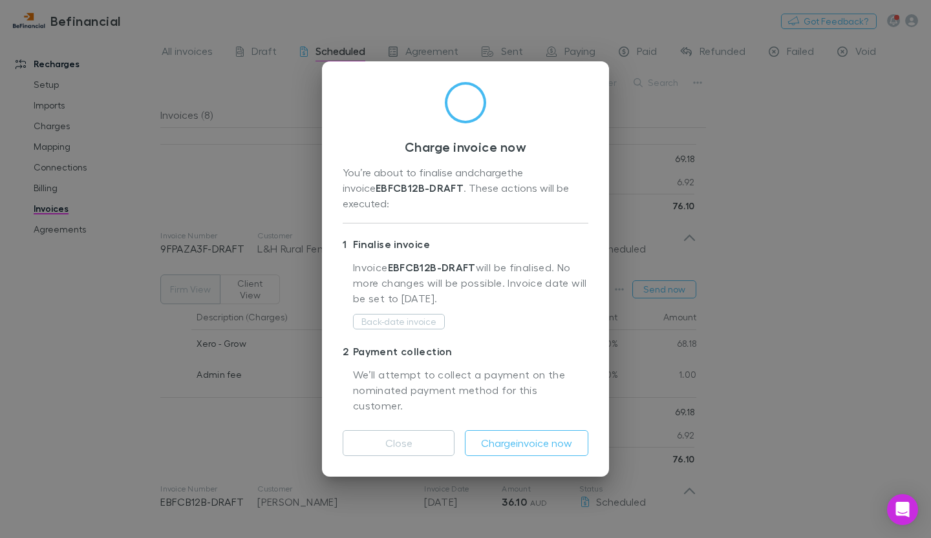
click at [518, 430] on button "Charge invoice now" at bounding box center [526, 443] width 123 height 26
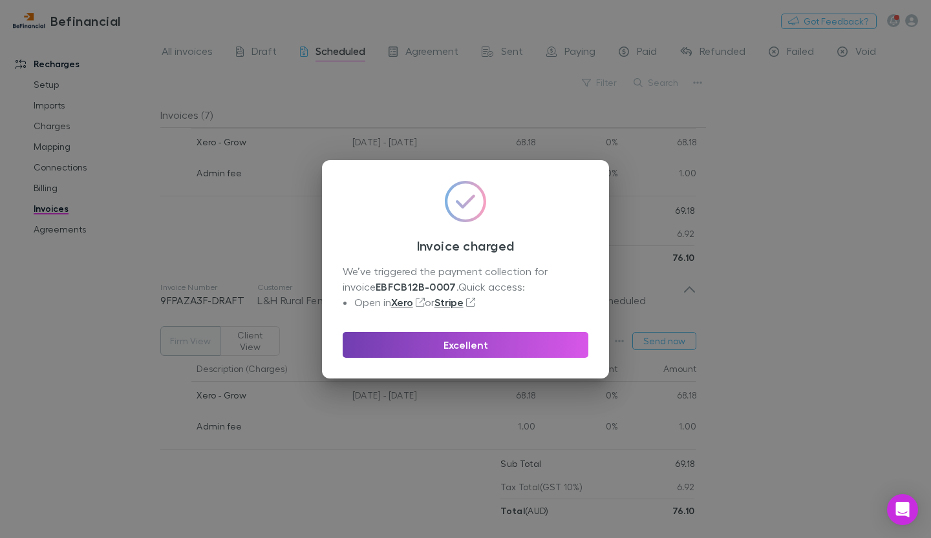
click at [507, 348] on button "Excellent" at bounding box center [466, 345] width 246 height 26
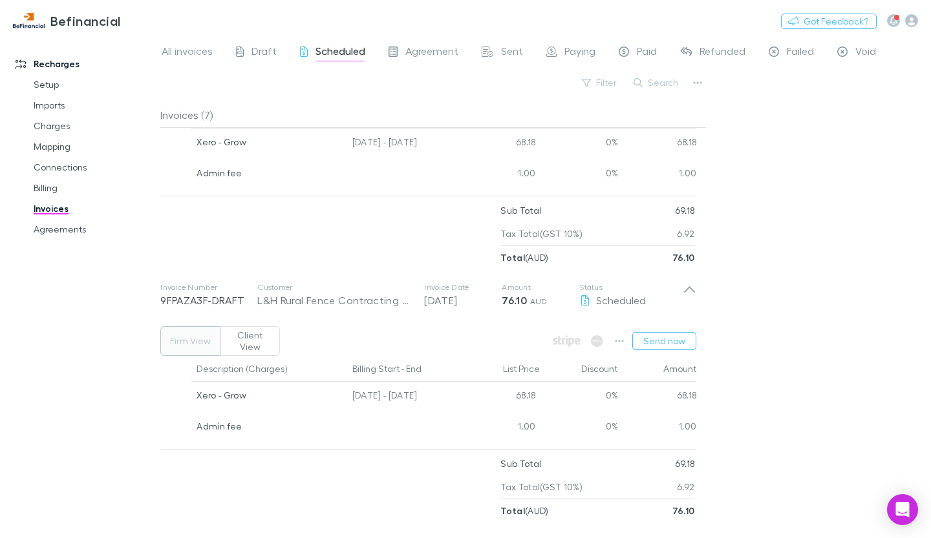
click at [794, 303] on div "All invoices Draft Scheduled Agreement Sent Paying Paid Refunded Failed Void Fi…" at bounding box center [545, 287] width 770 height 502
click at [660, 332] on button "Send now" at bounding box center [664, 341] width 64 height 18
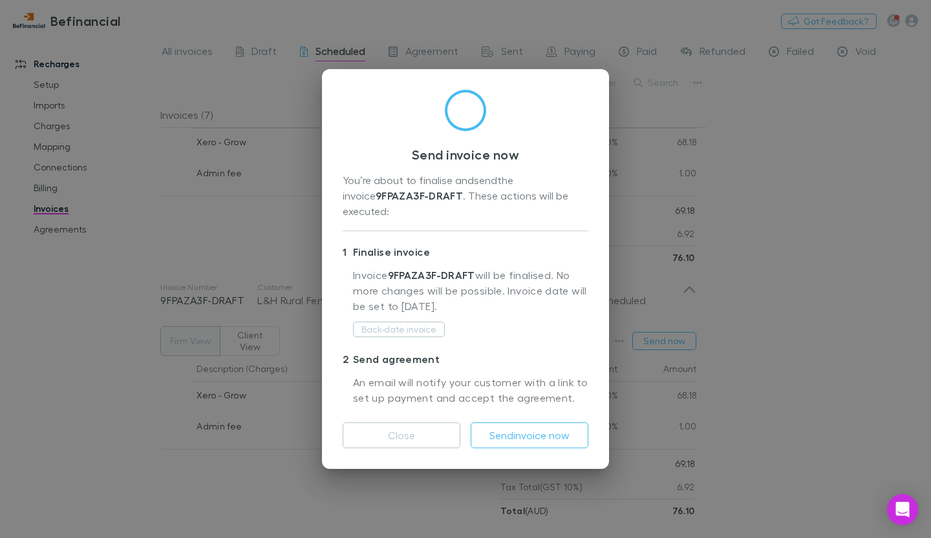
click at [546, 433] on button "Send invoice now" at bounding box center [530, 436] width 118 height 26
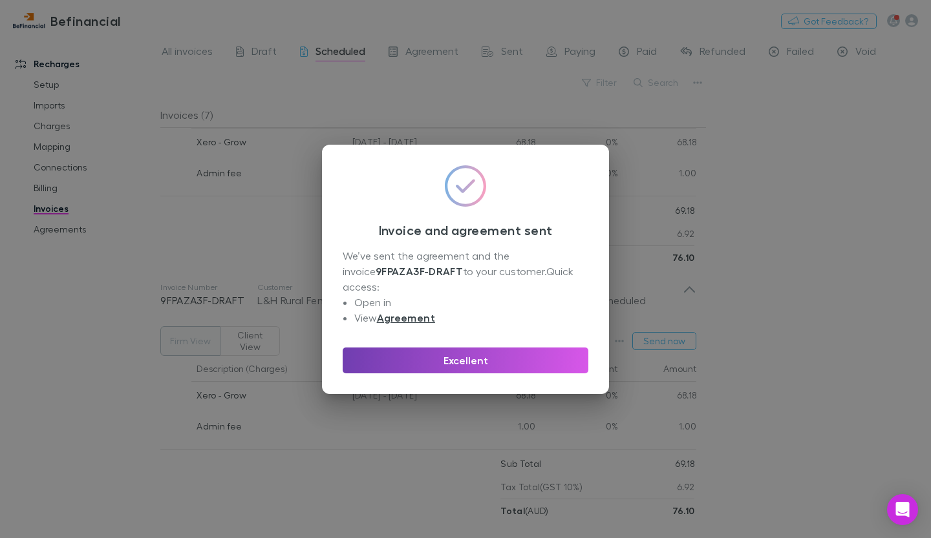
click at [490, 348] on button "Excellent" at bounding box center [466, 361] width 246 height 26
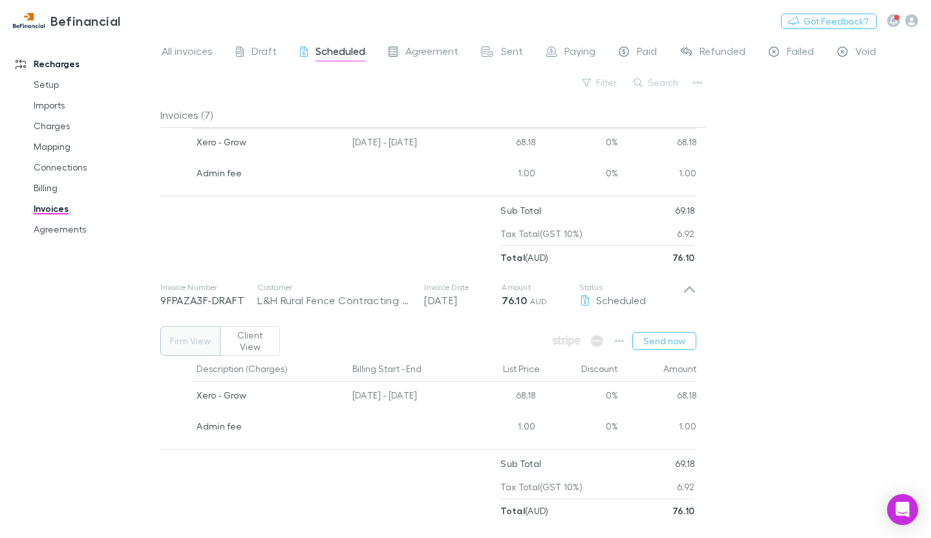
click at [820, 332] on div "All invoices Draft Scheduled Agreement Sent Paying Paid Refunded Failed Void Fi…" at bounding box center [545, 287] width 770 height 502
